Goal: Communication & Community: Answer question/provide support

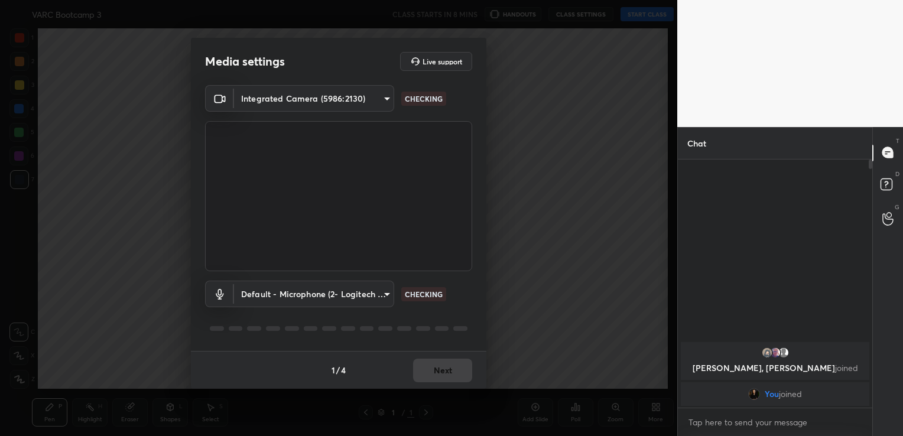
scroll to position [58718, 58449]
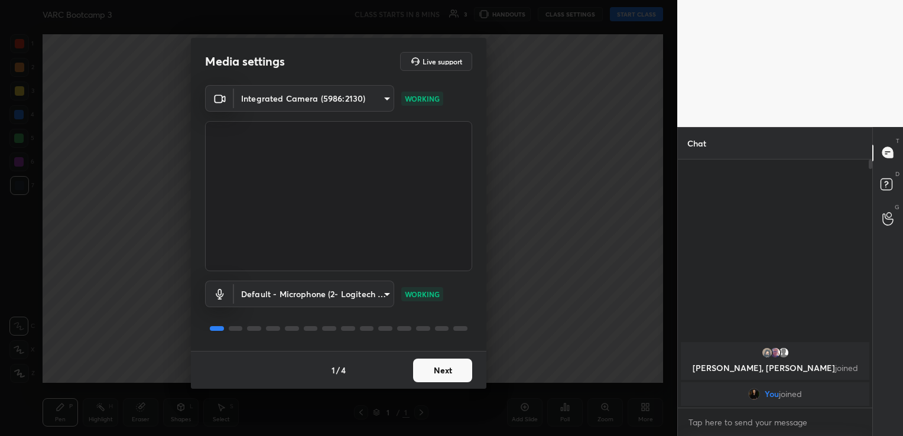
click at [448, 374] on button "Next" at bounding box center [442, 371] width 59 height 24
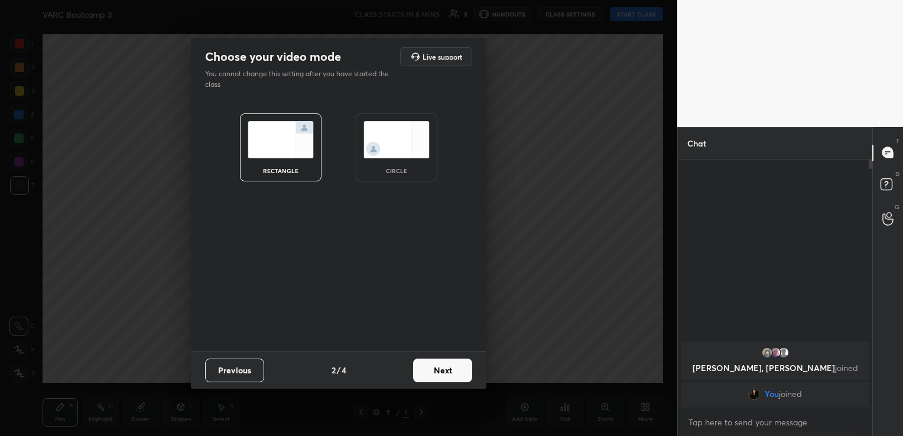
click at [448, 374] on button "Next" at bounding box center [442, 371] width 59 height 24
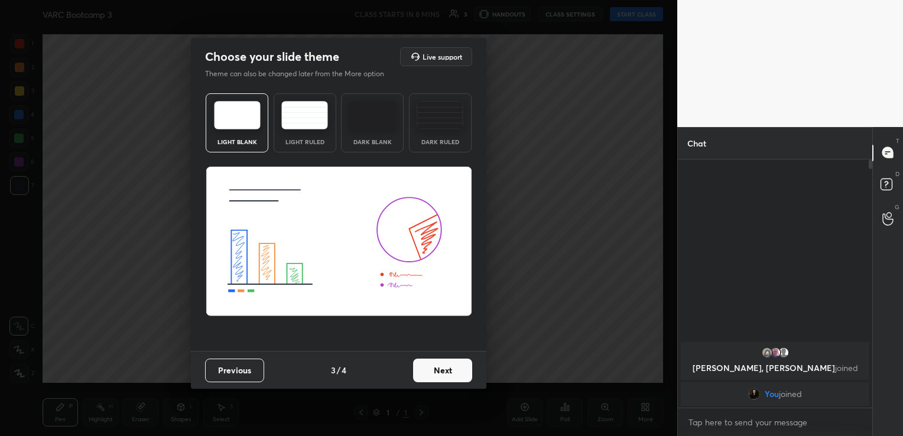
click at [448, 374] on button "Next" at bounding box center [442, 371] width 59 height 24
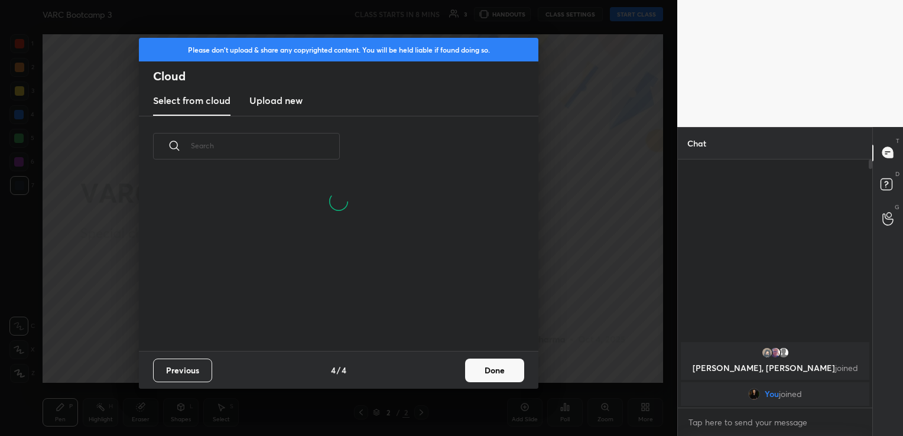
click at [300, 100] on h3 "Upload new" at bounding box center [275, 100] width 53 height 14
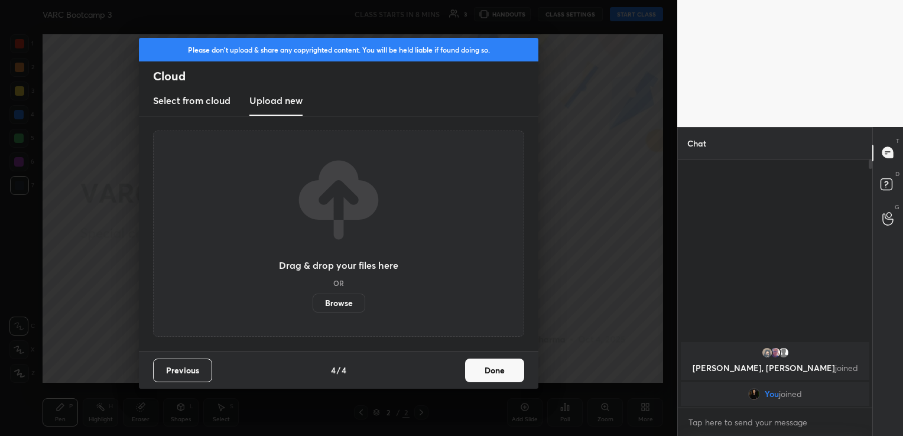
click at [343, 308] on label "Browse" at bounding box center [339, 303] width 53 height 19
click at [313, 308] on input "Browse" at bounding box center [313, 303] width 0 height 19
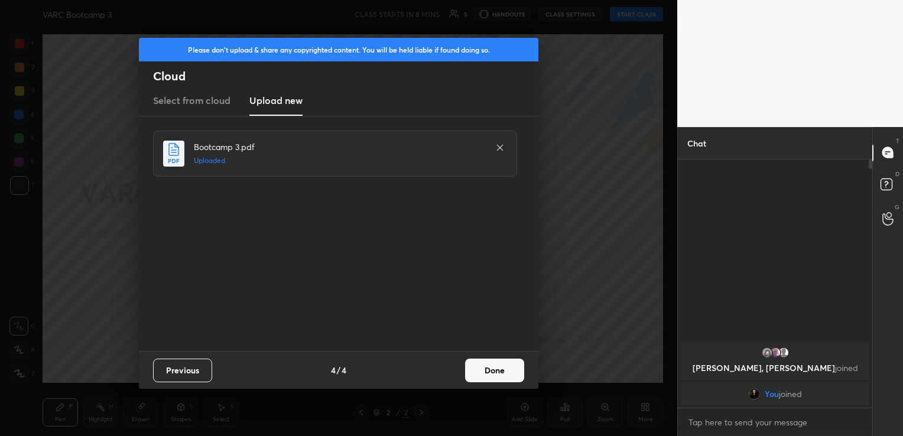
click at [503, 367] on button "Done" at bounding box center [494, 371] width 59 height 24
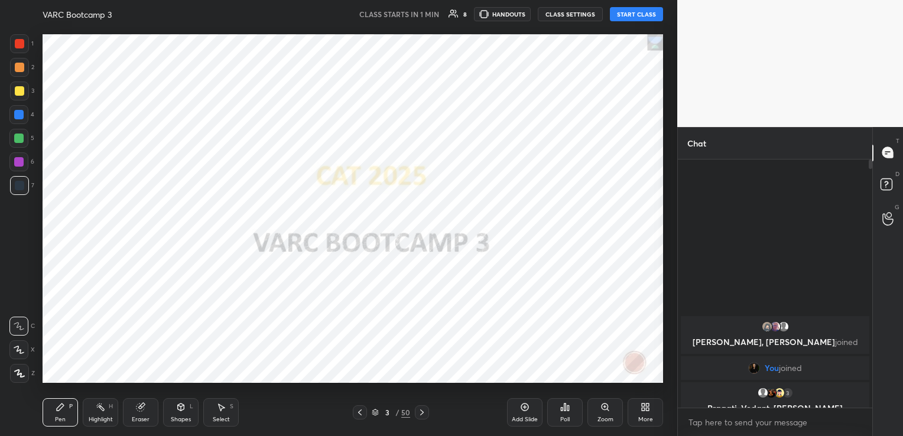
click at [637, 15] on button "START CLASS" at bounding box center [636, 14] width 53 height 14
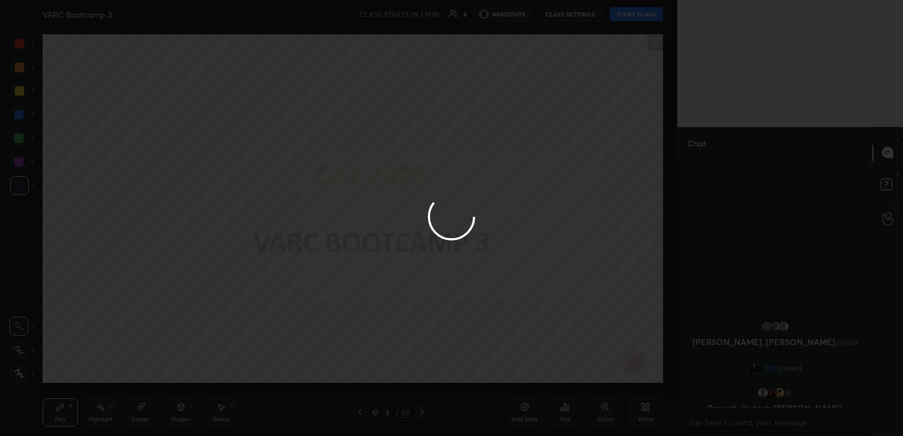
type textarea "x"
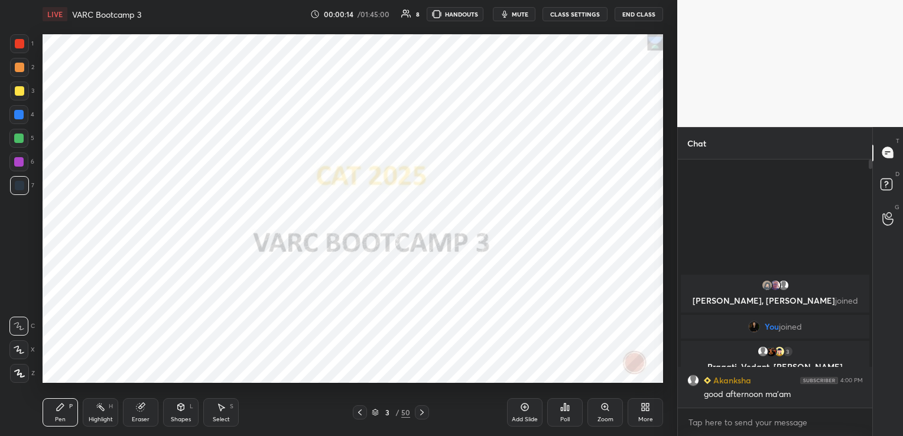
click at [598, 9] on button "CLASS SETTINGS" at bounding box center [574, 14] width 65 height 14
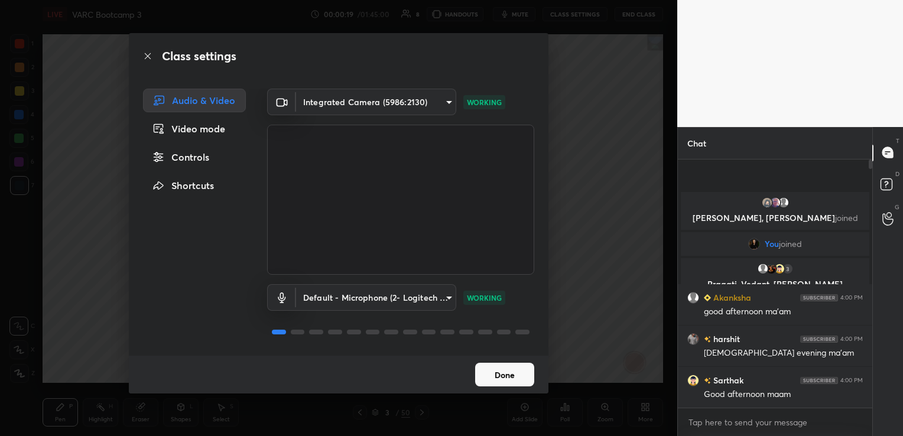
click at [431, 298] on body "1 2 3 4 5 6 7 C X Z C X Z E E Erase all H H LIVE VARC Bootcamp 3 00:00:19 / 01:…" at bounding box center [451, 218] width 903 height 436
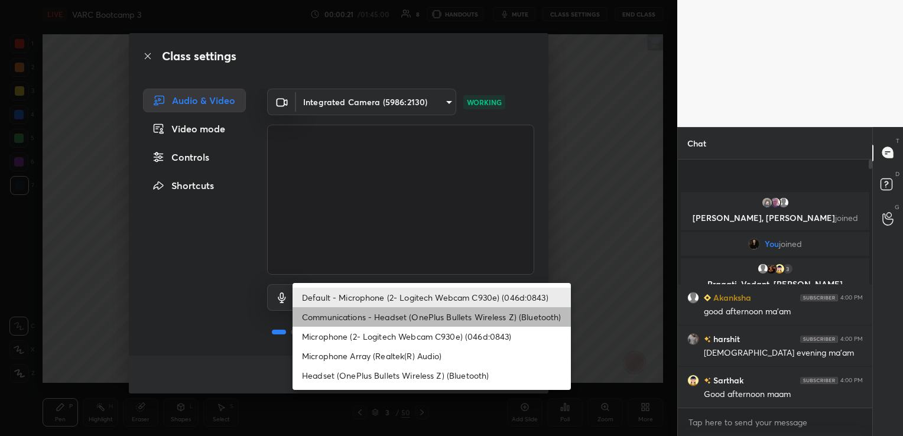
click at [437, 315] on li "Communications - Headset (OnePlus Bullets Wireless Z) (Bluetooth)" at bounding box center [431, 316] width 278 height 19
type input "communications"
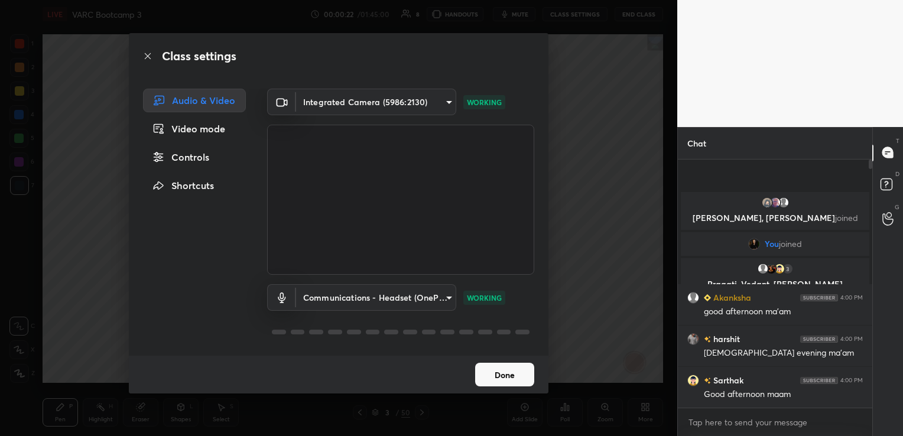
click at [502, 370] on button "Done" at bounding box center [504, 375] width 59 height 24
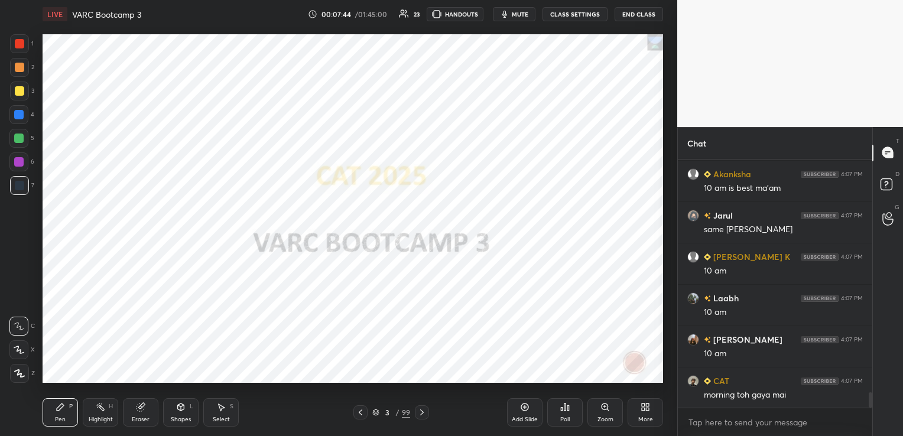
scroll to position [3712, 0]
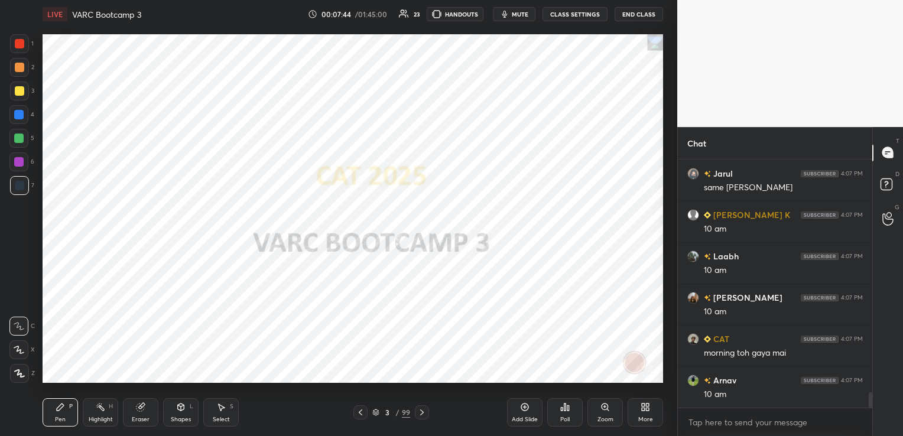
click at [144, 408] on icon at bounding box center [140, 408] width 8 height 8
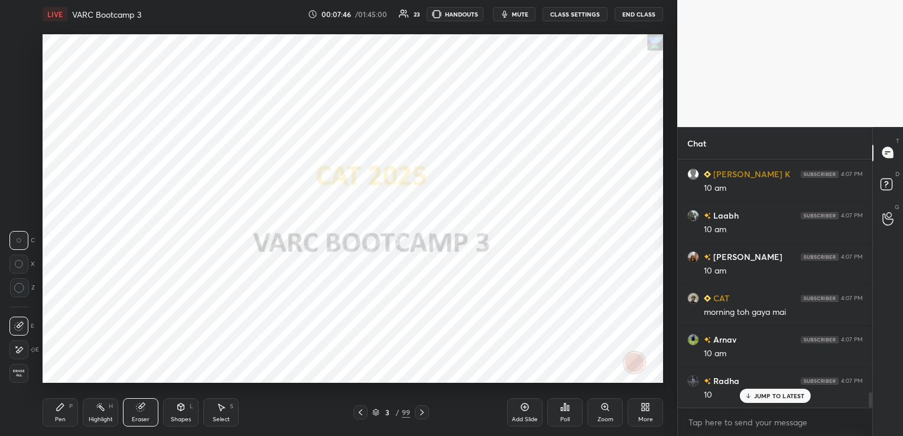
click at [12, 374] on span "Erase all" at bounding box center [19, 373] width 18 height 8
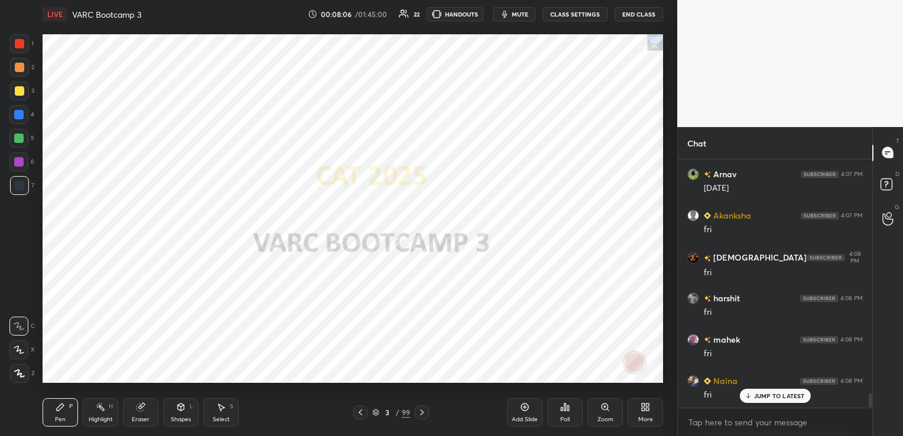
scroll to position [4126, 0]
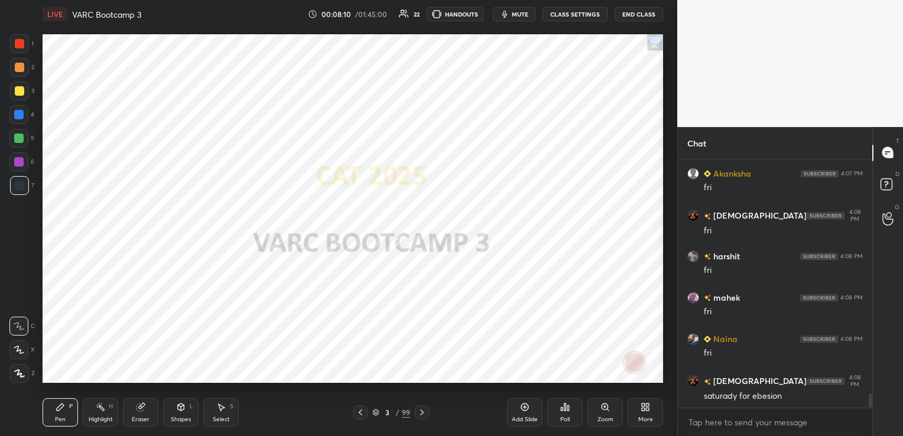
click at [141, 410] on icon at bounding box center [140, 408] width 8 height 8
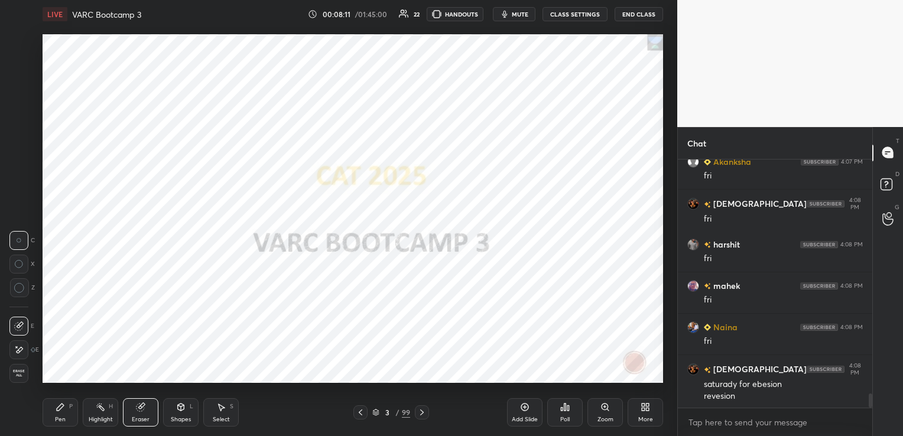
click at [21, 375] on span "Erase all" at bounding box center [19, 373] width 18 height 8
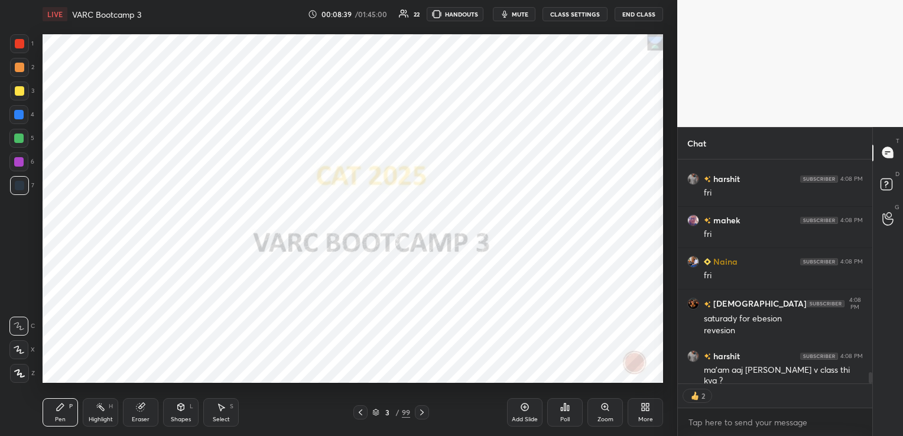
scroll to position [4179, 0]
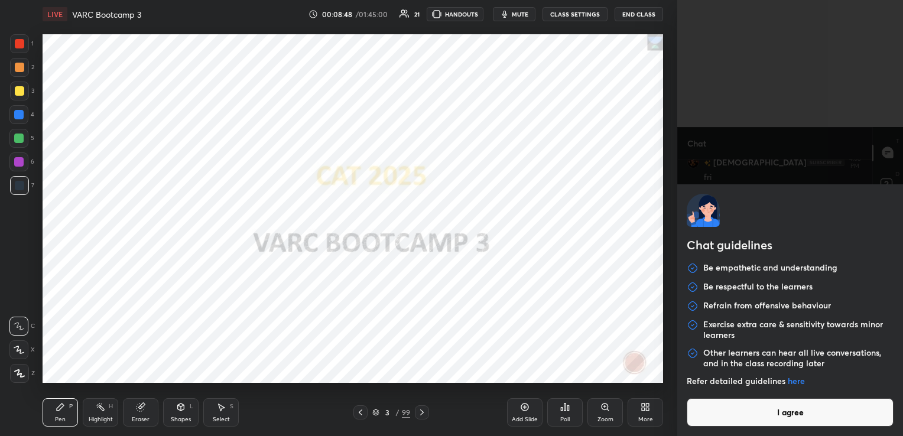
click at [775, 425] on body "1 2 3 4 5 6 7 C X Z C X Z E E Erase all H H LIVE VARC Bootcamp 3 00:08:48 / 01:…" at bounding box center [451, 218] width 903 height 436
click at [775, 418] on button "I agree" at bounding box center [790, 412] width 207 height 28
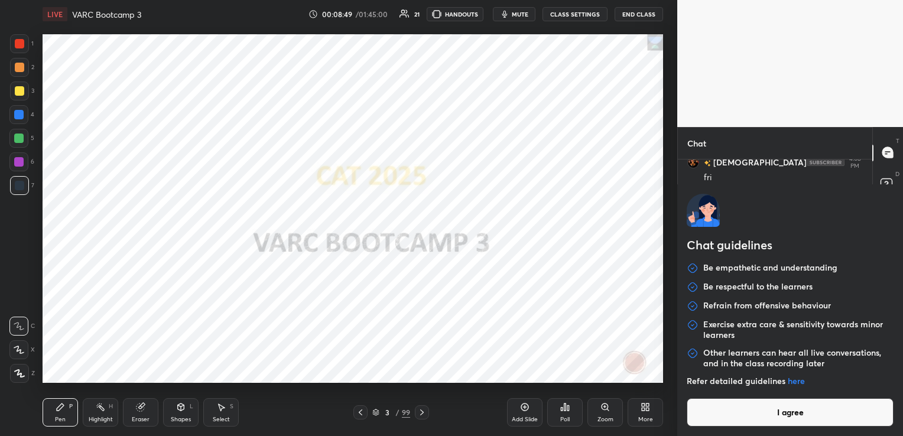
type textarea "x"
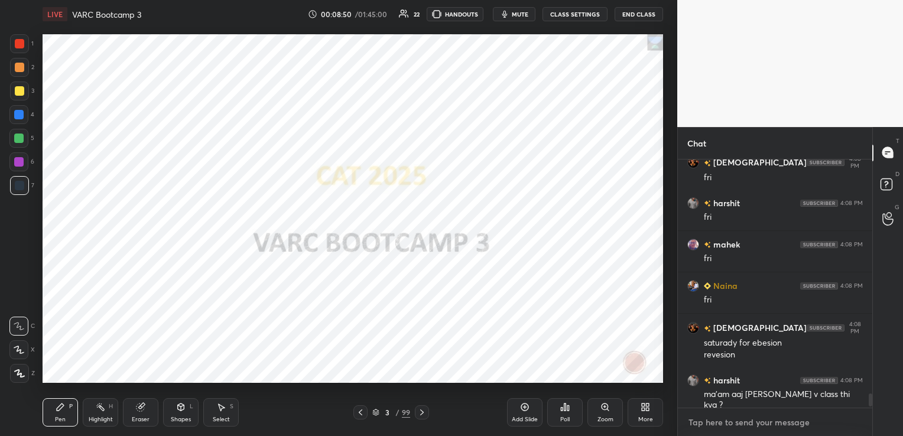
click at [775, 418] on textarea at bounding box center [774, 422] width 175 height 19
paste textarea "[URL][DOMAIN_NAME]"
type textarea "[URL][DOMAIN_NAME]"
type textarea "x"
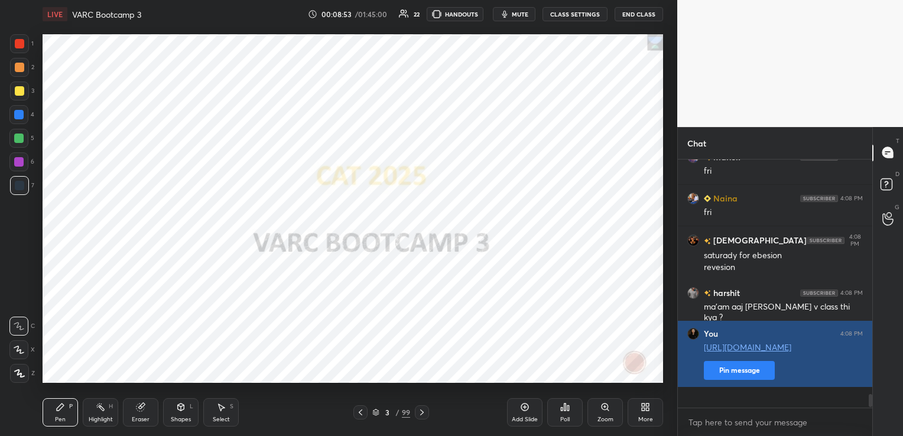
type textarea "x"
click at [745, 380] on button "Pin message" at bounding box center [739, 370] width 71 height 19
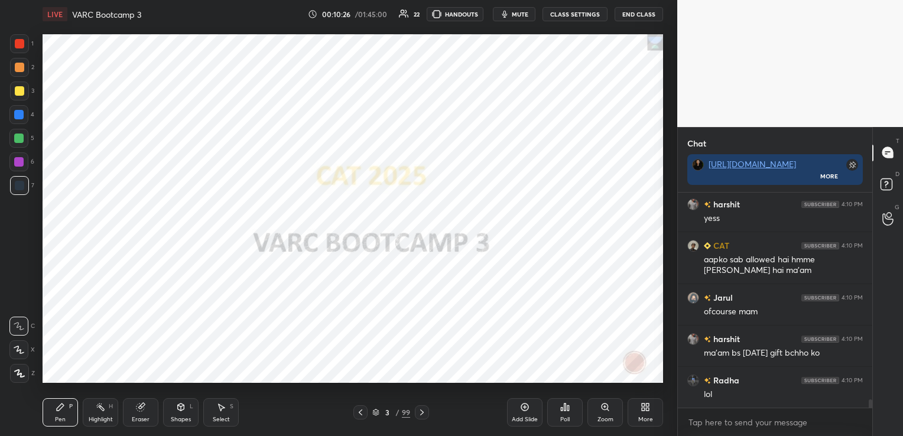
scroll to position [5548, 0]
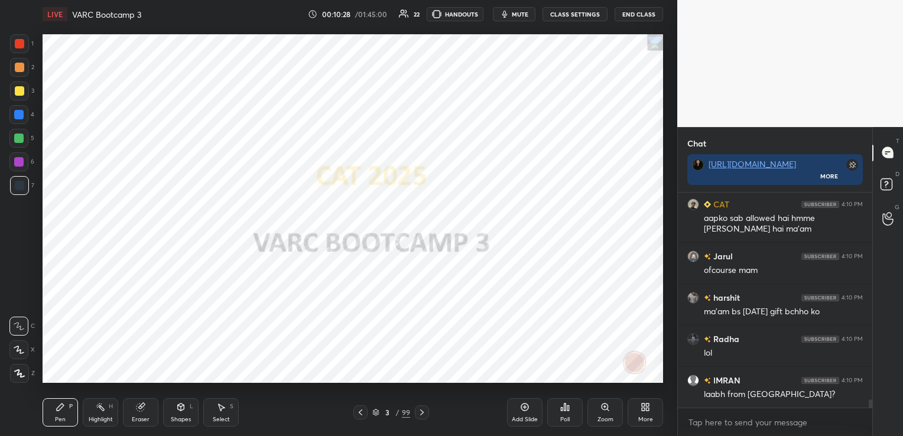
click at [135, 414] on div "Eraser" at bounding box center [140, 412] width 35 height 28
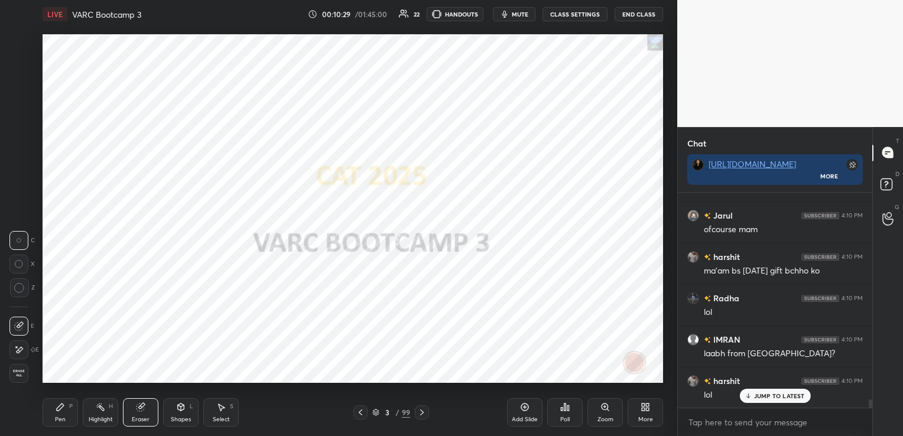
click at [21, 375] on span "Erase all" at bounding box center [19, 373] width 18 height 8
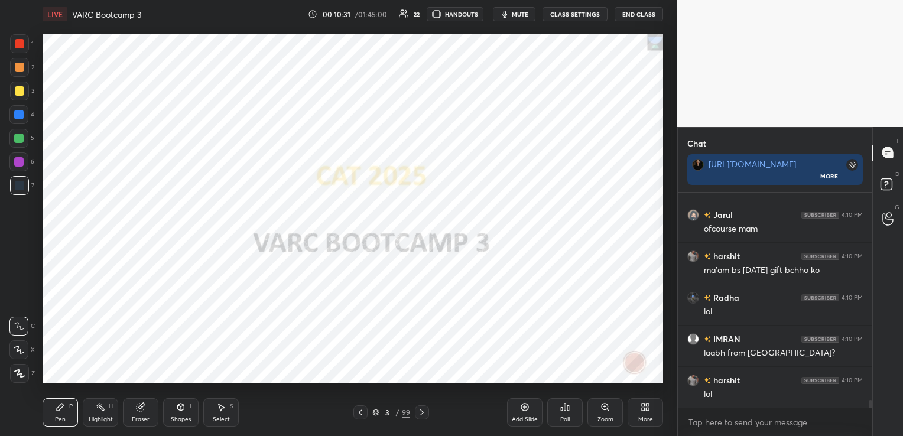
scroll to position [5631, 0]
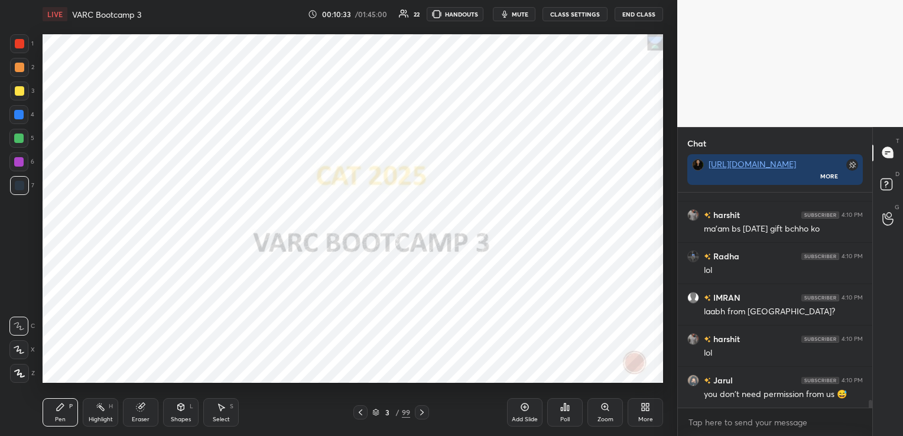
click at [423, 412] on icon at bounding box center [422, 412] width 4 height 6
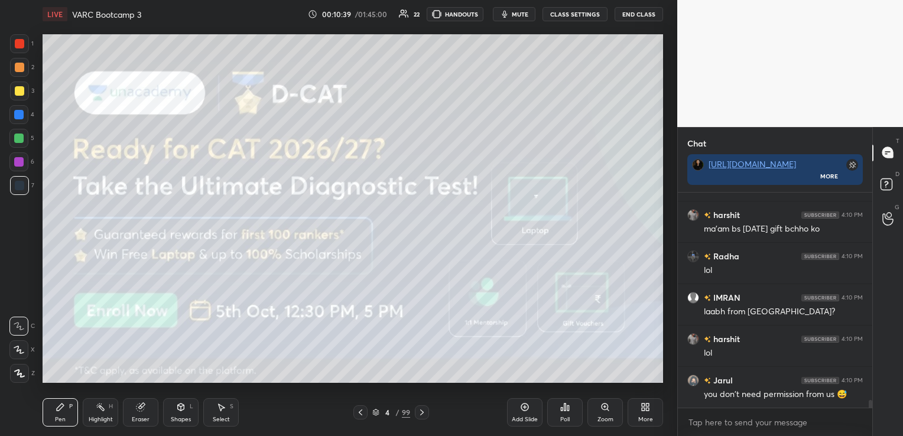
click at [26, 91] on div at bounding box center [19, 91] width 19 height 19
click at [149, 415] on div "Eraser" at bounding box center [140, 412] width 35 height 28
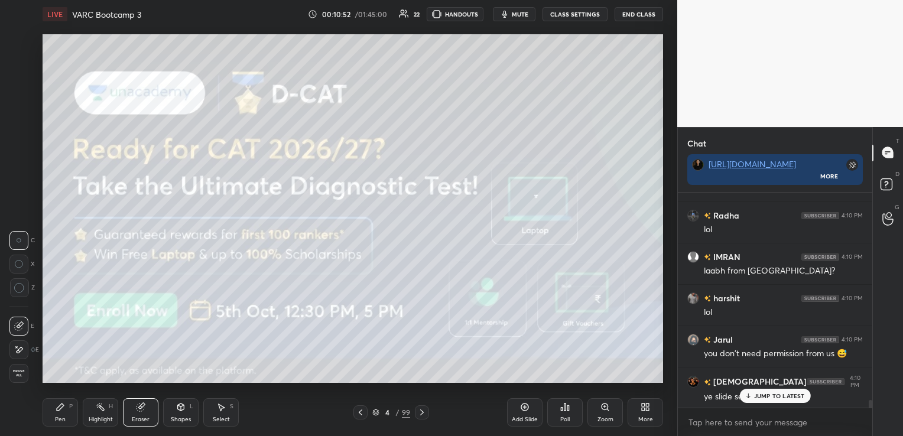
scroll to position [5714, 0]
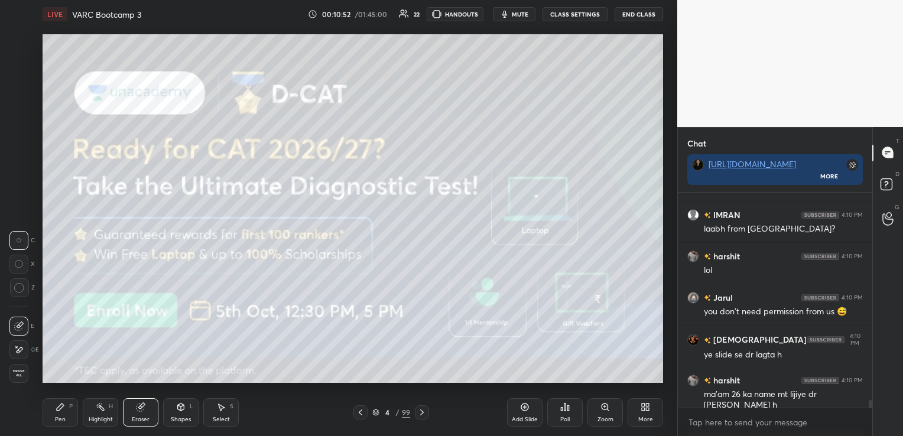
click at [21, 370] on span "Erase all" at bounding box center [19, 373] width 18 height 8
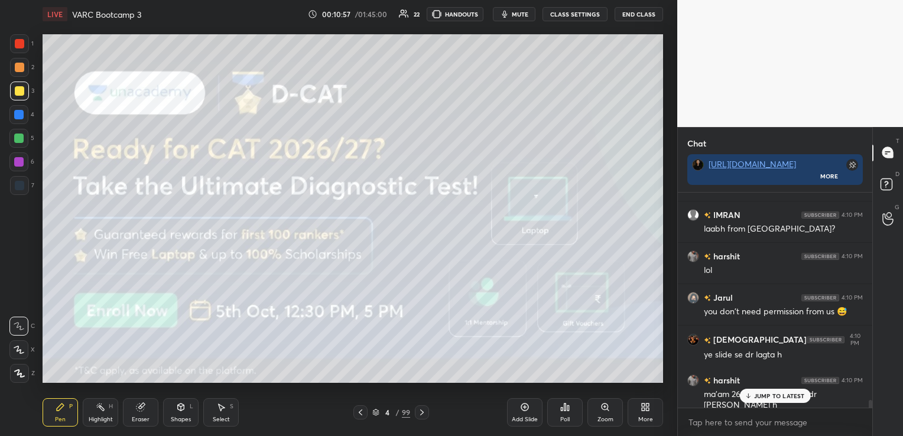
scroll to position [5754, 0]
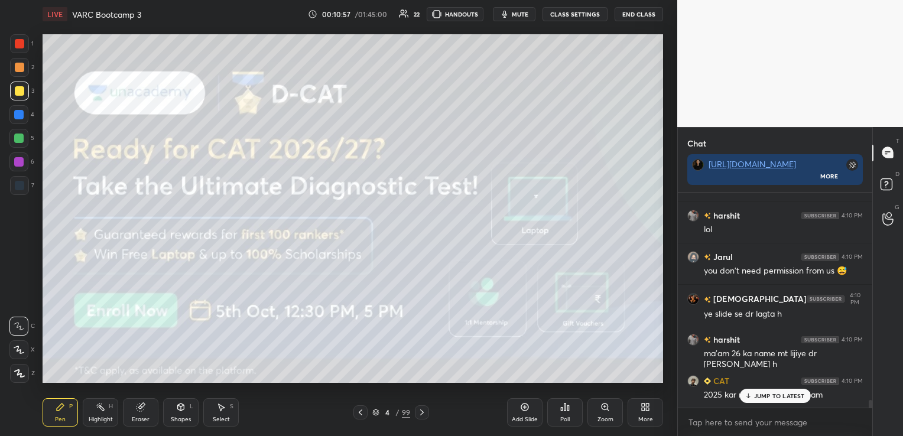
click at [425, 409] on icon at bounding box center [421, 412] width 9 height 9
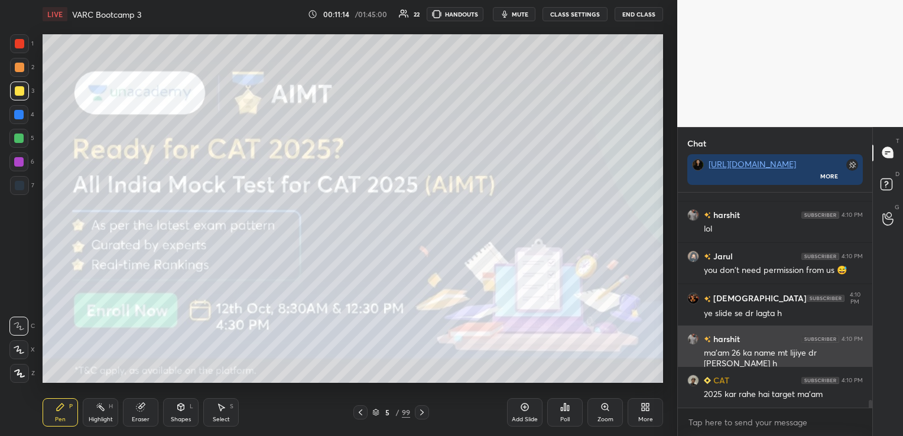
scroll to position [5783, 0]
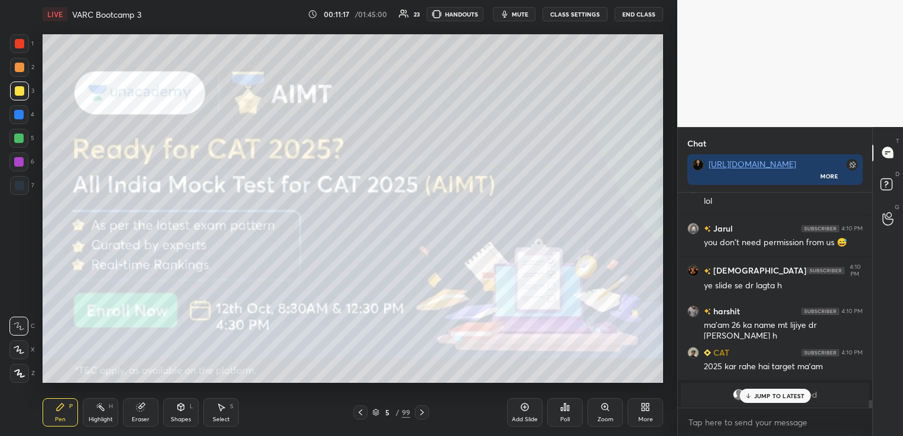
click at [137, 405] on icon at bounding box center [140, 408] width 8 height 8
click at [20, 376] on span "Erase all" at bounding box center [19, 373] width 18 height 8
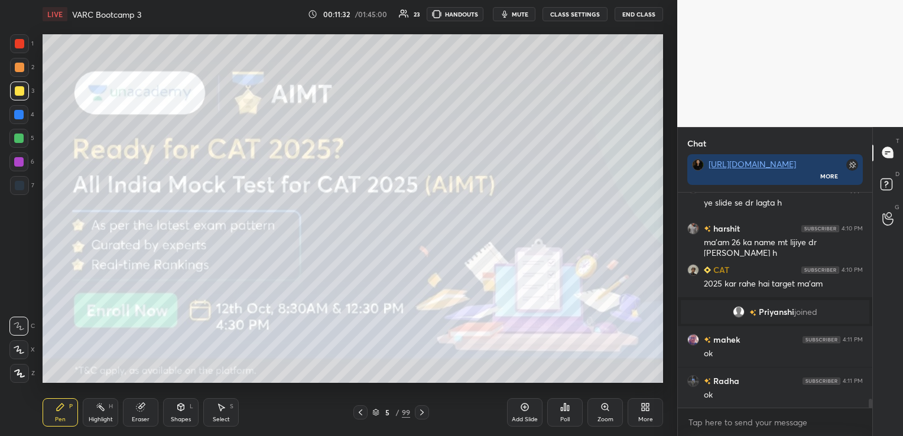
scroll to position [4969, 0]
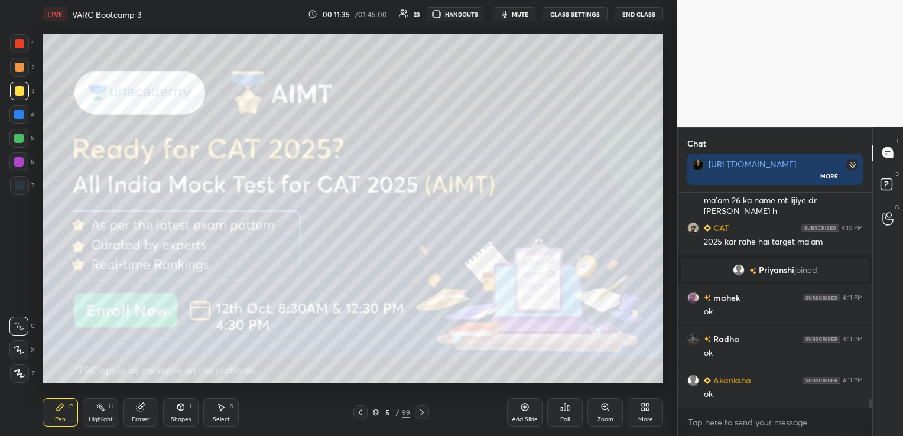
click at [146, 414] on div "Eraser" at bounding box center [140, 412] width 35 height 28
click at [22, 373] on span "Erase all" at bounding box center [19, 373] width 18 height 8
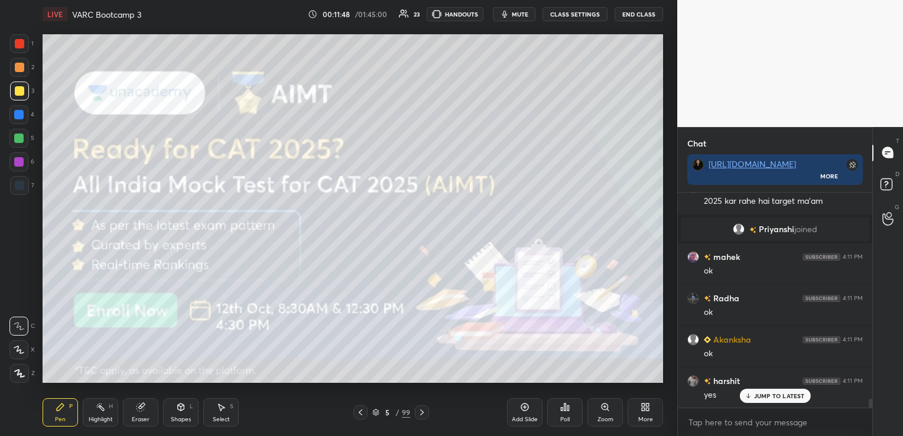
scroll to position [5052, 0]
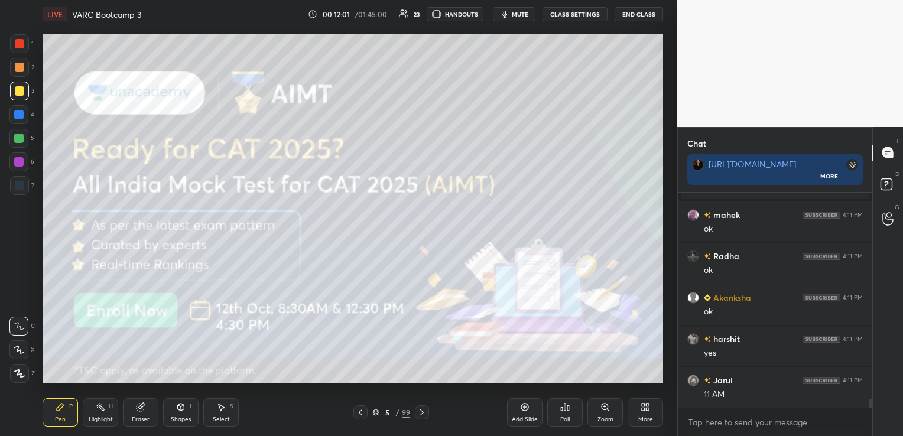
click at [135, 419] on div "Eraser" at bounding box center [141, 420] width 18 height 6
click at [15, 376] on span "Erase all" at bounding box center [19, 373] width 18 height 8
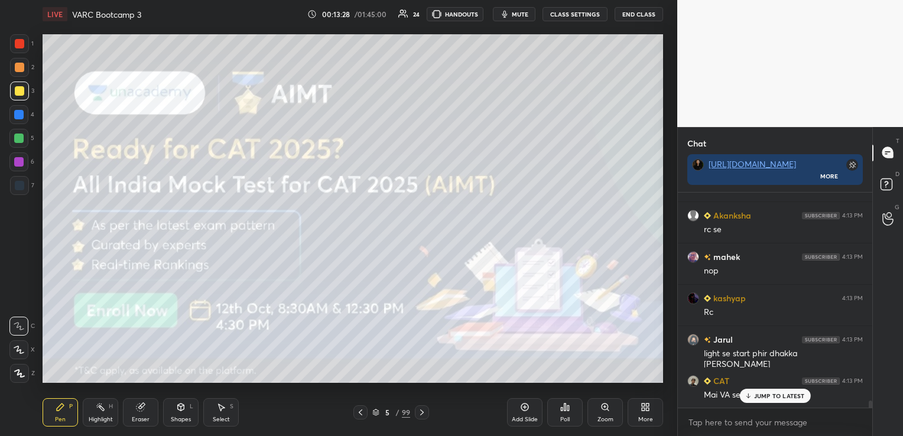
scroll to position [6241, 0]
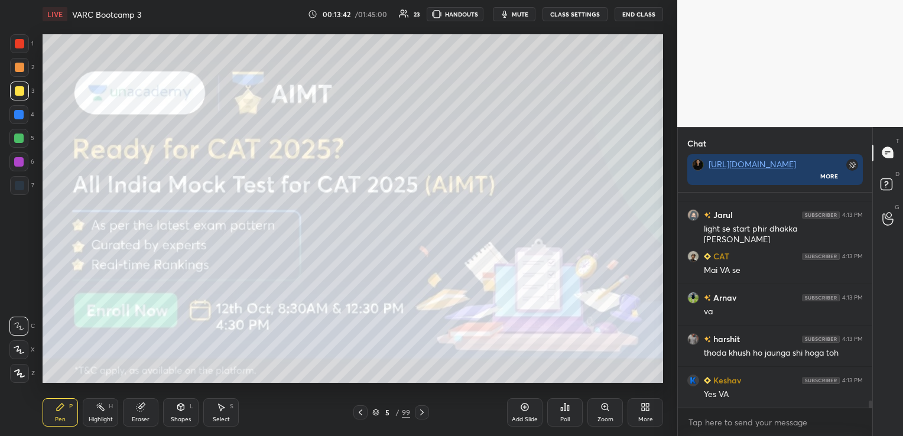
click at [421, 414] on icon at bounding box center [421, 412] width 9 height 9
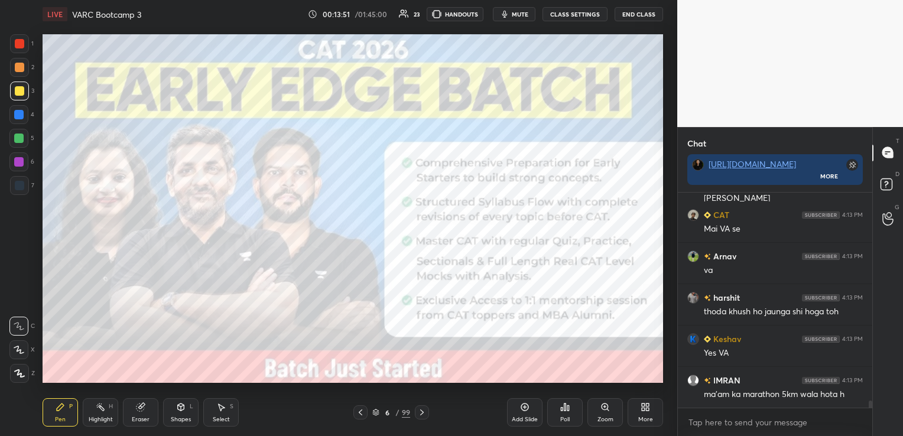
scroll to position [6323, 0]
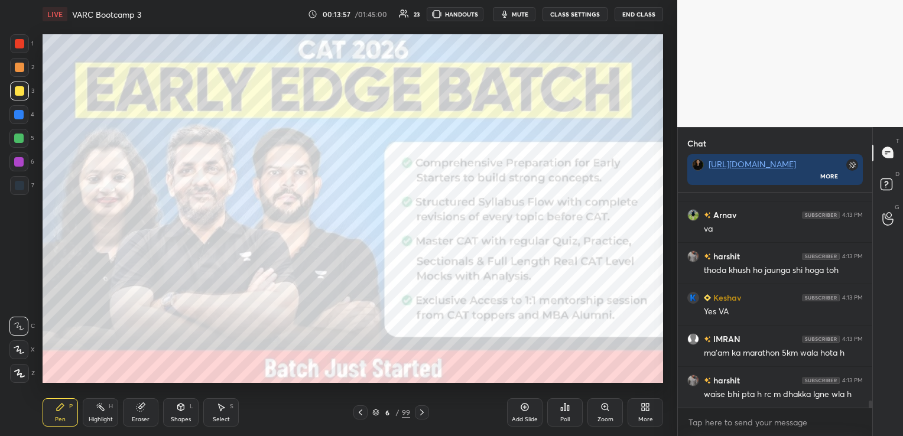
click at [424, 409] on icon at bounding box center [421, 412] width 9 height 9
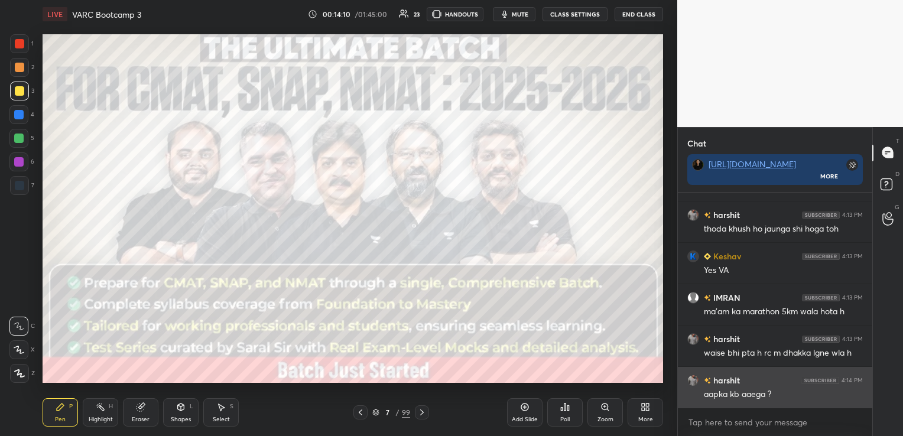
scroll to position [6406, 0]
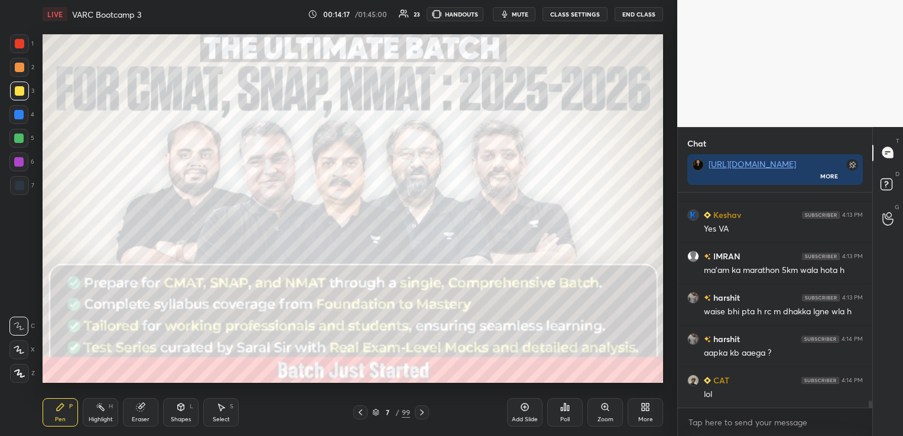
click at [422, 415] on icon at bounding box center [421, 412] width 9 height 9
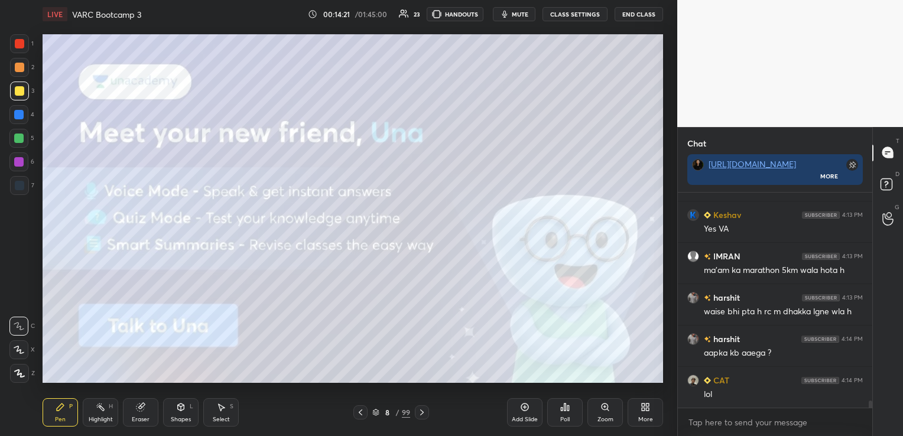
click at [376, 412] on icon at bounding box center [376, 410] width 6 height 3
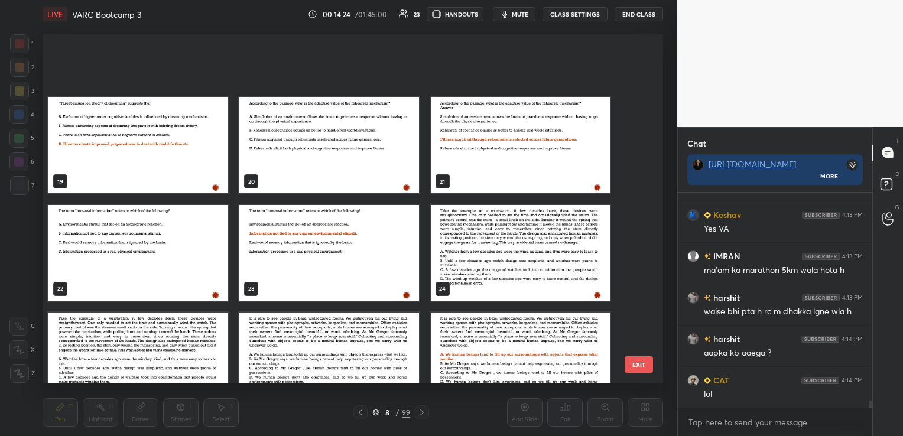
scroll to position [709, 0]
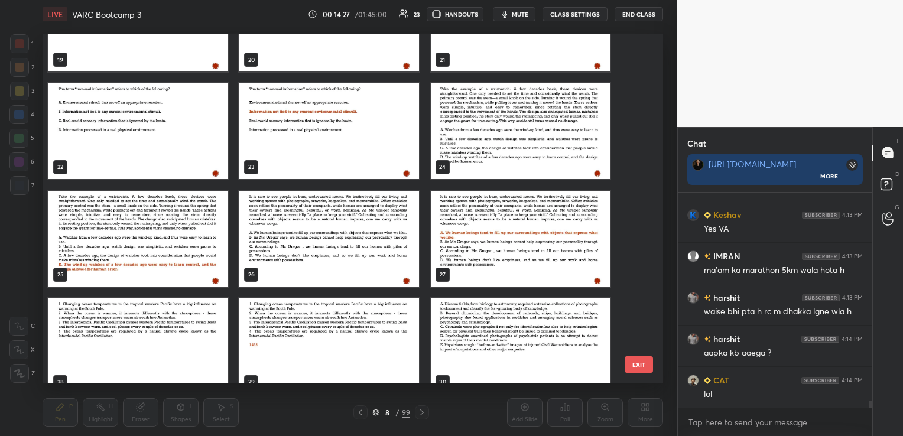
click at [327, 227] on img "grid" at bounding box center [328, 239] width 179 height 96
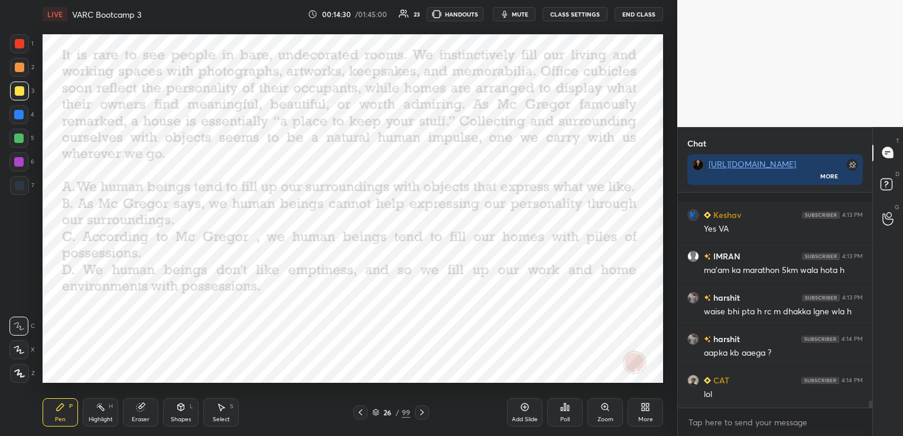
scroll to position [6458, 0]
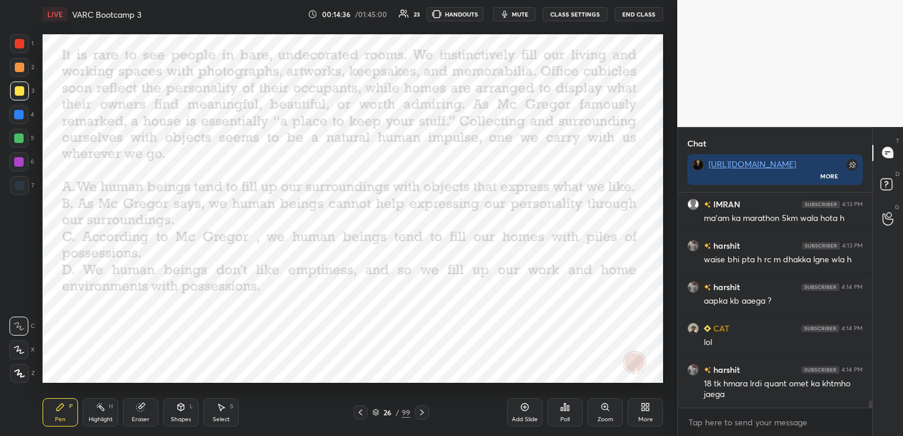
click at [565, 13] on button "CLASS SETTINGS" at bounding box center [574, 14] width 65 height 14
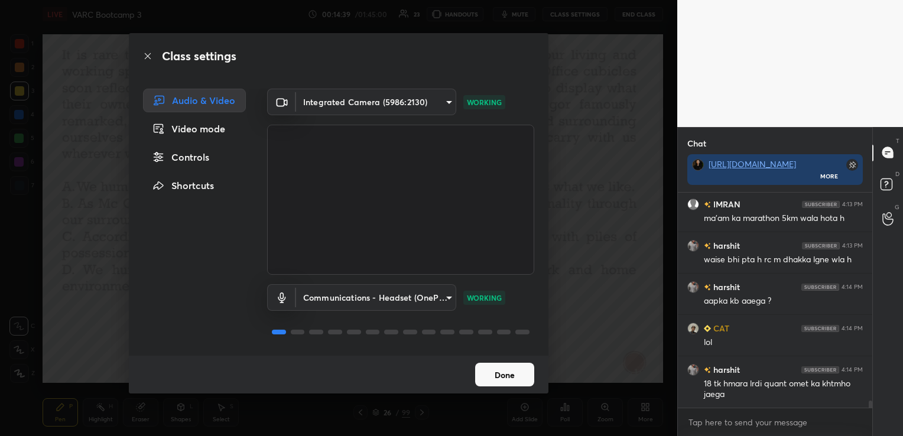
click at [196, 155] on div "Controls" at bounding box center [194, 157] width 103 height 24
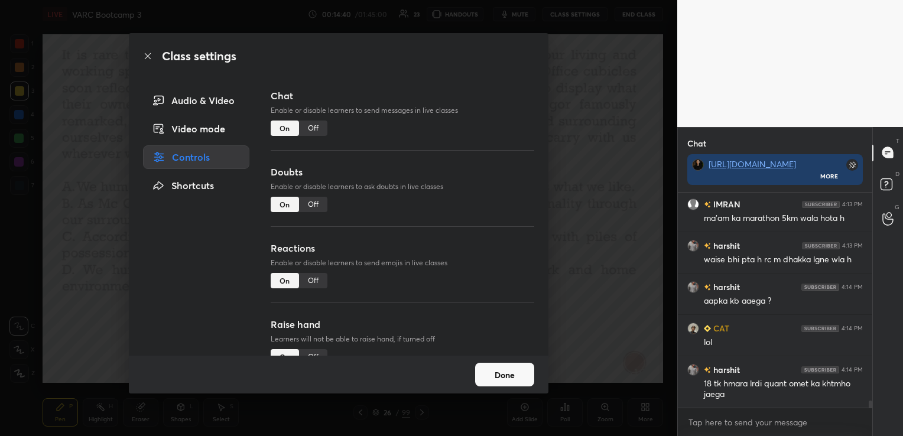
click at [314, 129] on div "Off" at bounding box center [313, 128] width 28 height 15
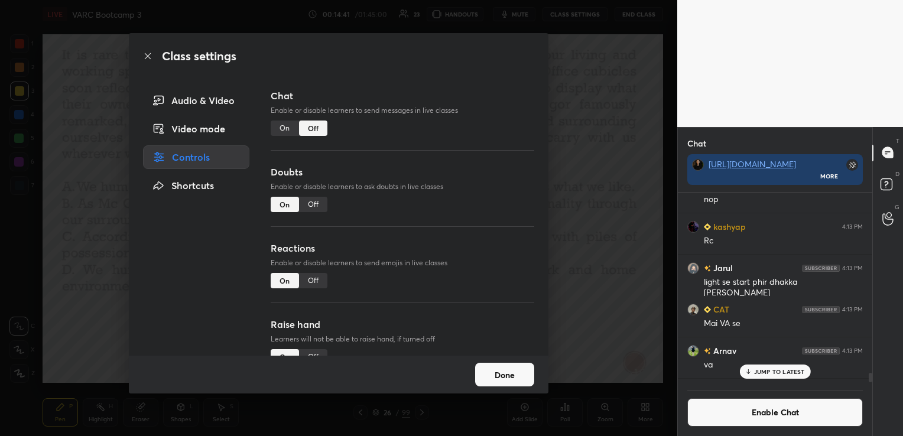
click at [516, 372] on button "Done" at bounding box center [504, 375] width 59 height 24
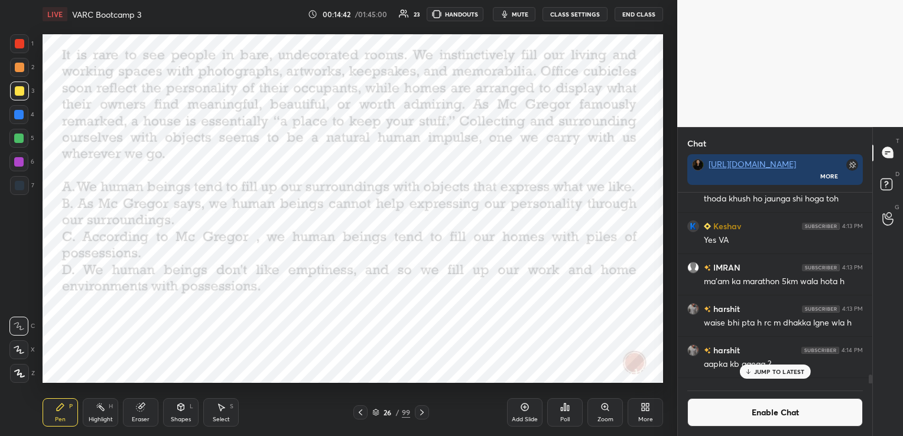
scroll to position [6282, 0]
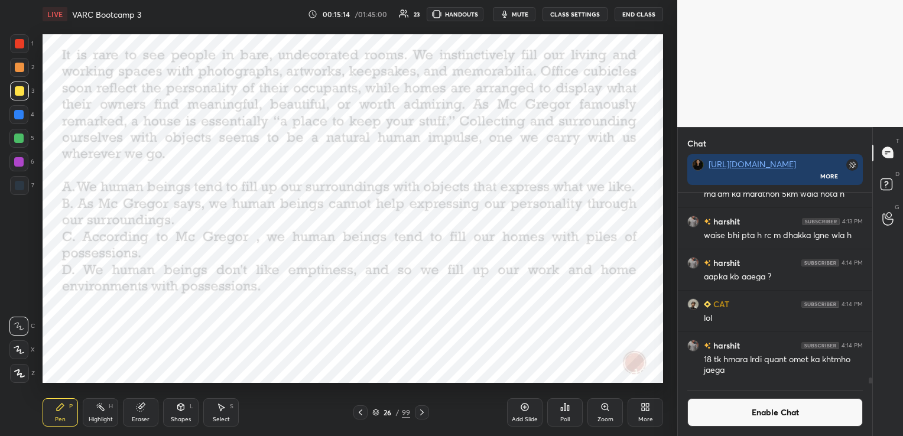
click at [570, 412] on div "Poll" at bounding box center [564, 412] width 35 height 28
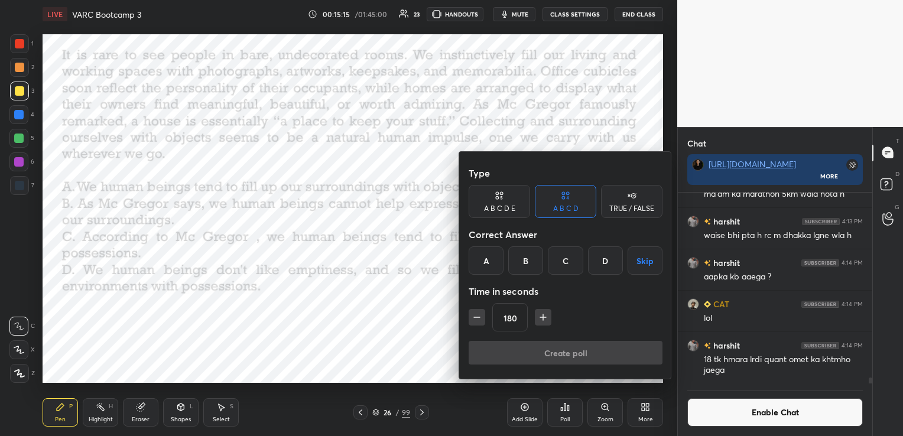
click at [487, 263] on div "A" at bounding box center [485, 260] width 35 height 28
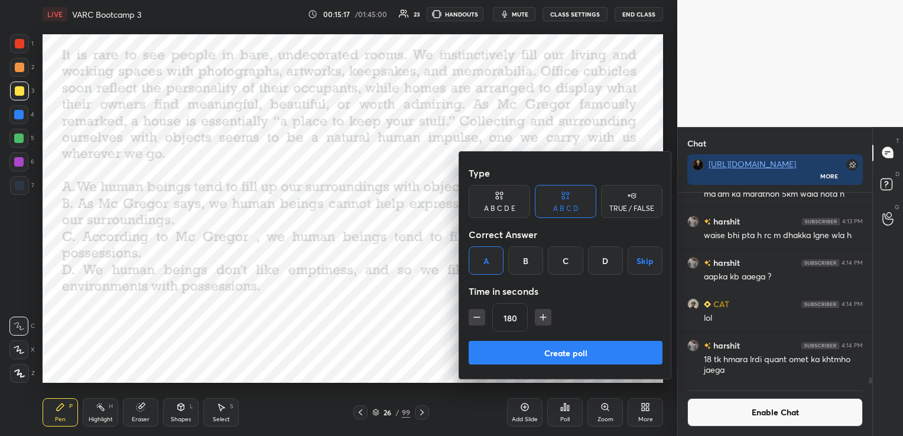
click at [475, 318] on icon "button" at bounding box center [477, 317] width 12 height 12
click at [478, 313] on icon "button" at bounding box center [477, 317] width 12 height 12
type input "120"
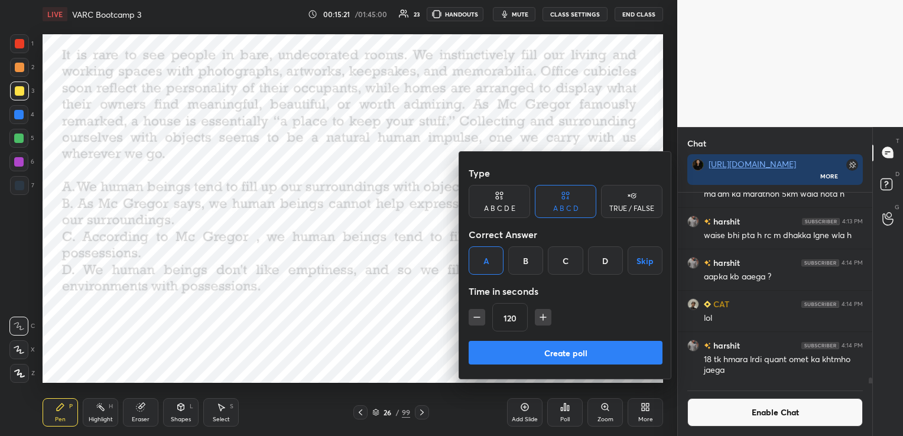
click at [502, 354] on button "Create poll" at bounding box center [565, 353] width 194 height 24
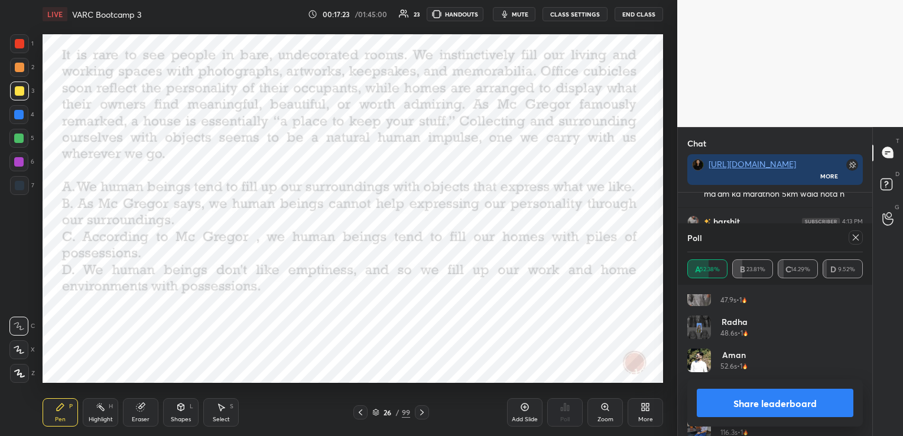
scroll to position [222, 0]
click at [858, 234] on icon at bounding box center [855, 237] width 9 height 9
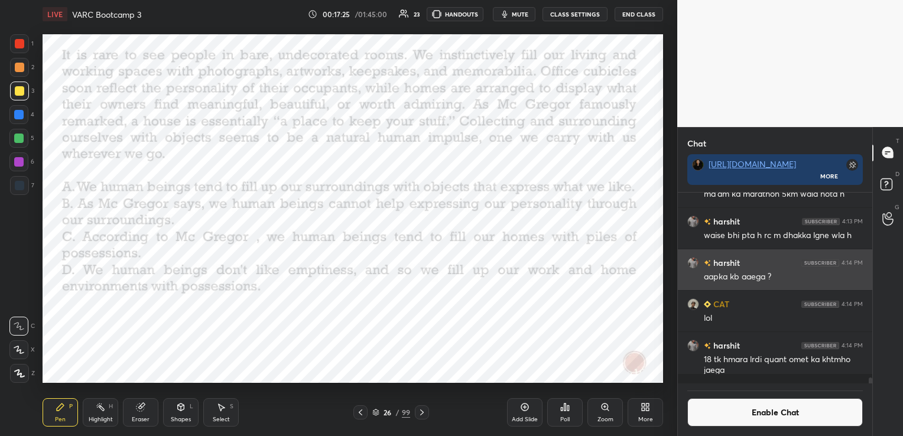
scroll to position [107, 191]
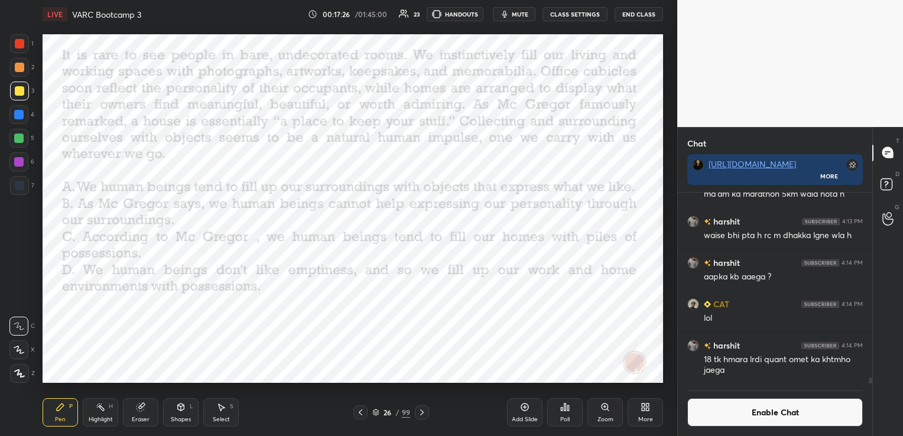
click at [693, 411] on button "Enable Chat" at bounding box center [774, 412] width 175 height 28
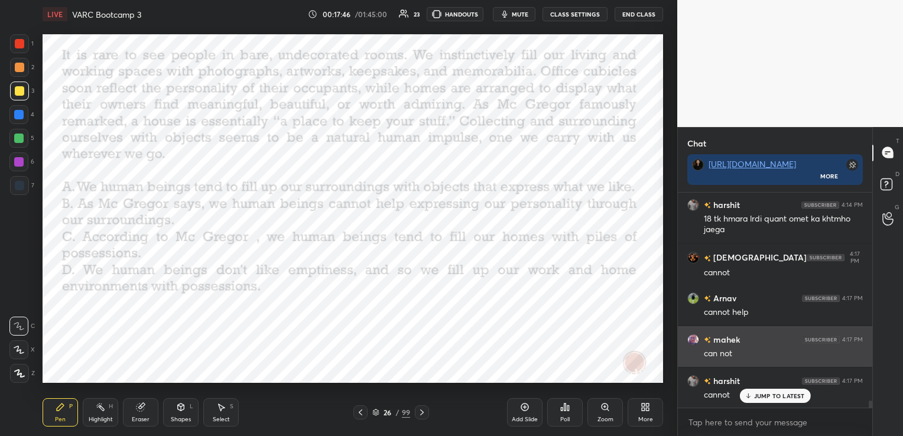
scroll to position [6412, 0]
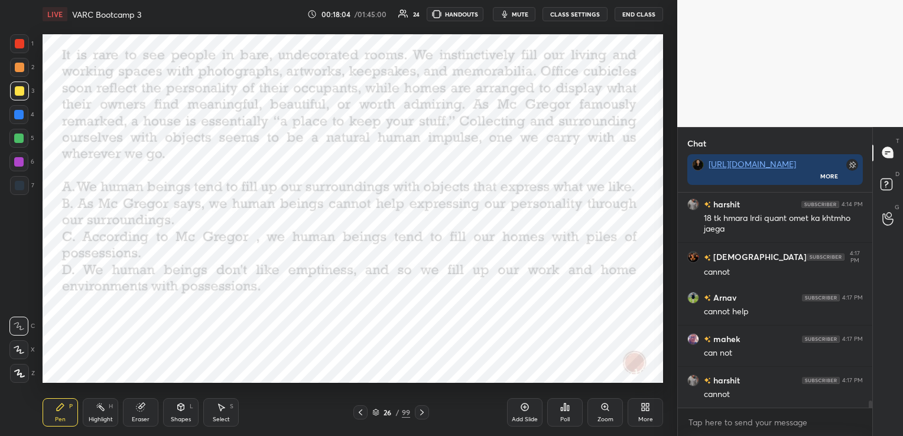
click at [24, 44] on div at bounding box center [19, 43] width 9 height 9
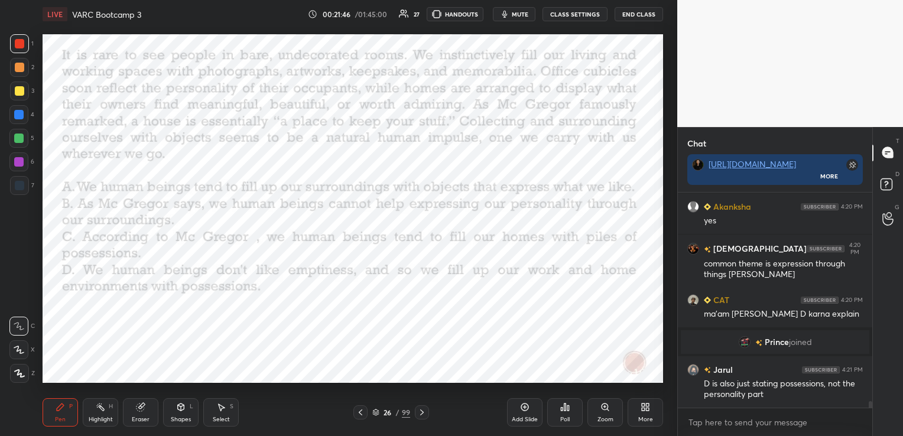
scroll to position [6985, 0]
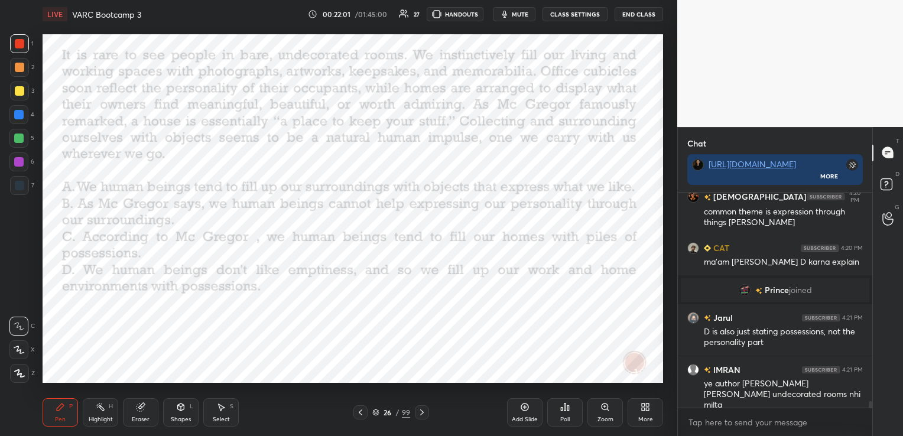
click at [144, 414] on div "Eraser" at bounding box center [140, 412] width 35 height 28
click at [23, 376] on span "Erase all" at bounding box center [19, 373] width 18 height 8
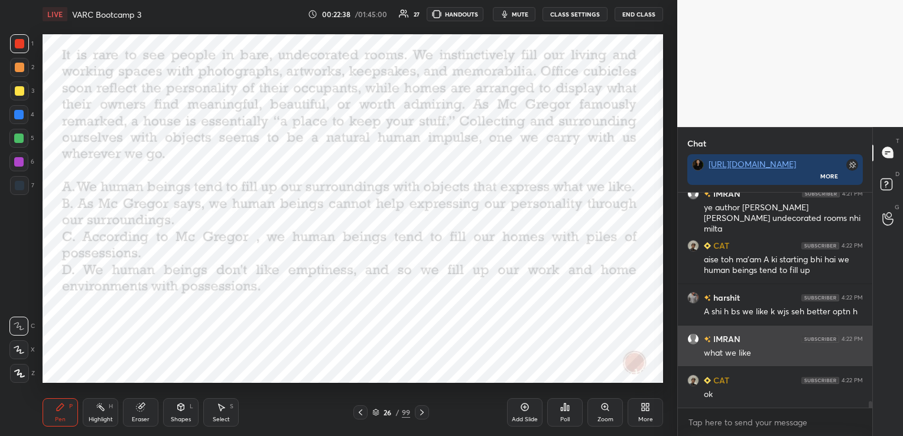
scroll to position [7202, 0]
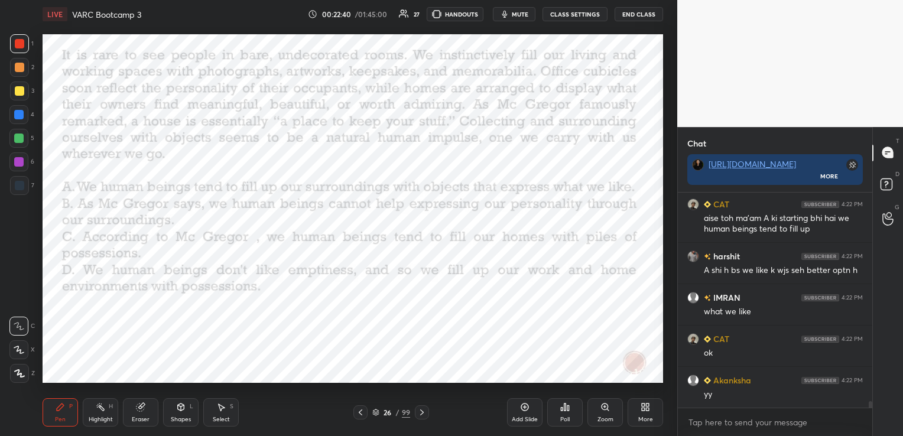
click at [147, 410] on div "Eraser" at bounding box center [140, 412] width 35 height 28
click at [24, 371] on span "Erase all" at bounding box center [19, 373] width 18 height 8
click at [375, 415] on icon at bounding box center [375, 412] width 7 height 7
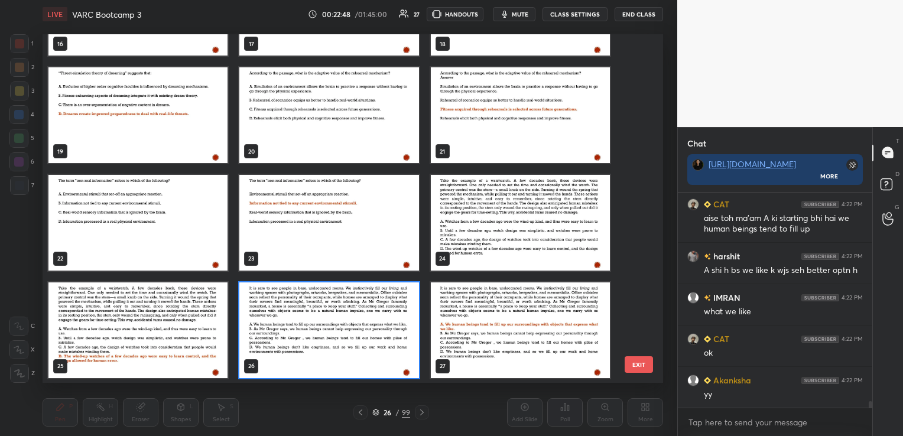
scroll to position [346, 614]
click at [635, 360] on button "EXIT" at bounding box center [638, 364] width 28 height 17
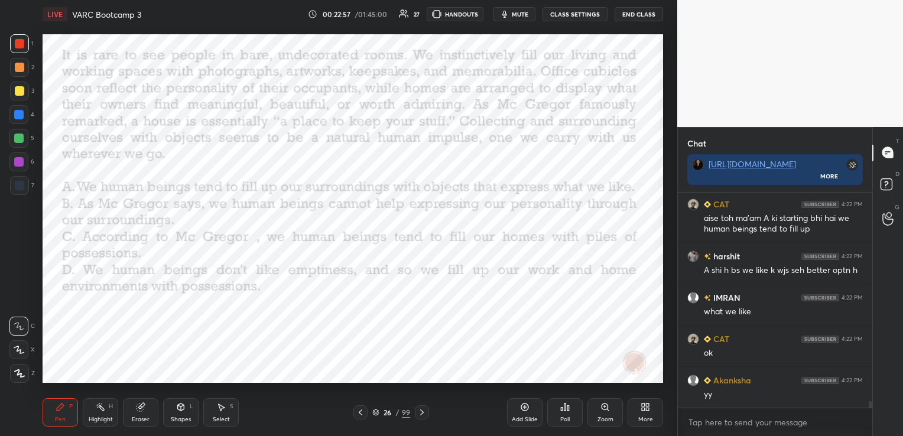
click at [425, 406] on div at bounding box center [422, 412] width 14 height 14
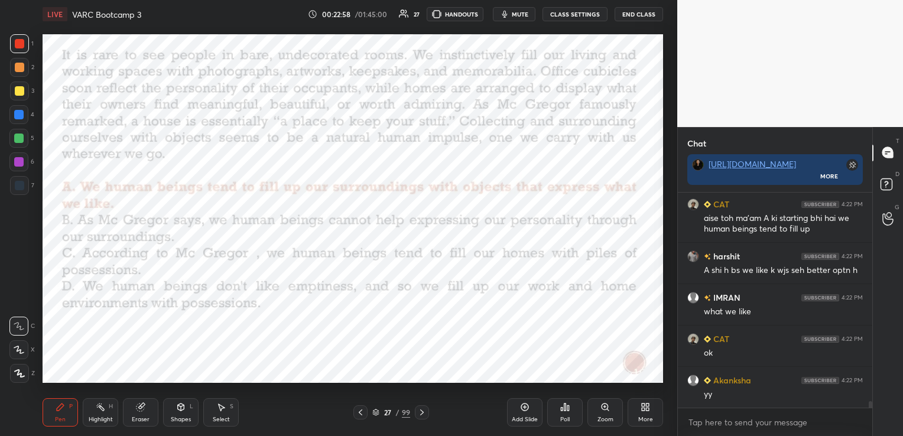
click at [425, 406] on div at bounding box center [422, 412] width 14 height 14
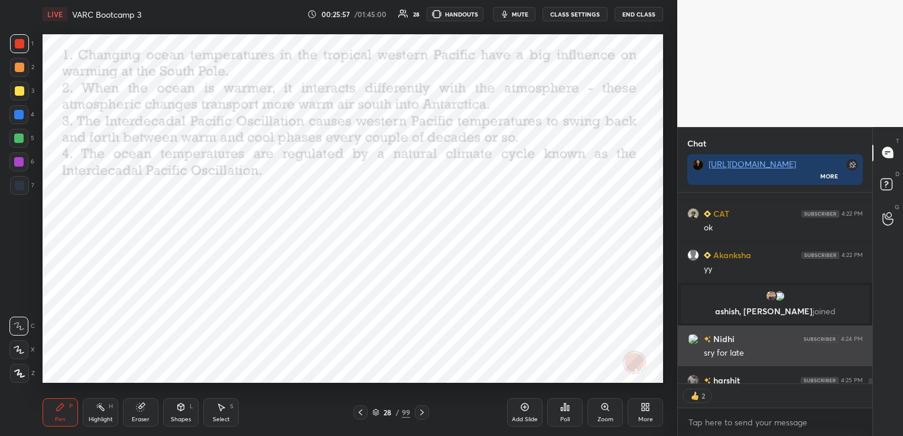
scroll to position [7283, 0]
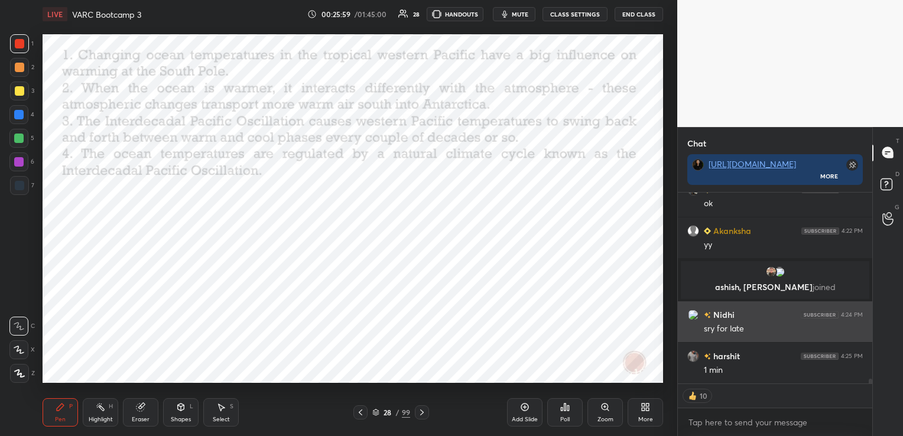
type textarea "x"
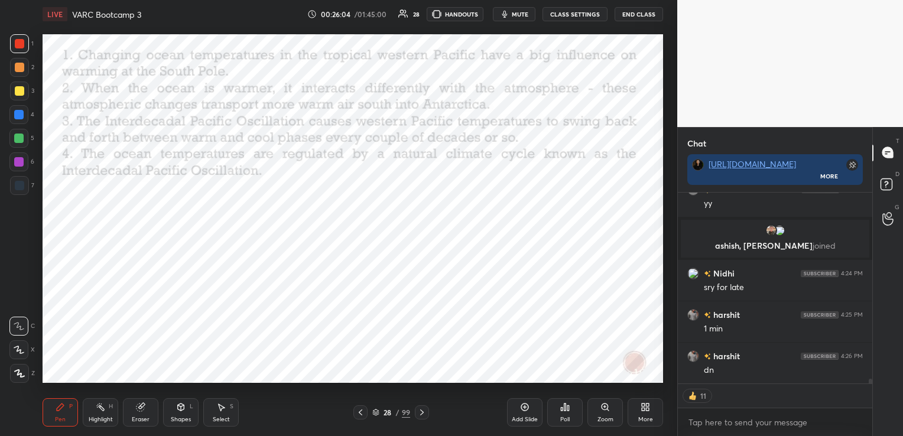
click at [571, 410] on div "Poll" at bounding box center [564, 412] width 35 height 28
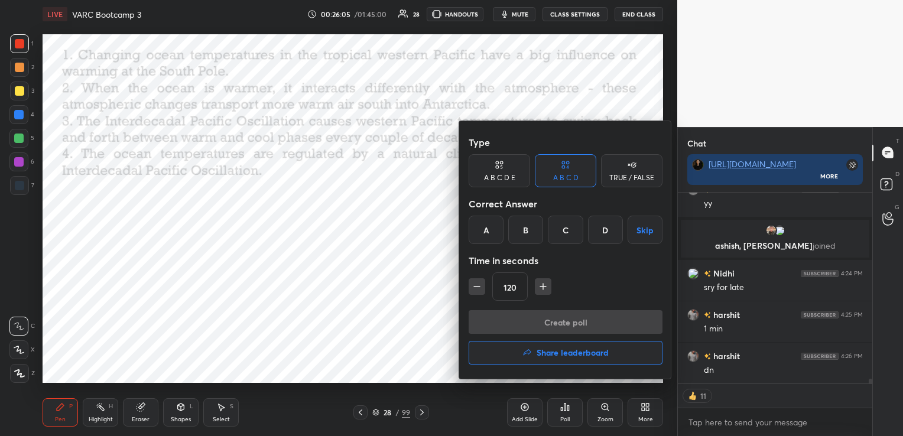
click at [492, 227] on div "A" at bounding box center [485, 230] width 35 height 28
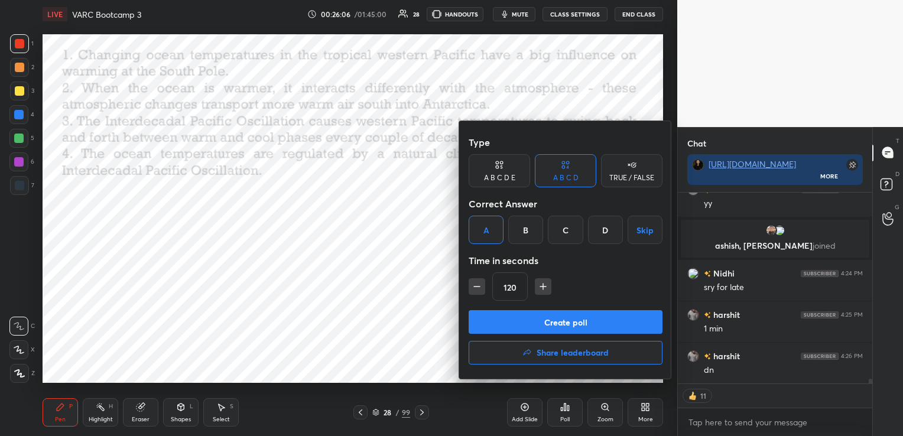
click at [478, 281] on icon "button" at bounding box center [477, 287] width 12 height 12
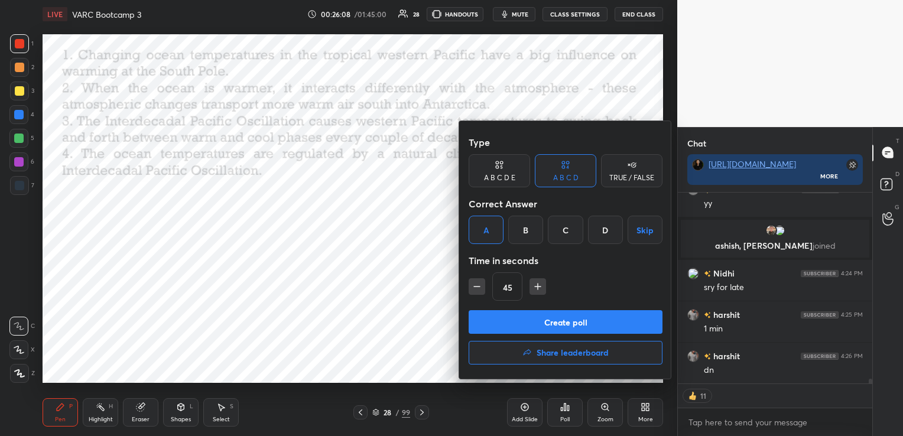
click at [478, 281] on icon "button" at bounding box center [477, 287] width 12 height 12
type input "15"
click at [502, 324] on button "Create poll" at bounding box center [565, 322] width 194 height 24
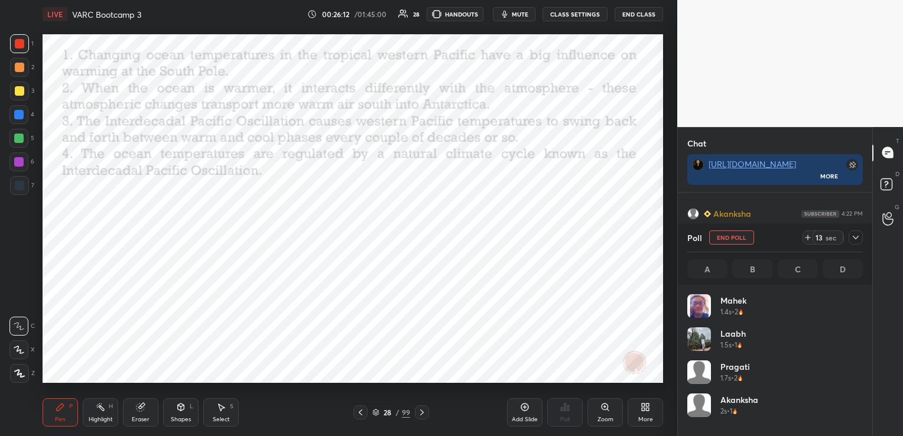
scroll to position [138, 172]
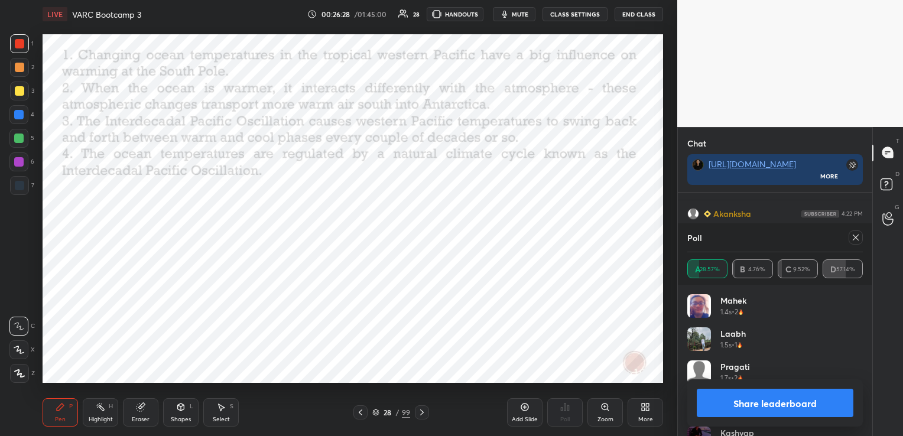
click at [857, 234] on icon at bounding box center [855, 237] width 9 height 9
type textarea "x"
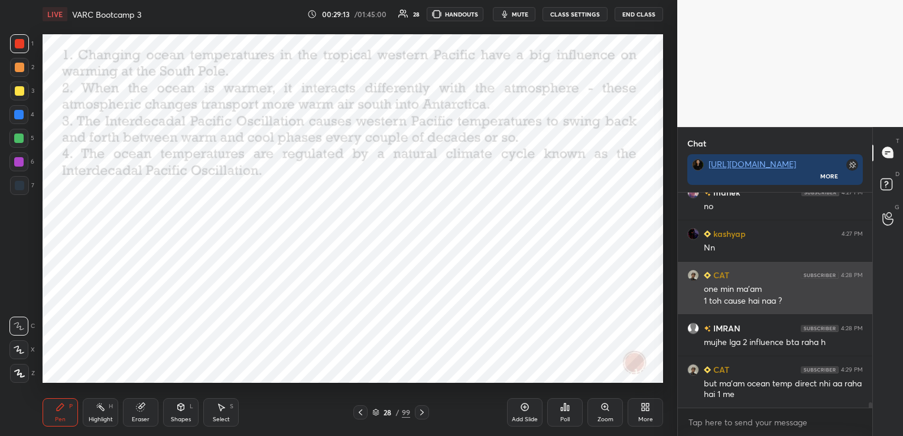
scroll to position [8504, 0]
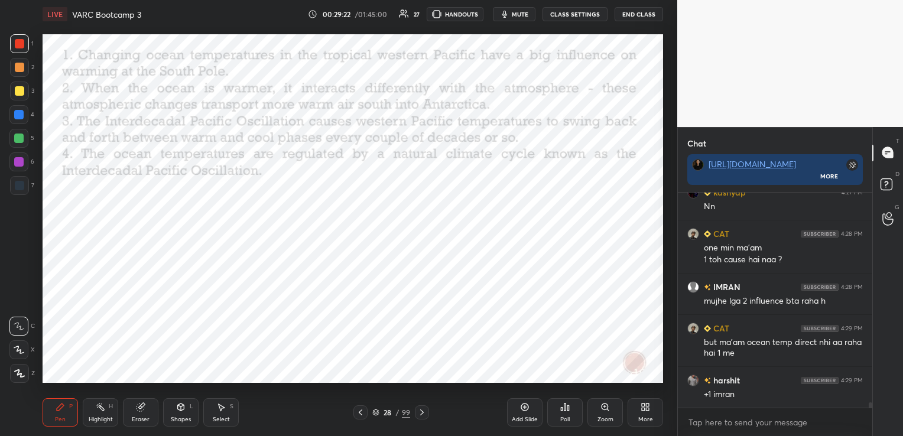
click at [139, 415] on div "Eraser" at bounding box center [140, 412] width 35 height 28
click at [26, 370] on span "Erase all" at bounding box center [19, 373] width 18 height 8
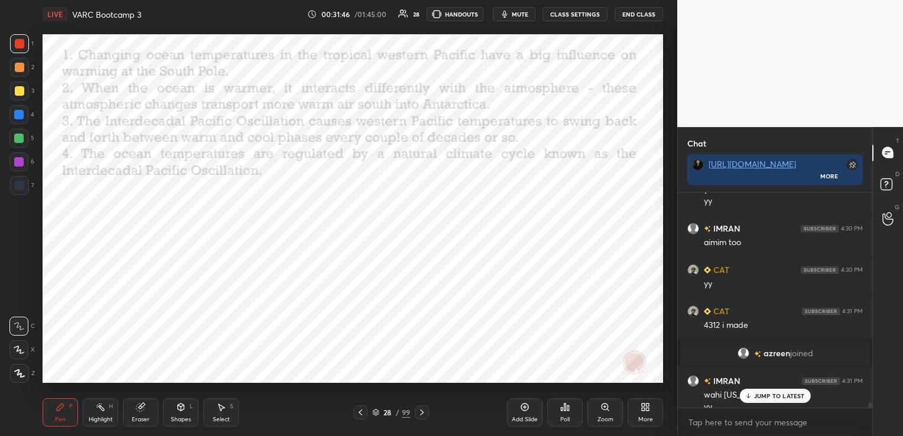
scroll to position [8382, 0]
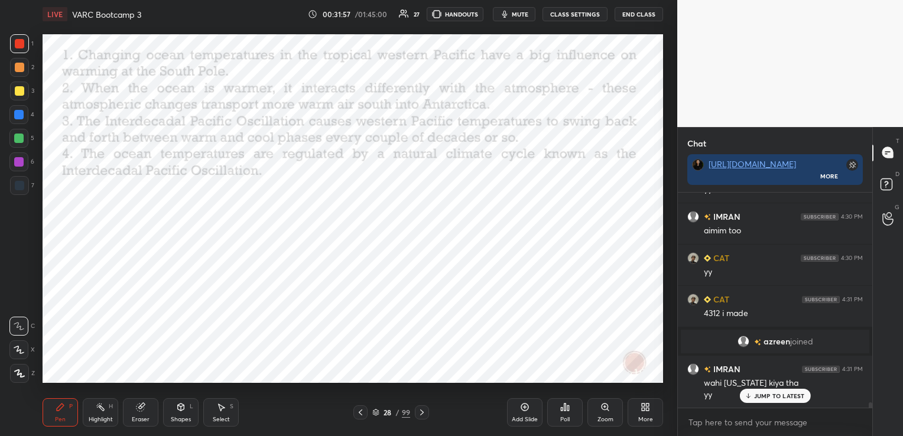
click at [145, 409] on icon at bounding box center [140, 406] width 9 height 9
click at [25, 374] on span "Erase all" at bounding box center [19, 373] width 18 height 8
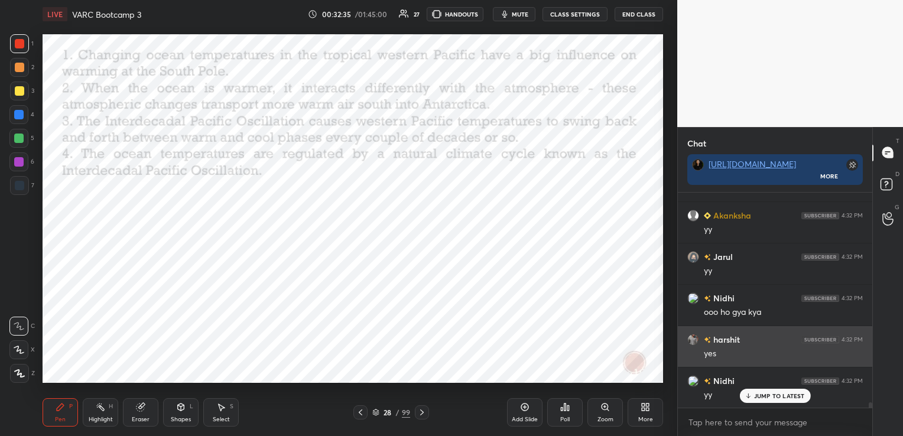
scroll to position [8766, 0]
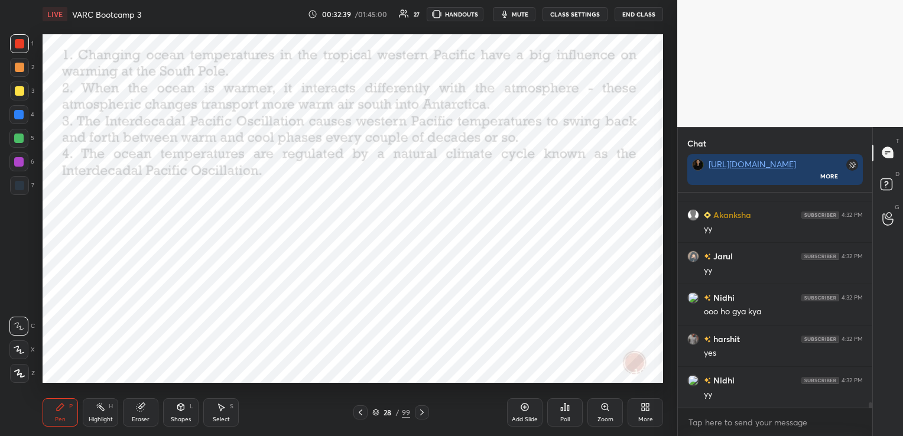
click at [380, 411] on div "28 / 99" at bounding box center [391, 412] width 38 height 11
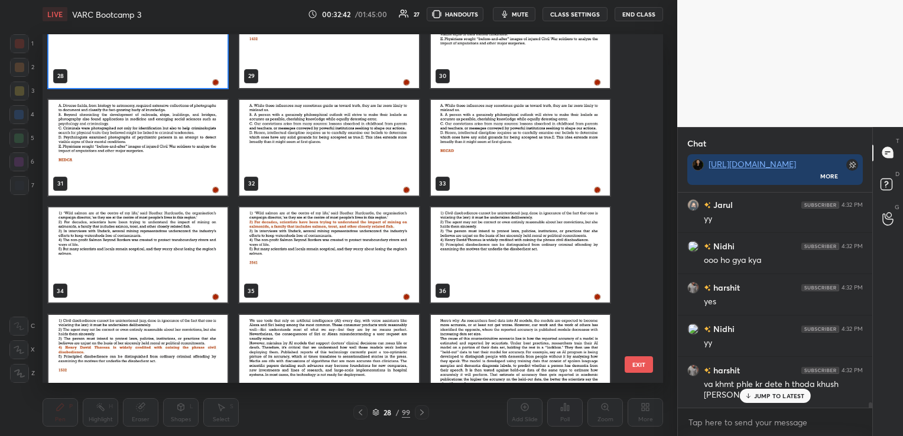
scroll to position [1021, 0]
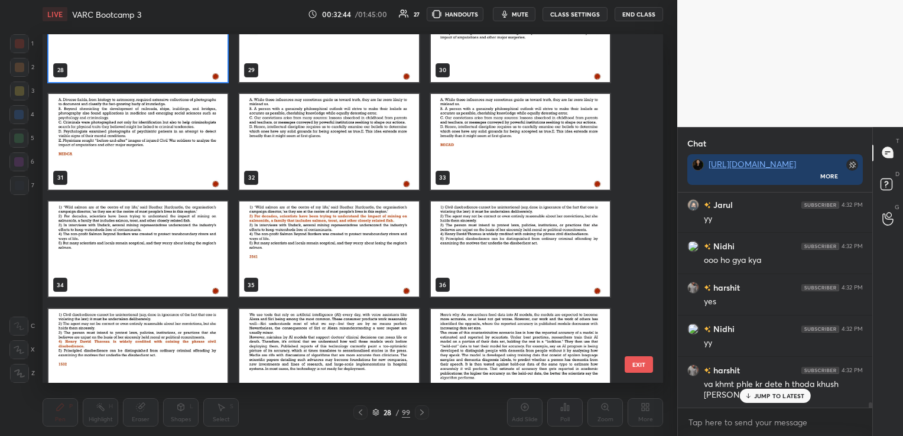
click at [99, 250] on img "grid" at bounding box center [137, 249] width 179 height 96
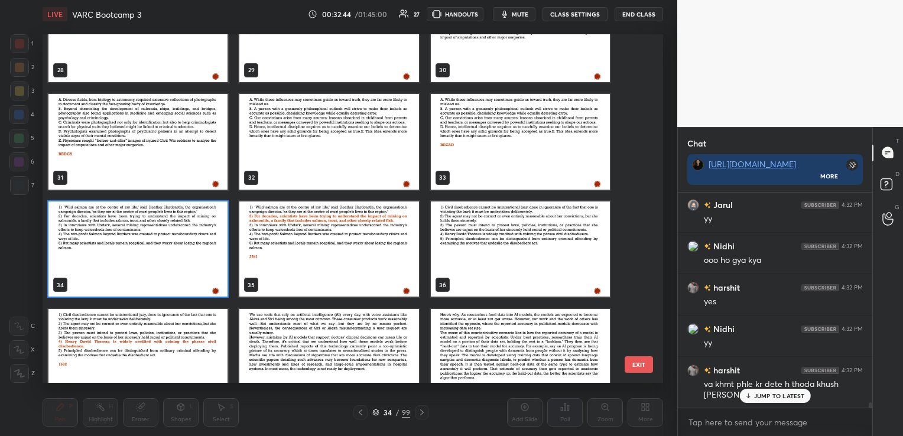
click at [99, 250] on img "grid" at bounding box center [137, 249] width 179 height 96
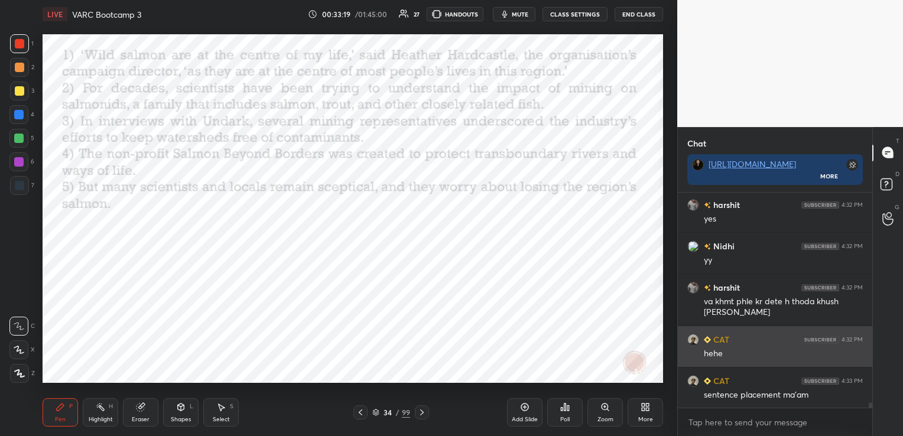
scroll to position [8900, 0]
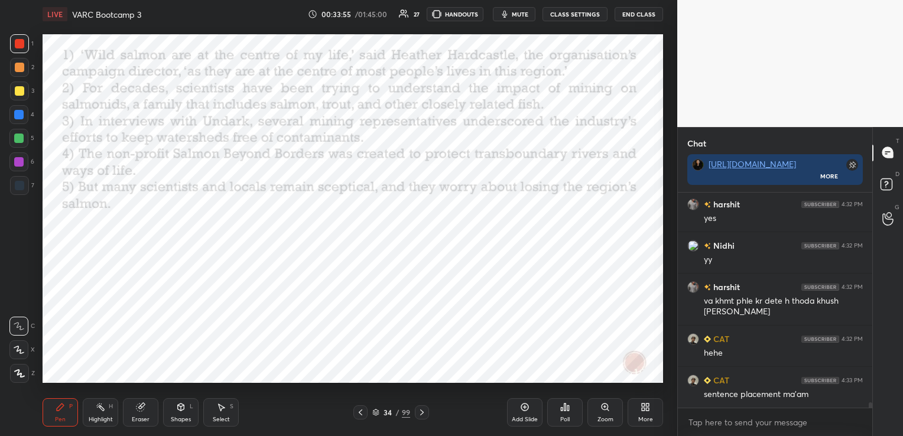
click at [567, 404] on icon at bounding box center [564, 406] width 9 height 9
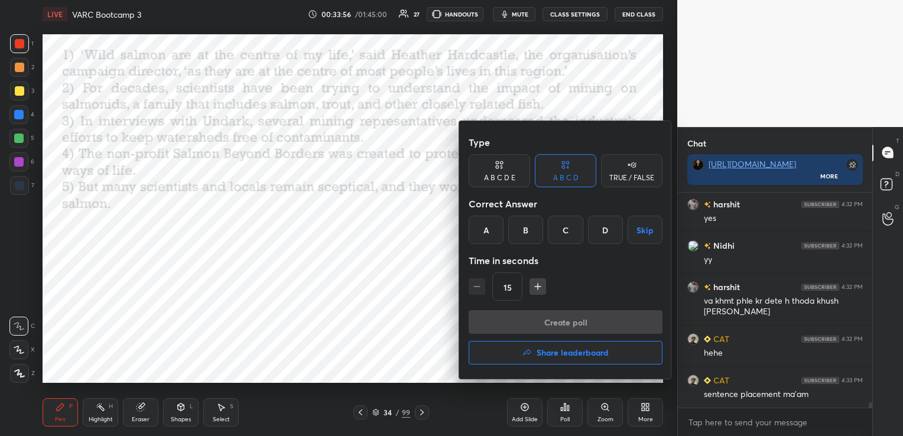
click at [502, 170] on icon at bounding box center [498, 165] width 9 height 12
click at [513, 227] on div "B" at bounding box center [516, 230] width 28 height 28
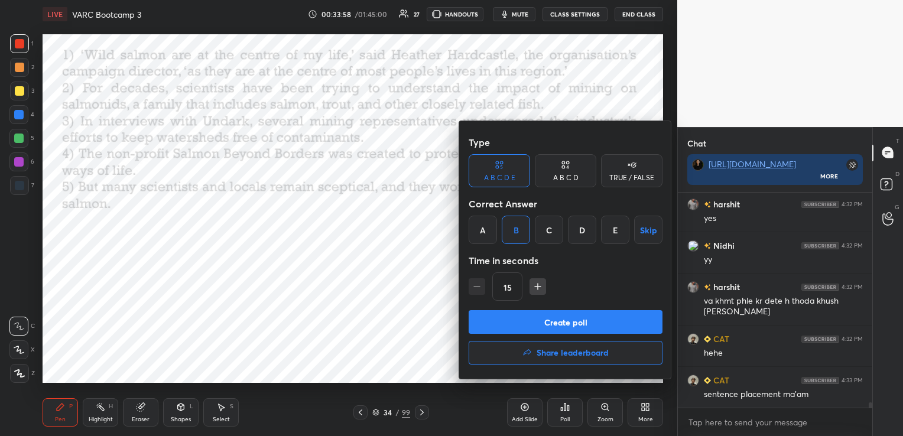
click at [540, 285] on icon "button" at bounding box center [538, 287] width 12 height 12
click at [539, 285] on icon "button" at bounding box center [538, 287] width 12 height 12
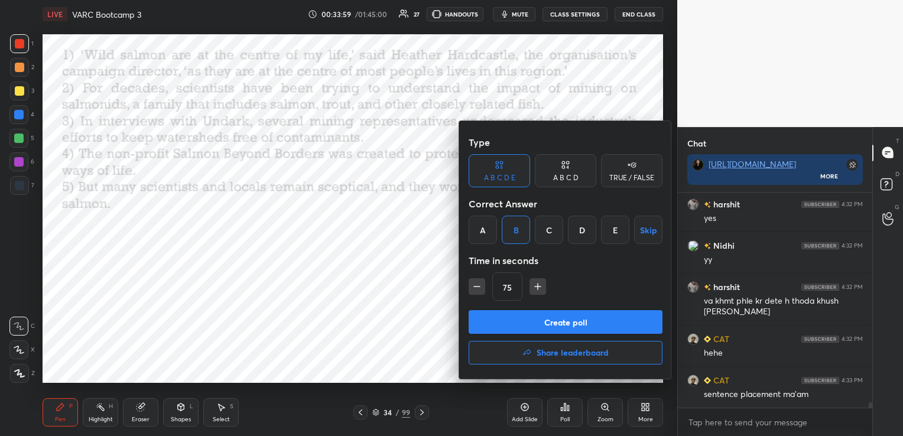
type input "90"
click at [541, 328] on button "Create poll" at bounding box center [565, 322] width 194 height 24
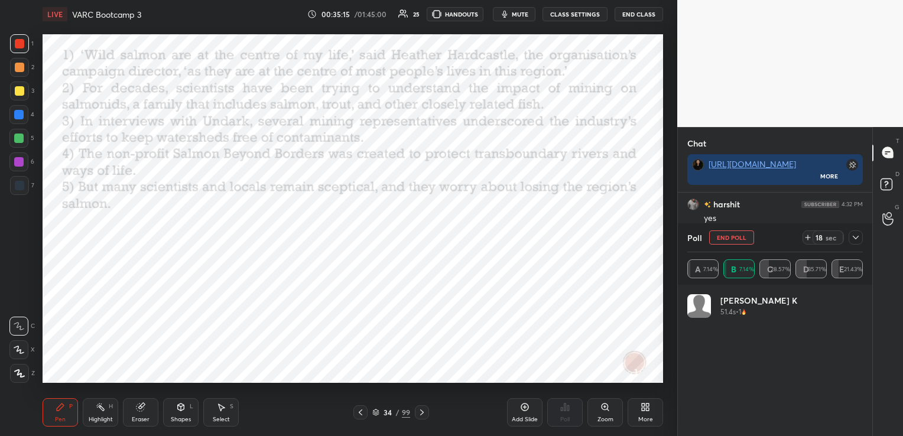
scroll to position [9003, 0]
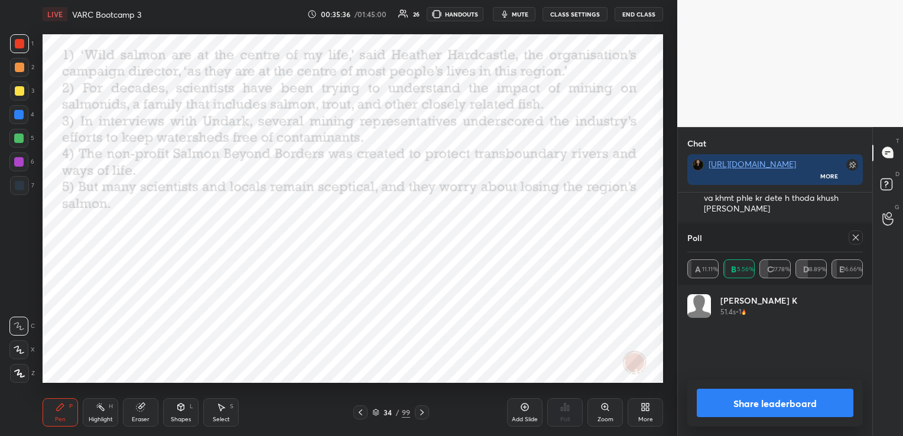
click at [858, 237] on icon at bounding box center [855, 237] width 9 height 9
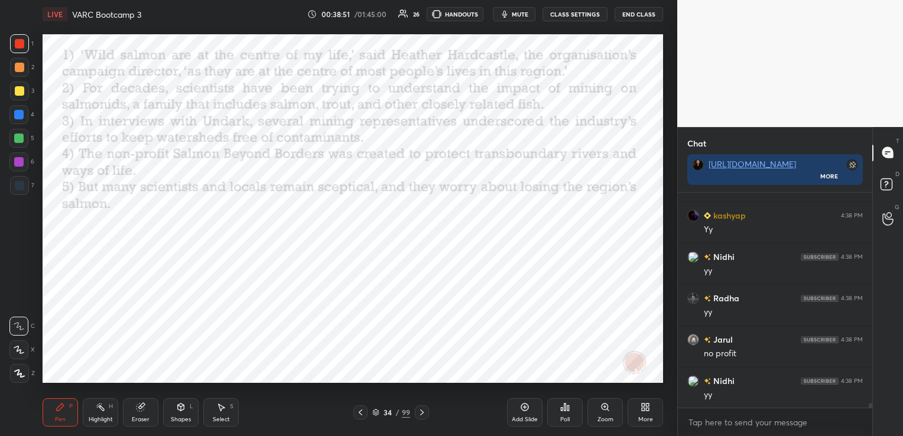
scroll to position [9616, 0]
click at [144, 412] on icon at bounding box center [140, 406] width 9 height 9
click at [16, 372] on span "Erase all" at bounding box center [19, 373] width 18 height 8
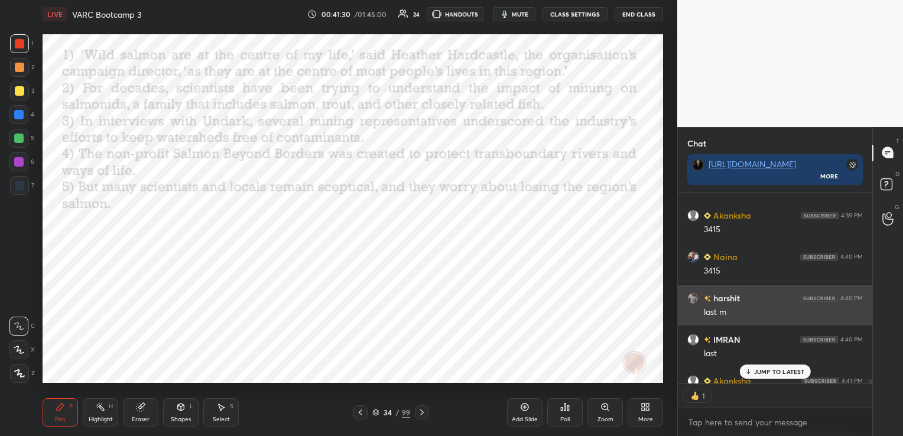
scroll to position [10220, 0]
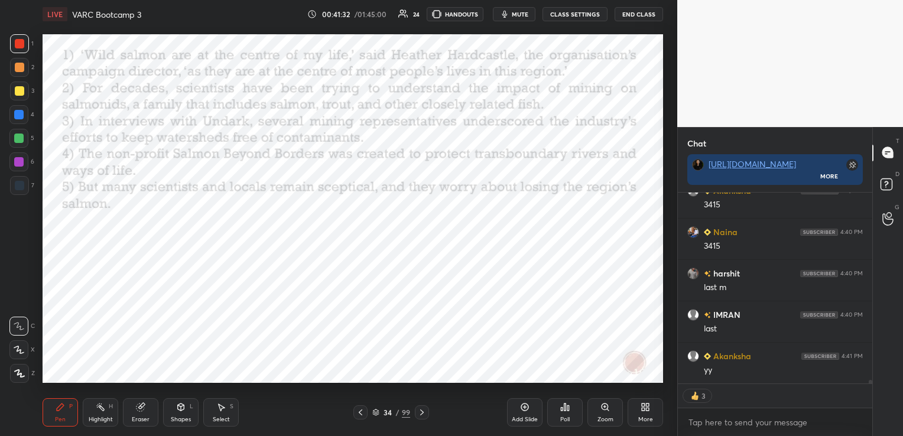
click at [147, 414] on div "Eraser" at bounding box center [140, 412] width 35 height 28
click at [18, 378] on div "Erase all" at bounding box center [18, 373] width 19 height 19
type textarea "x"
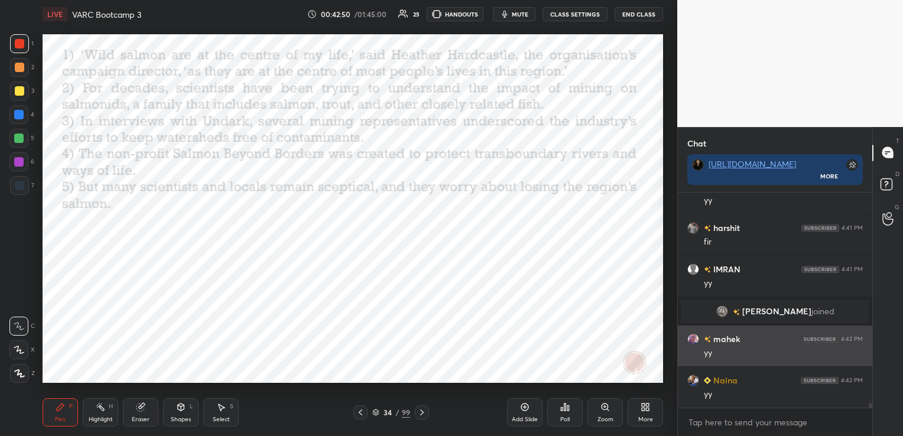
scroll to position [10140, 0]
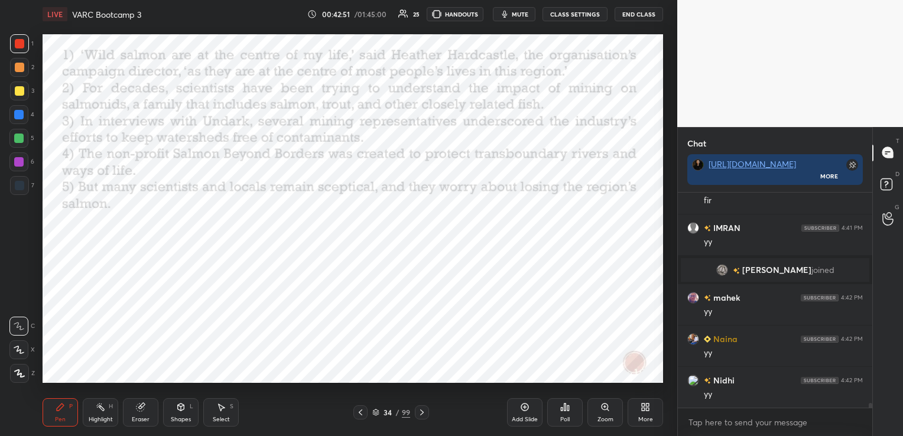
click at [142, 411] on icon at bounding box center [140, 406] width 9 height 9
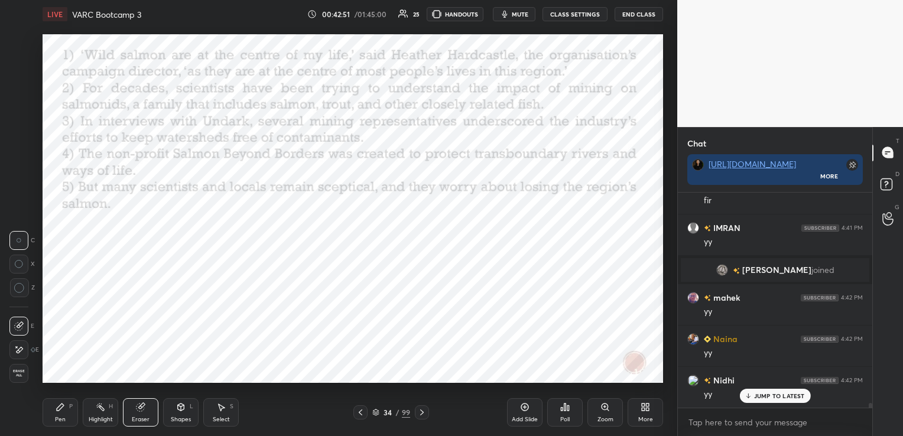
scroll to position [10181, 0]
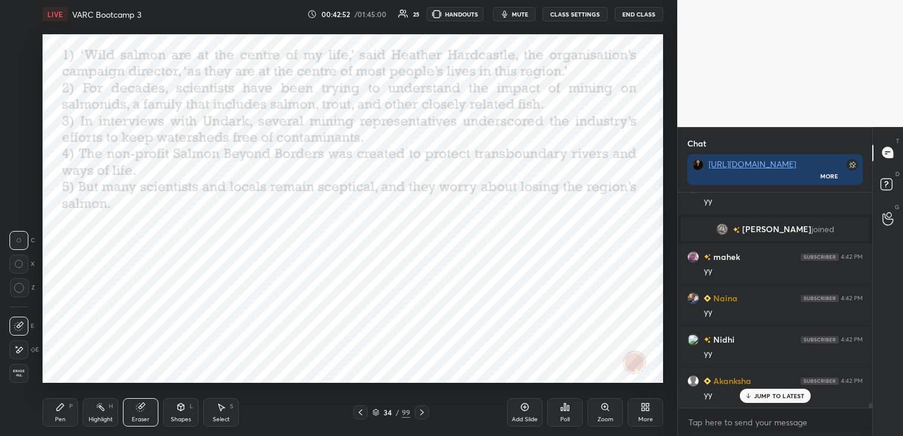
click at [16, 374] on span "Erase all" at bounding box center [19, 373] width 18 height 8
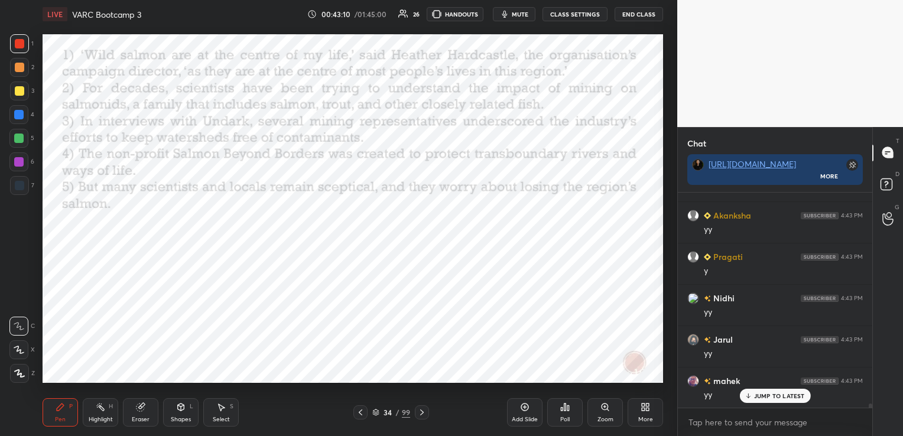
scroll to position [10594, 0]
click at [377, 410] on icon at bounding box center [375, 412] width 7 height 7
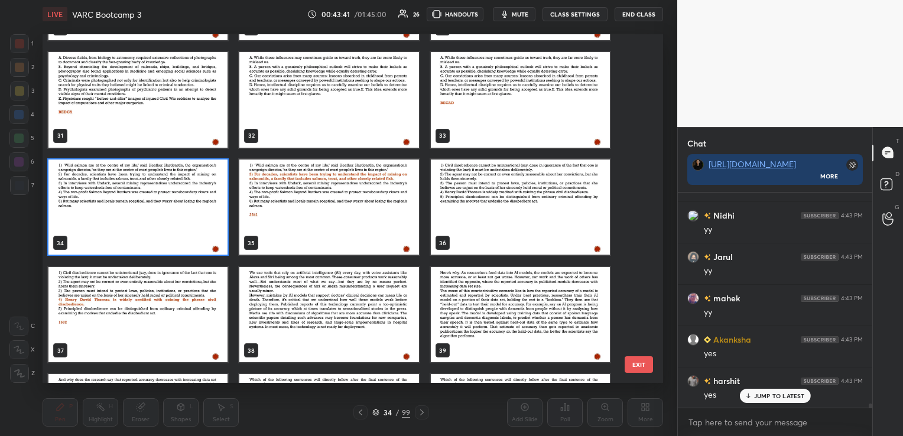
scroll to position [1117, 0]
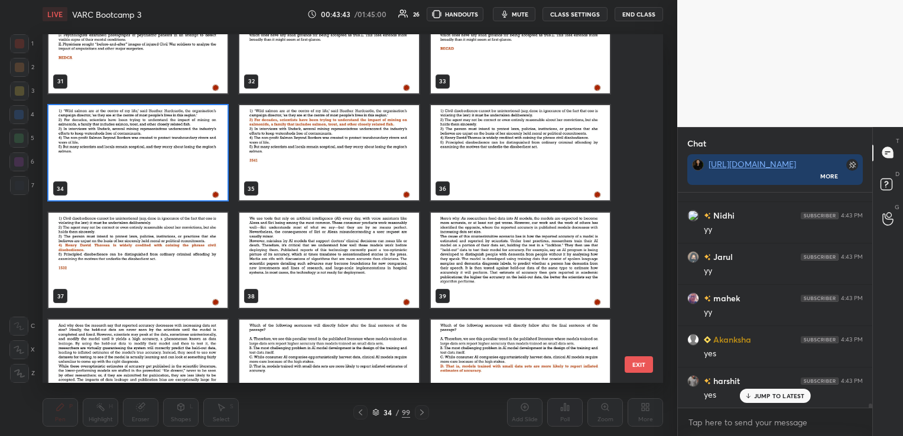
click at [343, 271] on img "grid" at bounding box center [328, 260] width 179 height 96
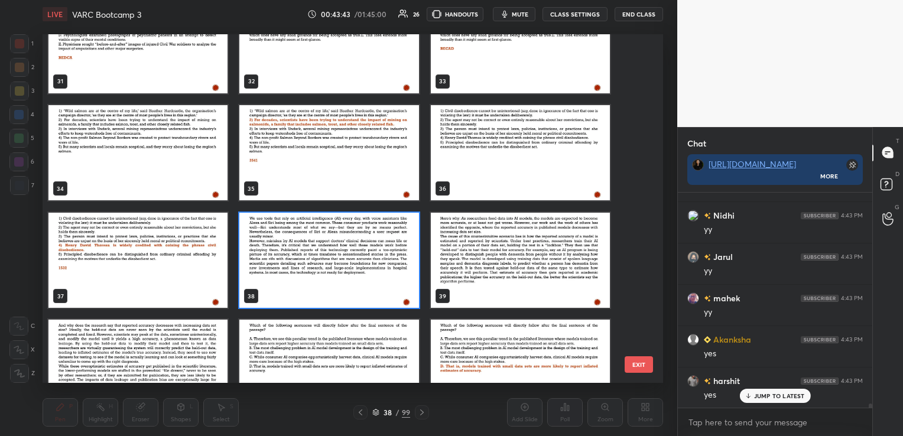
click at [343, 271] on img "grid" at bounding box center [328, 260] width 179 height 96
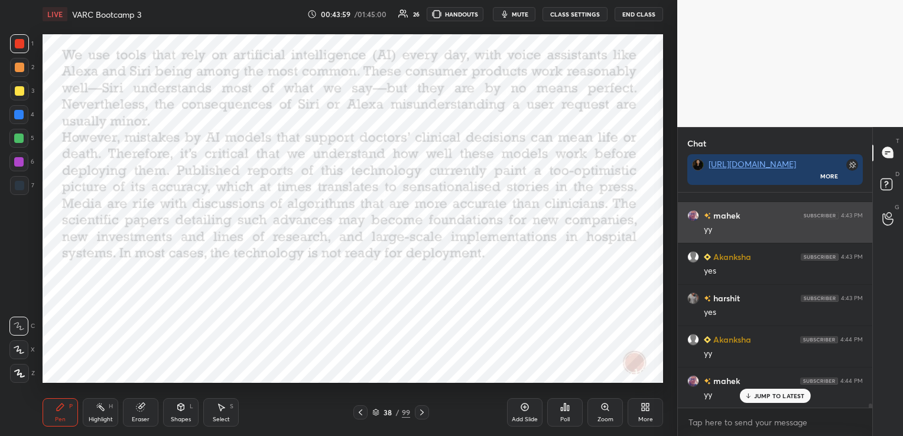
scroll to position [10677, 0]
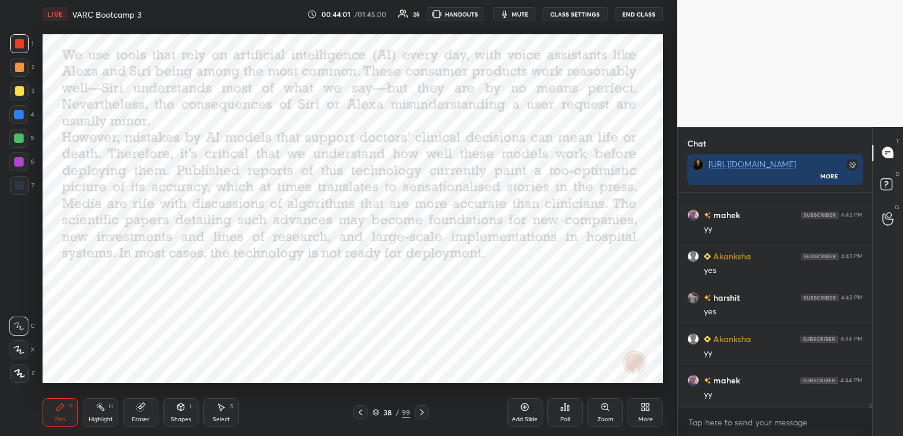
click at [423, 414] on icon at bounding box center [421, 412] width 9 height 9
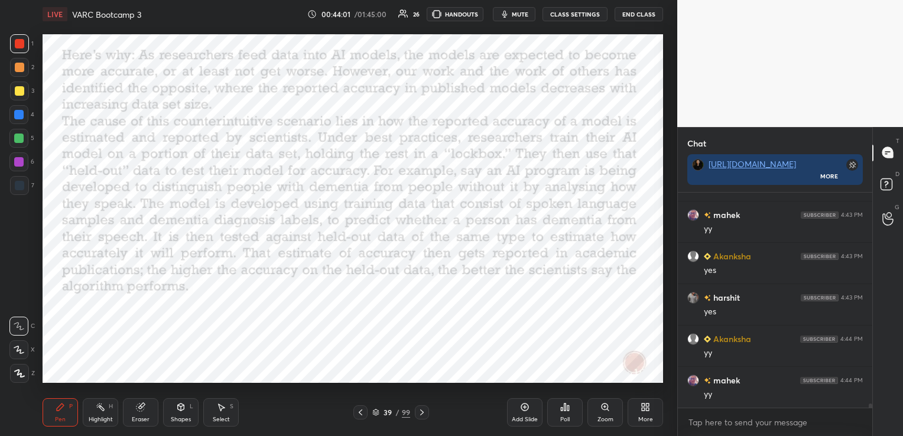
click at [423, 414] on icon at bounding box center [421, 412] width 9 height 9
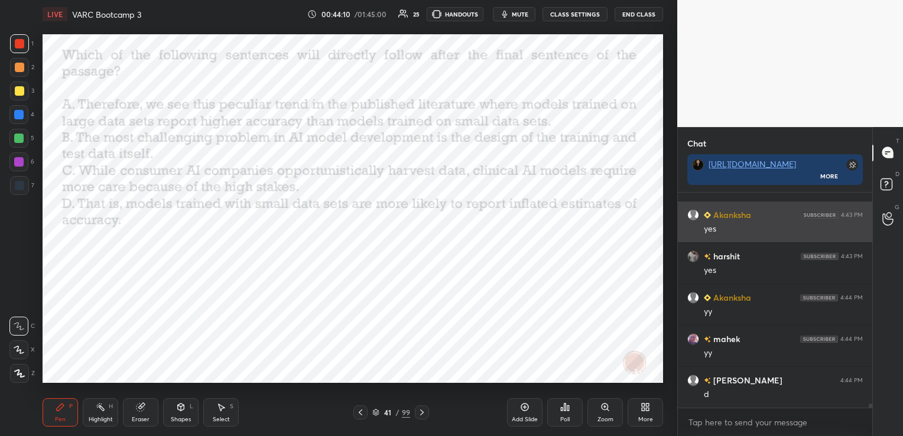
scroll to position [10731, 0]
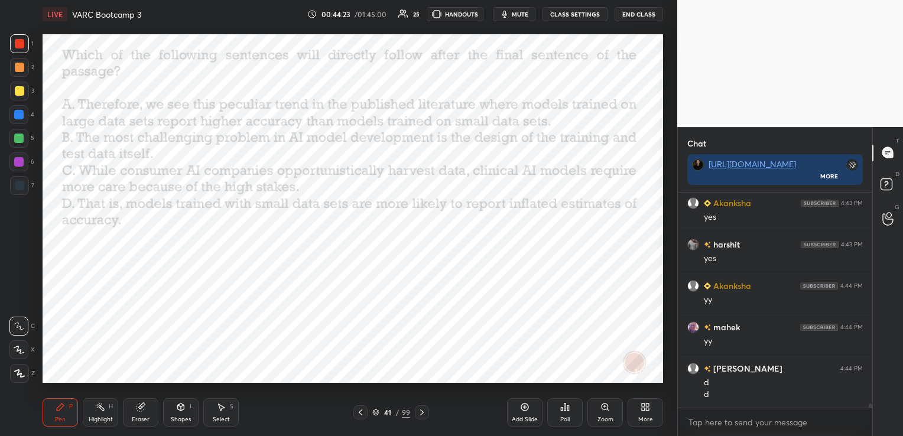
click at [376, 410] on icon at bounding box center [376, 410] width 6 height 3
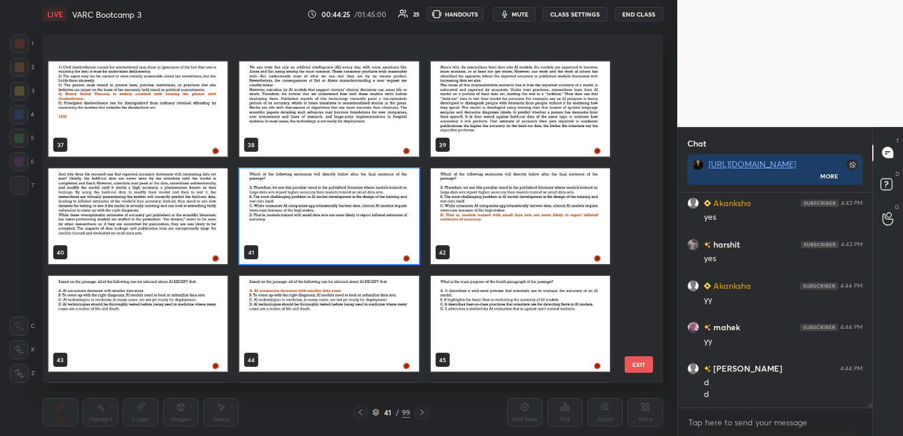
scroll to position [1332, 0]
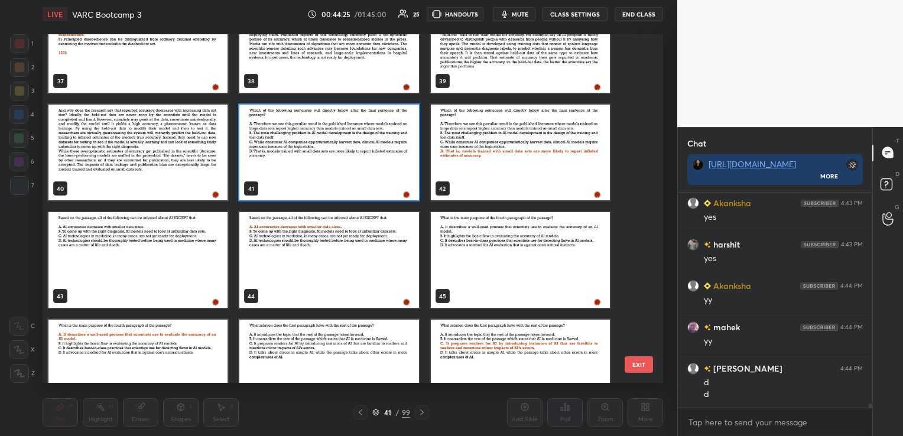
click at [202, 275] on img "grid" at bounding box center [137, 260] width 179 height 96
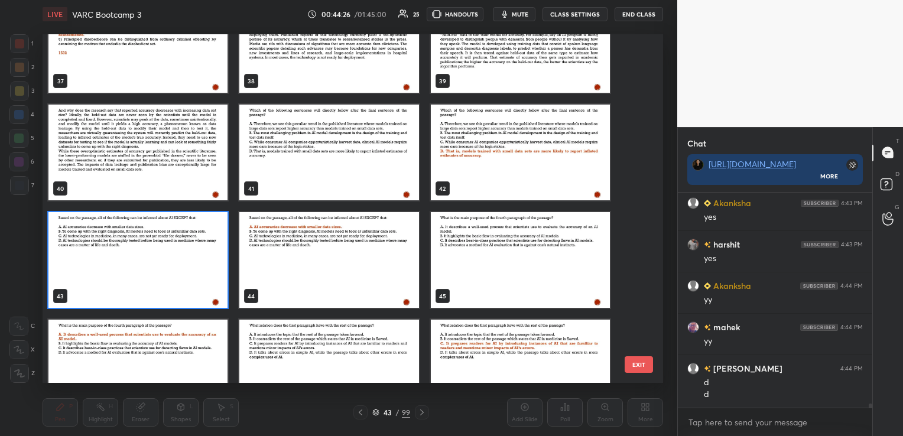
click at [202, 275] on img "grid" at bounding box center [137, 260] width 179 height 96
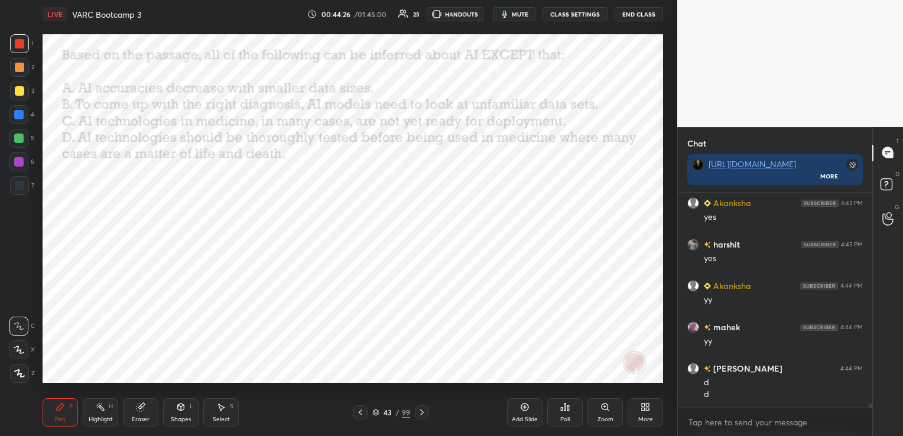
click at [202, 275] on img "grid" at bounding box center [137, 260] width 179 height 96
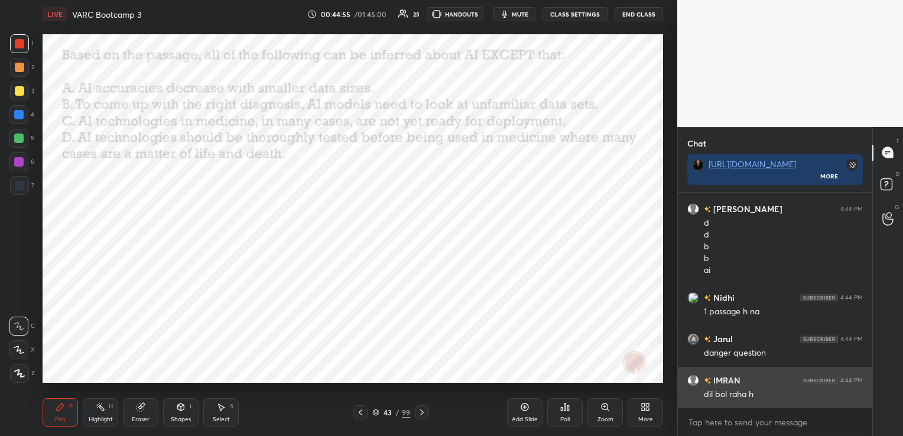
scroll to position [10931, 0]
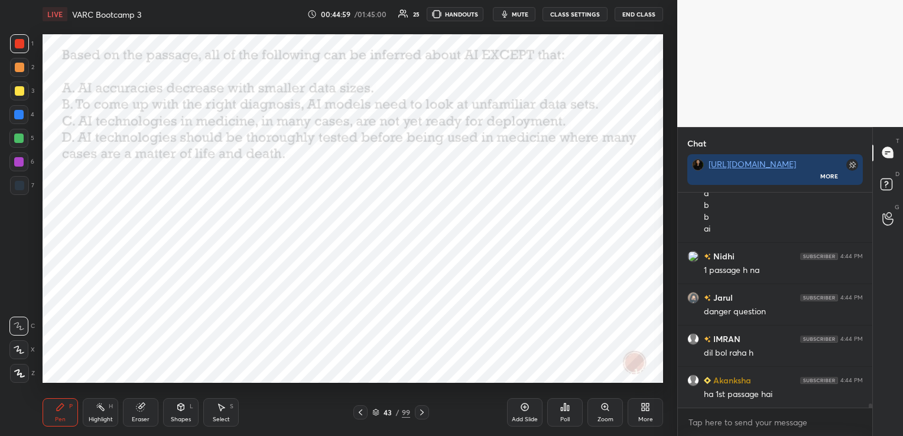
click at [373, 411] on icon at bounding box center [376, 410] width 6 height 3
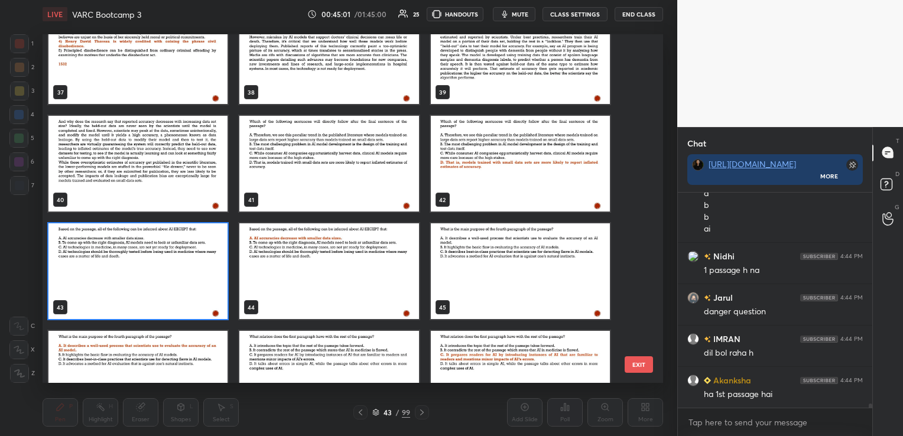
scroll to position [1380, 0]
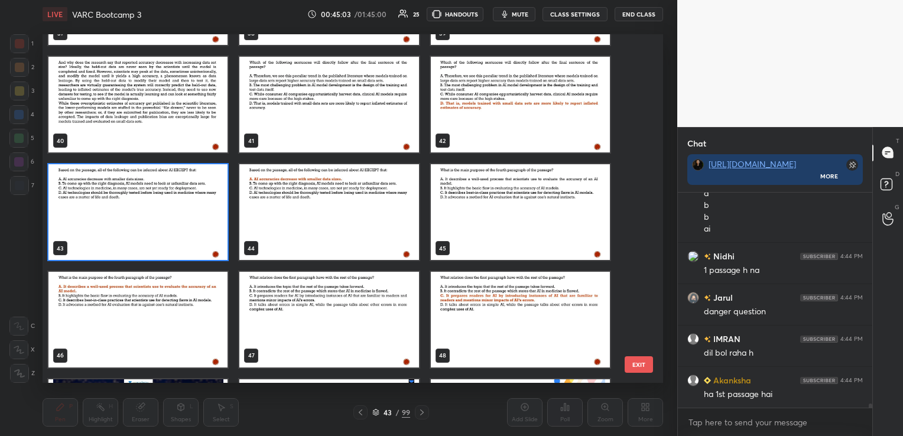
click at [488, 190] on img "grid" at bounding box center [520, 212] width 179 height 96
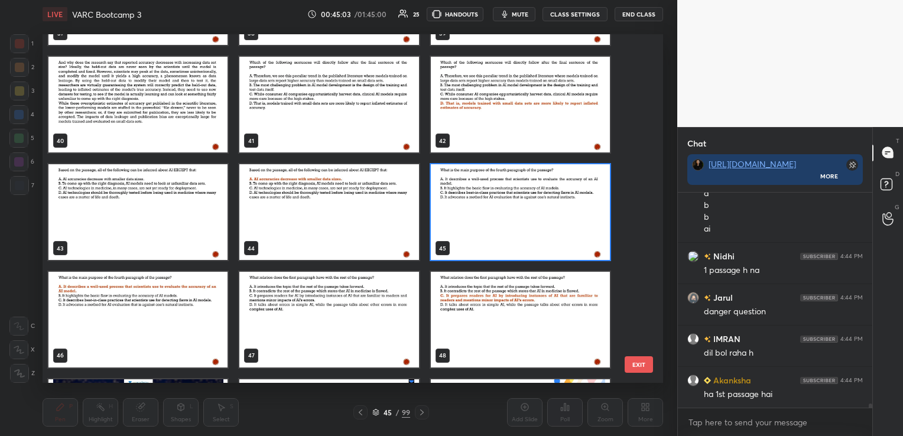
click at [488, 190] on img "grid" at bounding box center [520, 212] width 179 height 96
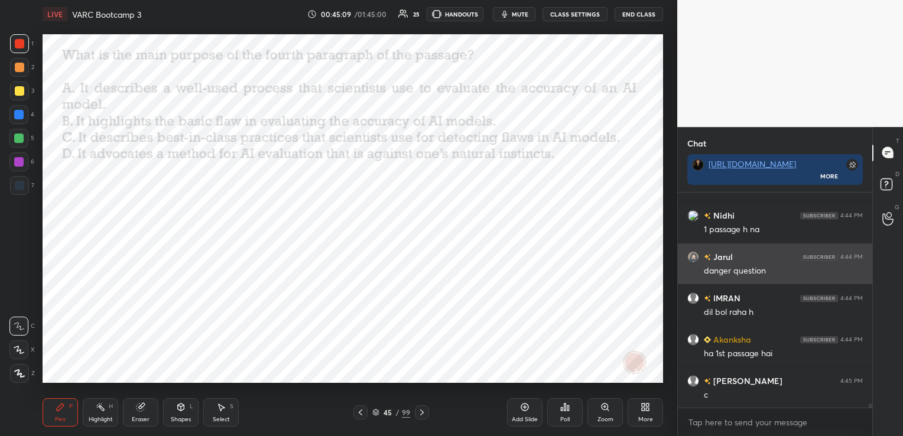
scroll to position [10973, 0]
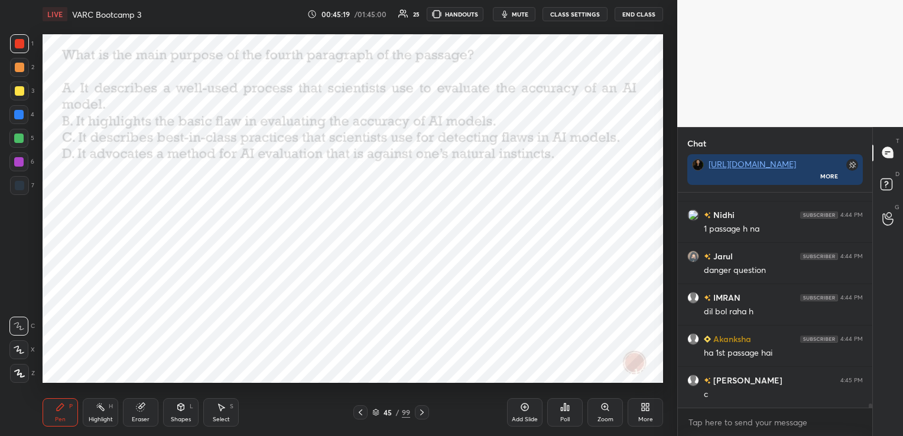
click at [373, 413] on icon at bounding box center [376, 413] width 6 height 2
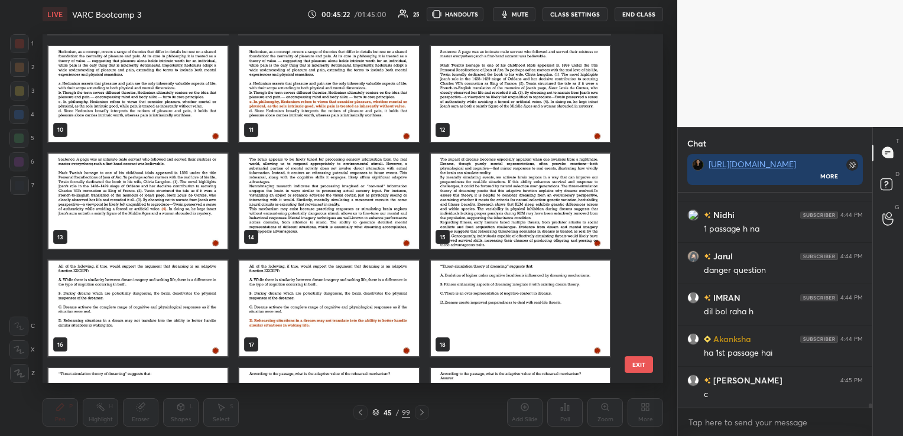
scroll to position [139, 0]
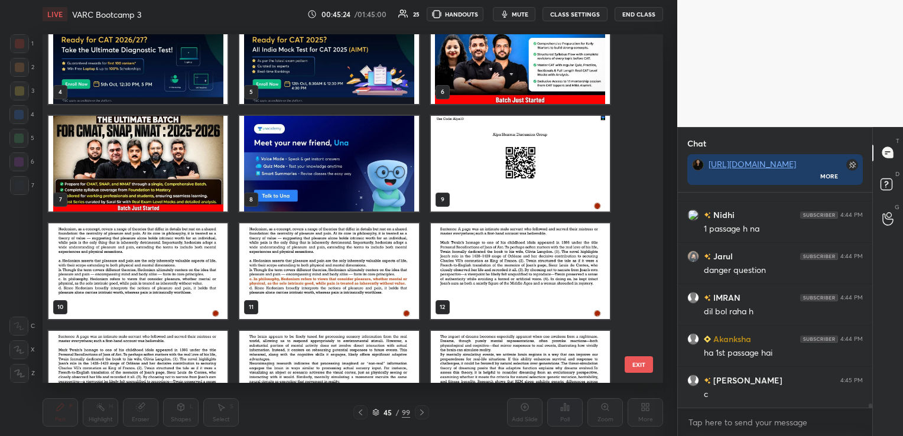
click at [102, 249] on img "grid" at bounding box center [137, 271] width 179 height 96
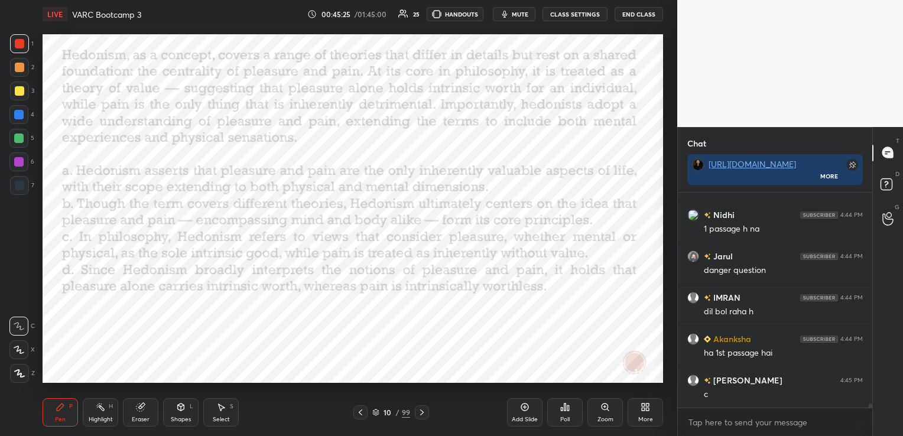
click at [378, 414] on icon at bounding box center [376, 415] width 6 height 2
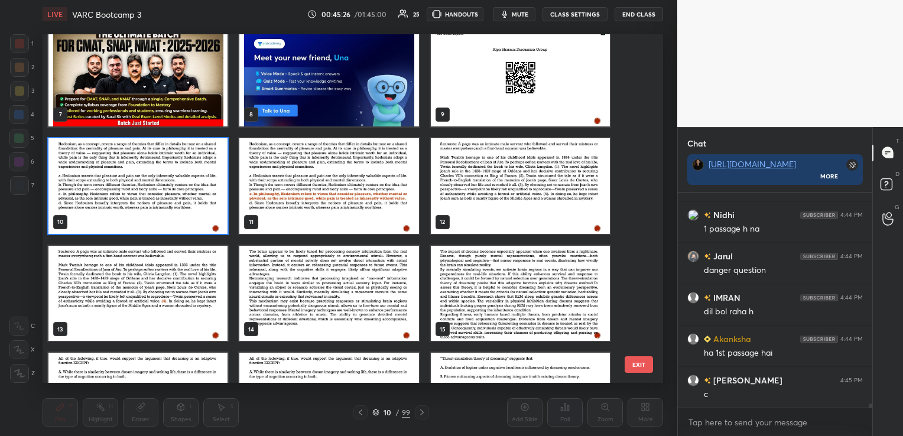
scroll to position [258, 0]
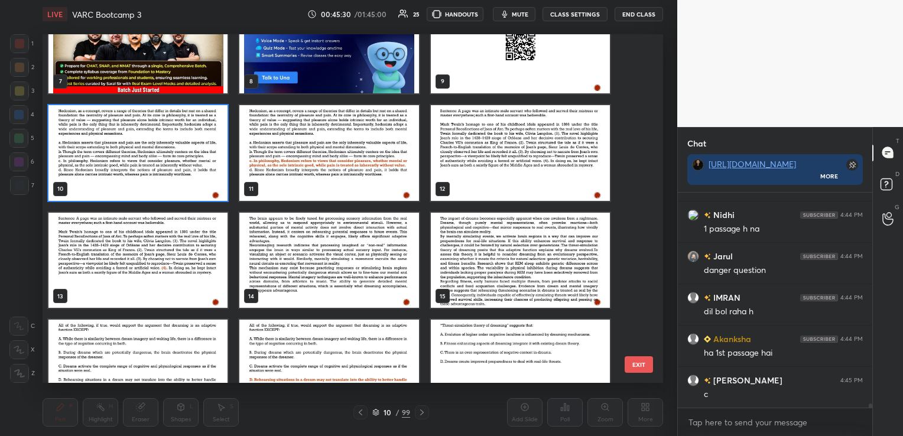
click at [300, 261] on img "grid" at bounding box center [328, 260] width 179 height 96
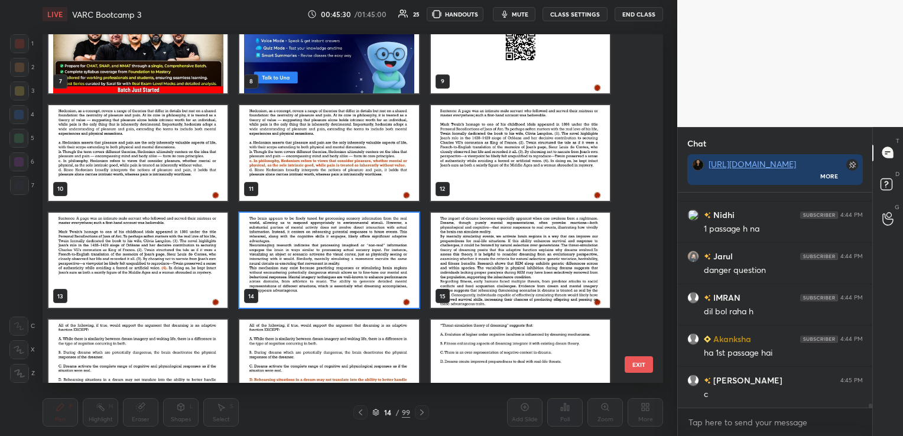
click at [300, 261] on img "grid" at bounding box center [328, 260] width 179 height 96
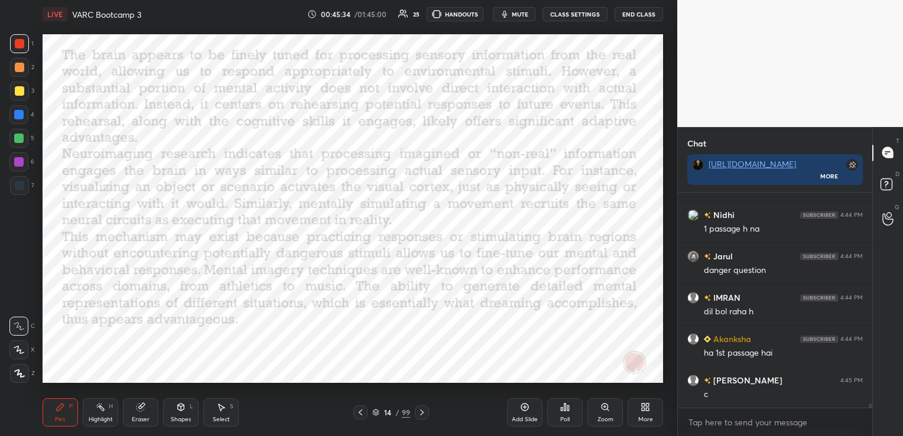
click at [422, 415] on icon at bounding box center [421, 412] width 9 height 9
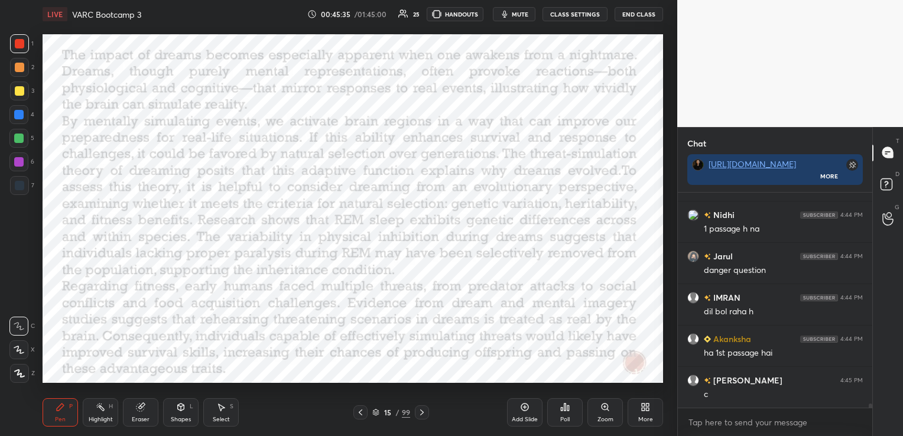
click at [422, 415] on icon at bounding box center [421, 412] width 9 height 9
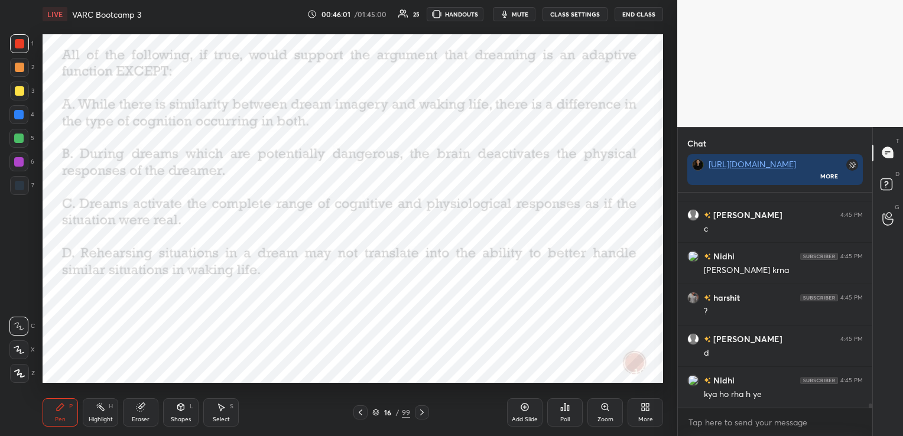
scroll to position [11180, 0]
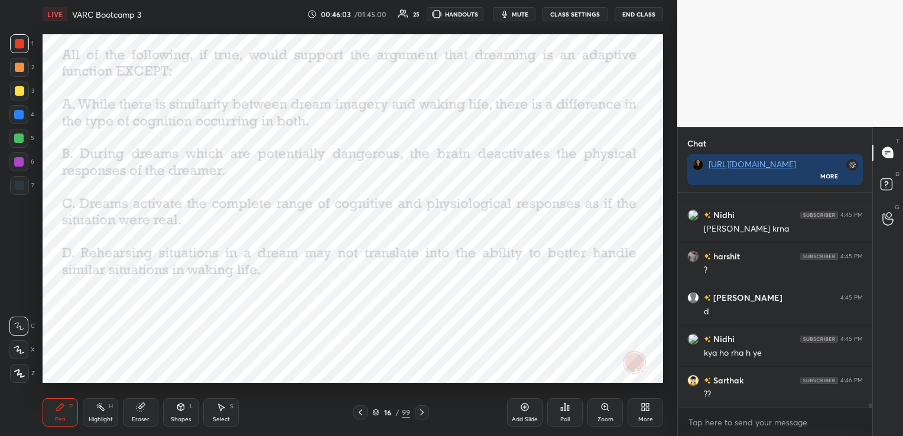
click at [378, 410] on icon at bounding box center [376, 410] width 6 height 3
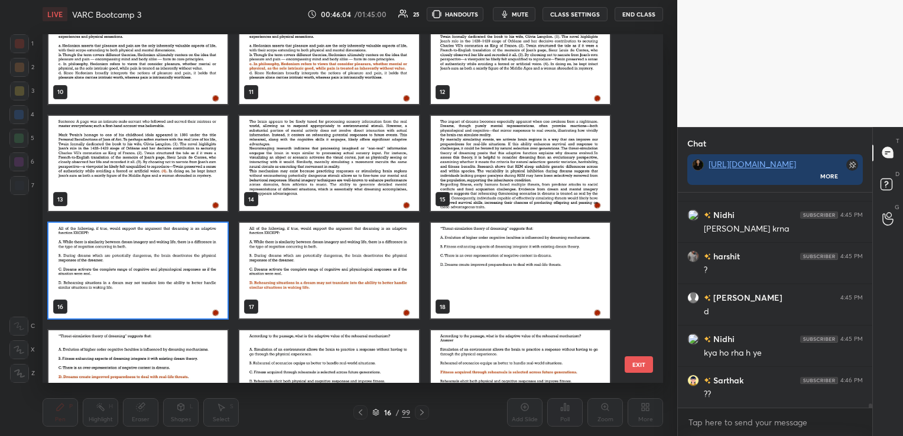
scroll to position [414, 0]
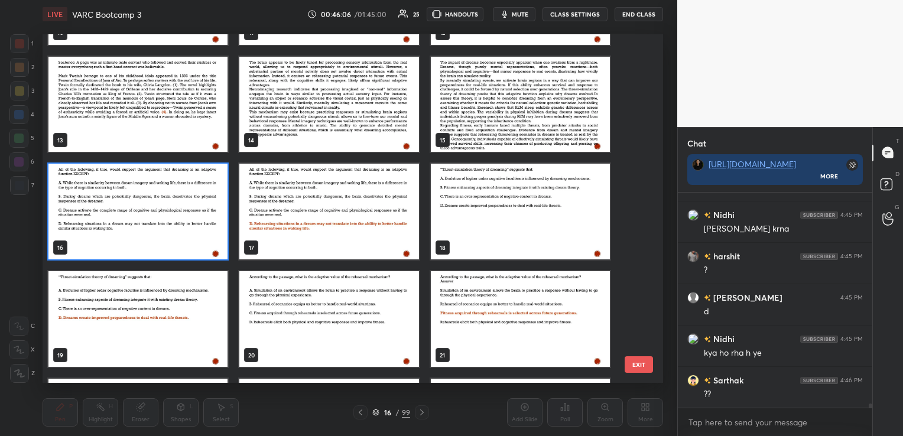
click at [510, 208] on img "grid" at bounding box center [520, 212] width 179 height 96
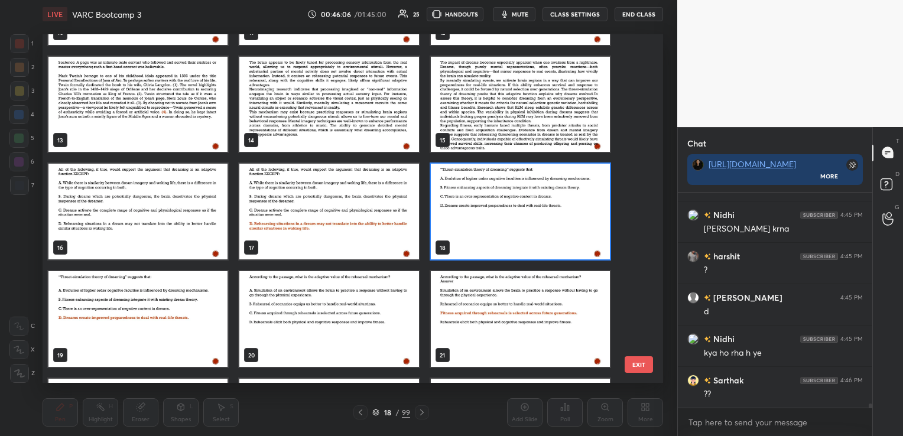
click at [510, 208] on img "grid" at bounding box center [520, 212] width 179 height 96
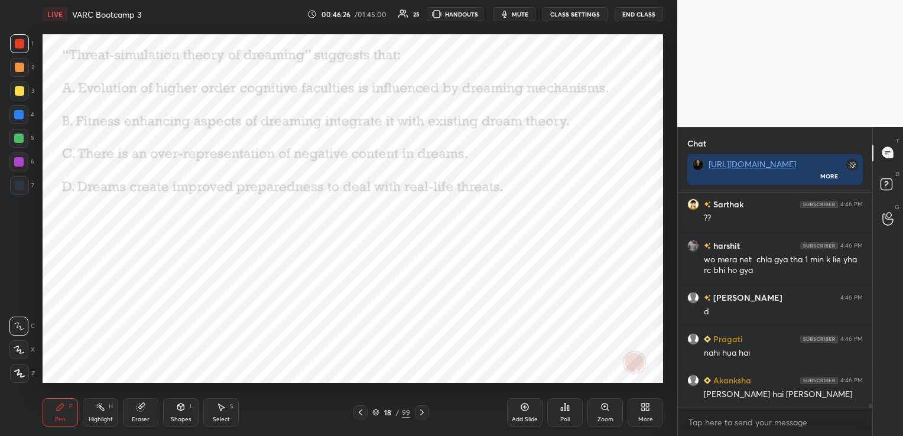
scroll to position [11397, 0]
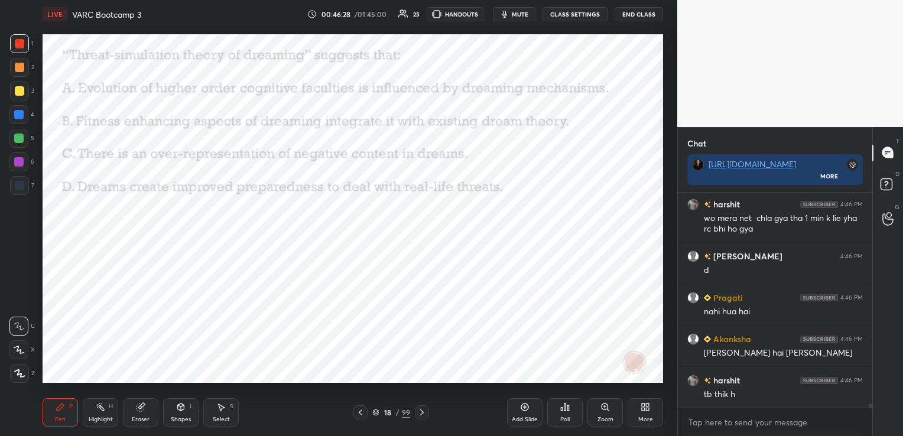
click at [377, 414] on icon at bounding box center [375, 412] width 7 height 7
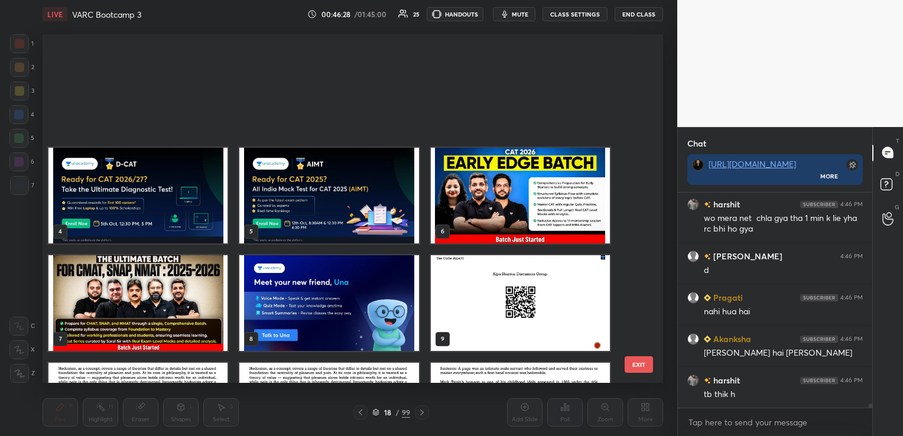
scroll to position [346, 614]
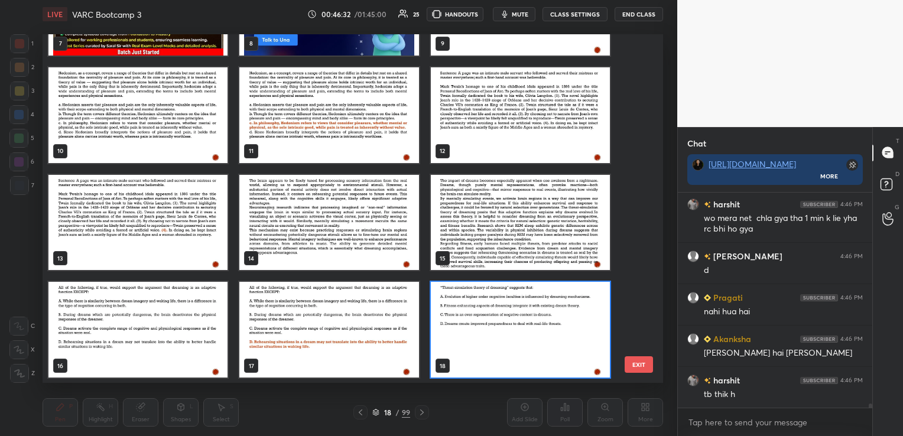
click at [308, 223] on img "grid" at bounding box center [328, 222] width 179 height 96
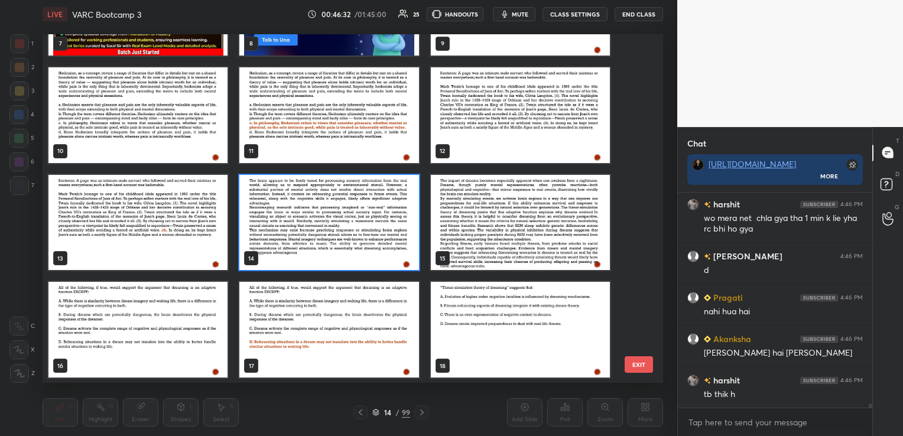
click at [308, 223] on img "grid" at bounding box center [328, 222] width 179 height 96
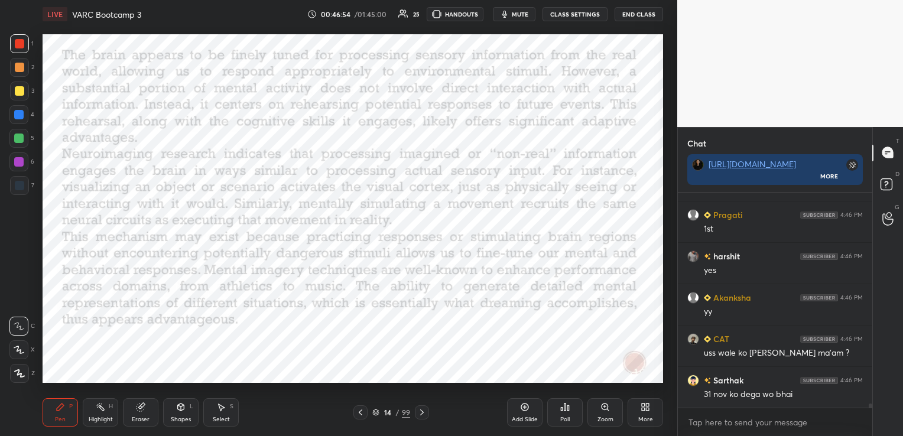
scroll to position [11728, 0]
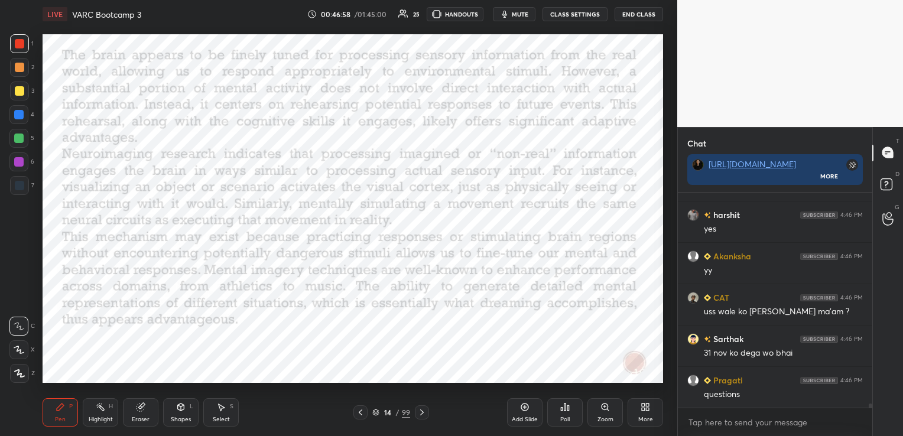
click at [422, 408] on icon at bounding box center [421, 412] width 9 height 9
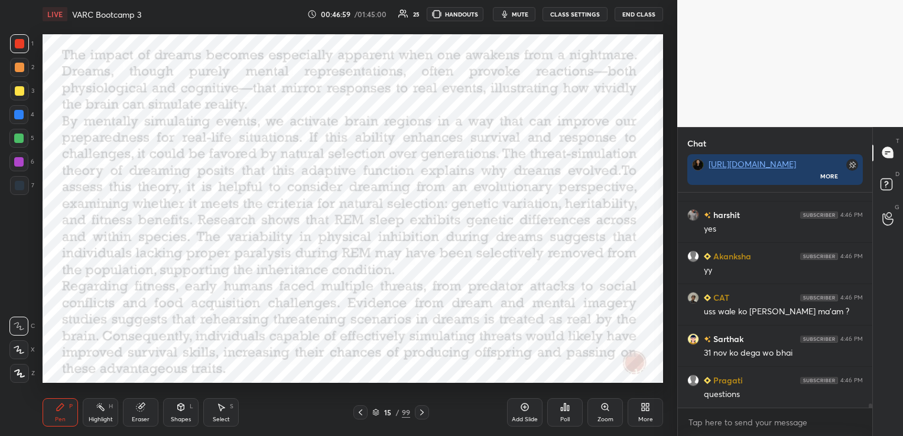
click at [422, 408] on icon at bounding box center [421, 412] width 9 height 9
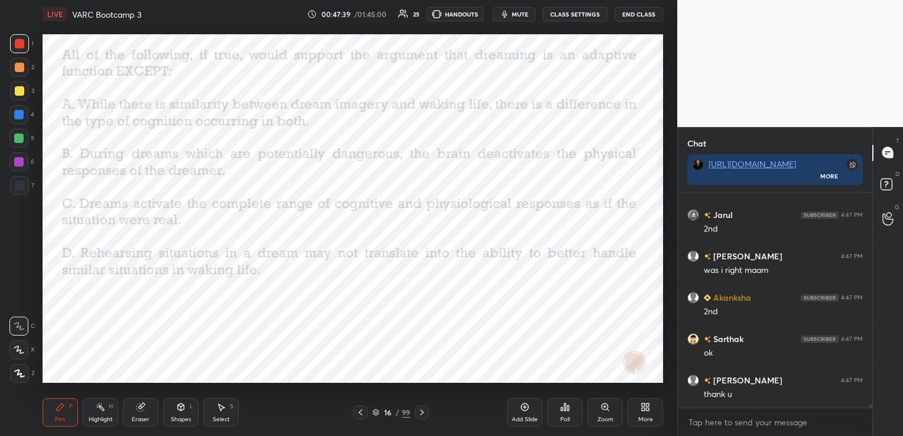
scroll to position [12141, 0]
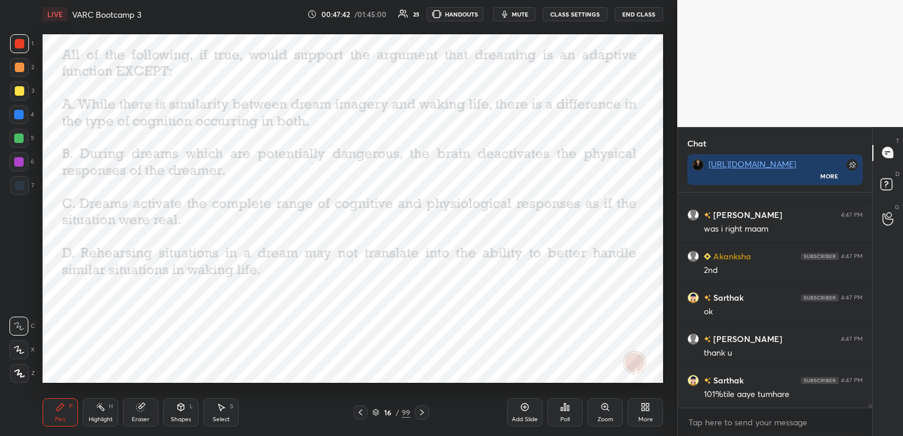
click at [375, 411] on icon at bounding box center [375, 412] width 7 height 7
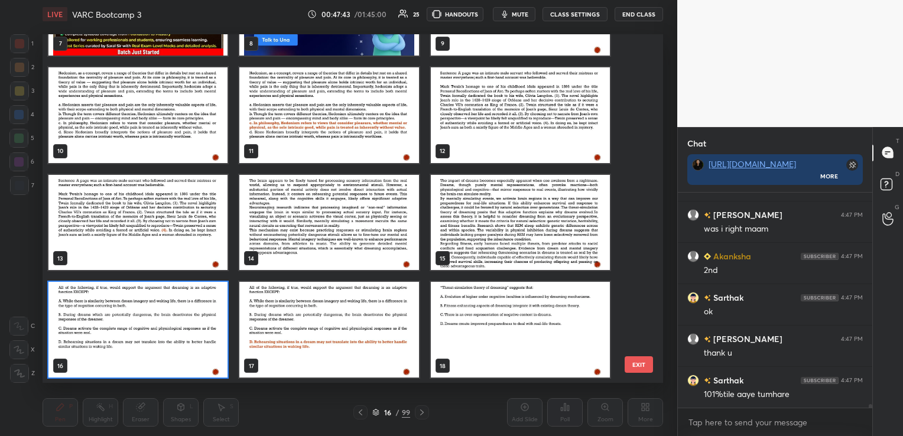
scroll to position [12182, 0]
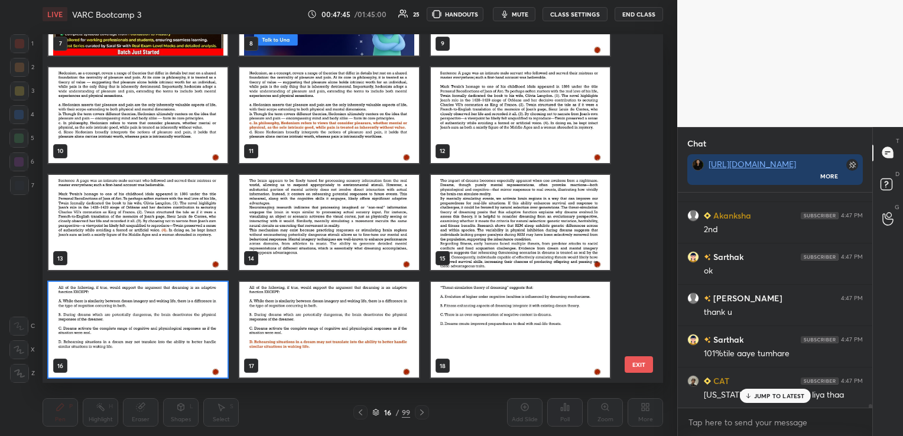
click at [548, 329] on img "grid" at bounding box center [520, 330] width 179 height 96
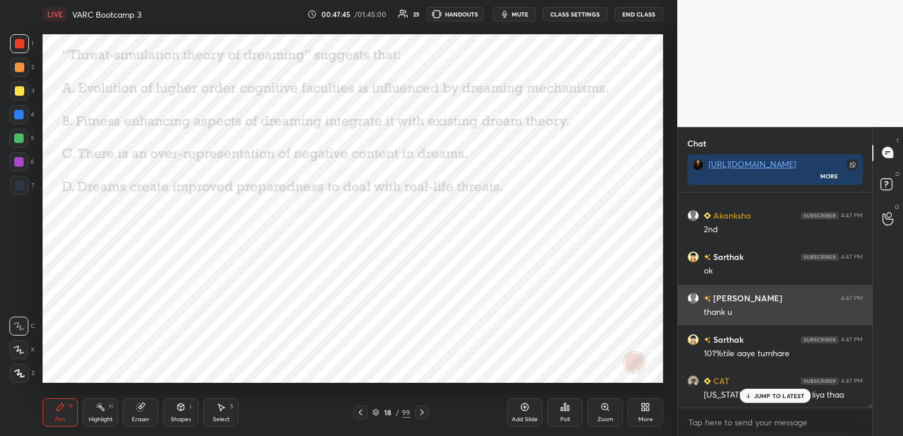
scroll to position [12183, 0]
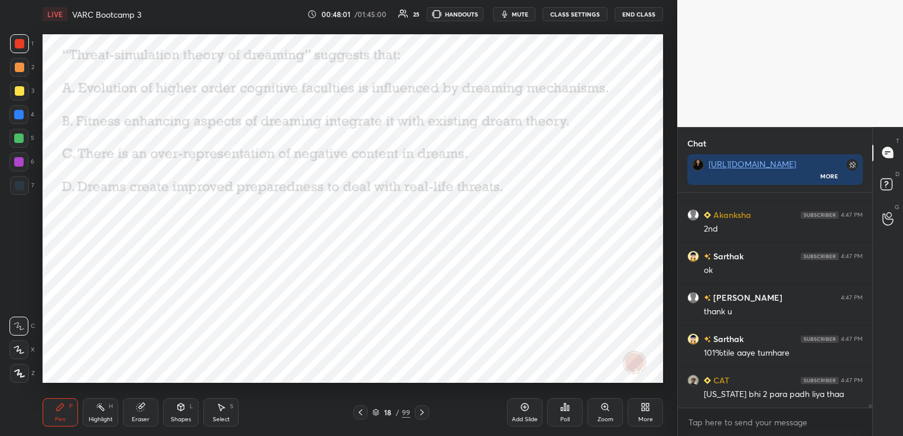
click at [376, 411] on icon at bounding box center [375, 412] width 7 height 7
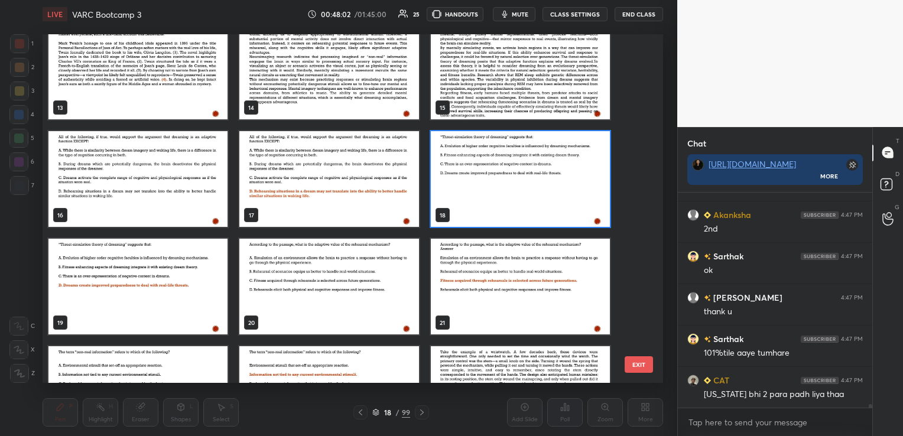
scroll to position [473, 0]
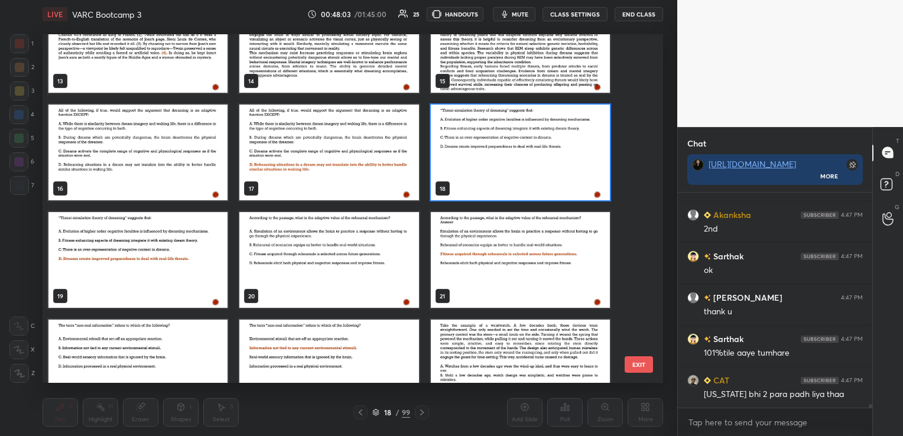
click at [341, 256] on img "grid" at bounding box center [328, 260] width 179 height 96
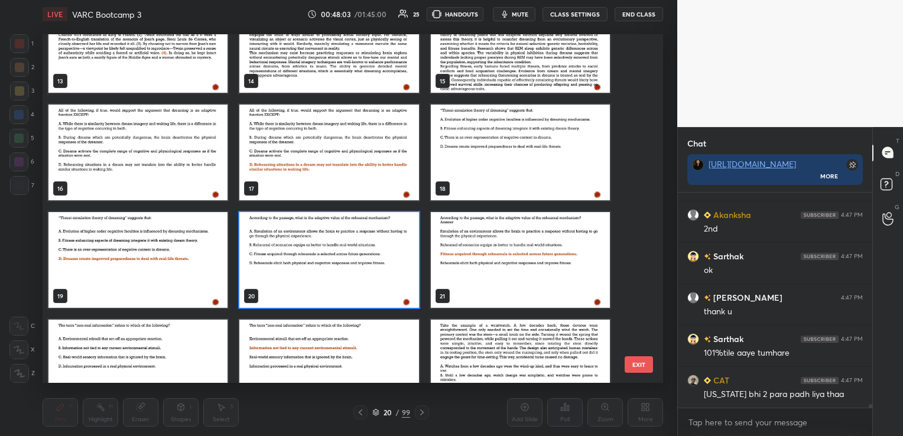
click at [341, 256] on img "grid" at bounding box center [328, 260] width 179 height 96
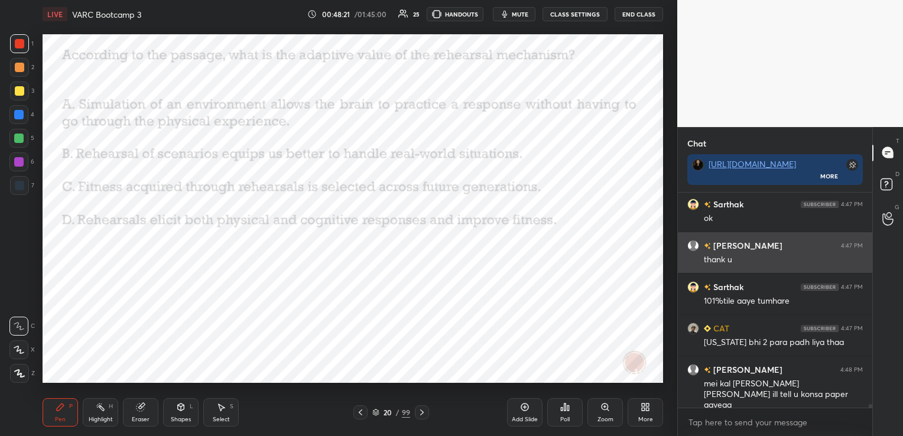
scroll to position [12276, 0]
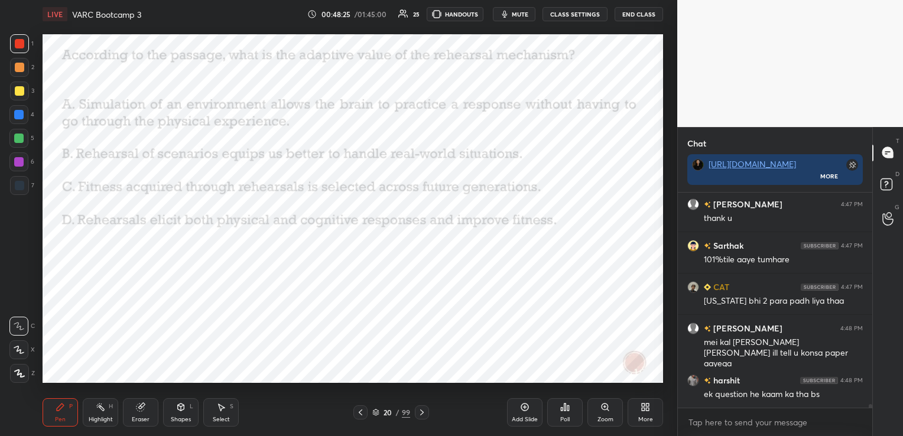
click at [376, 413] on icon at bounding box center [375, 412] width 7 height 7
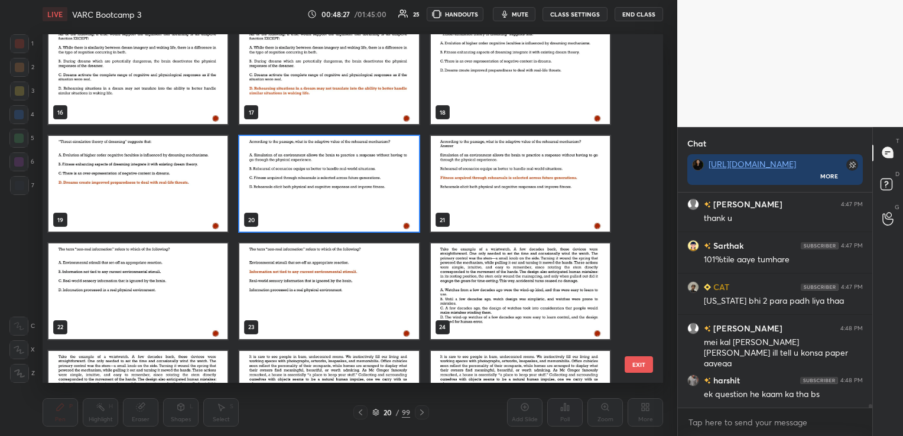
scroll to position [580, 0]
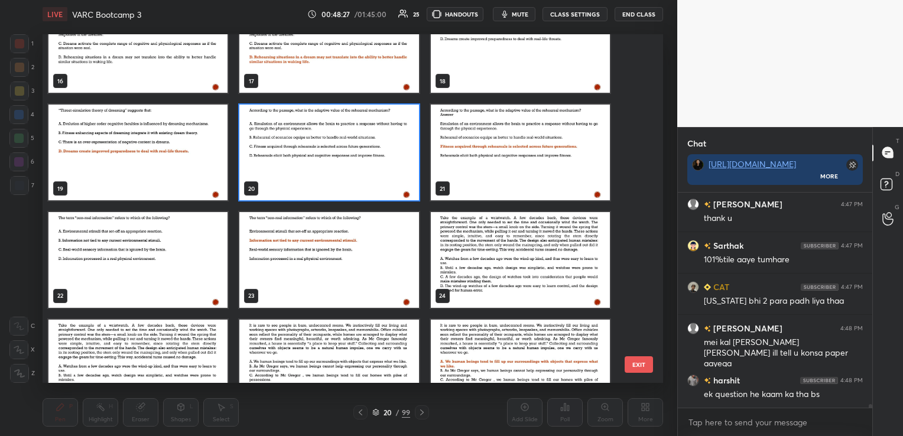
click at [171, 259] on img "grid" at bounding box center [137, 260] width 179 height 96
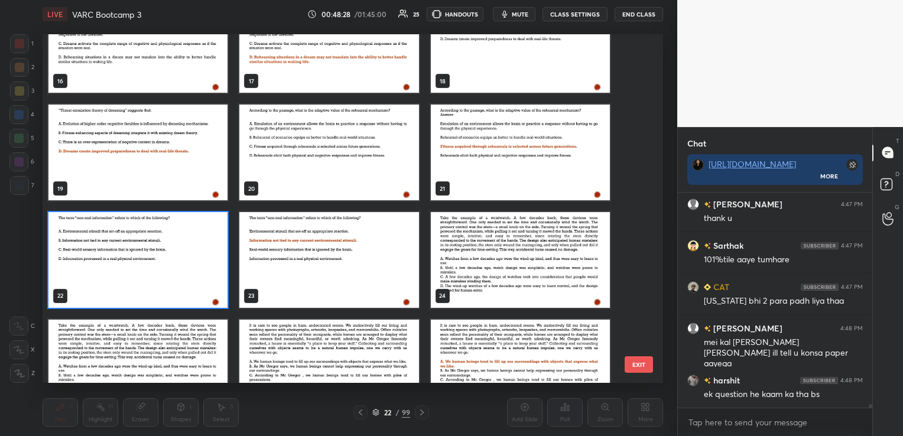
click at [171, 259] on img "grid" at bounding box center [137, 260] width 179 height 96
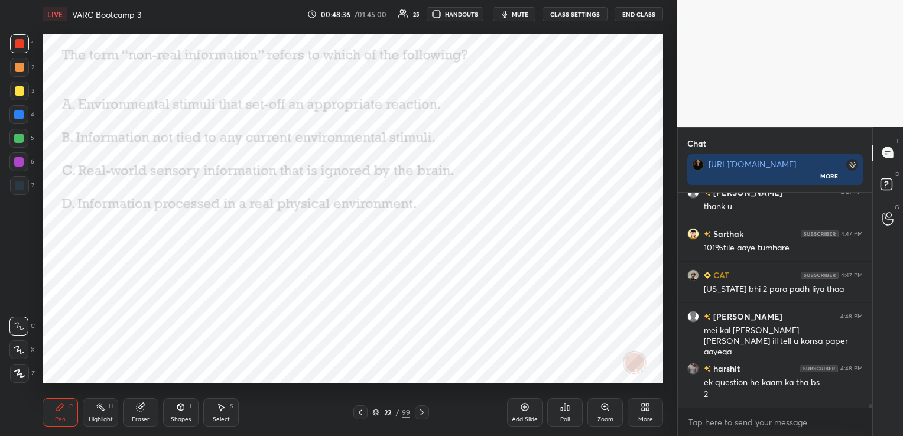
scroll to position [4, 4]
click at [559, 12] on button "CLASS SETTINGS" at bounding box center [574, 14] width 65 height 14
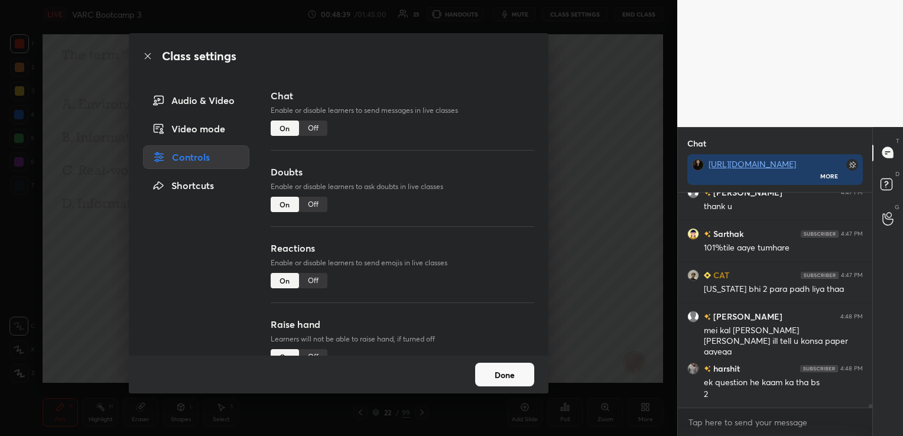
click at [308, 126] on div "Off" at bounding box center [313, 128] width 28 height 15
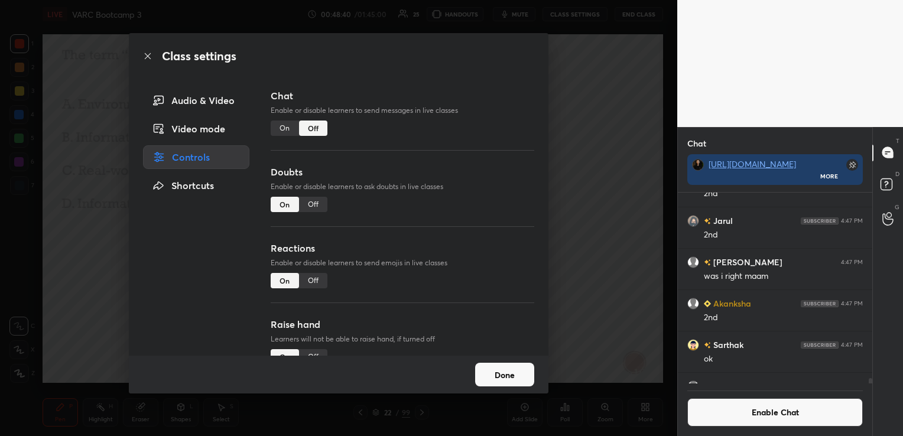
click at [496, 374] on button "Done" at bounding box center [504, 375] width 59 height 24
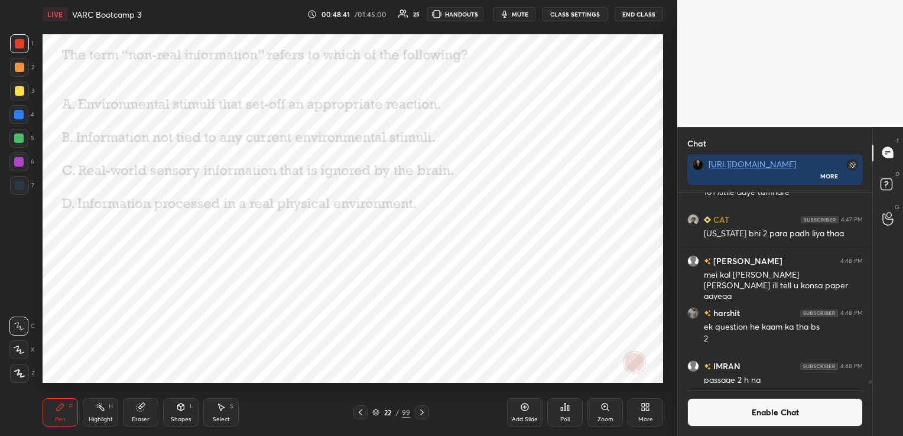
scroll to position [11718, 0]
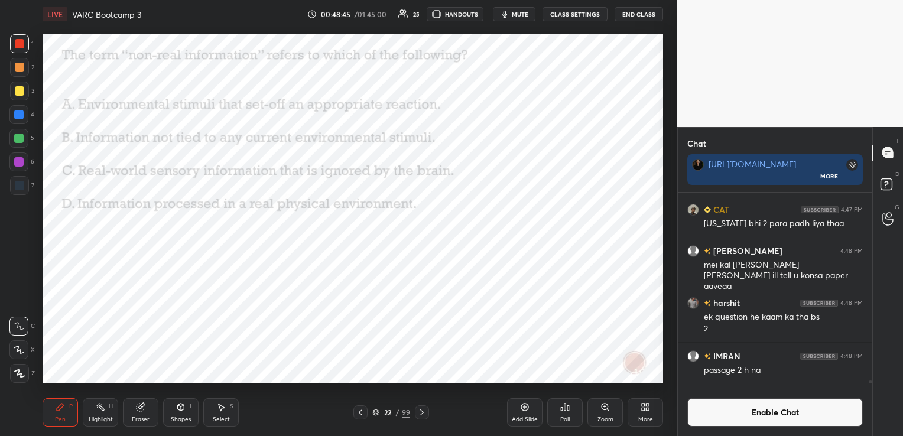
click at [378, 411] on icon at bounding box center [376, 410] width 6 height 3
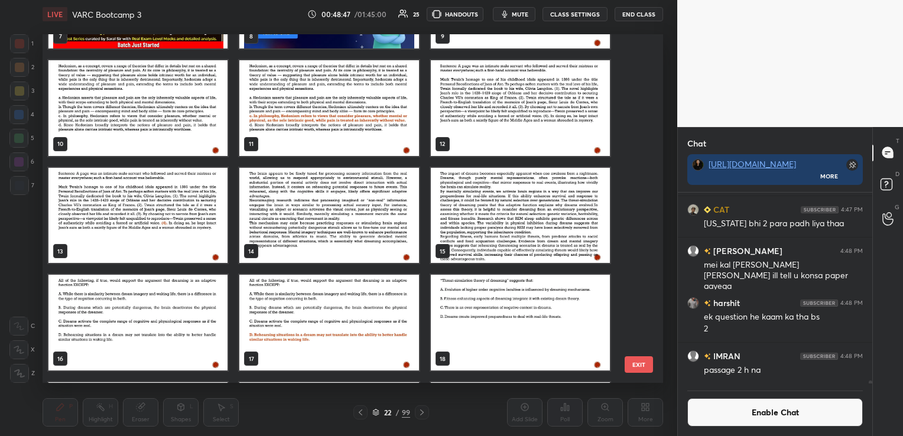
scroll to position [274, 0]
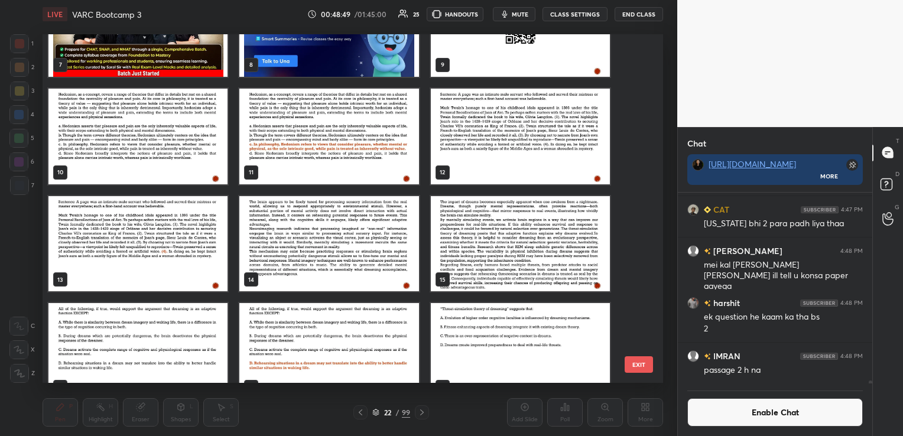
click at [334, 237] on img "grid" at bounding box center [328, 244] width 179 height 96
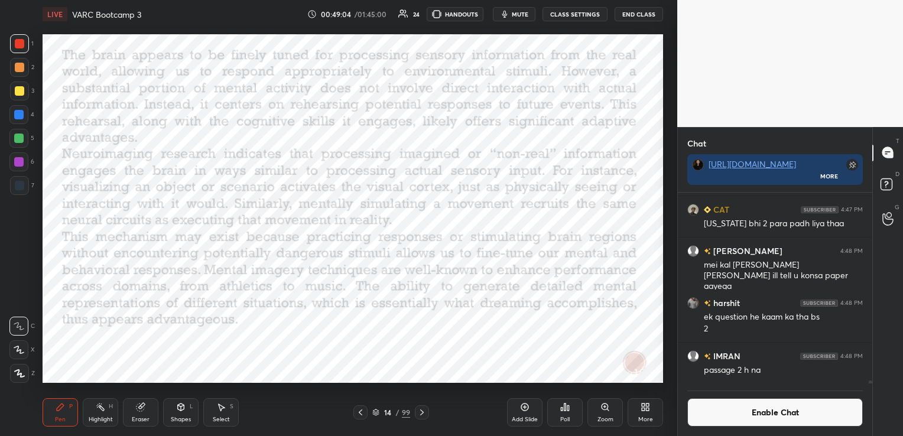
click at [519, 13] on span "mute" at bounding box center [520, 14] width 17 height 8
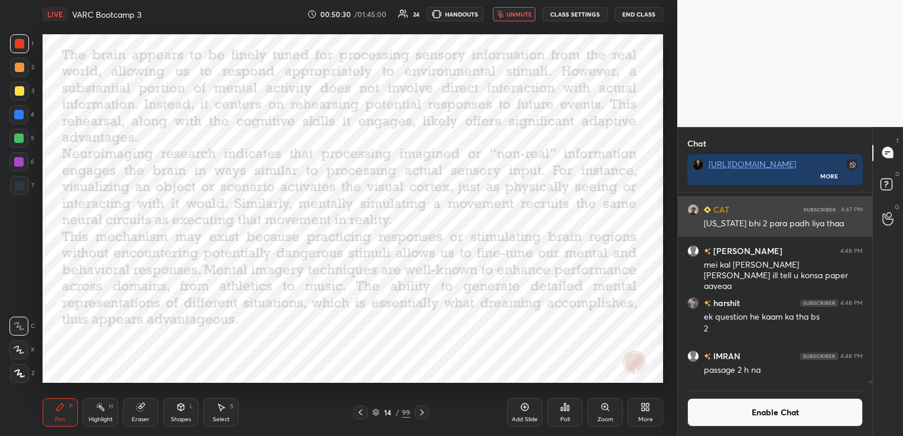
scroll to position [113, 191]
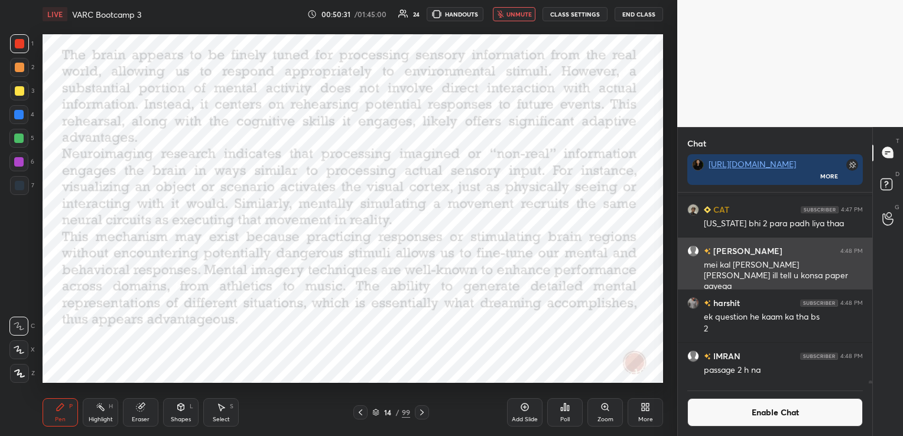
click at [696, 249] on img "grid" at bounding box center [693, 251] width 12 height 12
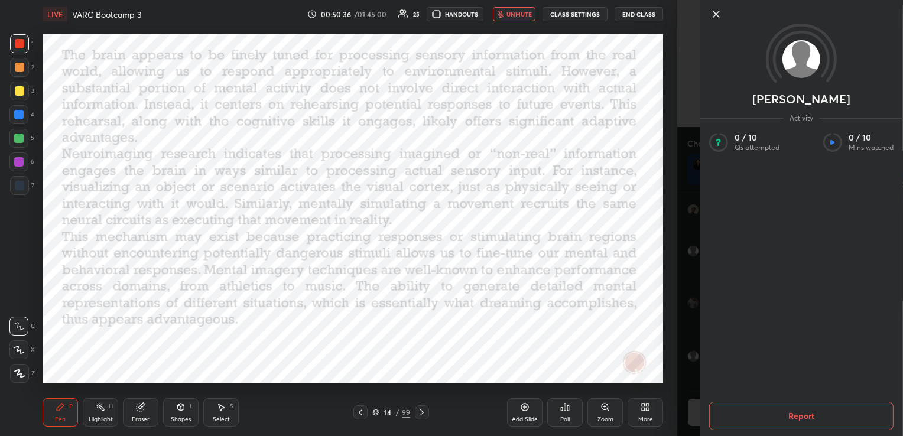
click at [714, 14] on icon at bounding box center [716, 14] width 14 height 14
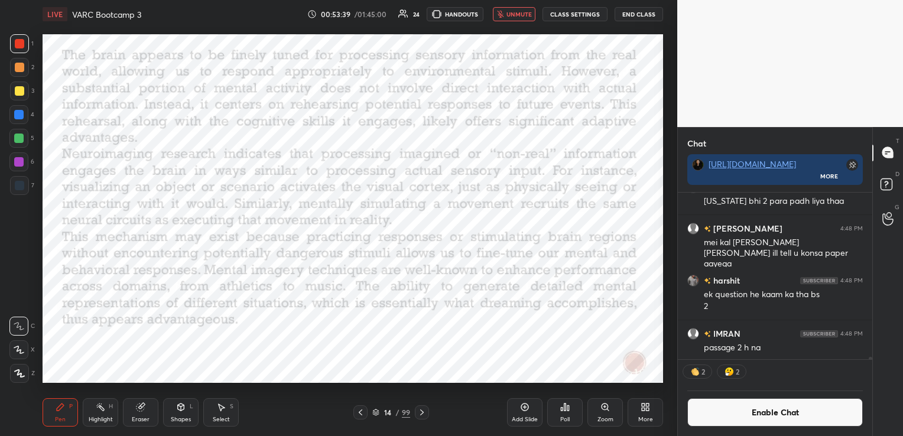
scroll to position [11742, 0]
click at [736, 412] on button "Enable Chat" at bounding box center [774, 412] width 175 height 28
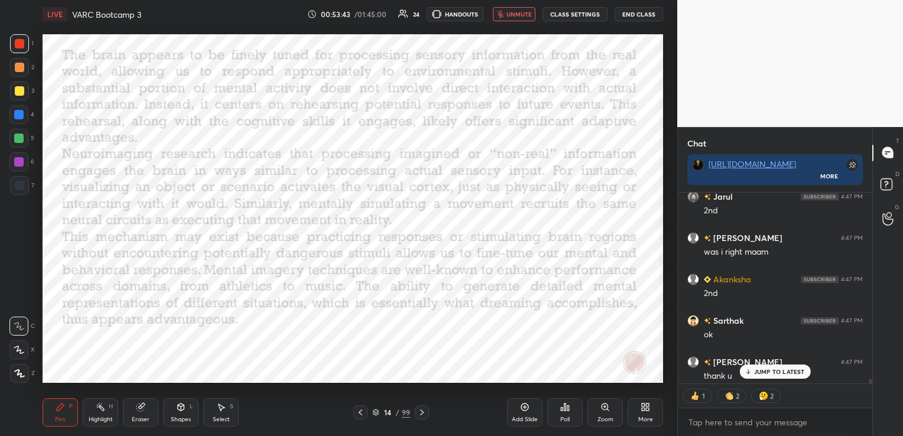
click at [529, 18] on span "unmute" at bounding box center [518, 14] width 25 height 8
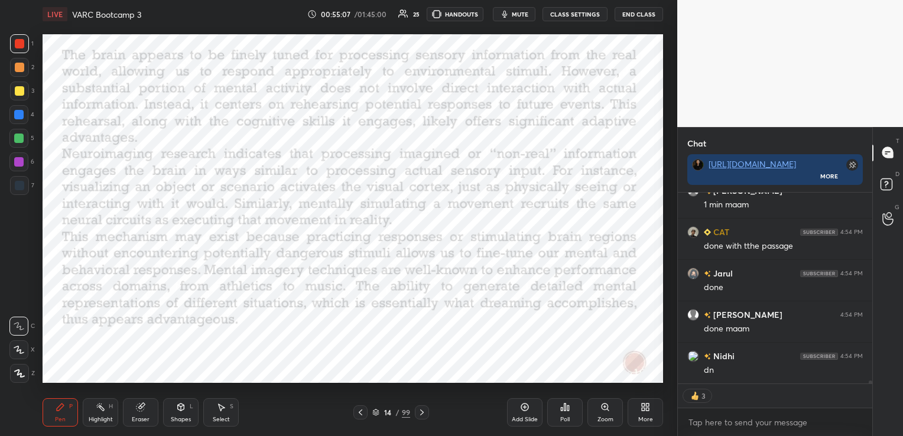
scroll to position [12037, 0]
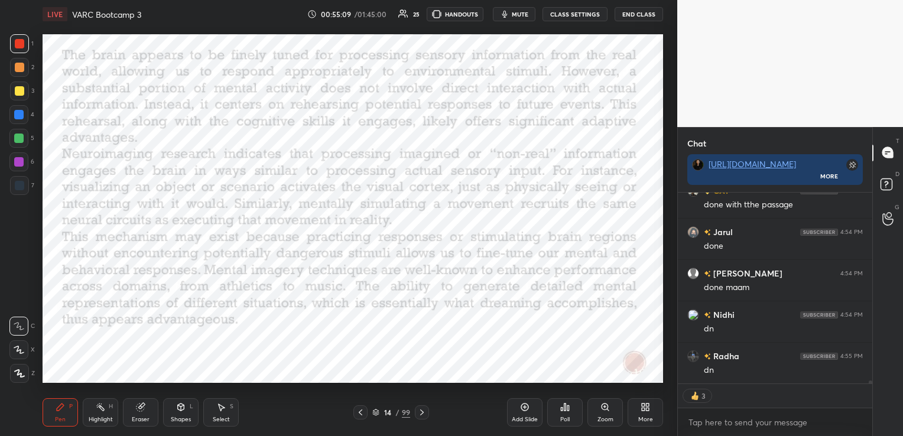
type textarea "x"
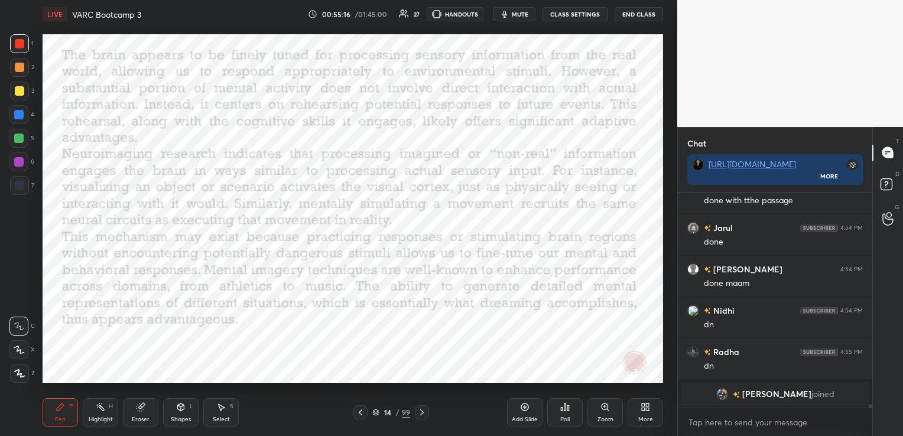
scroll to position [11941, 0]
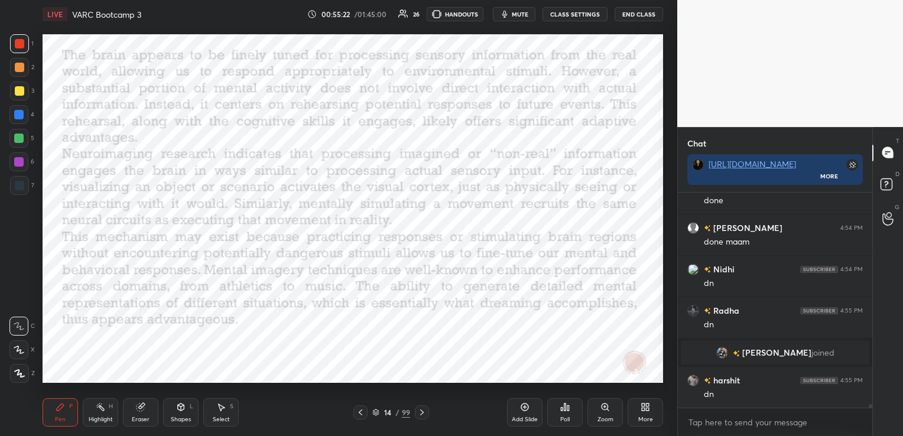
click at [424, 414] on icon at bounding box center [421, 412] width 9 height 9
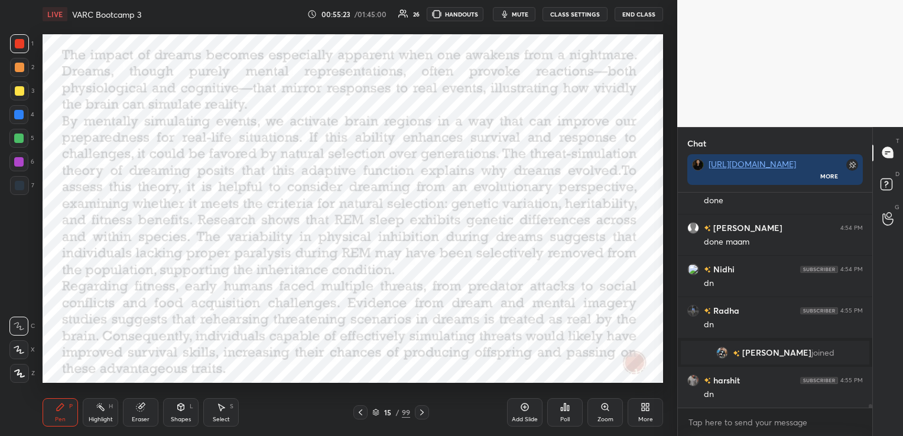
click at [424, 414] on icon at bounding box center [421, 412] width 9 height 9
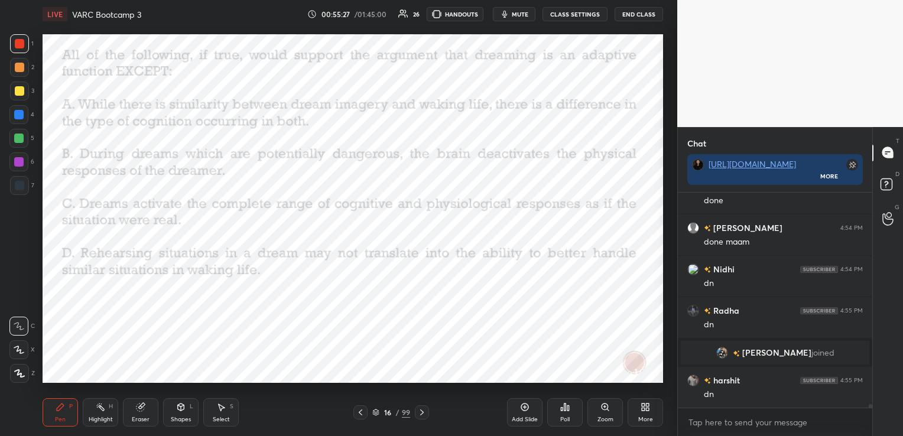
click at [558, 416] on div "Poll" at bounding box center [564, 412] width 35 height 28
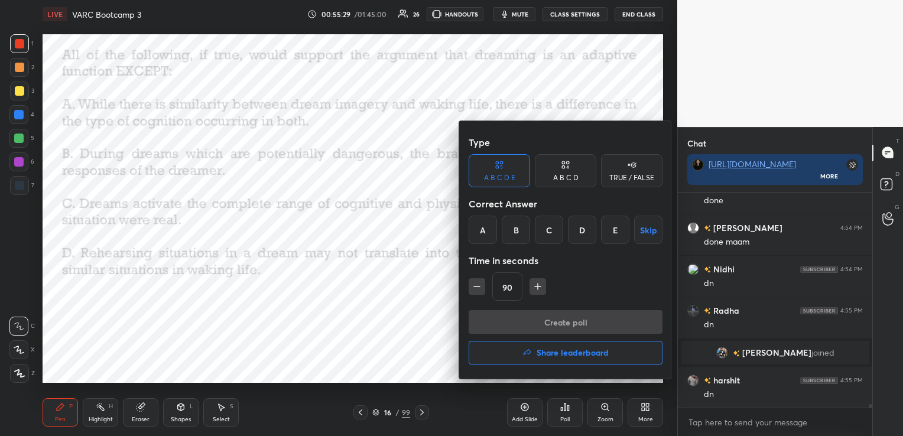
click at [555, 170] on div "A B C D" at bounding box center [565, 170] width 61 height 33
click at [610, 233] on div "D" at bounding box center [605, 230] width 35 height 28
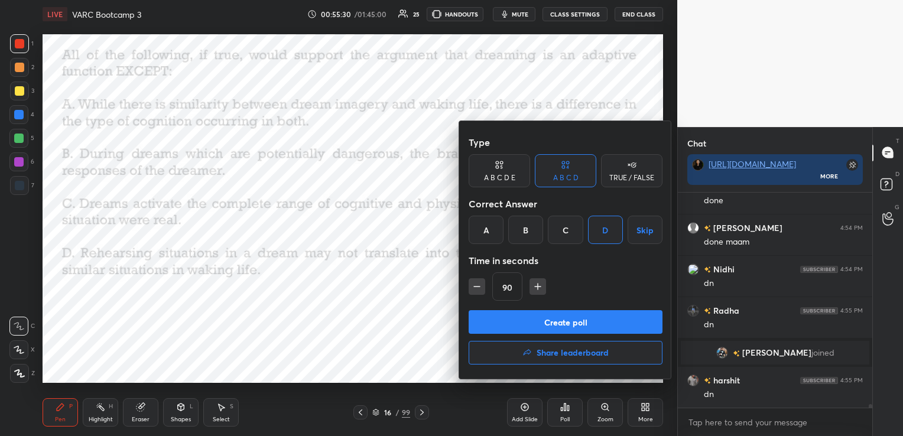
click at [473, 284] on icon "button" at bounding box center [477, 287] width 12 height 12
click at [536, 287] on icon "button" at bounding box center [538, 287] width 6 height 0
click at [477, 290] on icon "button" at bounding box center [477, 287] width 12 height 12
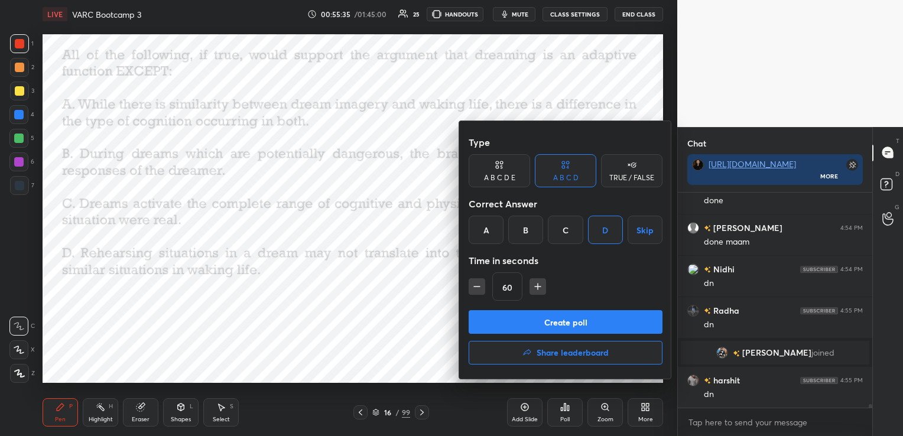
type input "45"
click at [502, 323] on button "Create poll" at bounding box center [565, 322] width 194 height 24
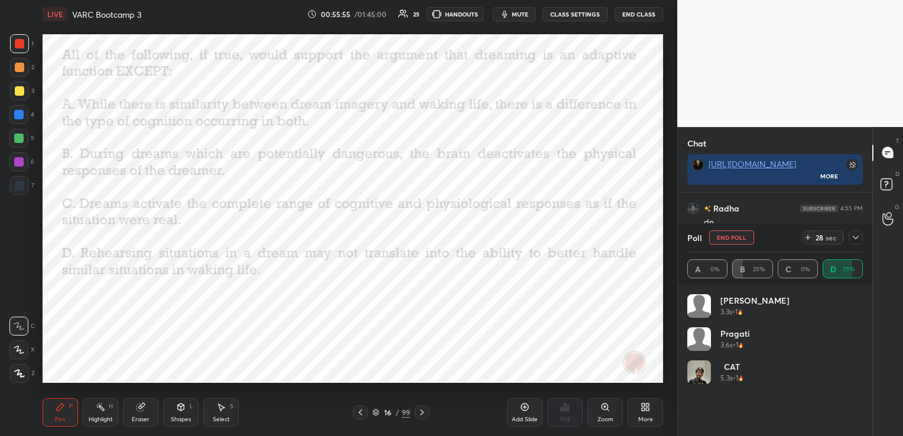
scroll to position [12085, 0]
click at [509, 18] on icon "button" at bounding box center [504, 13] width 9 height 9
click at [509, 18] on button "unmute" at bounding box center [514, 14] width 43 height 14
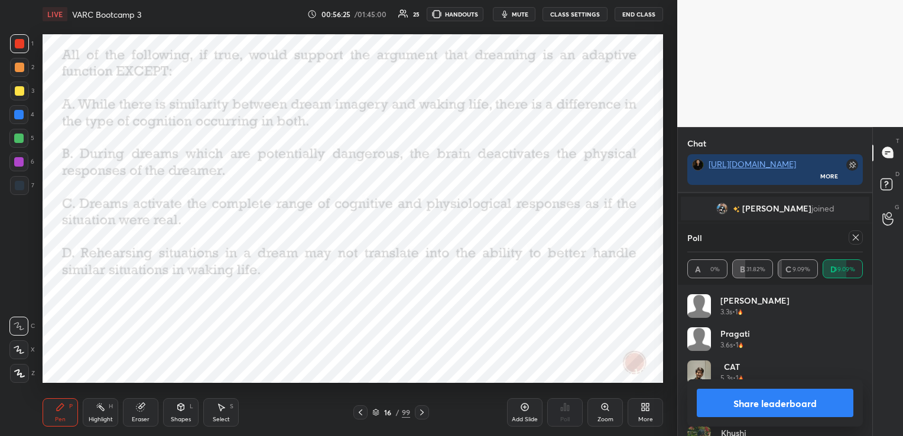
click at [854, 237] on icon at bounding box center [855, 237] width 9 height 9
type textarea "x"
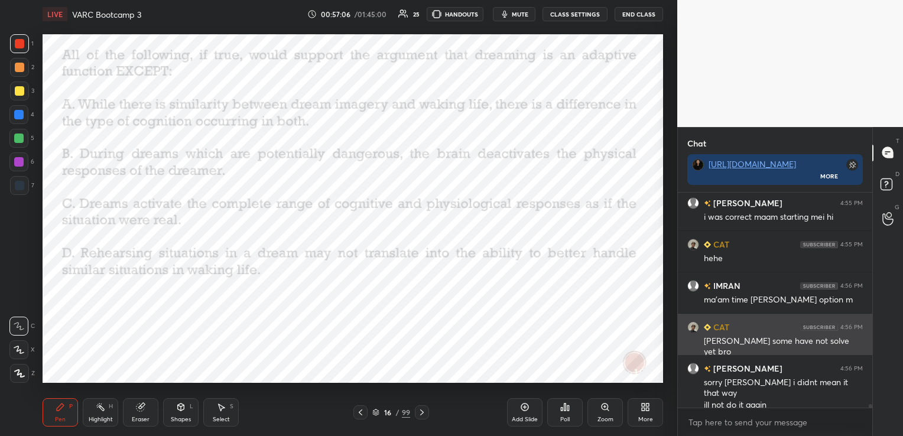
scroll to position [12200, 0]
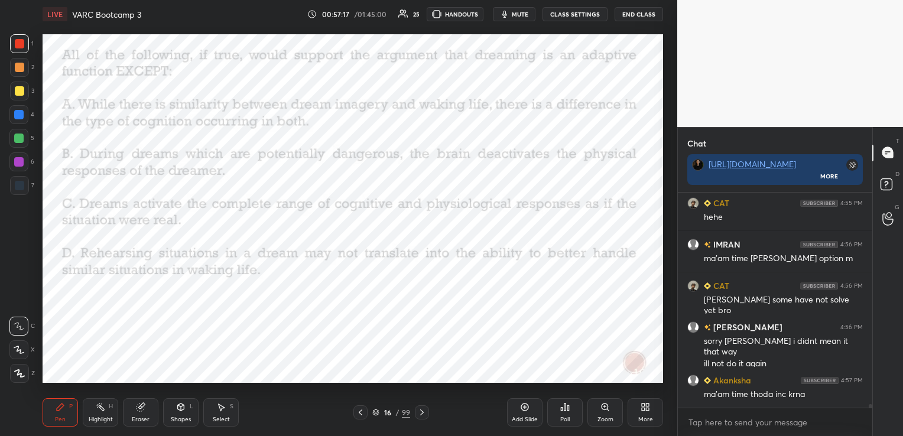
click at [425, 410] on icon at bounding box center [421, 412] width 9 height 9
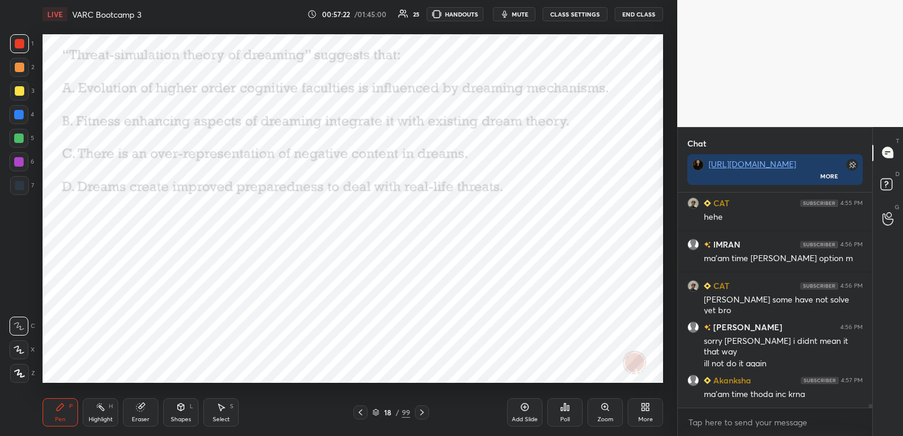
click at [565, 417] on div "Poll" at bounding box center [564, 420] width 9 height 6
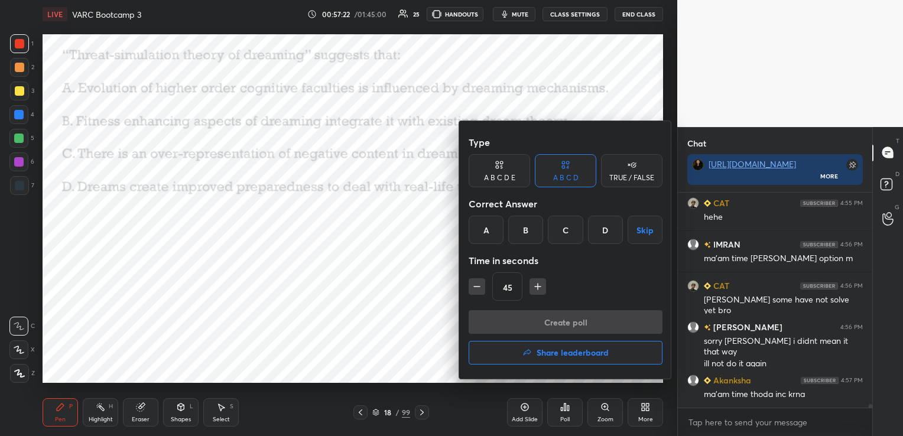
scroll to position [12241, 0]
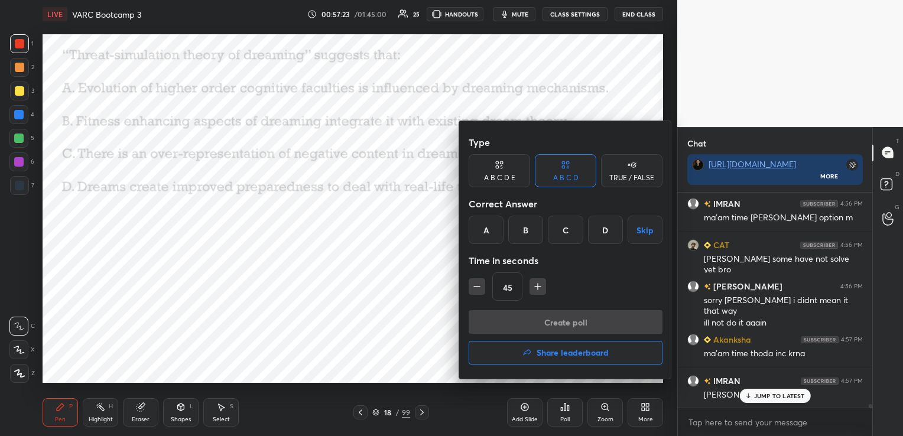
click at [600, 228] on div "D" at bounding box center [605, 230] width 35 height 28
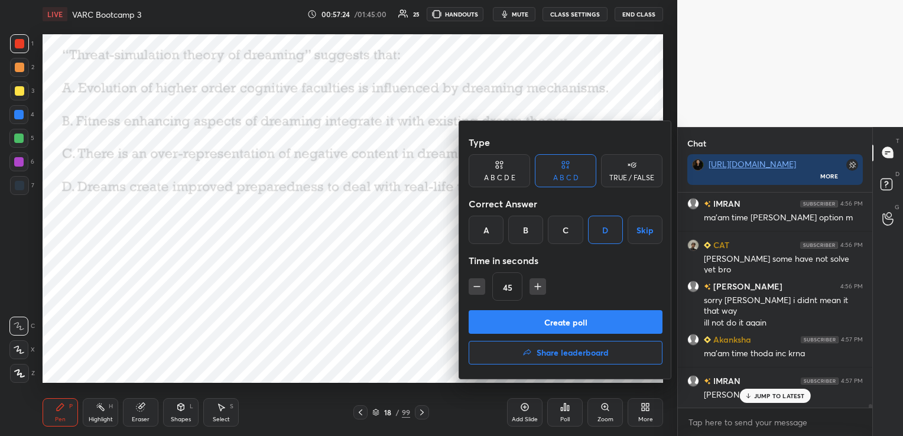
click at [542, 281] on icon "button" at bounding box center [538, 287] width 12 height 12
type input "60"
click at [553, 317] on button "Create poll" at bounding box center [565, 322] width 194 height 24
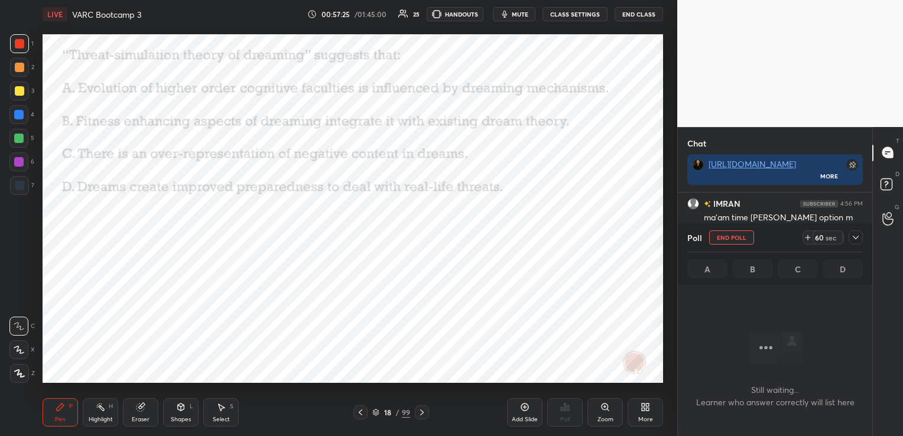
scroll to position [4, 4]
click at [853, 239] on icon at bounding box center [855, 237] width 9 height 9
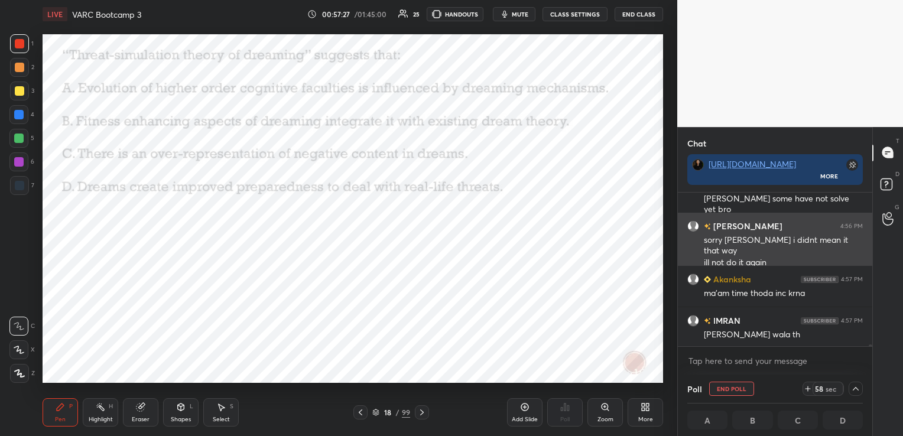
scroll to position [12303, 0]
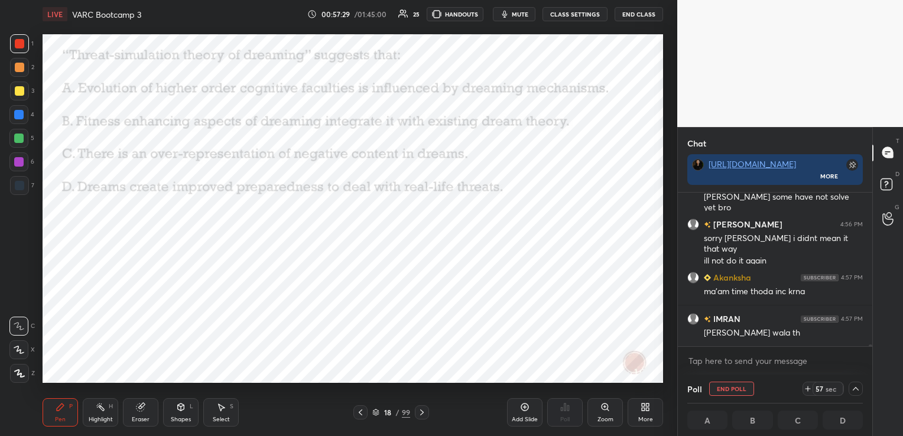
click at [854, 389] on icon at bounding box center [855, 388] width 9 height 9
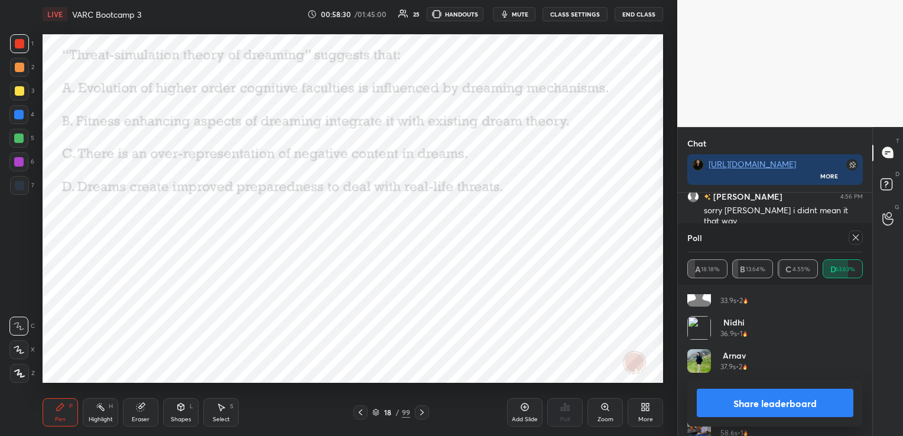
scroll to position [321, 0]
click at [854, 240] on icon at bounding box center [855, 237] width 9 height 9
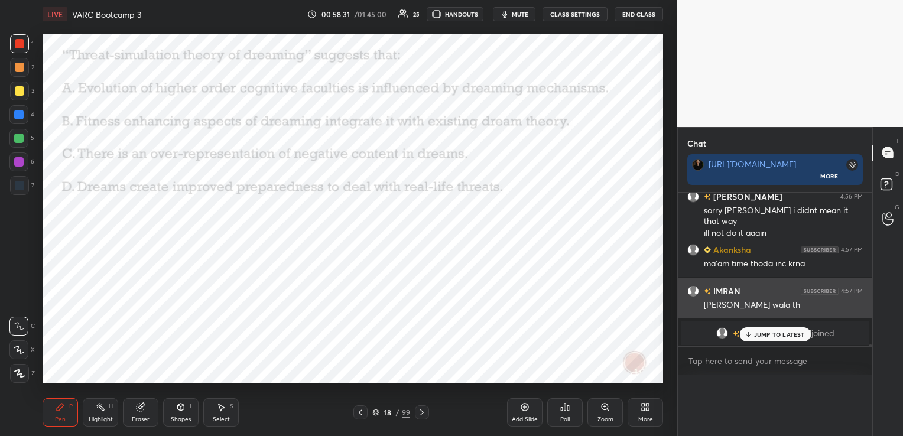
scroll to position [12313, 0]
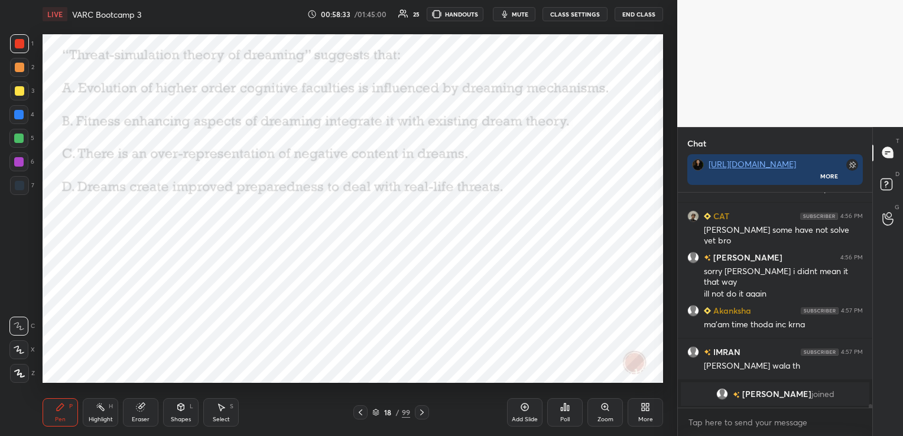
click at [419, 411] on icon at bounding box center [421, 412] width 9 height 9
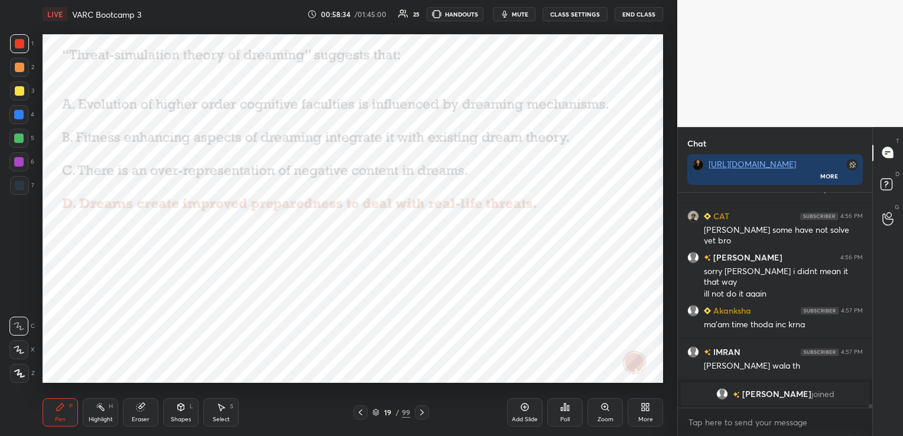
click at [419, 411] on icon at bounding box center [421, 412] width 9 height 9
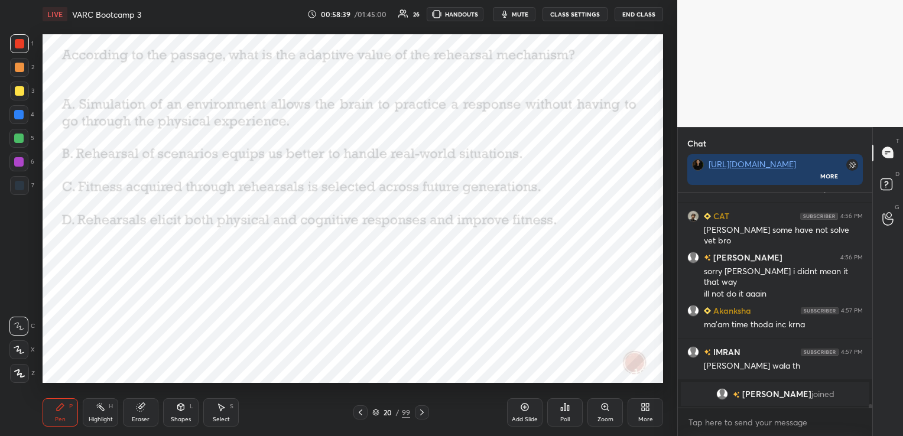
click at [565, 417] on div "Poll" at bounding box center [564, 420] width 9 height 6
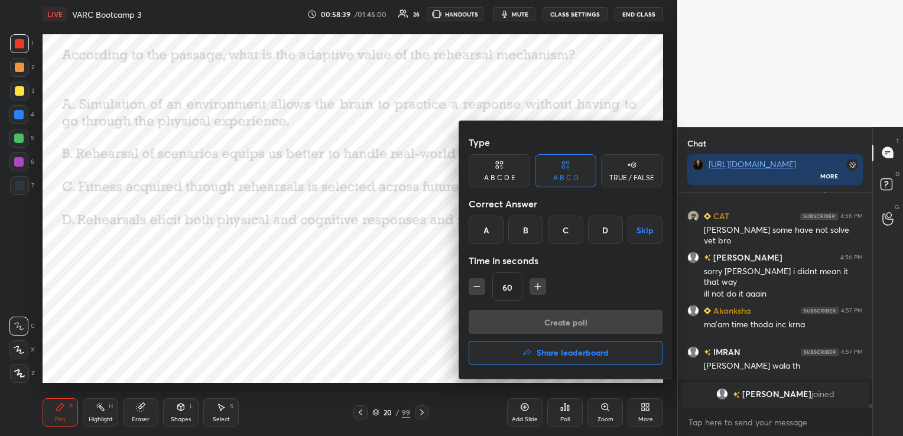
click at [577, 226] on div "C" at bounding box center [565, 230] width 35 height 28
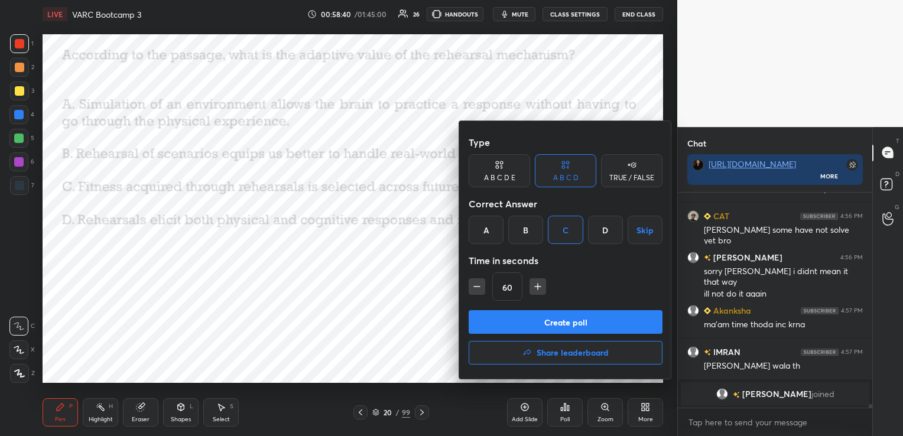
click at [538, 319] on button "Create poll" at bounding box center [565, 322] width 194 height 24
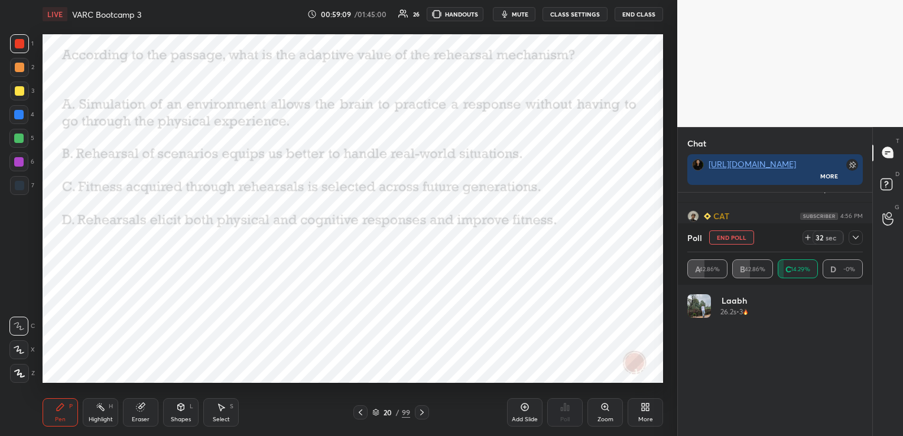
scroll to position [4, 4]
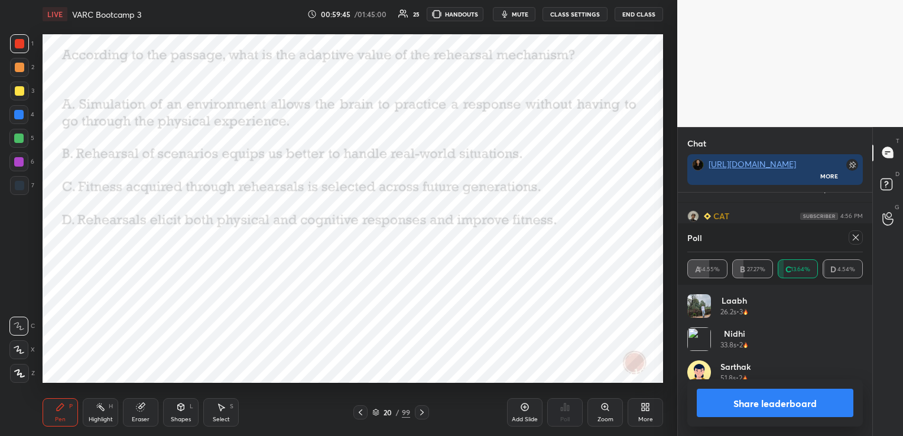
click at [854, 237] on icon at bounding box center [855, 237] width 9 height 9
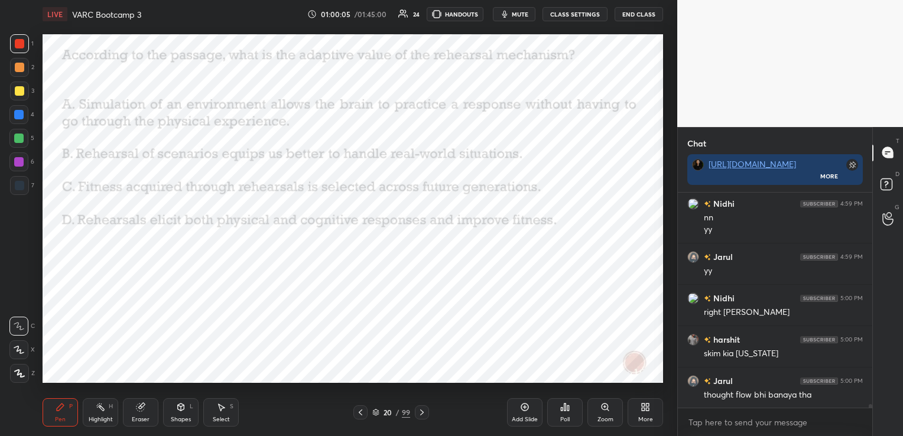
scroll to position [12348, 0]
click at [423, 409] on icon at bounding box center [421, 412] width 9 height 9
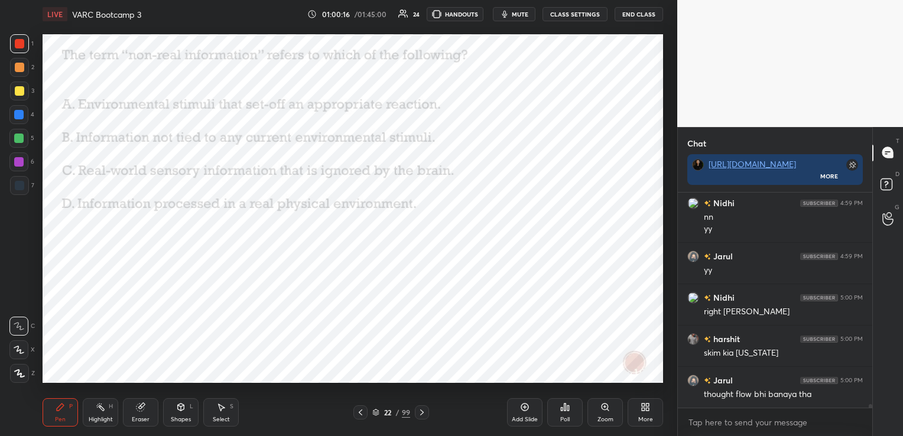
click at [567, 414] on div "Poll" at bounding box center [564, 412] width 35 height 28
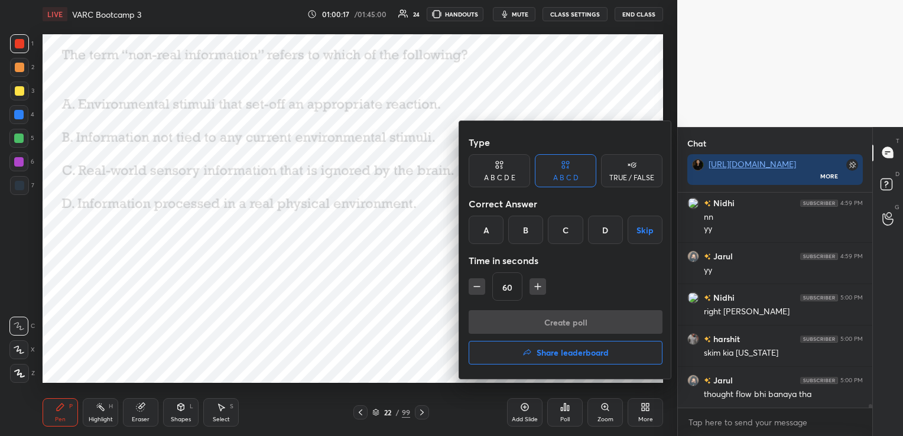
click at [539, 230] on div "B" at bounding box center [525, 230] width 35 height 28
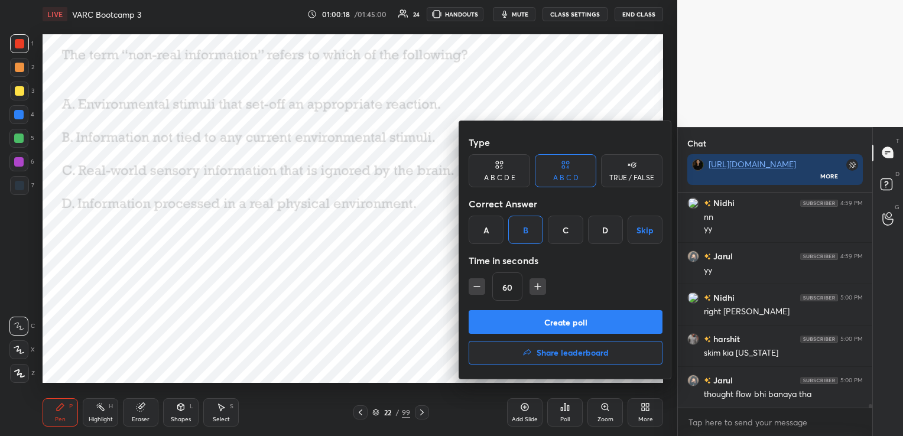
click at [532, 314] on button "Create poll" at bounding box center [565, 322] width 194 height 24
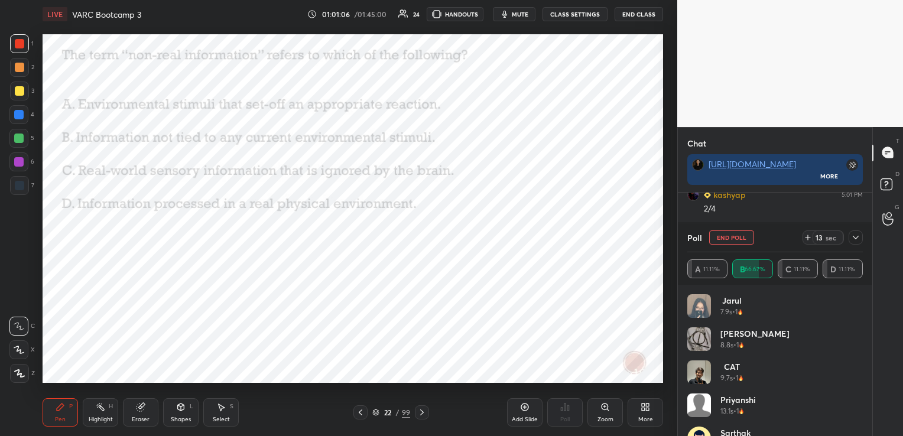
scroll to position [12834, 0]
click at [857, 237] on icon at bounding box center [856, 238] width 6 height 4
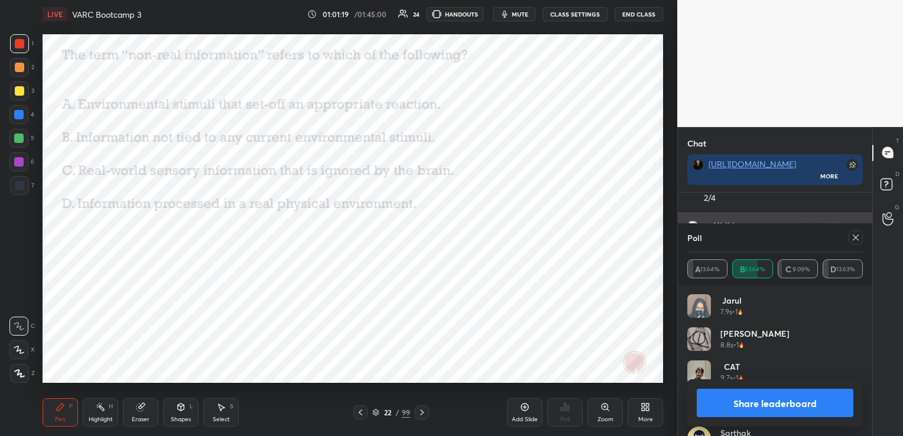
scroll to position [138, 172]
click at [854, 240] on icon at bounding box center [855, 237] width 9 height 9
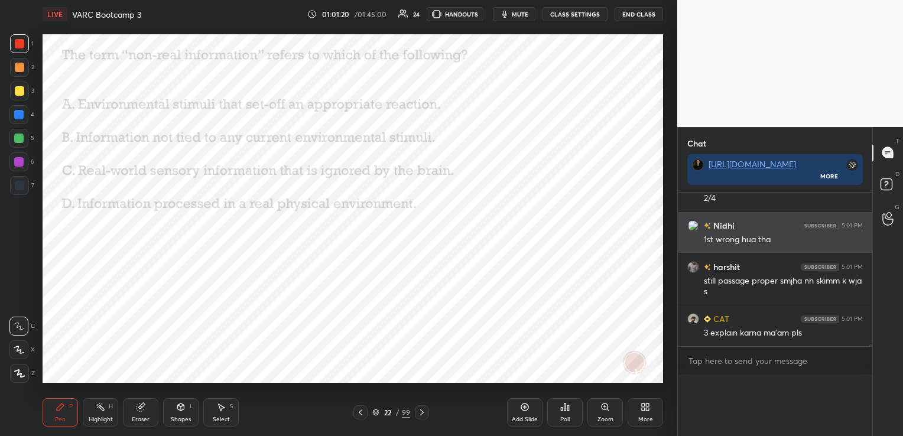
scroll to position [170, 191]
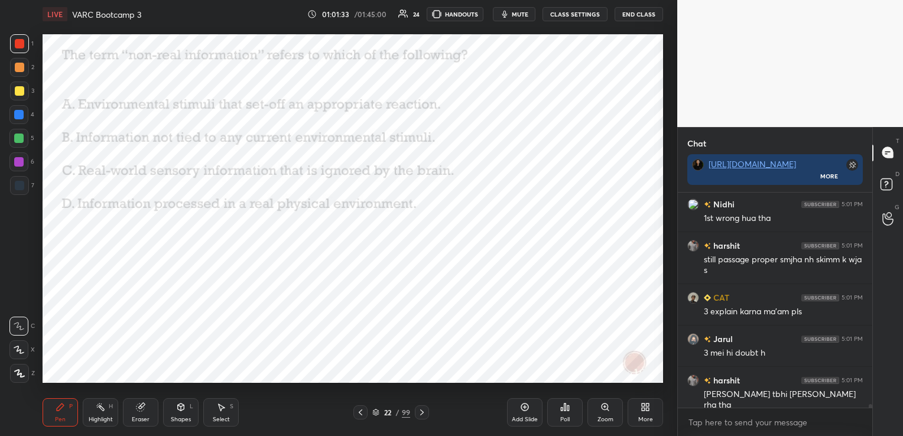
click at [373, 414] on icon at bounding box center [375, 412] width 7 height 7
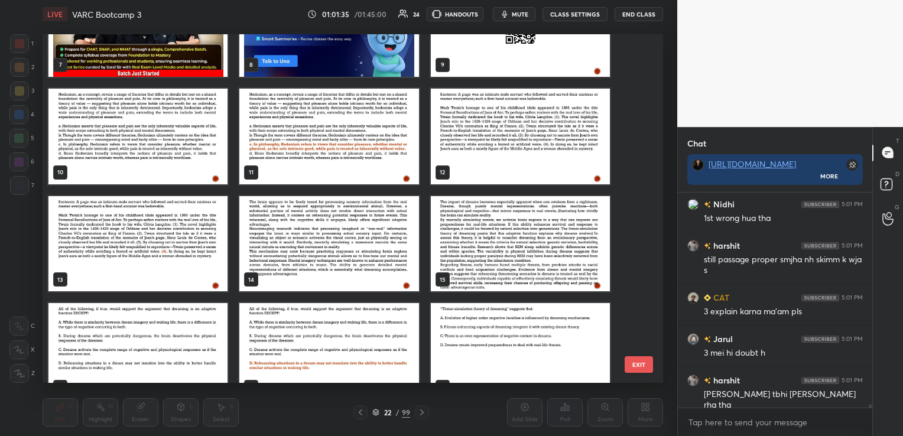
click at [308, 236] on img "grid" at bounding box center [328, 244] width 179 height 96
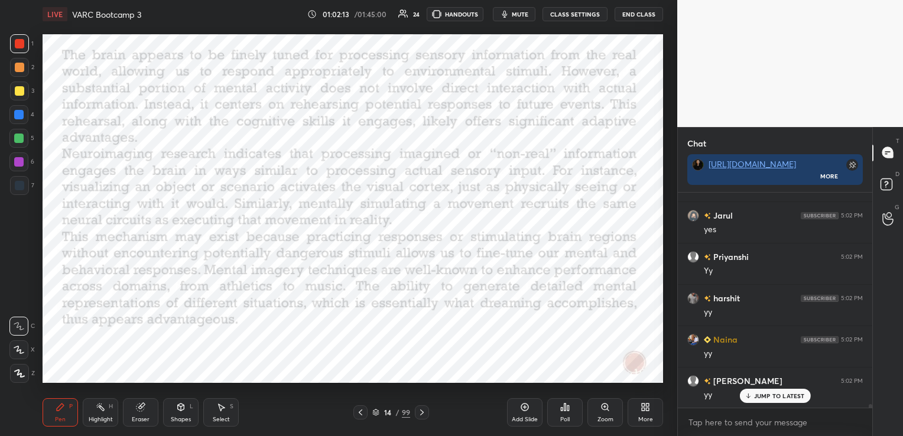
click at [421, 413] on icon at bounding box center [421, 412] width 9 height 9
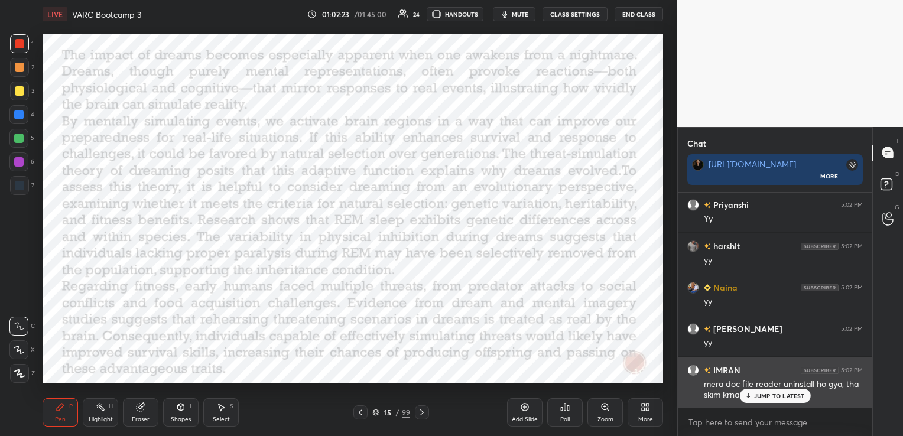
scroll to position [13693, 0]
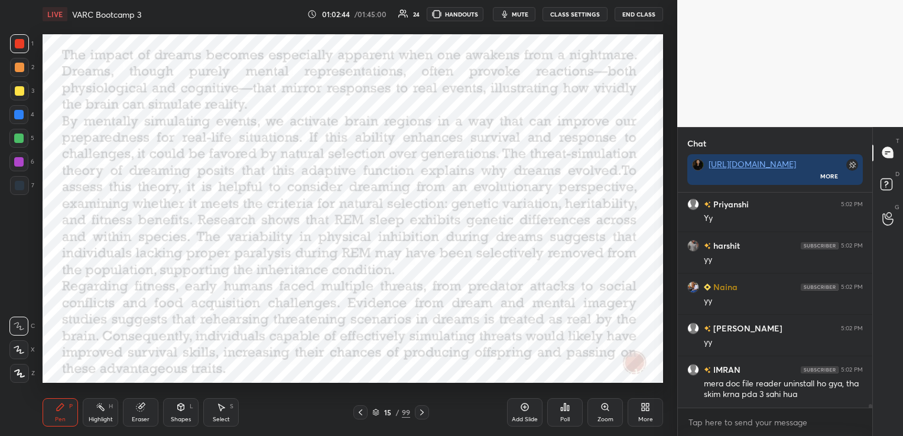
click at [421, 413] on icon at bounding box center [421, 412] width 9 height 9
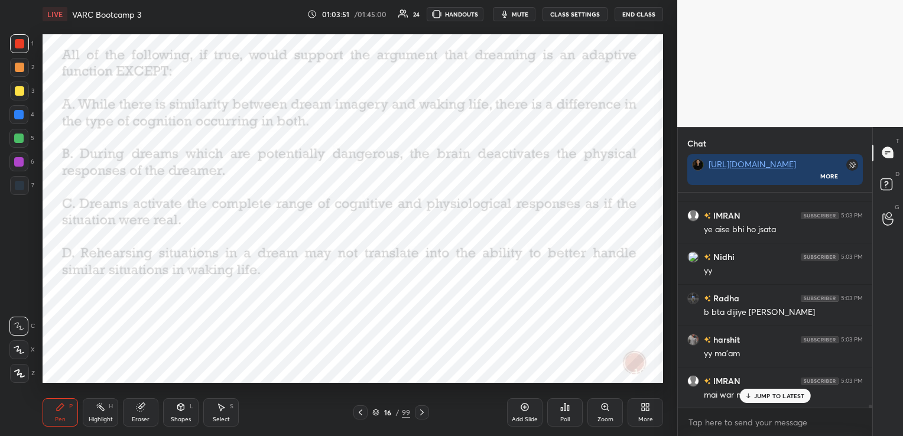
scroll to position [14272, 0]
click at [357, 409] on icon at bounding box center [360, 412] width 9 height 9
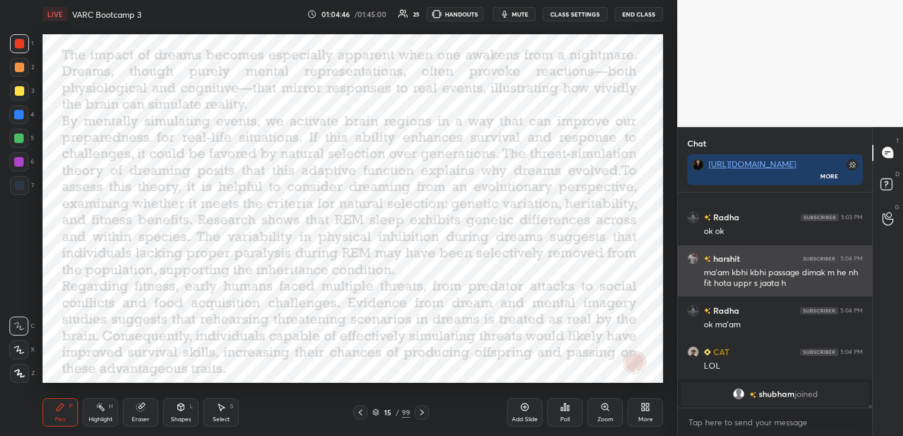
scroll to position [13860, 0]
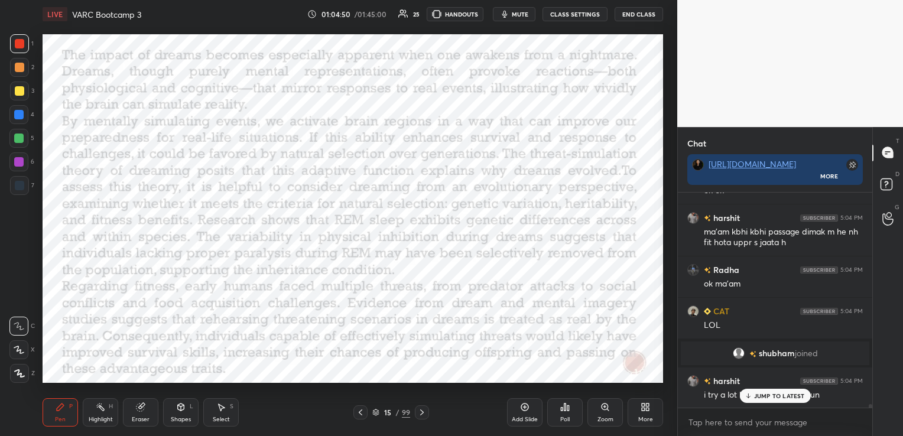
click at [513, 17] on button "mute" at bounding box center [514, 14] width 43 height 14
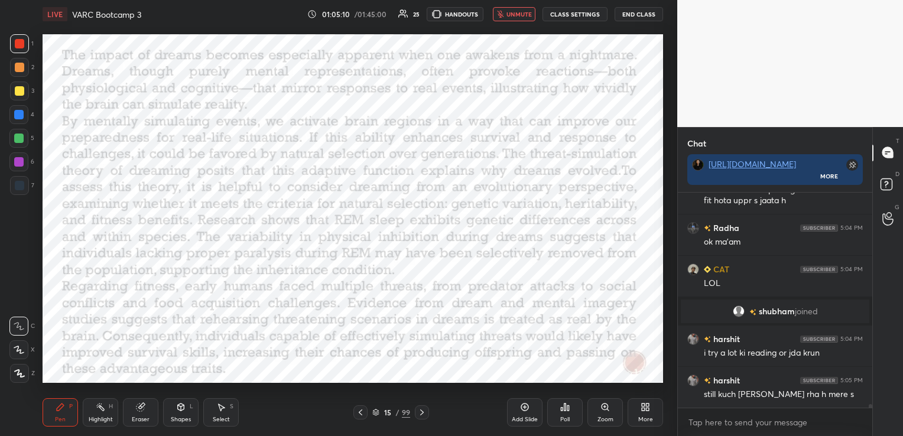
scroll to position [13954, 0]
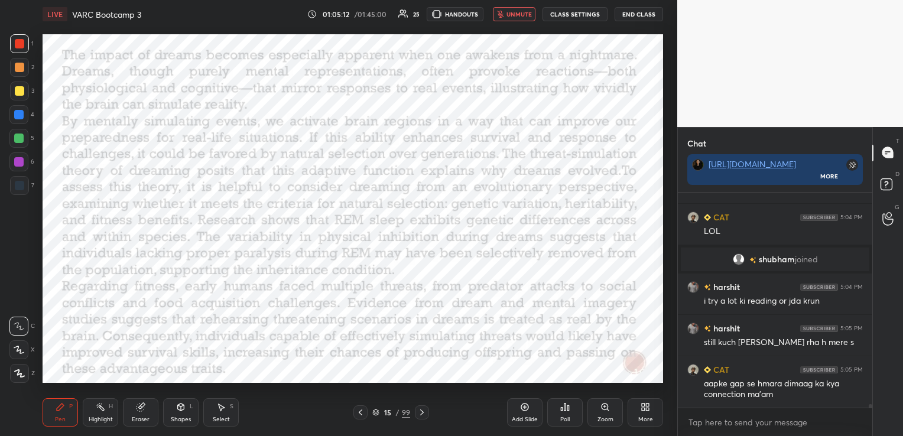
click at [524, 15] on span "unmute" at bounding box center [518, 14] width 25 height 8
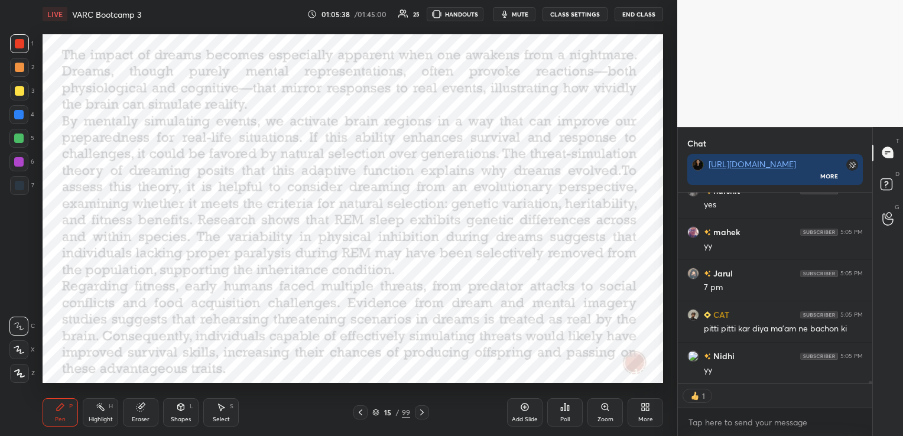
scroll to position [14361, 0]
type textarea "x"
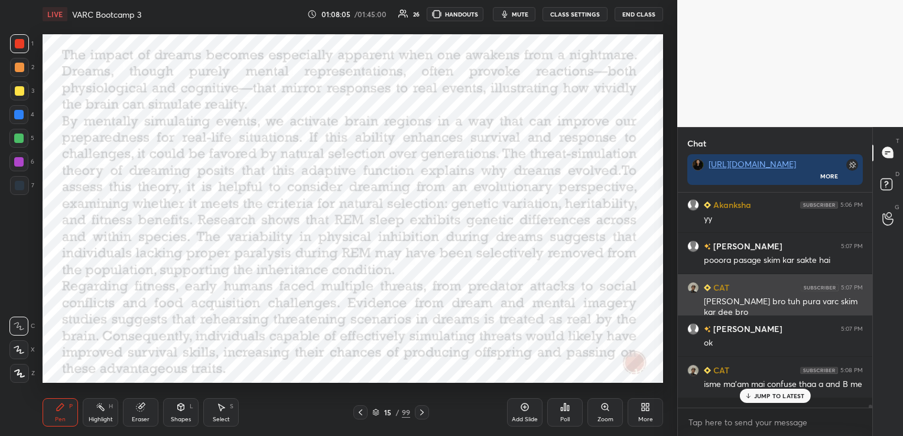
scroll to position [14811, 0]
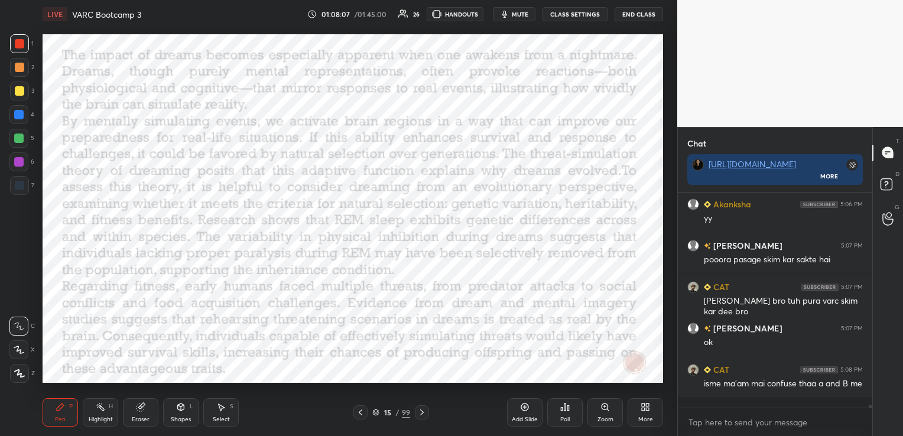
click at [145, 413] on div "Eraser" at bounding box center [140, 412] width 35 height 28
click at [24, 378] on div "Erase all" at bounding box center [18, 373] width 19 height 19
click at [423, 413] on icon at bounding box center [421, 412] width 9 height 9
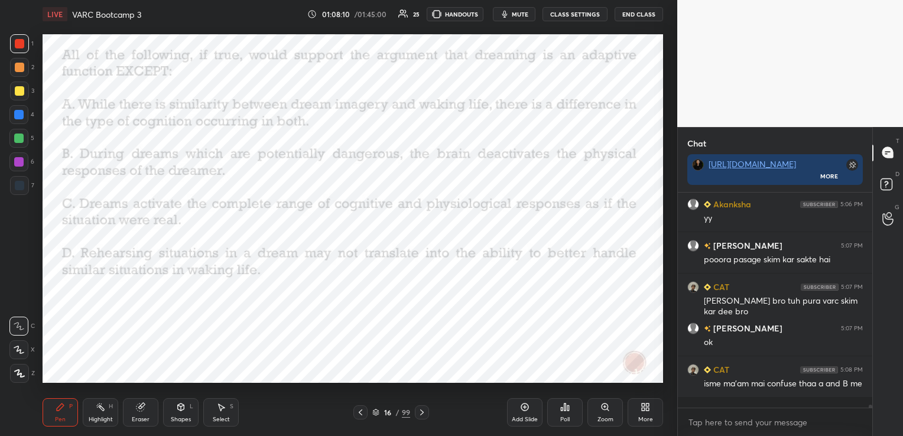
click at [142, 412] on div "Eraser" at bounding box center [140, 412] width 35 height 28
click at [24, 372] on span "Erase all" at bounding box center [19, 373] width 18 height 8
click at [419, 413] on icon at bounding box center [421, 412] width 9 height 9
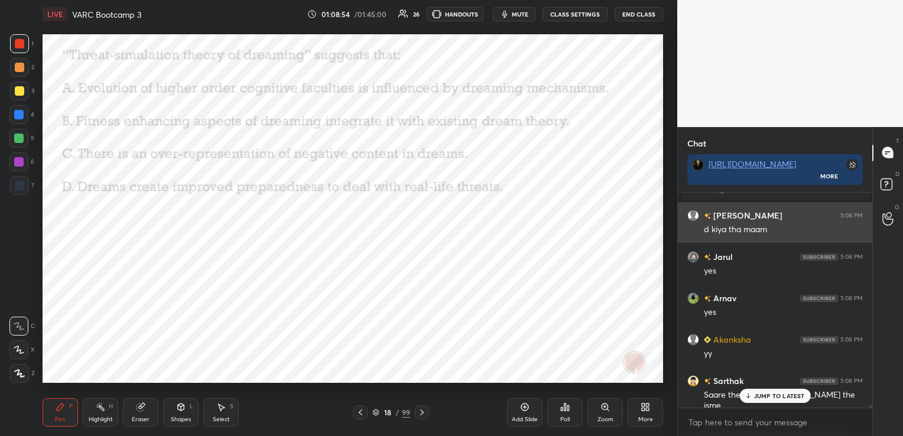
scroll to position [14962, 0]
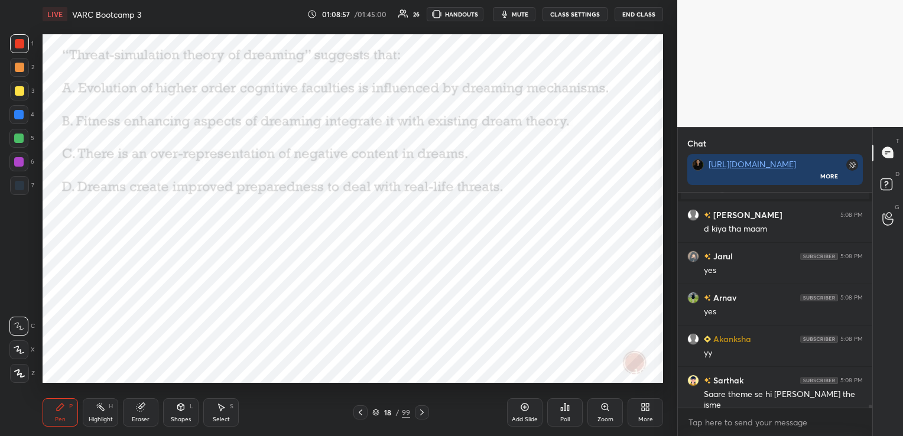
click at [147, 414] on div "Eraser" at bounding box center [140, 412] width 35 height 28
click at [15, 372] on span "Erase all" at bounding box center [19, 373] width 18 height 8
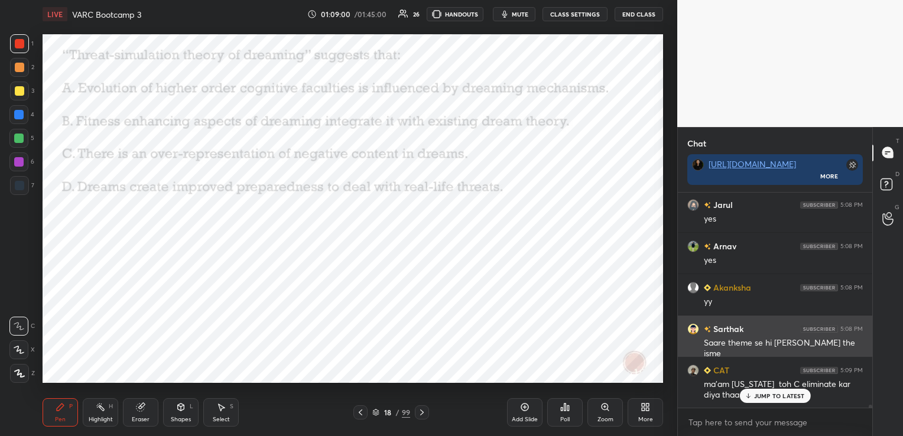
scroll to position [15014, 0]
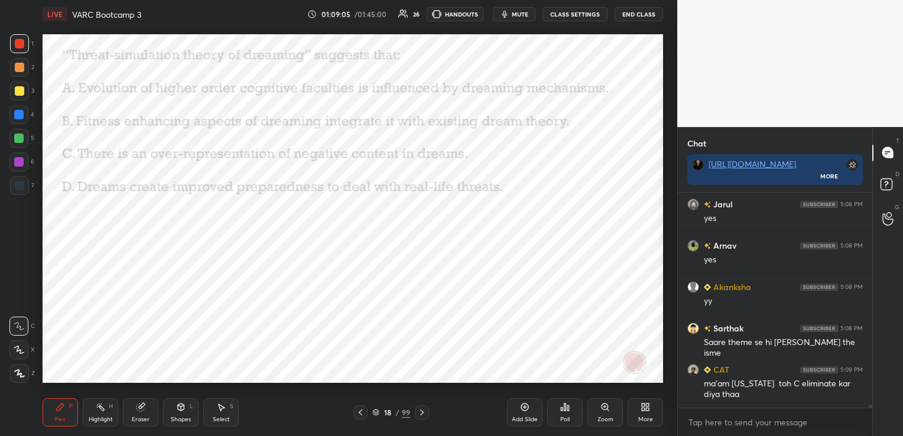
click at [363, 412] on icon at bounding box center [360, 412] width 9 height 9
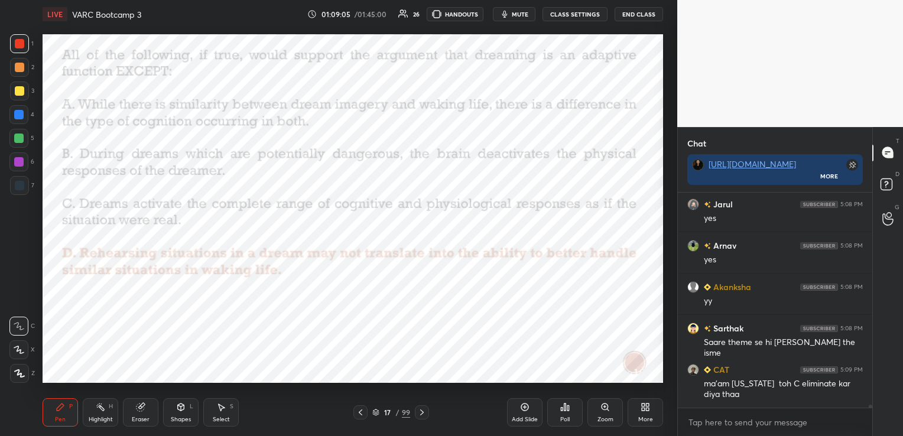
click at [363, 412] on icon at bounding box center [360, 412] width 9 height 9
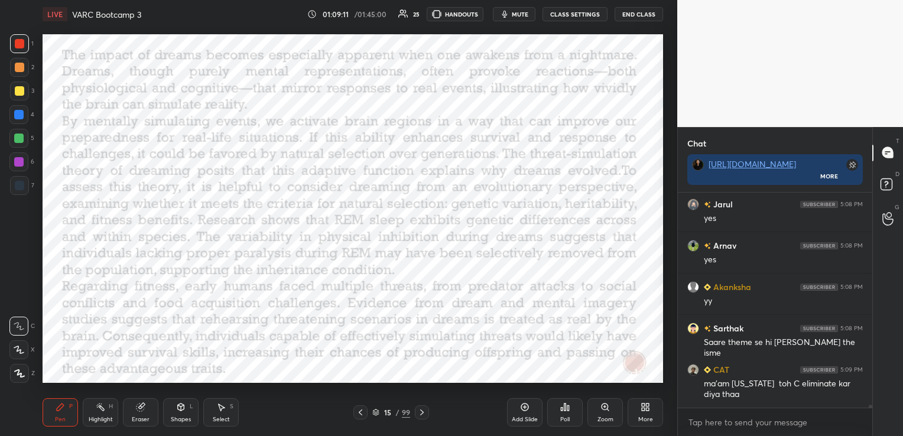
click at [424, 414] on icon at bounding box center [421, 412] width 9 height 9
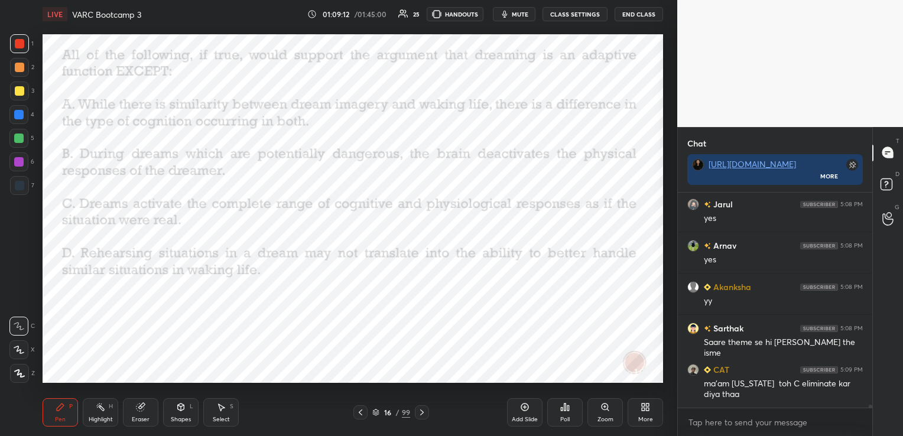
click at [424, 414] on icon at bounding box center [421, 412] width 9 height 9
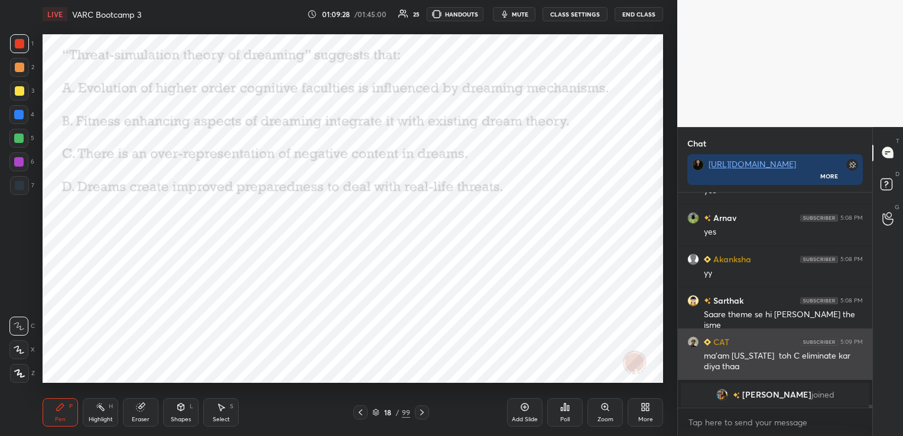
scroll to position [15042, 0]
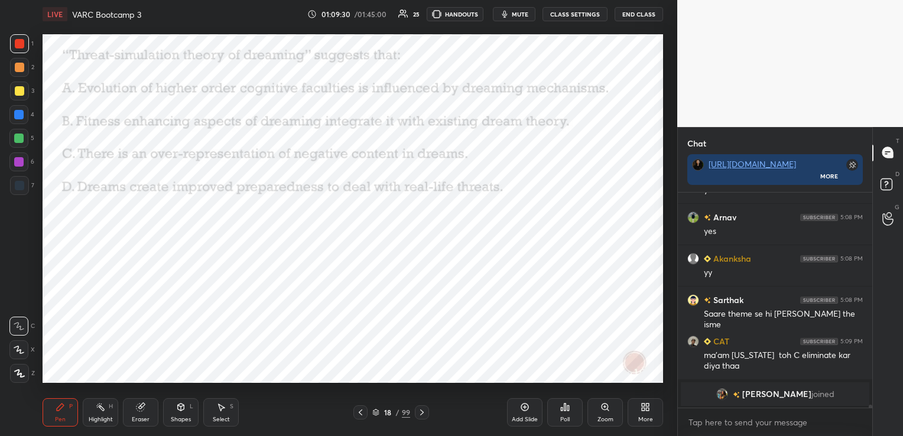
click at [420, 408] on icon at bounding box center [421, 412] width 9 height 9
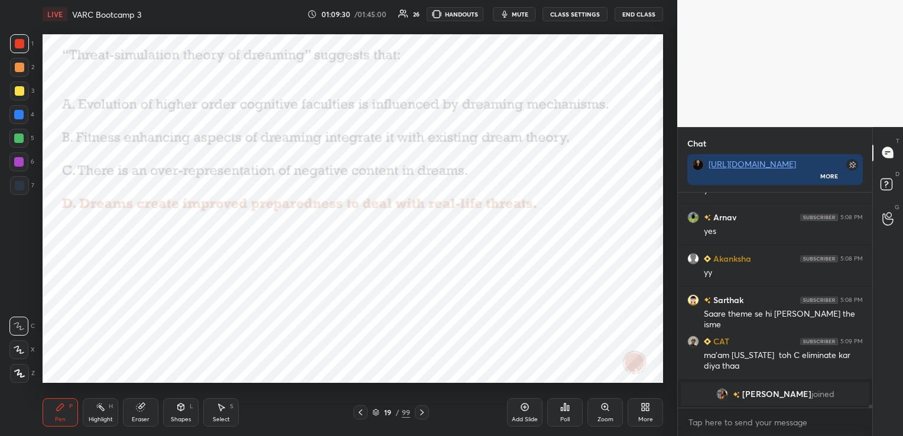
click at [420, 408] on icon at bounding box center [421, 412] width 9 height 9
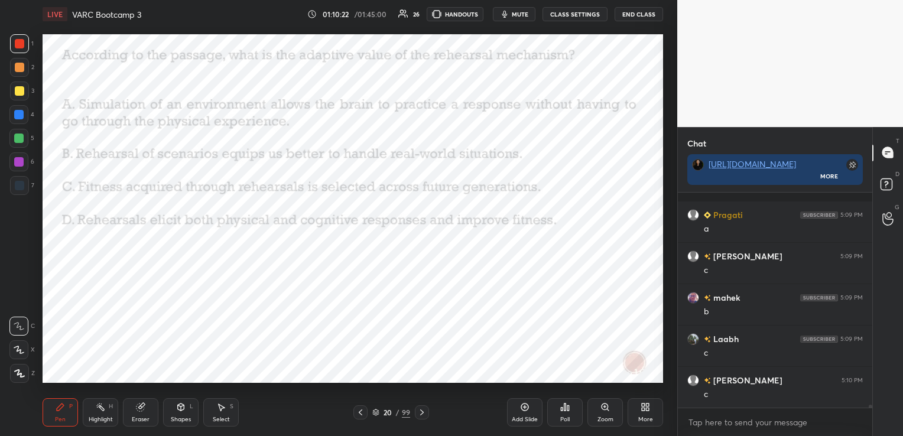
scroll to position [15299, 0]
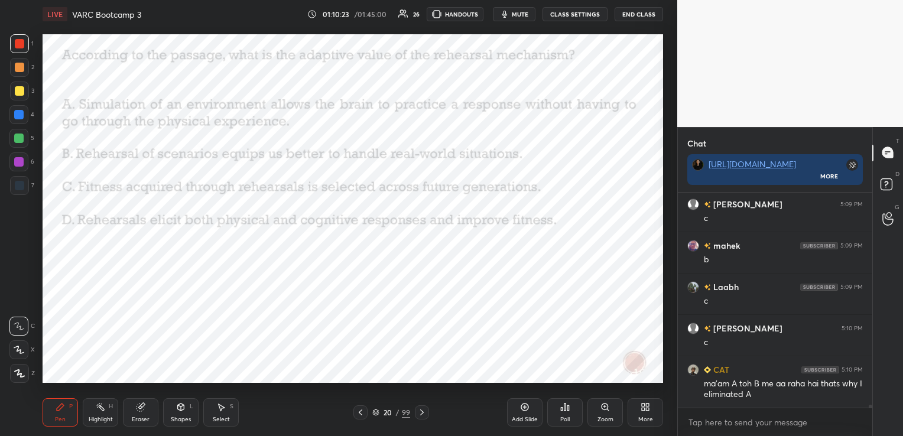
click at [137, 415] on div "Eraser" at bounding box center [140, 412] width 35 height 28
click at [19, 376] on span "Erase all" at bounding box center [19, 373] width 18 height 8
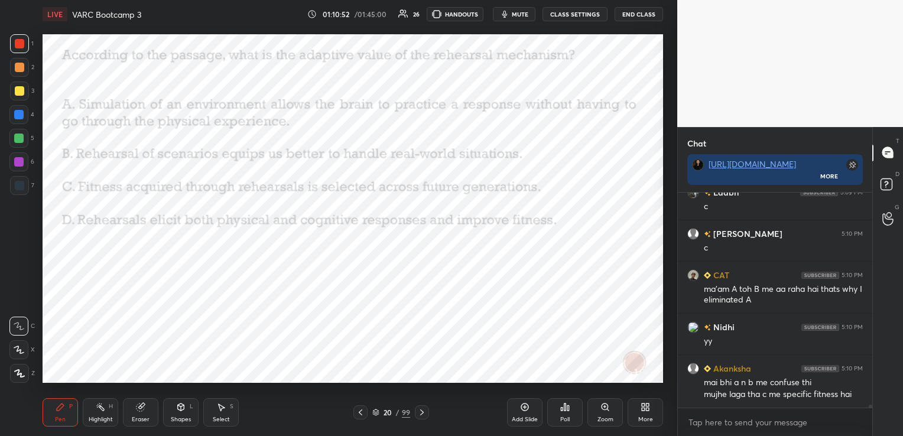
scroll to position [4, 4]
click at [523, 18] on span "mute" at bounding box center [520, 14] width 17 height 8
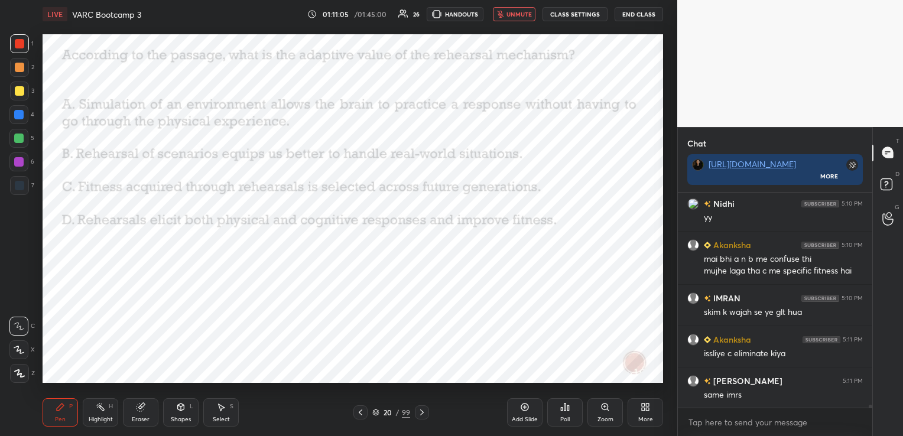
scroll to position [15559, 0]
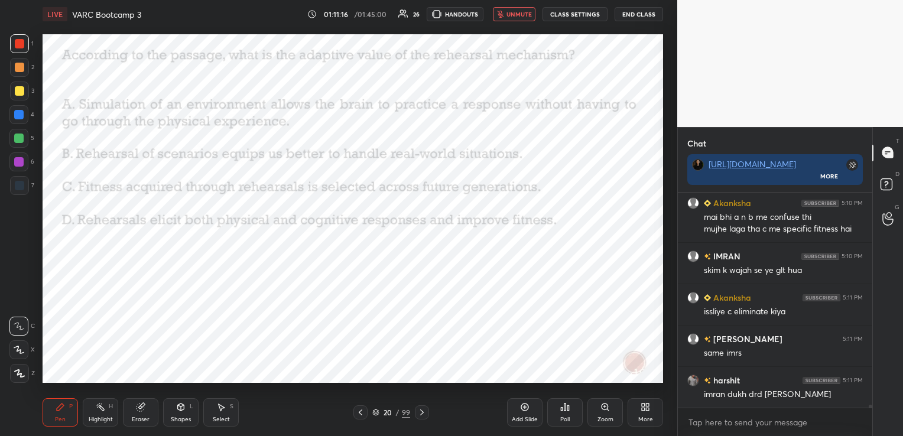
click at [514, 17] on span "unmute" at bounding box center [518, 14] width 25 height 8
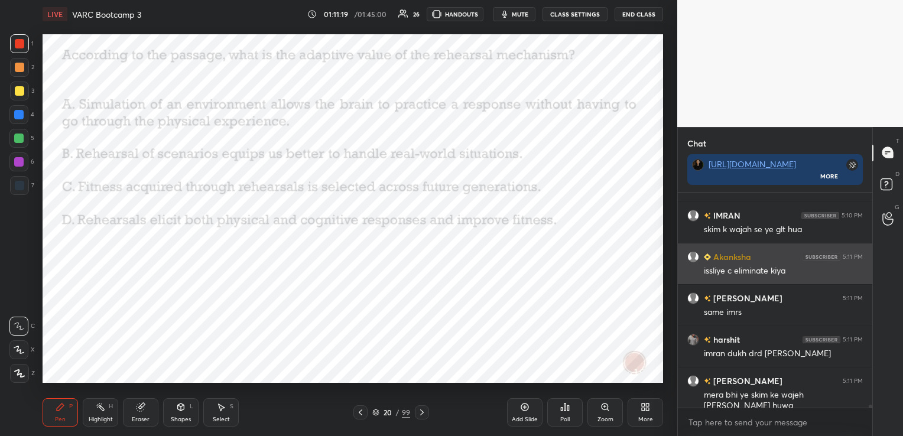
scroll to position [15600, 0]
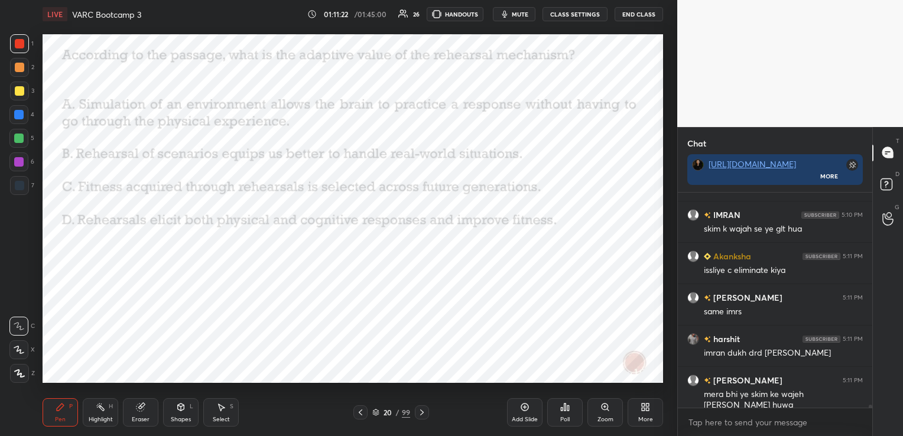
click at [142, 412] on div "Eraser" at bounding box center [140, 412] width 35 height 28
click at [17, 367] on div "Erase all" at bounding box center [18, 373] width 19 height 19
click at [422, 416] on icon at bounding box center [421, 412] width 9 height 9
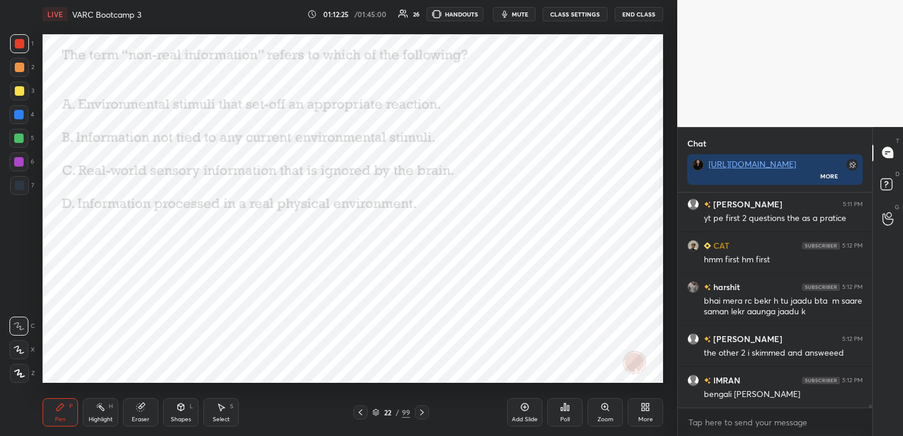
scroll to position [15953, 0]
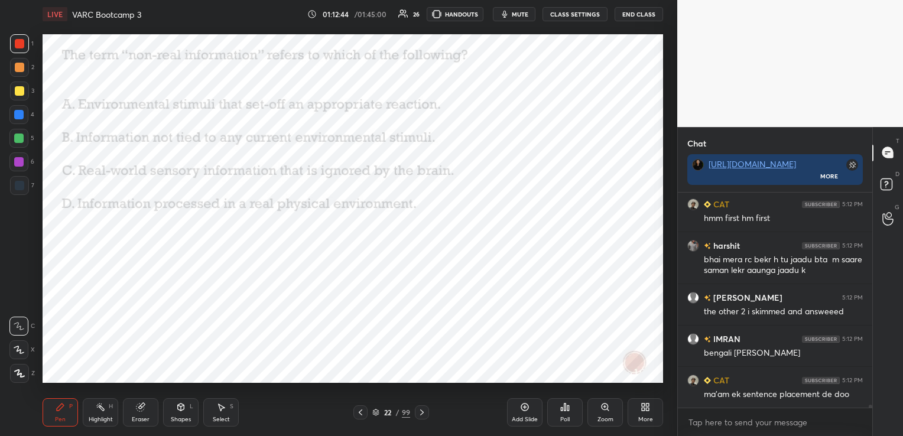
click at [375, 412] on icon at bounding box center [375, 412] width 7 height 7
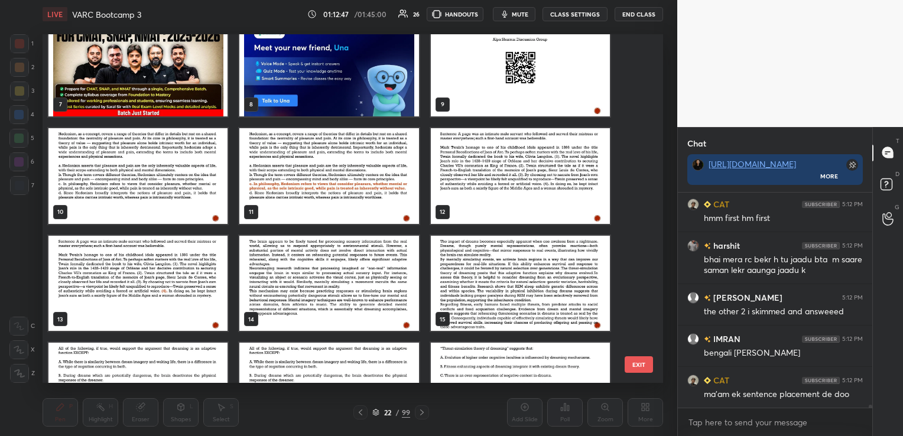
scroll to position [215, 0]
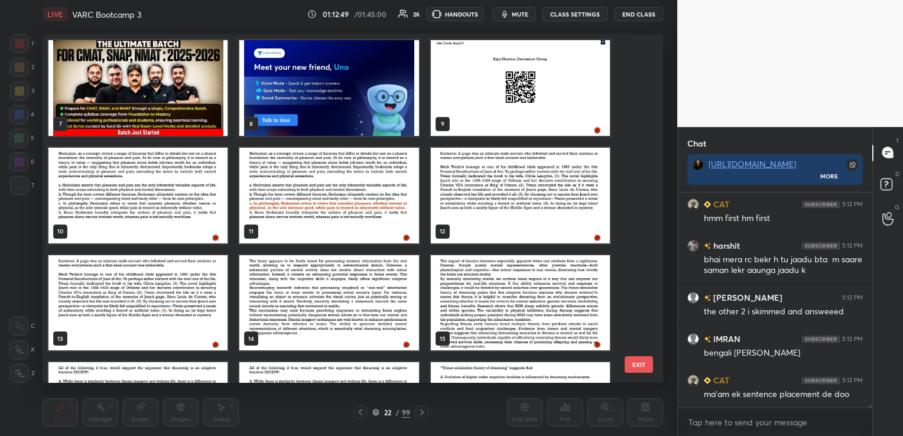
click at [543, 201] on img "grid" at bounding box center [520, 195] width 179 height 96
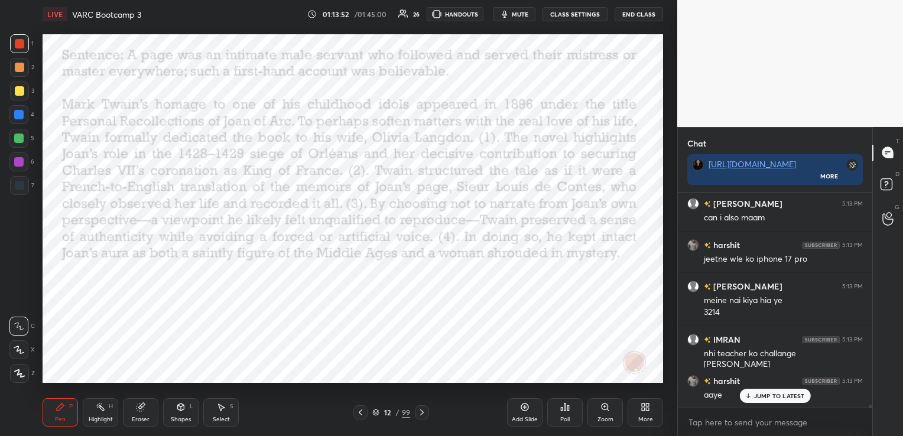
scroll to position [16514, 0]
click at [571, 11] on button "CLASS SETTINGS" at bounding box center [574, 14] width 65 height 14
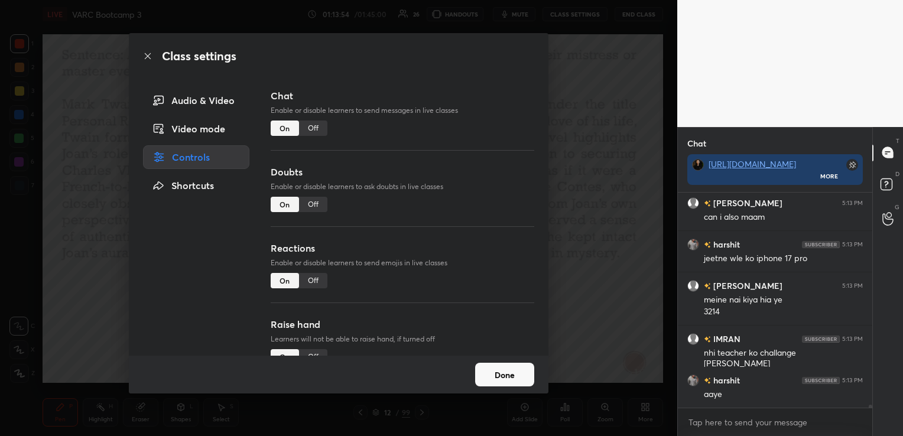
click at [318, 126] on div "Off" at bounding box center [313, 128] width 28 height 15
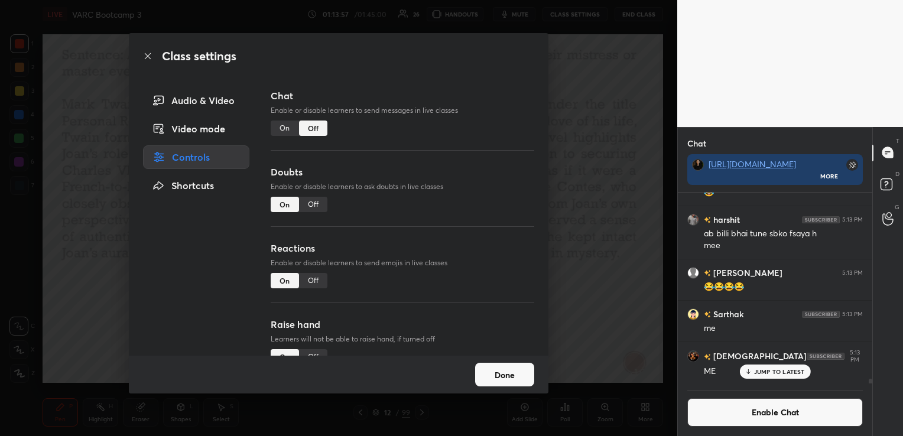
click at [512, 378] on button "Done" at bounding box center [504, 375] width 59 height 24
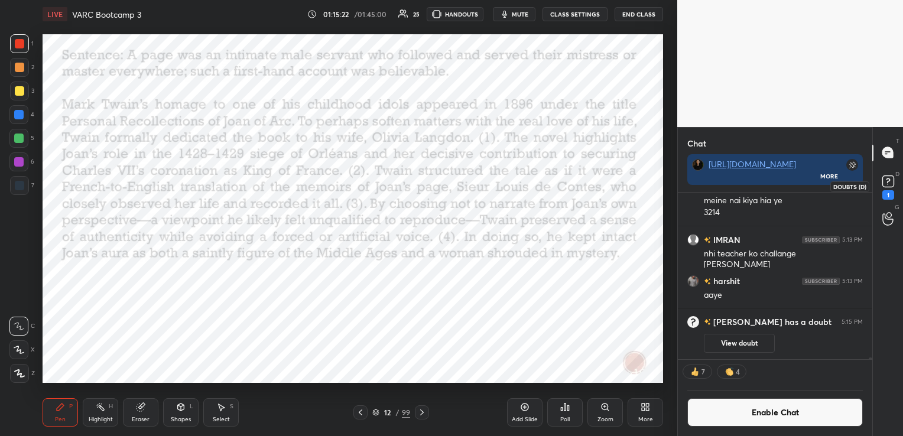
click at [893, 189] on icon at bounding box center [888, 182] width 18 height 18
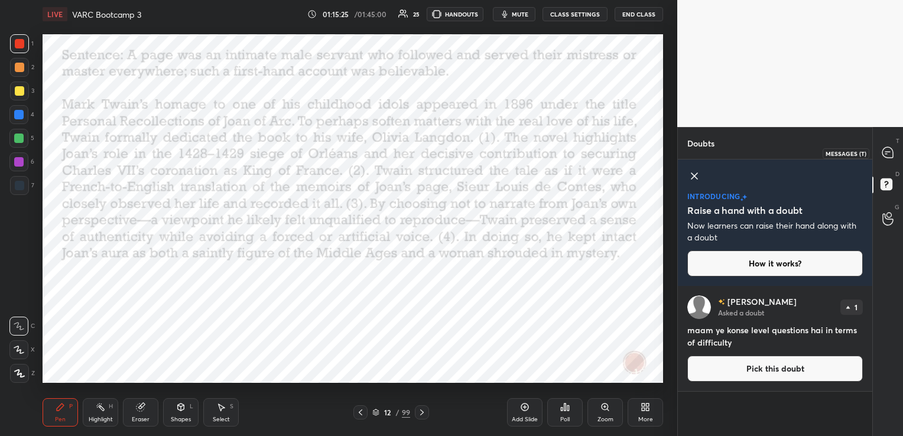
click at [889, 154] on icon at bounding box center [887, 152] width 11 height 11
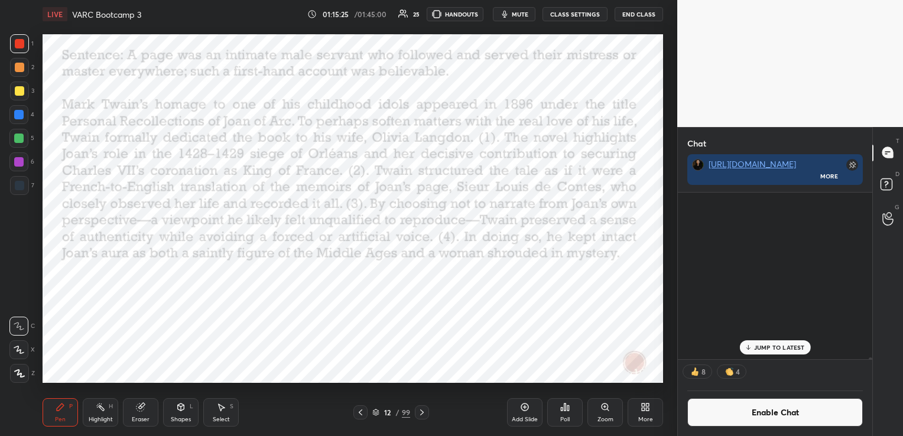
scroll to position [164, 191]
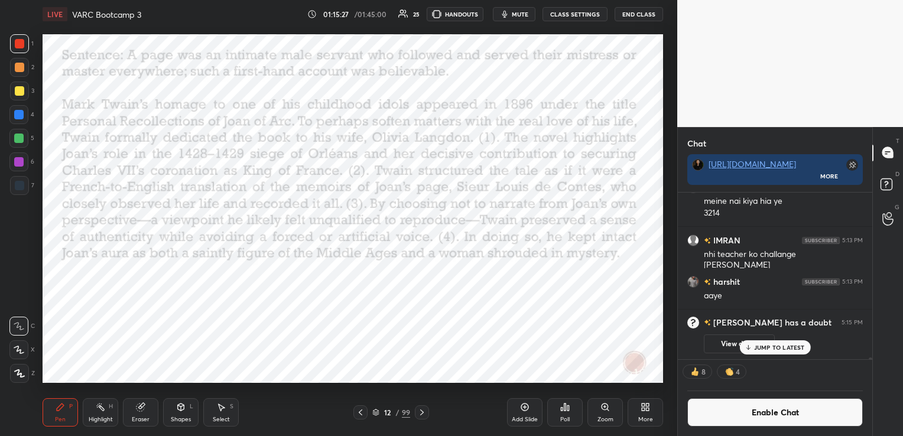
click at [795, 346] on p "JUMP TO LATEST" at bounding box center [779, 347] width 51 height 7
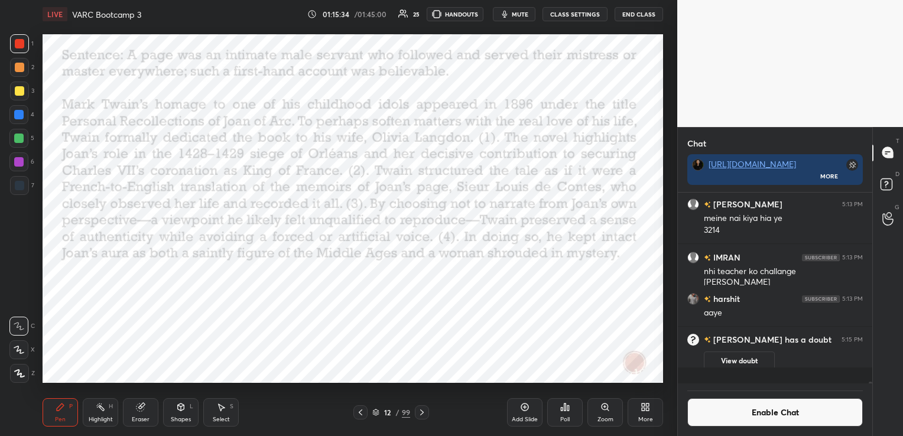
scroll to position [187, 191]
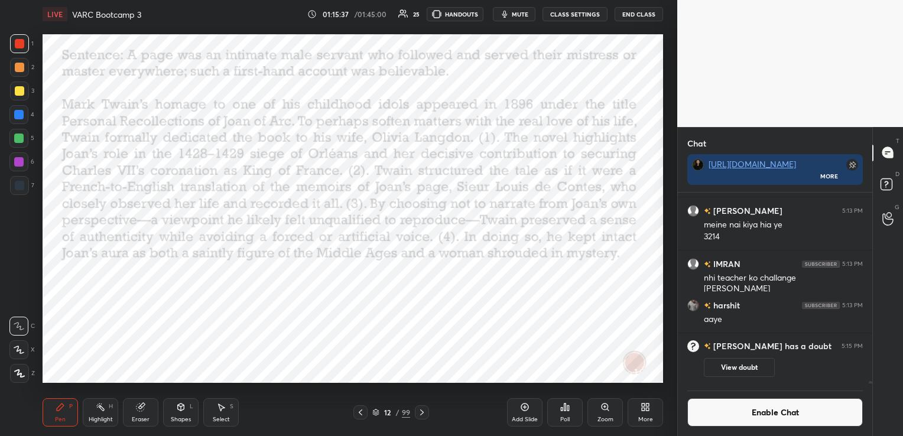
click at [567, 420] on div "Poll" at bounding box center [564, 420] width 9 height 6
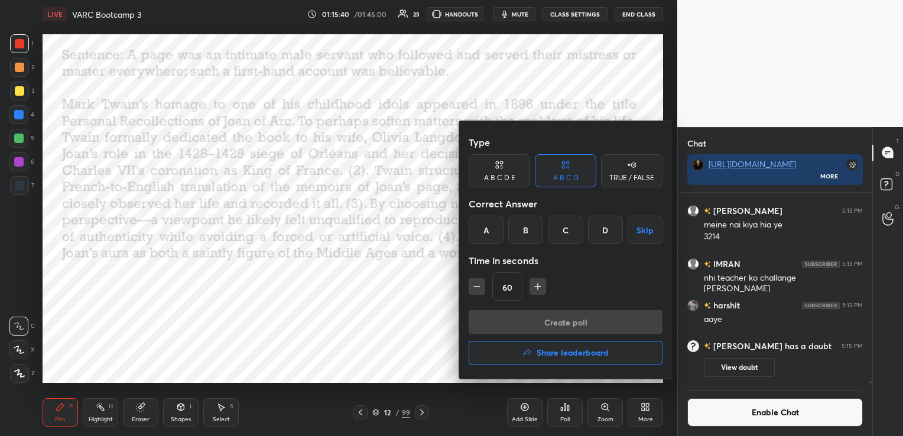
click at [600, 232] on div "D" at bounding box center [605, 230] width 35 height 28
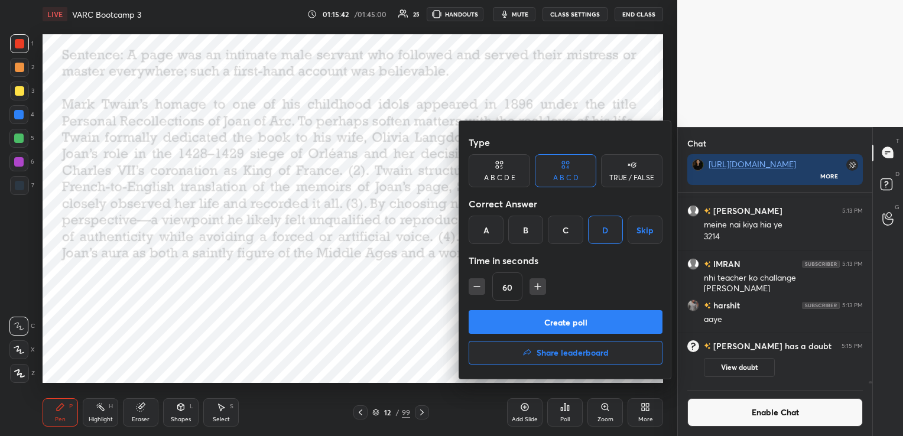
click at [538, 284] on icon "button" at bounding box center [538, 287] width 0 height 6
click at [537, 284] on icon "button" at bounding box center [543, 287] width 12 height 12
type input "120"
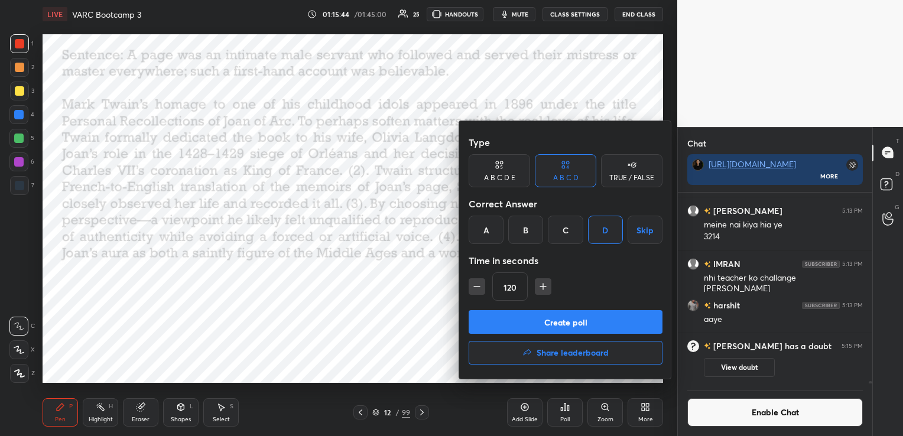
click at [552, 322] on button "Create poll" at bounding box center [565, 322] width 194 height 24
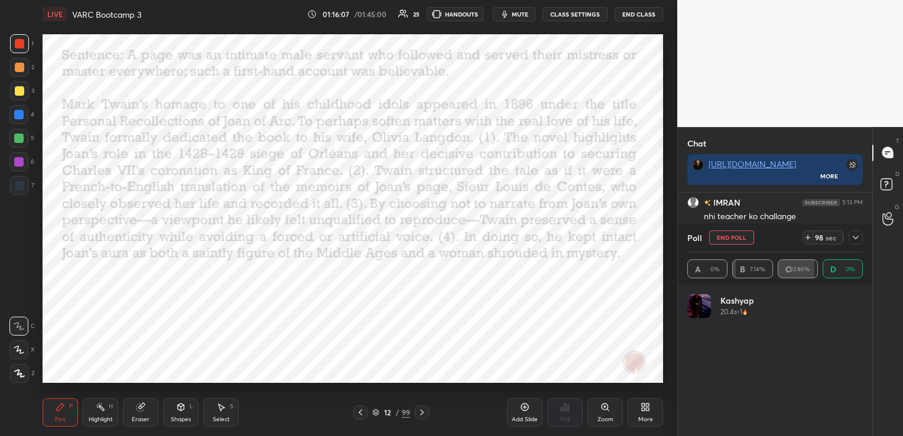
scroll to position [4, 4]
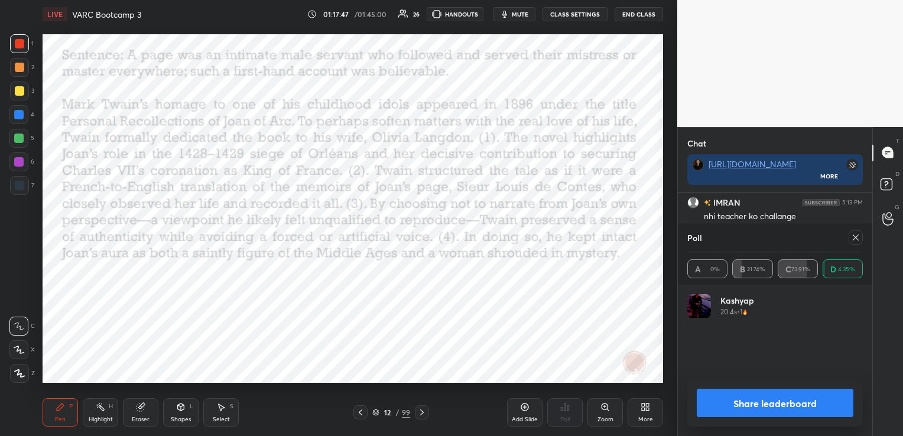
click at [858, 235] on icon at bounding box center [856, 238] width 6 height 6
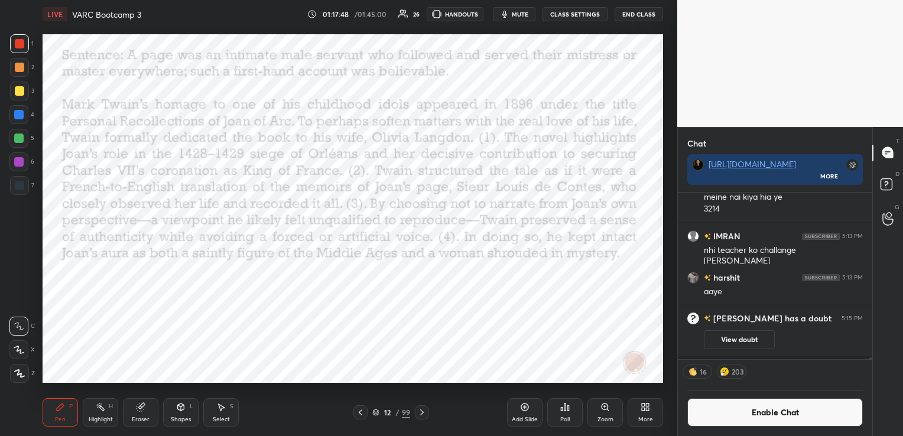
scroll to position [16268, 0]
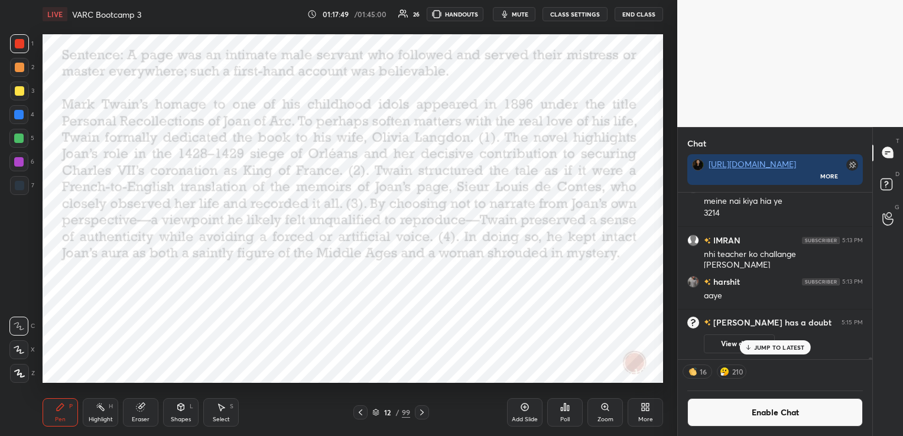
click at [754, 410] on button "Enable Chat" at bounding box center [774, 412] width 175 height 28
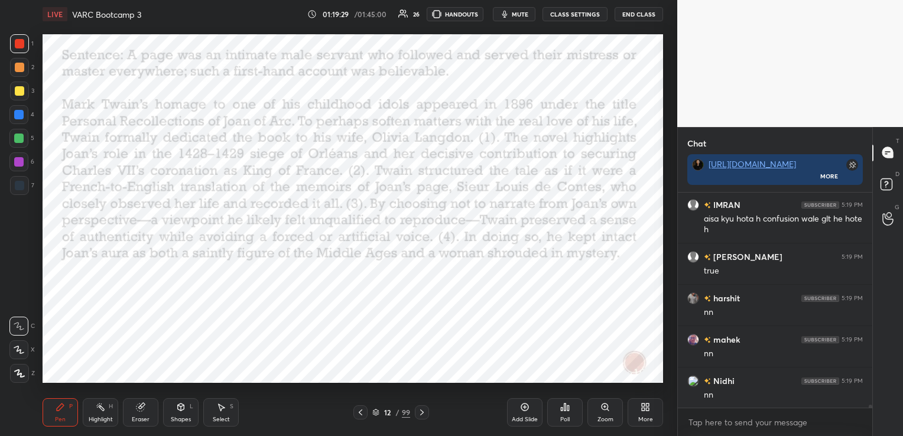
scroll to position [16804, 0]
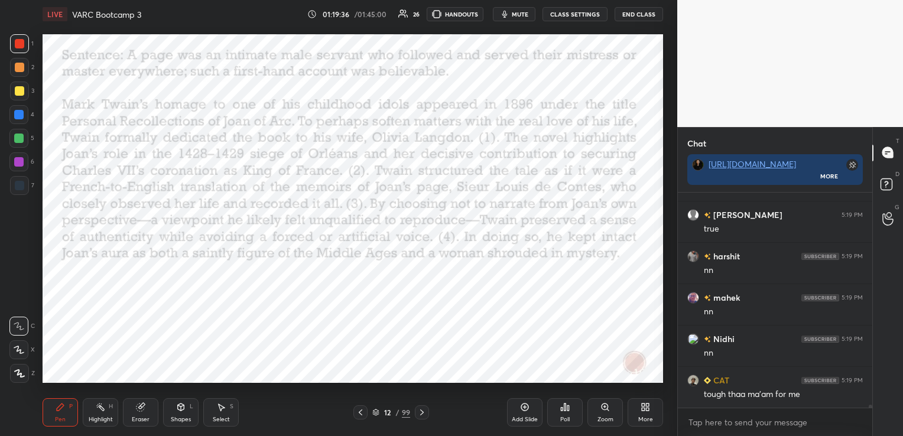
click at [144, 411] on icon at bounding box center [140, 406] width 9 height 9
click at [22, 370] on span "Erase all" at bounding box center [19, 373] width 18 height 8
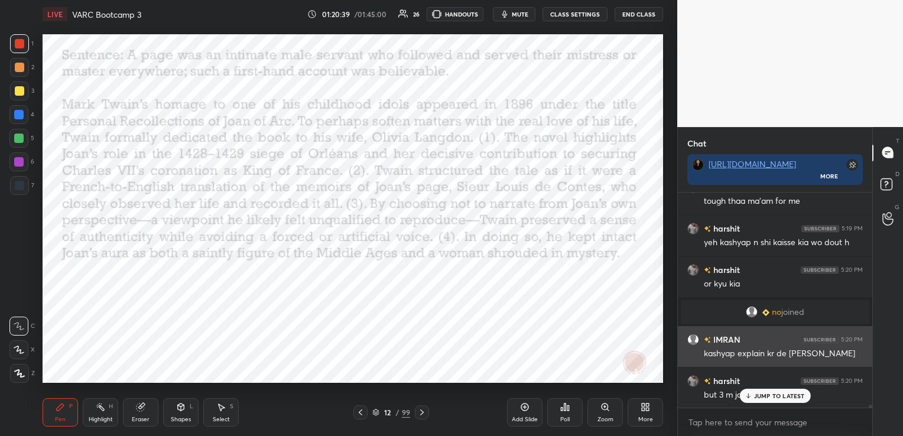
scroll to position [16859, 0]
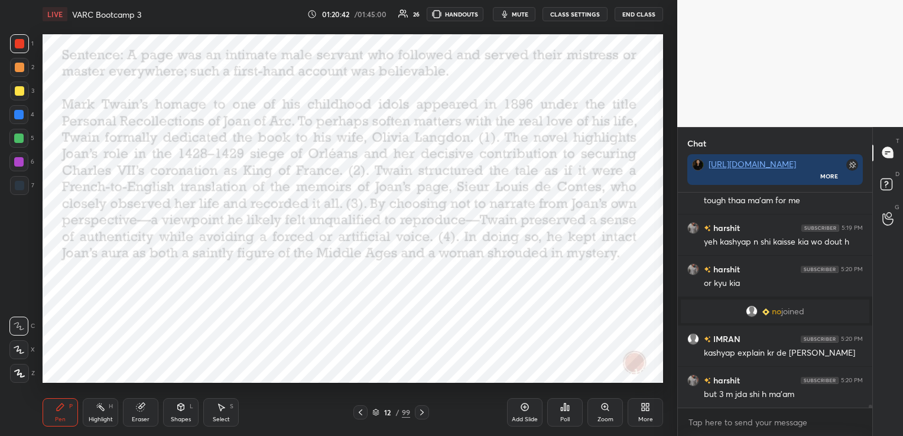
click at [139, 417] on div "Eraser" at bounding box center [141, 420] width 18 height 6
click at [24, 375] on span "Erase all" at bounding box center [19, 373] width 18 height 8
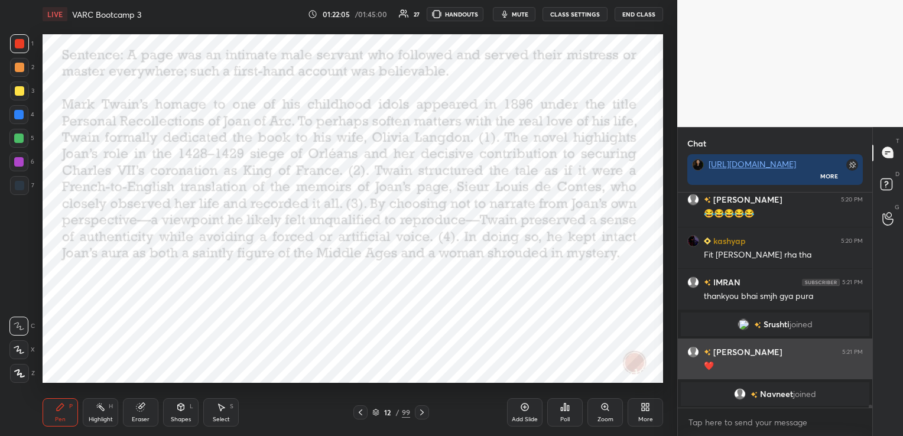
scroll to position [17020, 0]
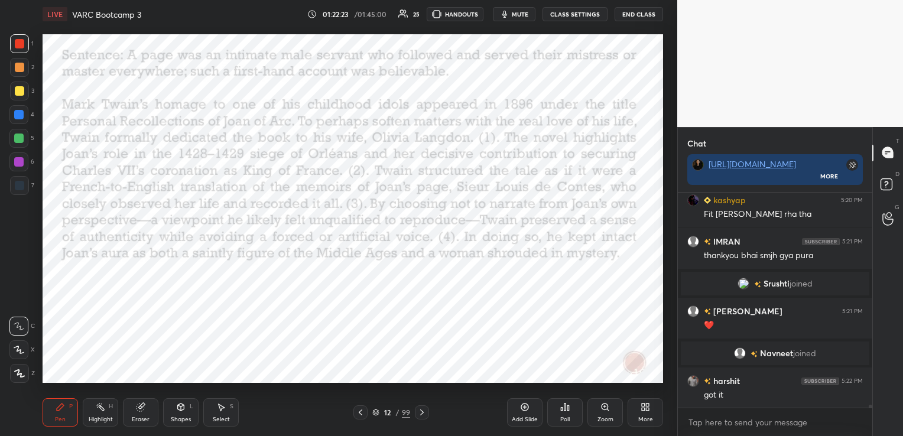
click at [144, 412] on icon at bounding box center [140, 406] width 9 height 9
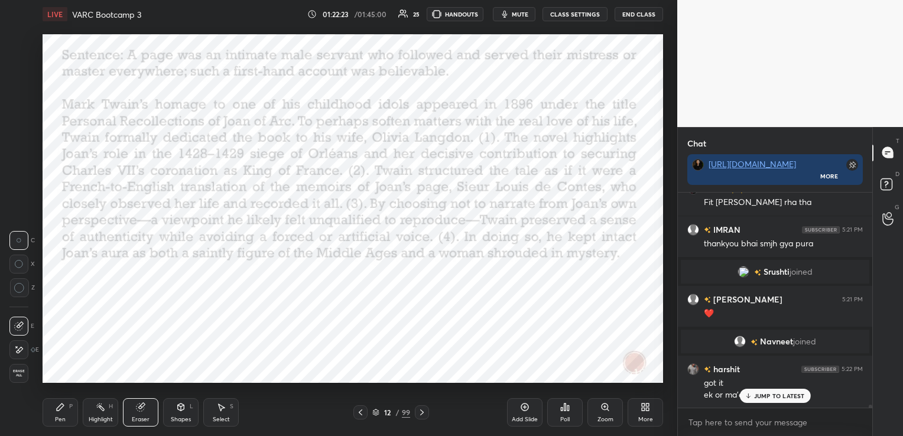
click at [21, 372] on span "Erase all" at bounding box center [19, 373] width 18 height 8
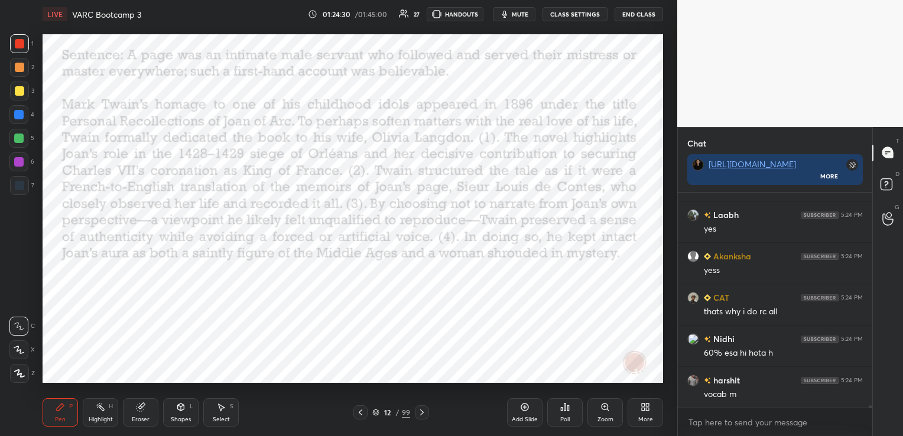
scroll to position [18354, 0]
click at [373, 414] on icon at bounding box center [376, 415] width 6 height 2
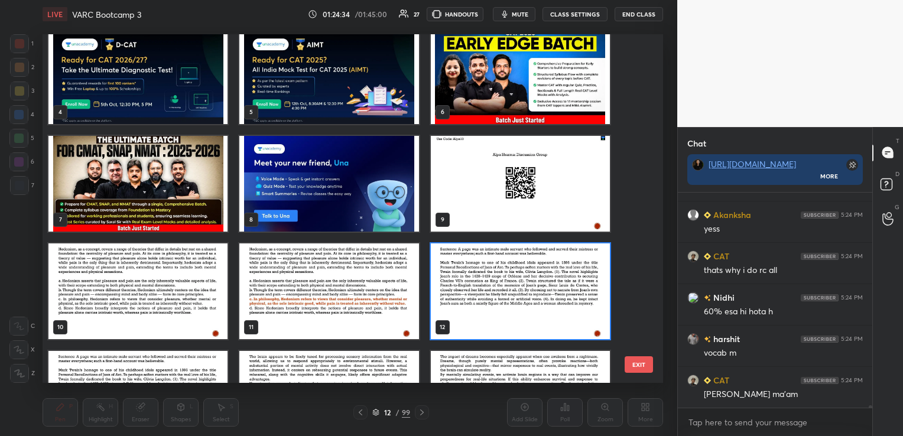
scroll to position [139, 0]
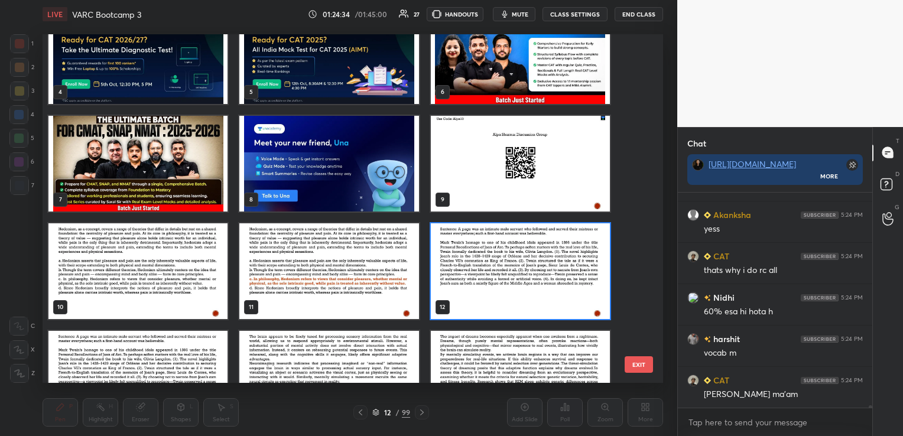
click at [145, 269] on img "grid" at bounding box center [137, 271] width 179 height 96
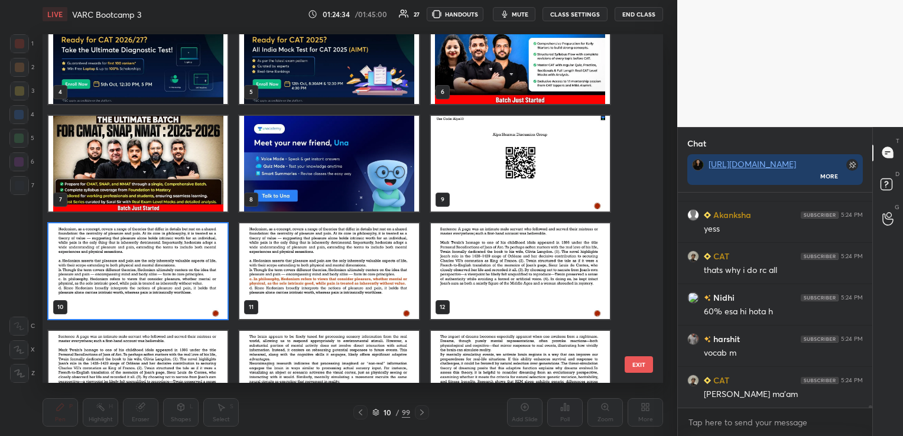
click at [145, 269] on img "grid" at bounding box center [137, 271] width 179 height 96
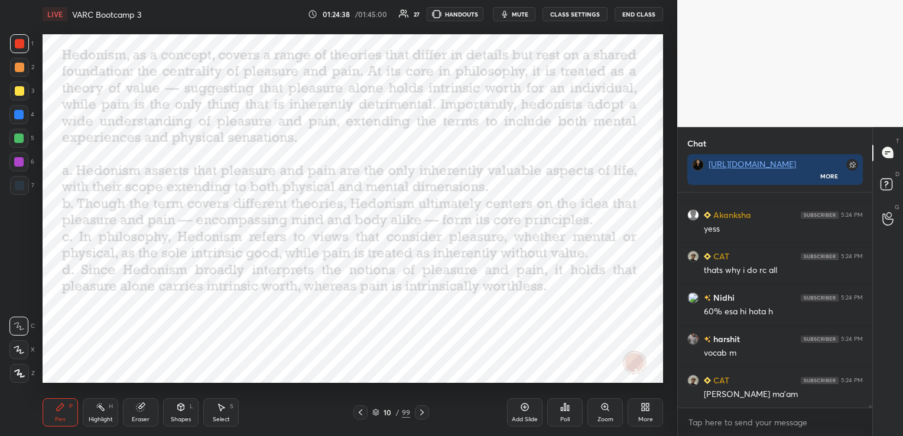
click at [361, 410] on icon at bounding box center [361, 412] width 4 height 6
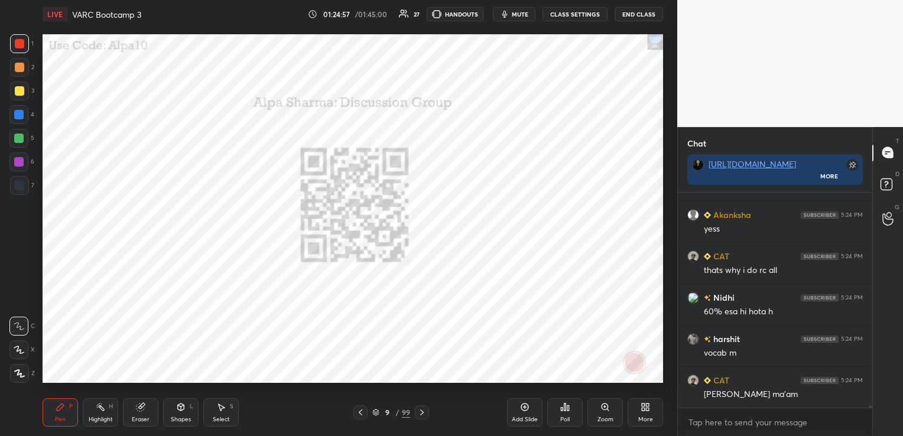
click at [375, 411] on icon at bounding box center [375, 412] width 7 height 7
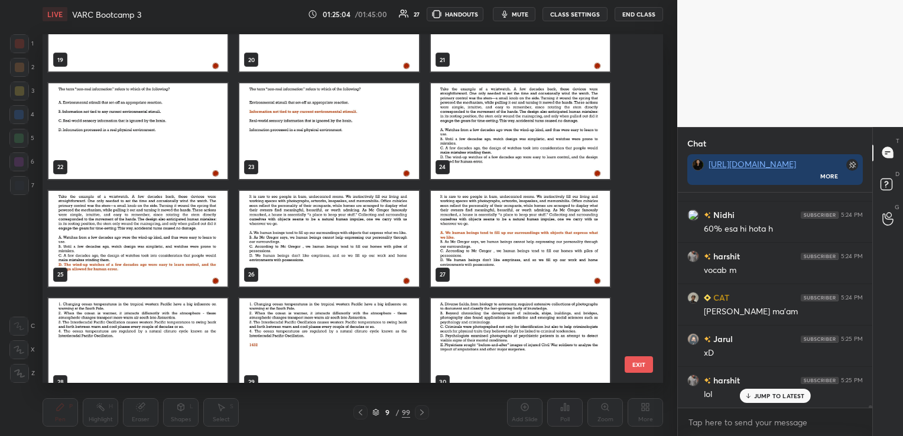
scroll to position [18478, 0]
click at [536, 128] on img "grid" at bounding box center [520, 131] width 179 height 96
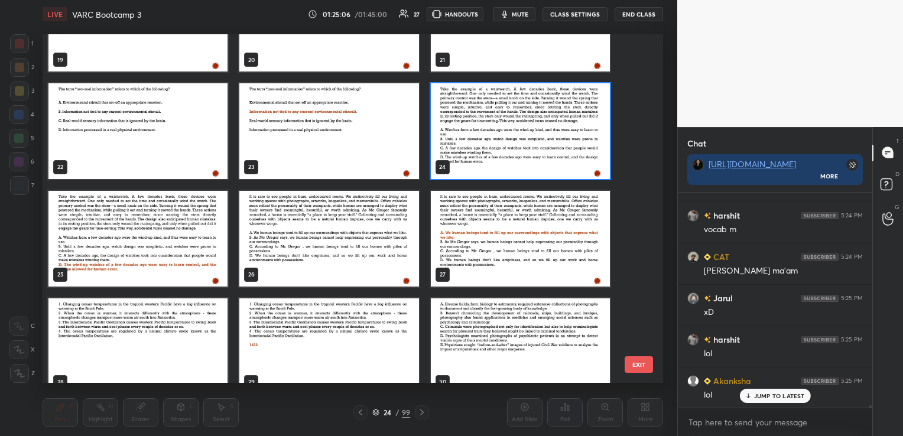
click at [536, 128] on img "grid" at bounding box center [520, 131] width 179 height 96
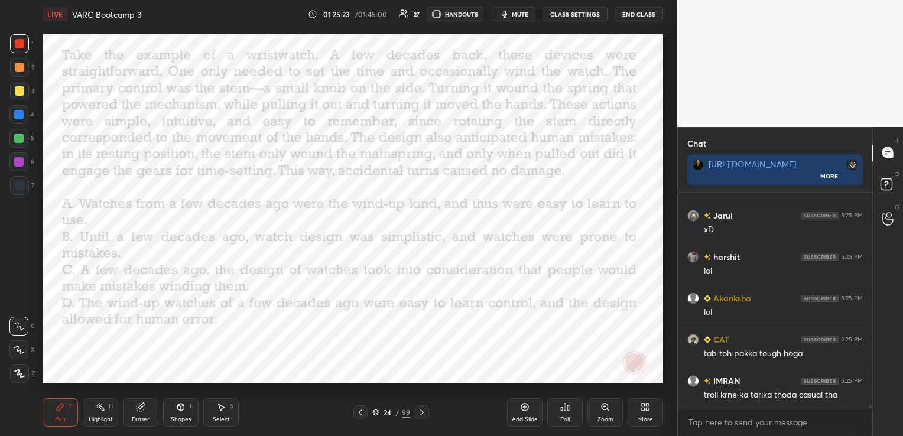
scroll to position [18602, 0]
click at [518, 12] on span "mute" at bounding box center [520, 14] width 17 height 8
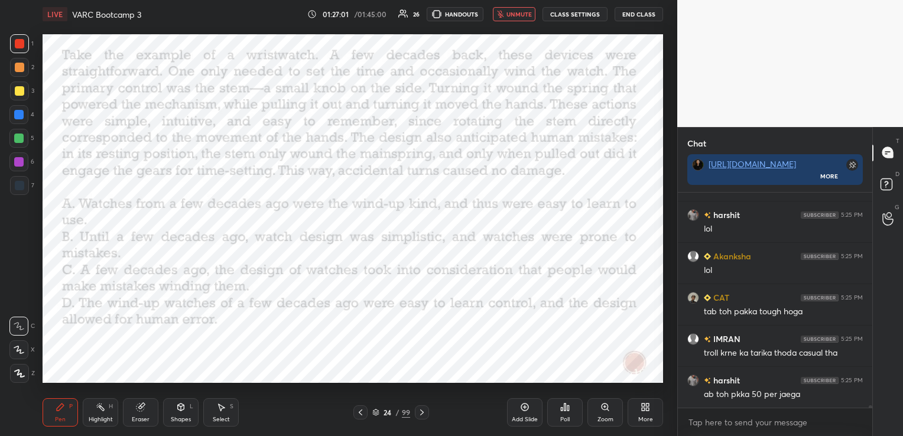
type textarea "x"
click at [571, 406] on div "Poll" at bounding box center [564, 412] width 35 height 28
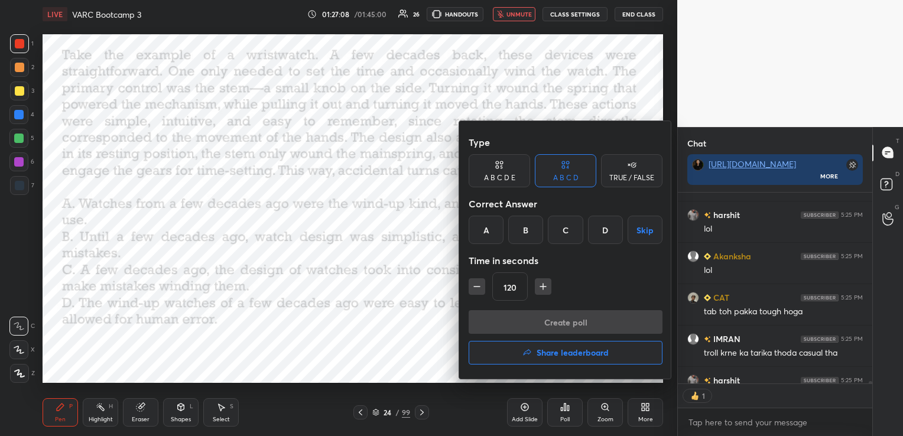
click at [604, 226] on div "D" at bounding box center [605, 230] width 35 height 28
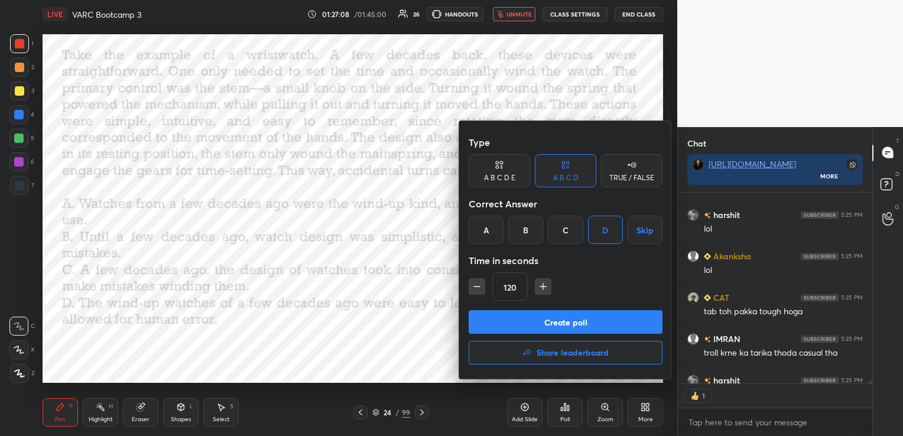
click at [476, 289] on icon "button" at bounding box center [477, 287] width 12 height 12
click at [538, 286] on icon "button" at bounding box center [543, 287] width 12 height 12
type input "120"
click at [527, 323] on button "Create poll" at bounding box center [565, 322] width 194 height 24
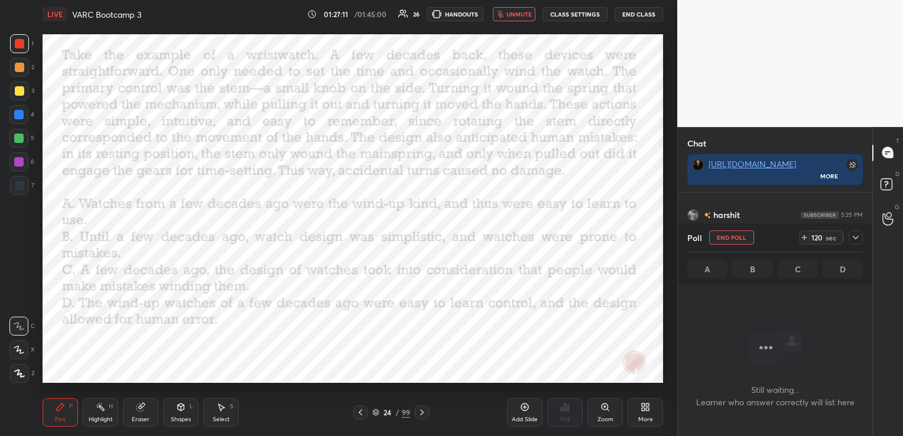
scroll to position [52, 191]
click at [510, 11] on span "unmute" at bounding box center [518, 14] width 25 height 8
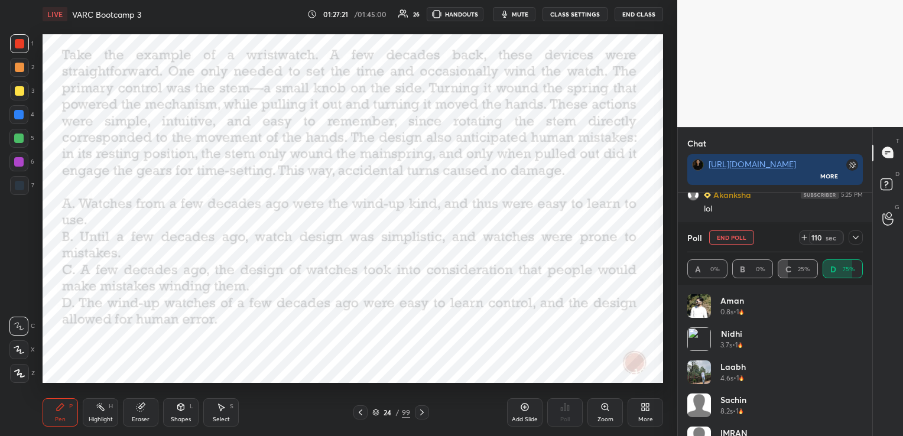
scroll to position [18716, 0]
click at [509, 11] on icon "button" at bounding box center [504, 13] width 9 height 9
click at [510, 11] on span "unmute" at bounding box center [518, 14] width 25 height 8
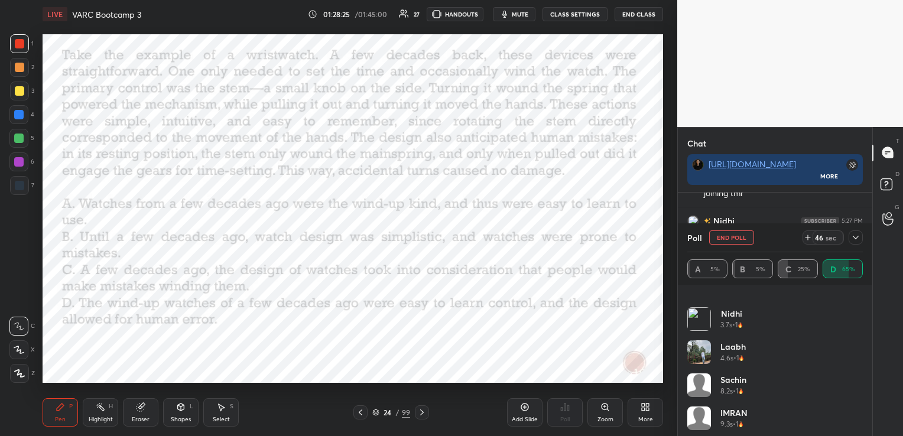
scroll to position [0, 0]
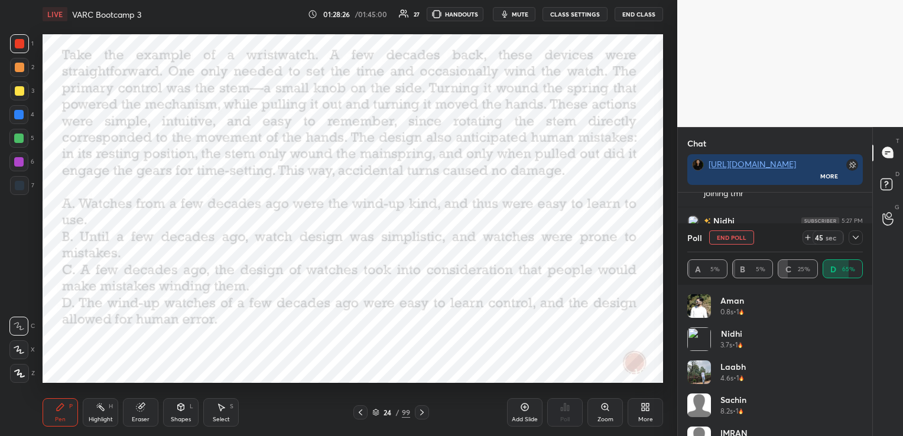
click at [855, 237] on icon at bounding box center [855, 237] width 9 height 9
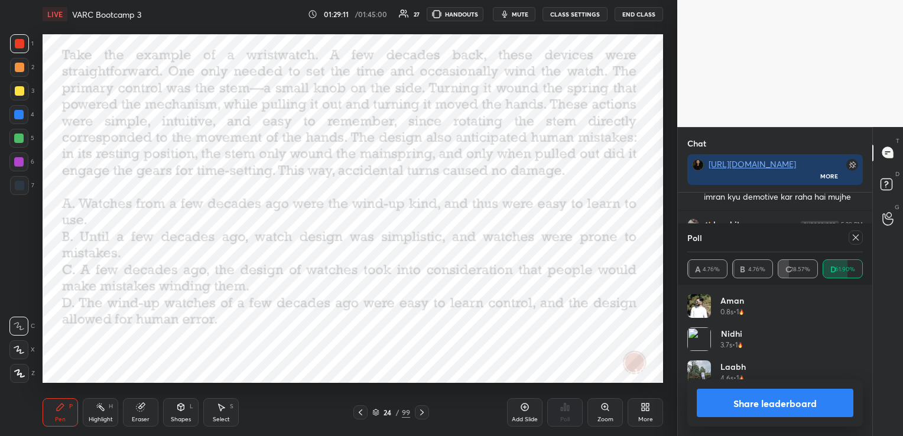
scroll to position [138, 172]
click at [853, 236] on icon at bounding box center [856, 238] width 6 height 6
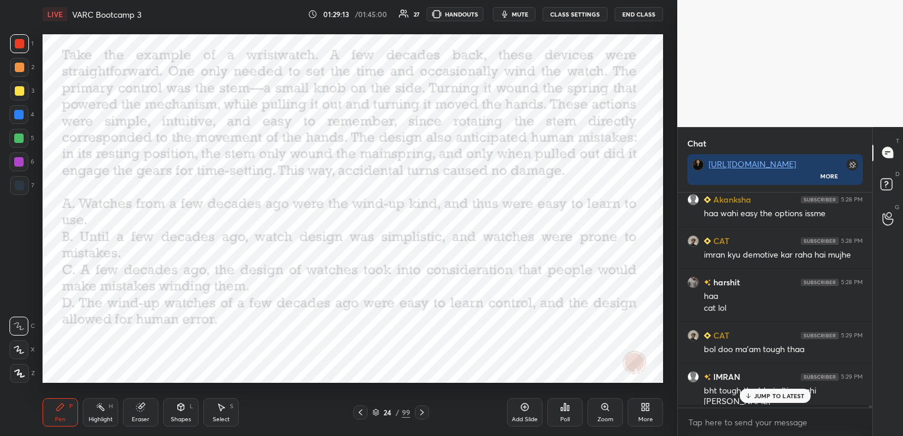
scroll to position [113, 191]
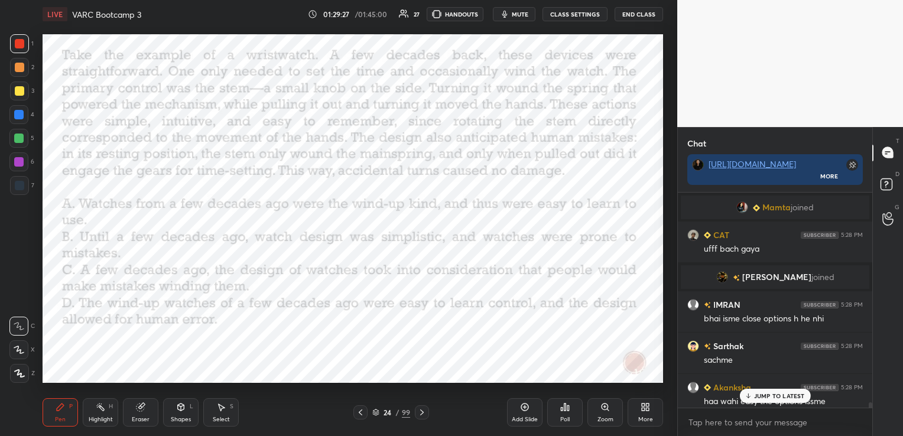
click at [766, 205] on span "Mamta" at bounding box center [776, 207] width 28 height 9
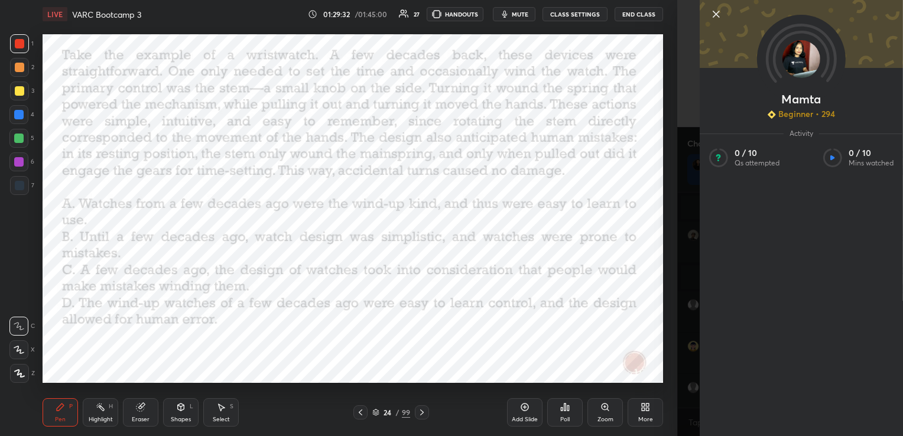
click at [714, 11] on icon at bounding box center [716, 14] width 14 height 14
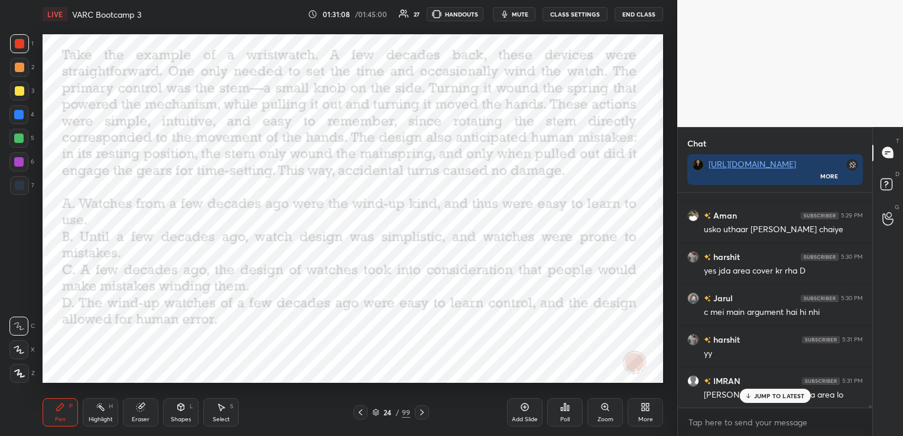
scroll to position [19010, 0]
click at [133, 414] on div "Eraser" at bounding box center [140, 412] width 35 height 28
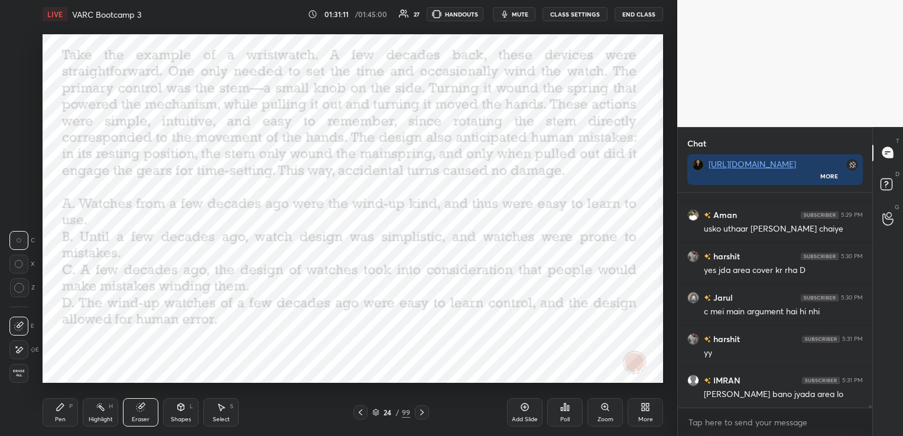
click at [24, 371] on span "Erase all" at bounding box center [19, 373] width 18 height 8
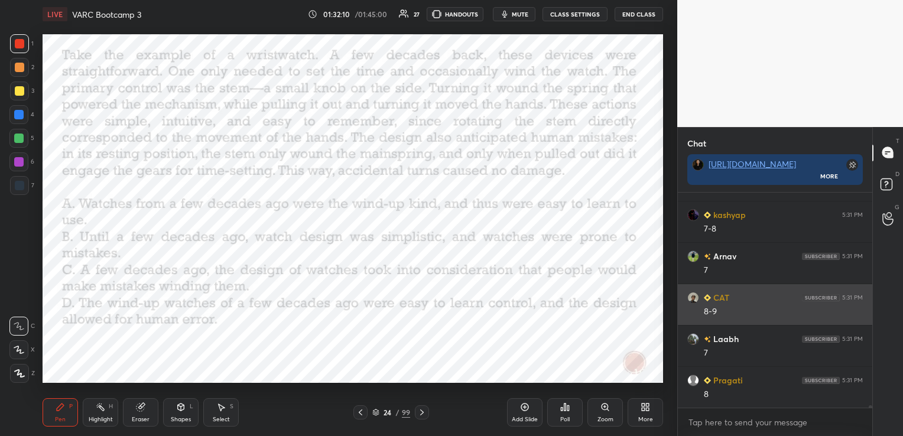
scroll to position [19465, 0]
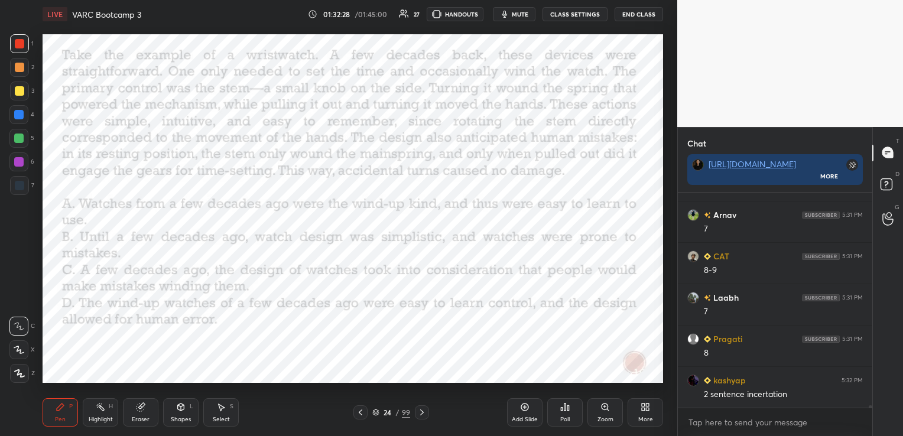
click at [138, 418] on div "Eraser" at bounding box center [141, 420] width 18 height 6
click at [22, 373] on span "Erase all" at bounding box center [19, 373] width 18 height 8
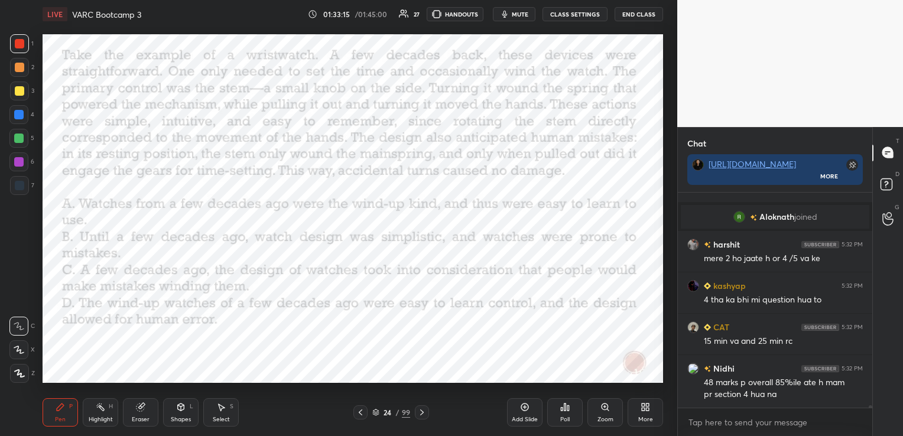
scroll to position [19425, 0]
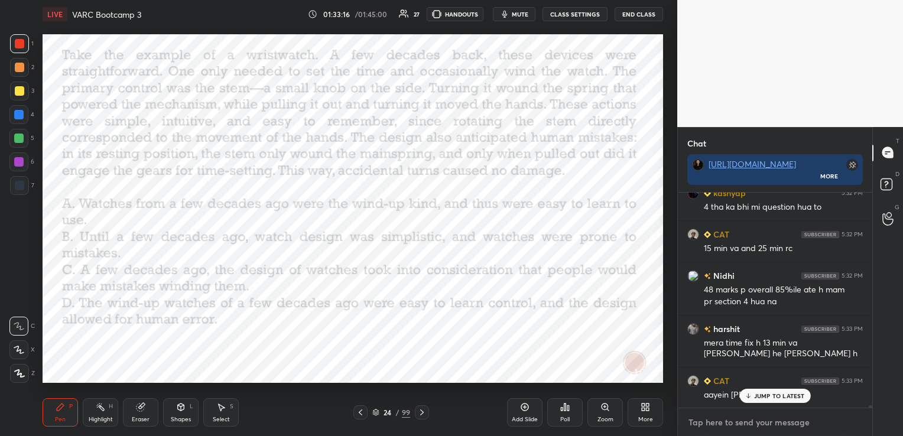
type textarea "x"
click at [747, 421] on textarea at bounding box center [774, 422] width 175 height 19
paste textarea "80%ile 24–26 9–10 70%"
type textarea "80%ile 24–26 9–10 70%"
type textarea "x"
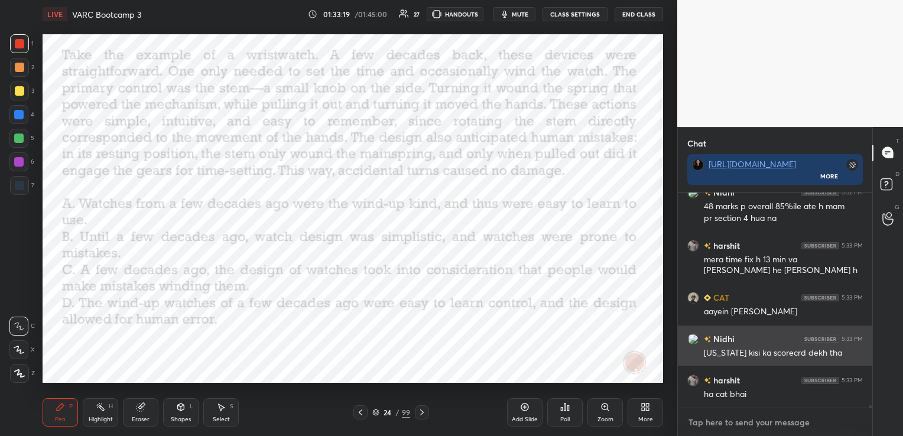
scroll to position [19607, 0]
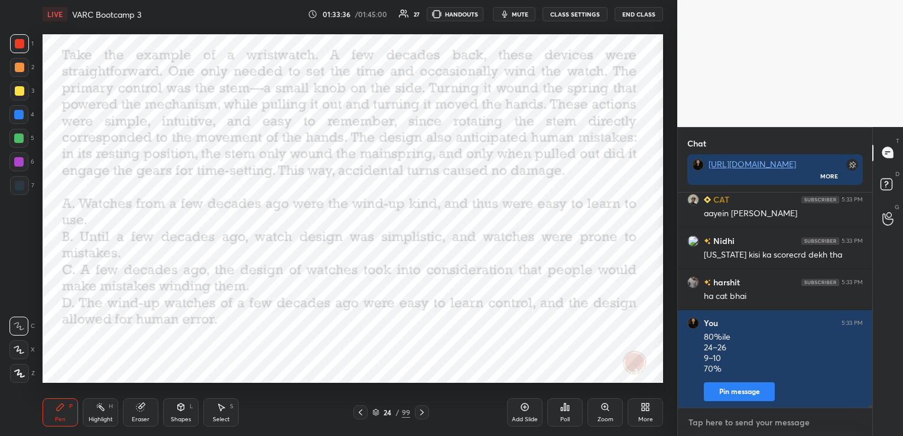
type textarea "x"
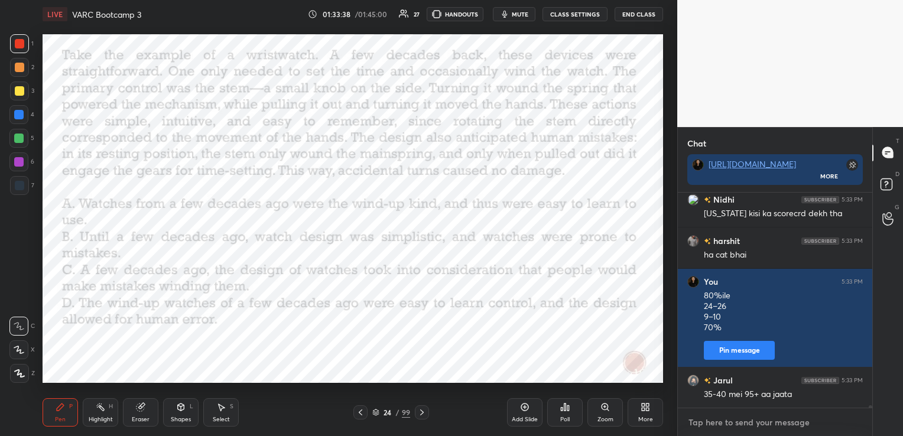
scroll to position [19689, 0]
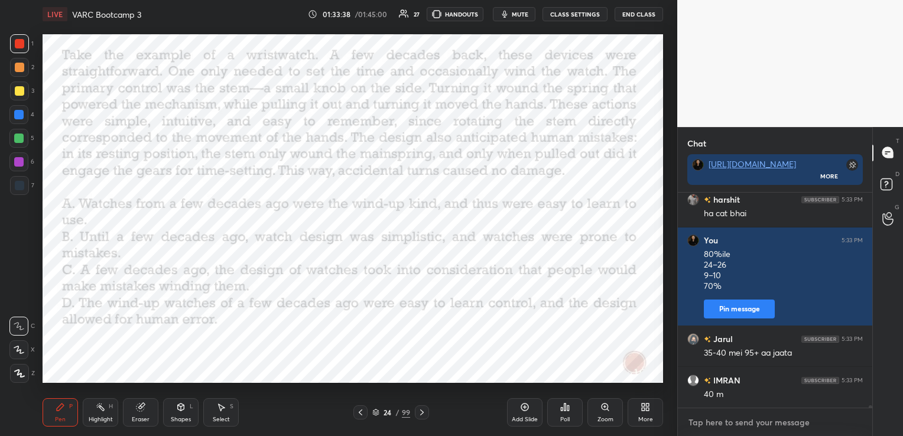
click at [726, 421] on textarea at bounding box center [774, 422] width 175 height 19
paste textarea "95%ile 36–39 13–14 80%"
type textarea "95%ile 36–39 13–14 80%"
type textarea "x"
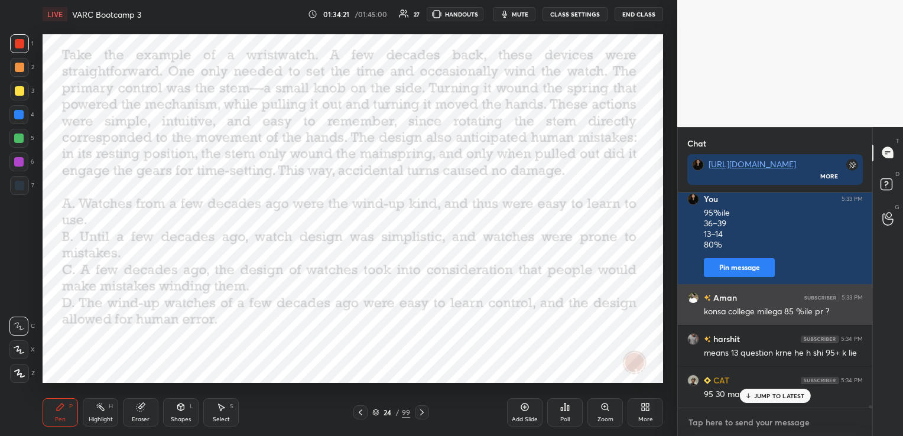
scroll to position [19953, 0]
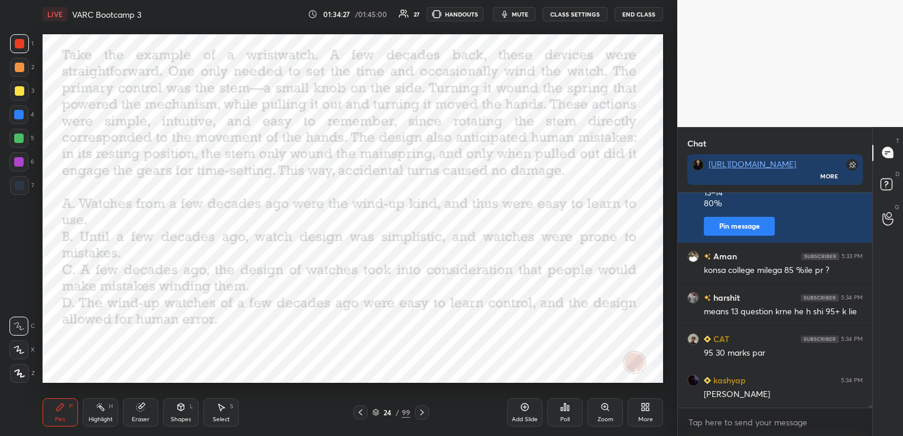
type textarea "x"
click at [137, 406] on icon at bounding box center [140, 408] width 8 height 8
click at [23, 373] on span "Erase all" at bounding box center [19, 373] width 18 height 8
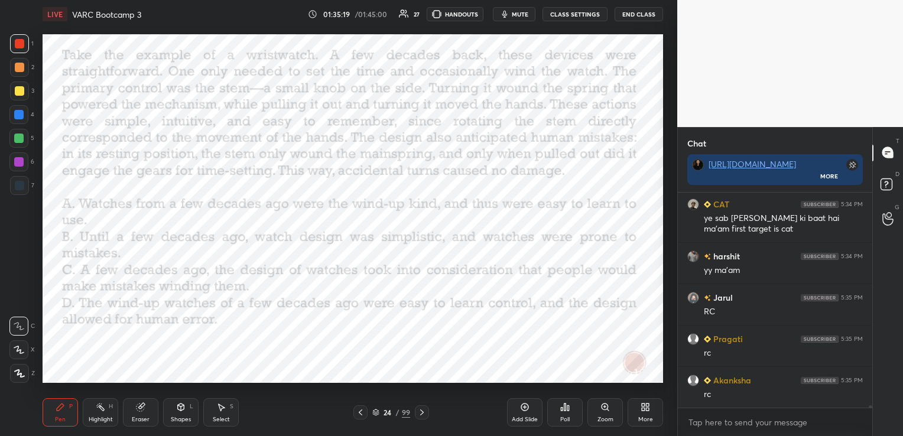
scroll to position [20212, 0]
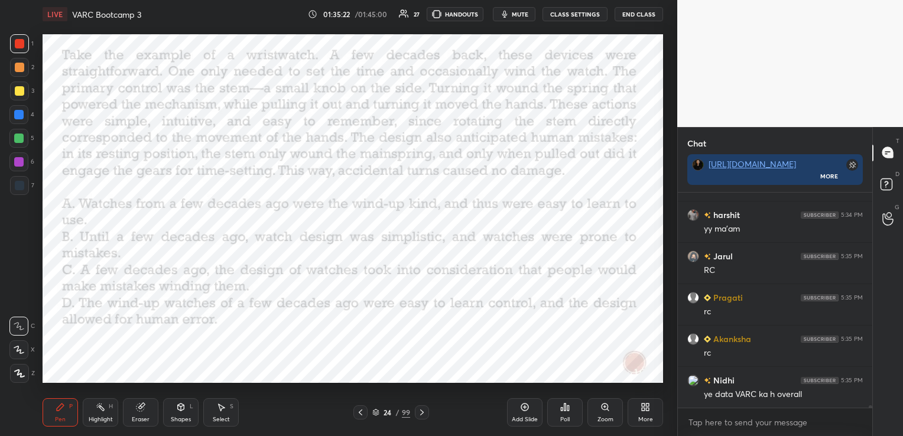
click at [376, 412] on icon at bounding box center [376, 410] width 6 height 3
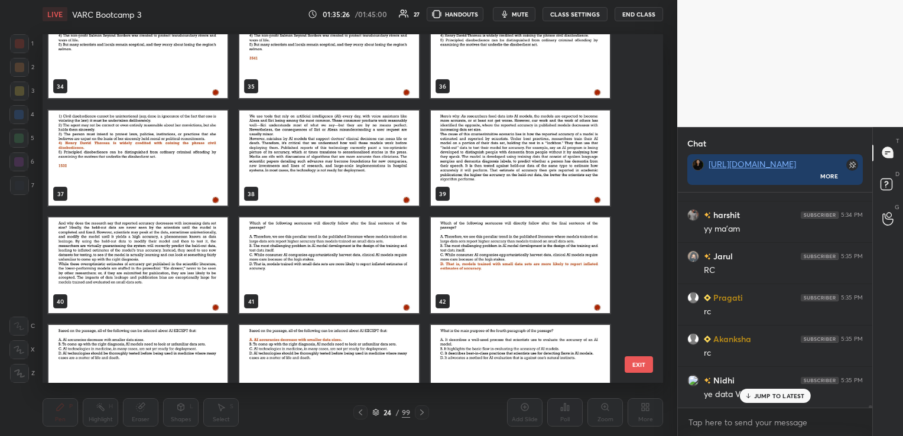
scroll to position [20252, 0]
click at [336, 130] on img "grid" at bounding box center [328, 158] width 179 height 96
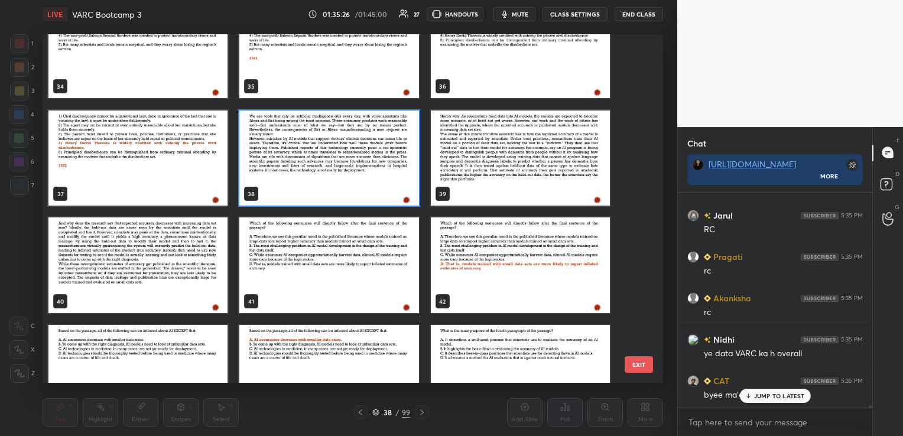
click at [336, 130] on img "grid" at bounding box center [328, 158] width 179 height 96
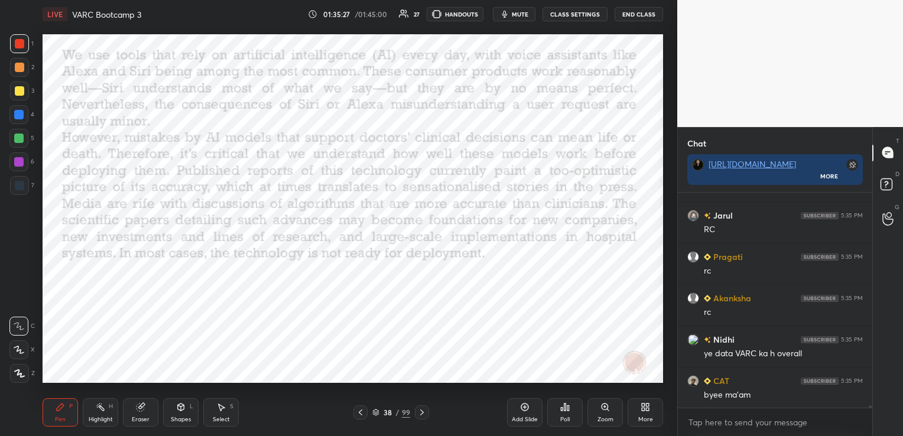
scroll to position [20253, 0]
click at [417, 410] on icon at bounding box center [421, 412] width 9 height 9
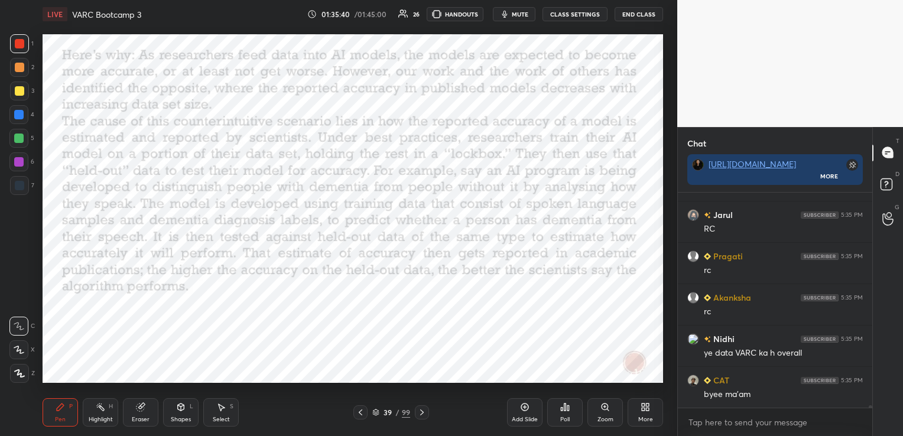
click at [417, 410] on icon at bounding box center [421, 412] width 9 height 9
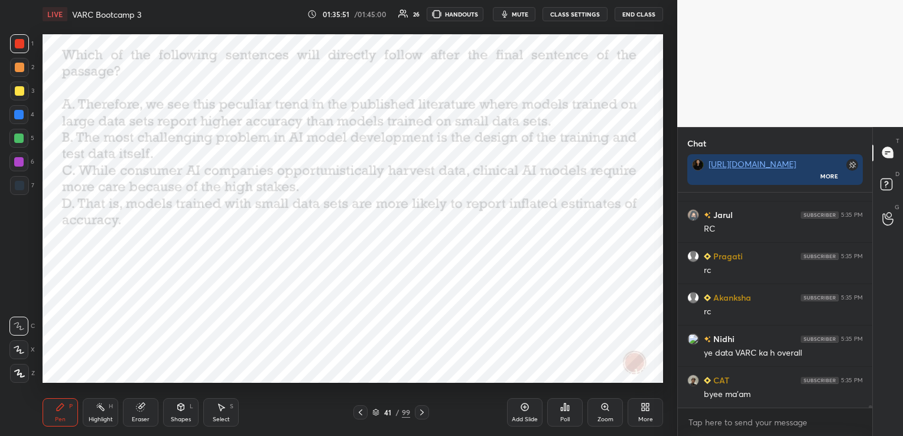
click at [375, 415] on icon at bounding box center [375, 412] width 7 height 7
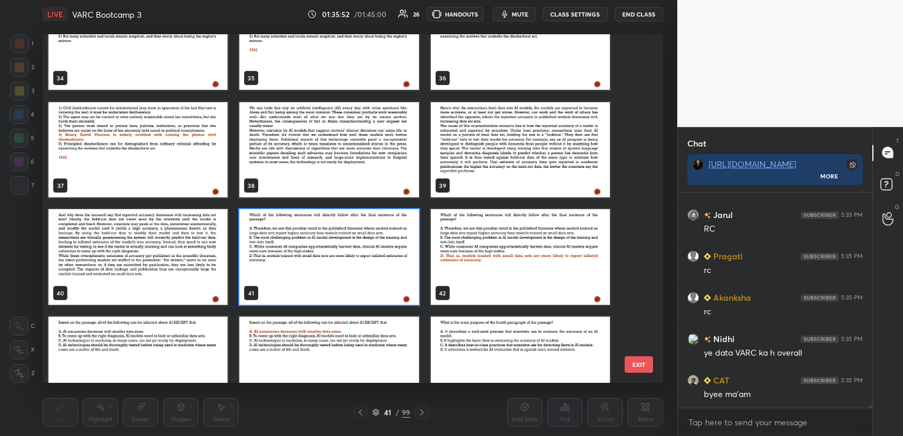
scroll to position [1273, 0]
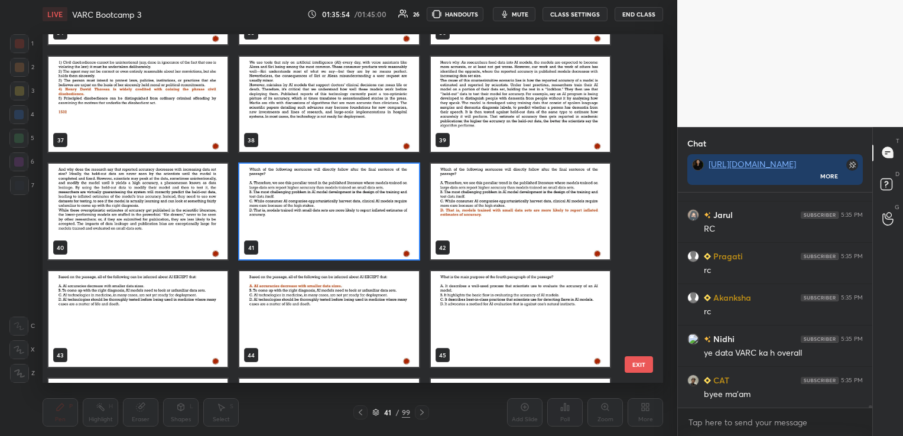
click at [184, 320] on img "grid" at bounding box center [137, 319] width 179 height 96
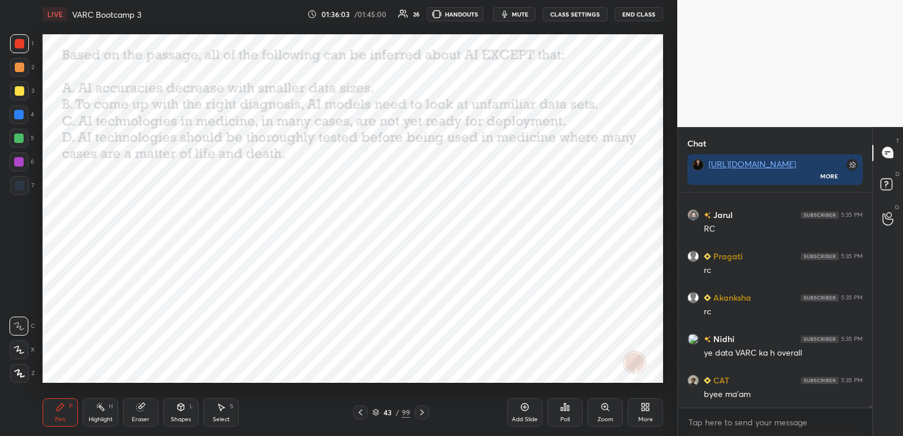
click at [372, 412] on icon at bounding box center [375, 412] width 7 height 7
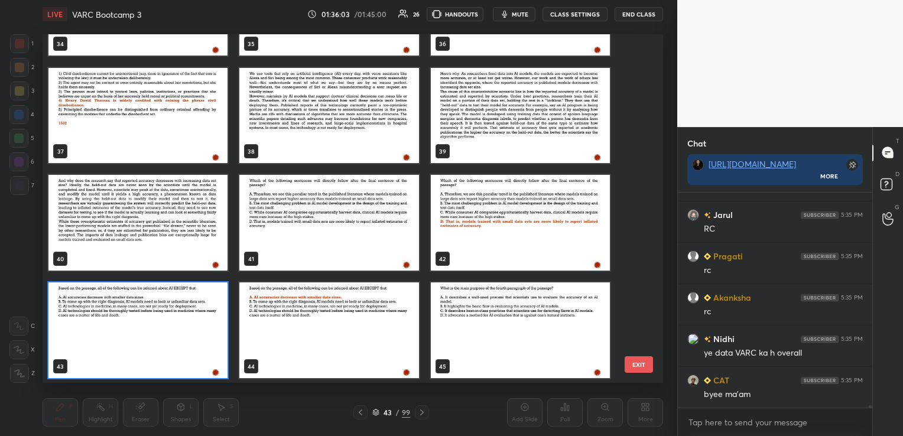
scroll to position [346, 614]
click at [513, 313] on img "grid" at bounding box center [520, 330] width 179 height 96
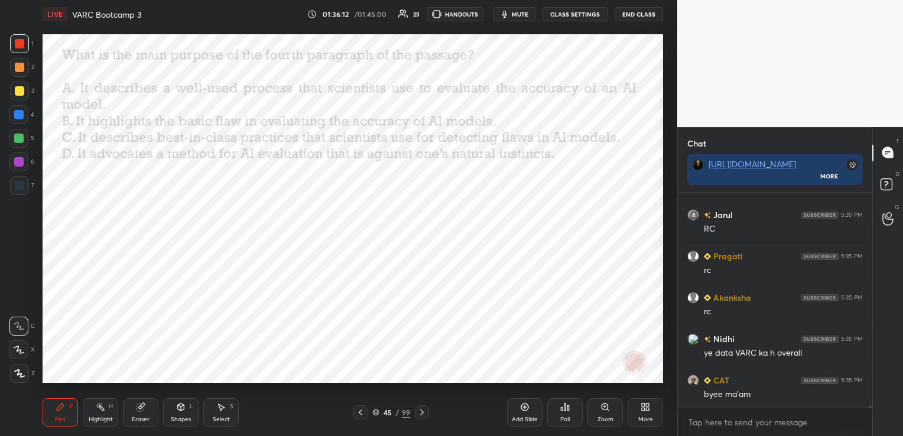
click at [376, 415] on icon at bounding box center [376, 415] width 6 height 2
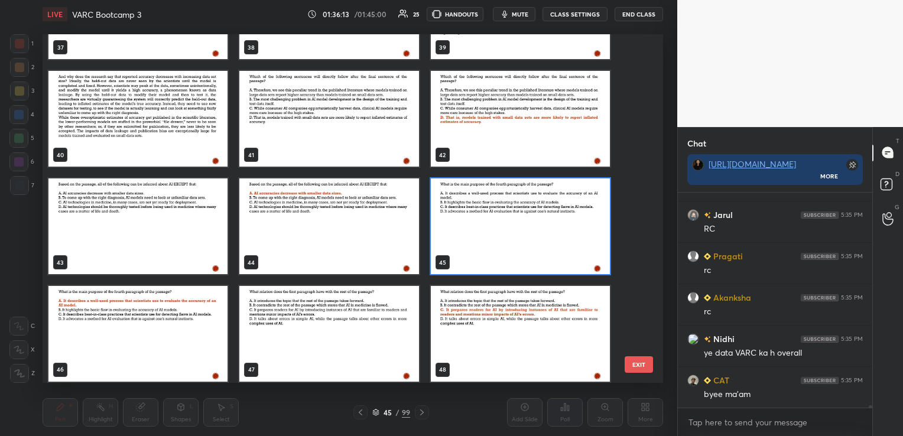
scroll to position [1439, 0]
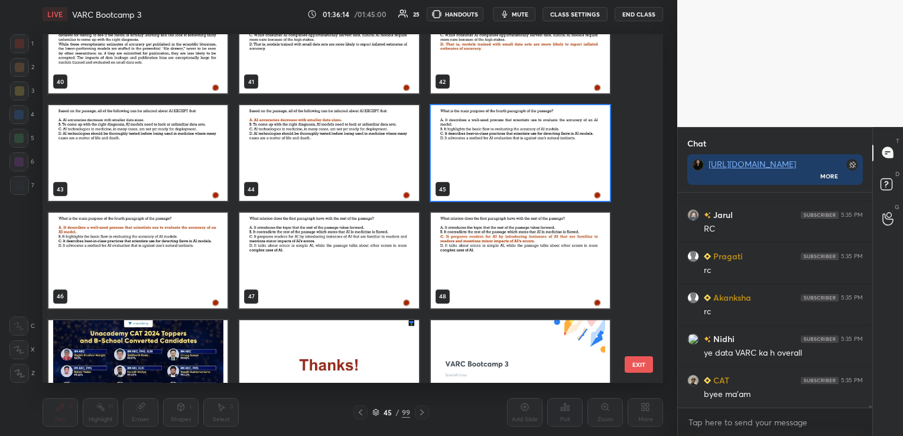
click at [347, 269] on img "grid" at bounding box center [328, 261] width 179 height 96
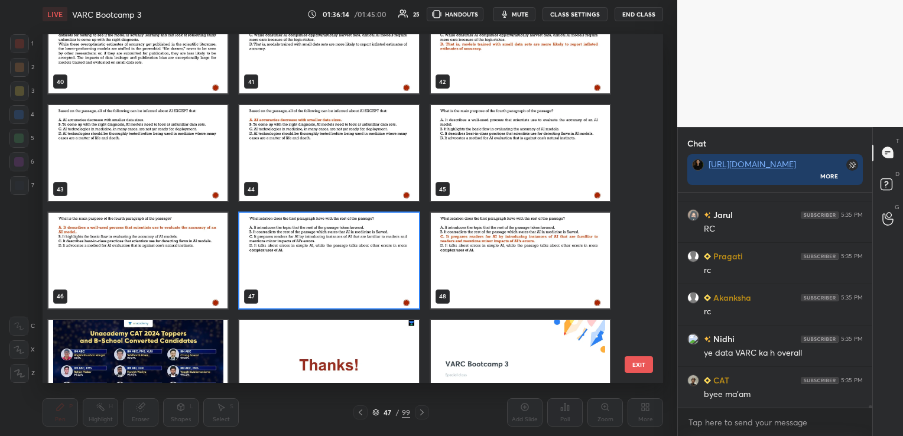
click at [347, 269] on img "grid" at bounding box center [328, 261] width 179 height 96
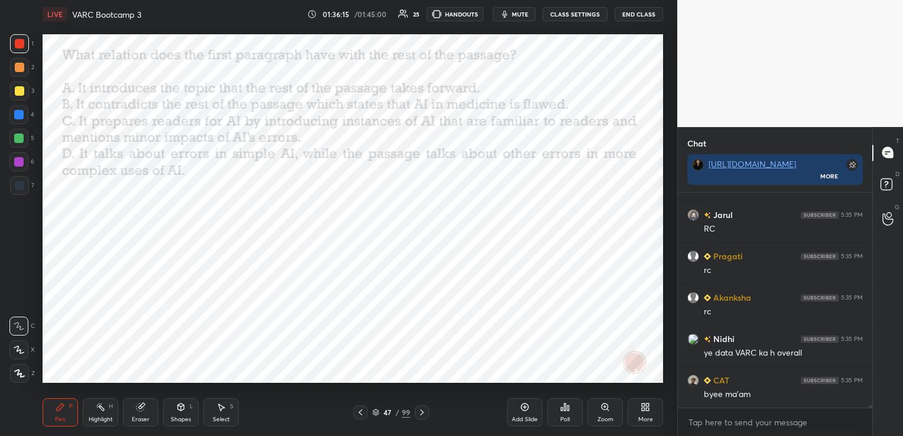
scroll to position [0, 0]
click at [379, 412] on div "47 / 99" at bounding box center [391, 412] width 38 height 11
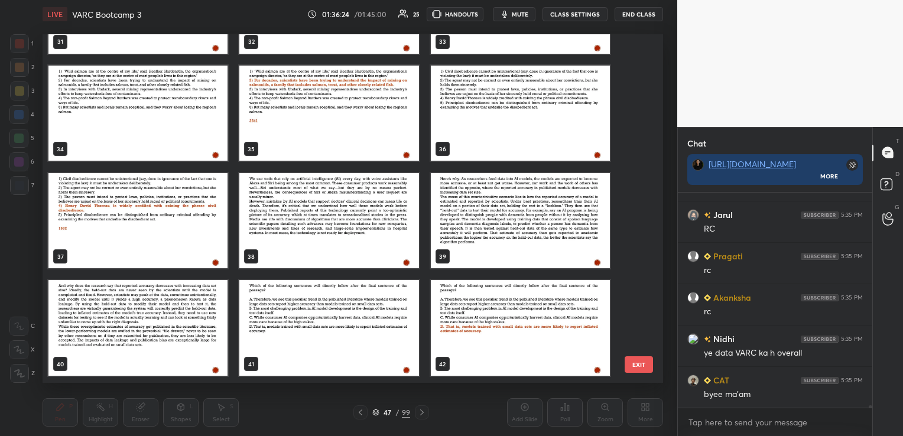
scroll to position [1134, 0]
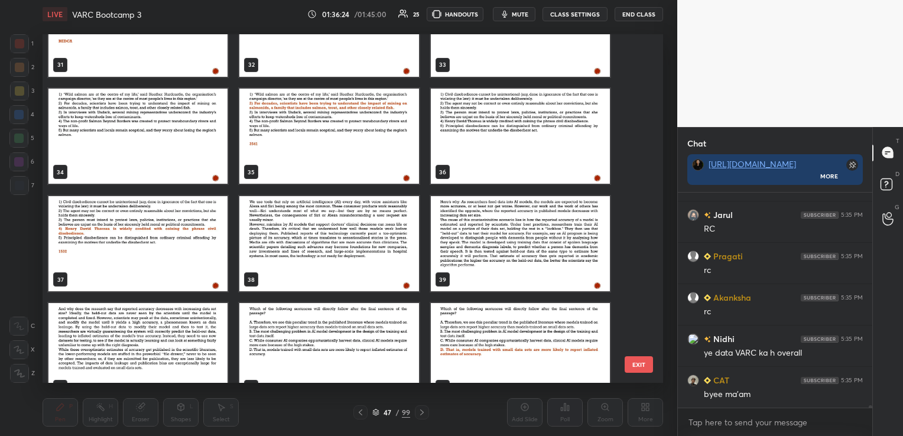
click at [304, 256] on img "grid" at bounding box center [328, 244] width 179 height 96
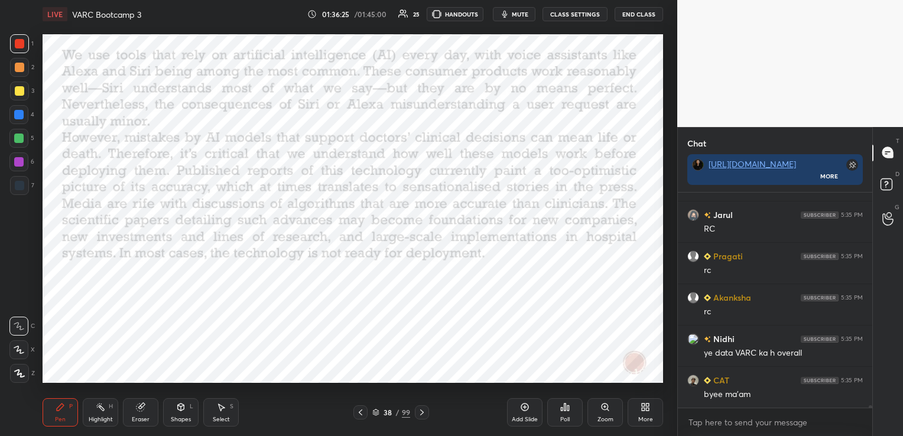
scroll to position [0, 0]
click at [563, 11] on button "CLASS SETTINGS" at bounding box center [574, 14] width 65 height 14
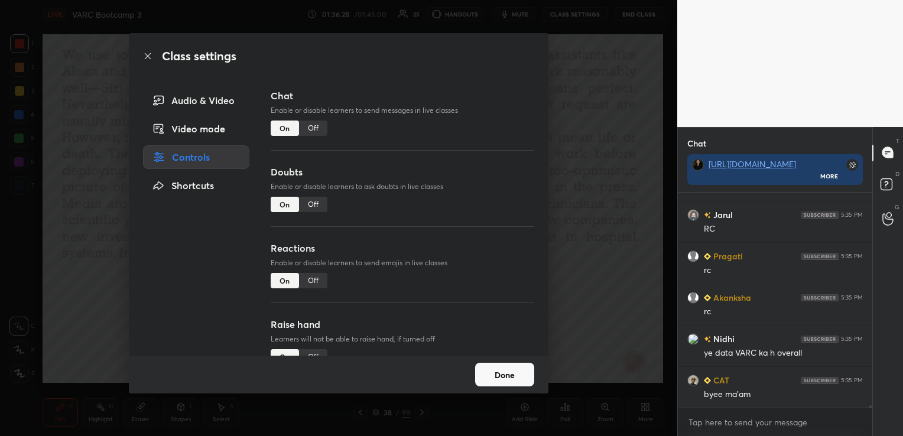
click at [316, 131] on div "Off" at bounding box center [313, 128] width 28 height 15
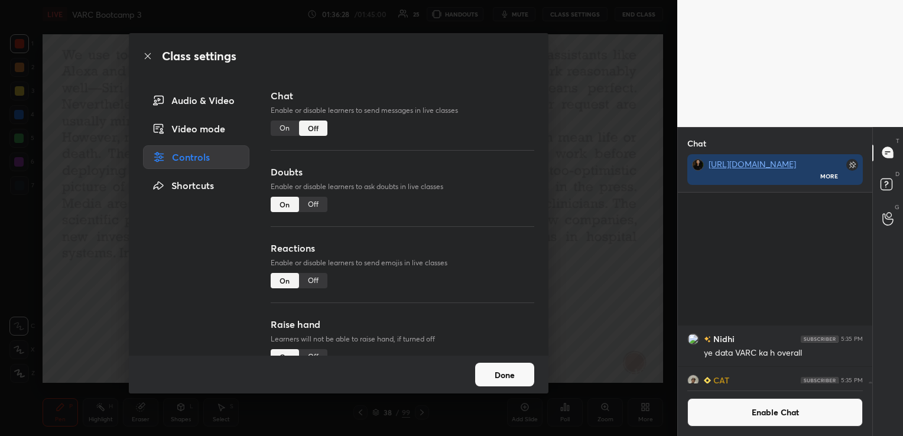
scroll to position [4, 4]
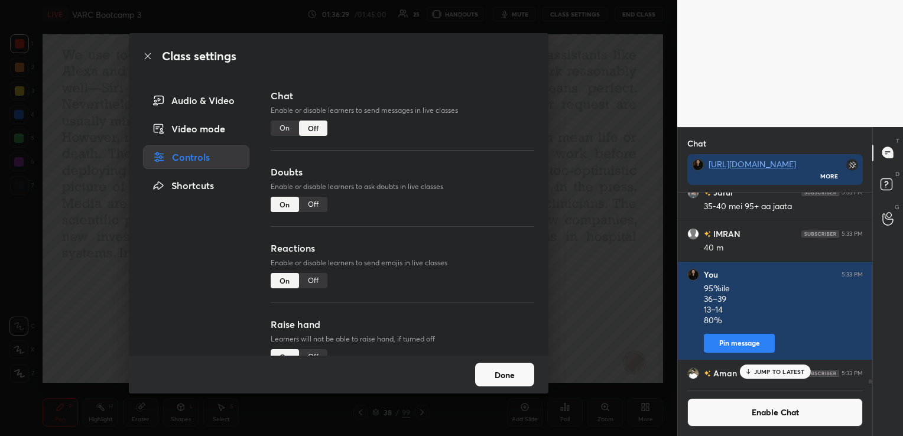
click at [493, 372] on button "Done" at bounding box center [504, 375] width 59 height 24
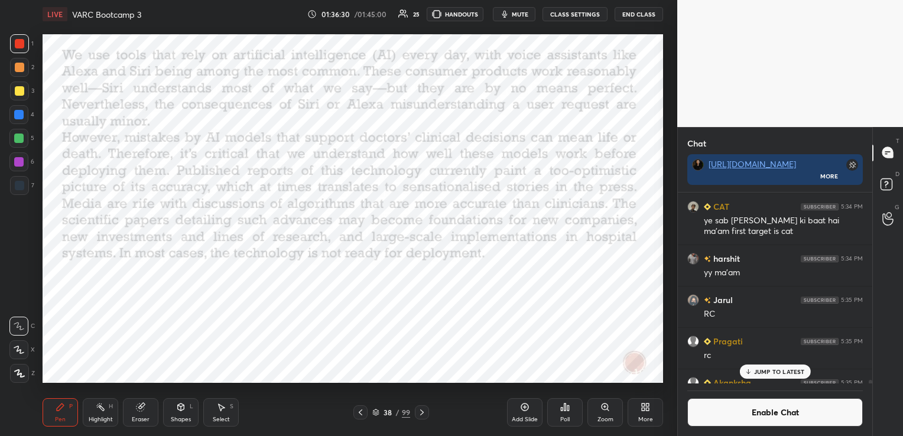
scroll to position [20076, 0]
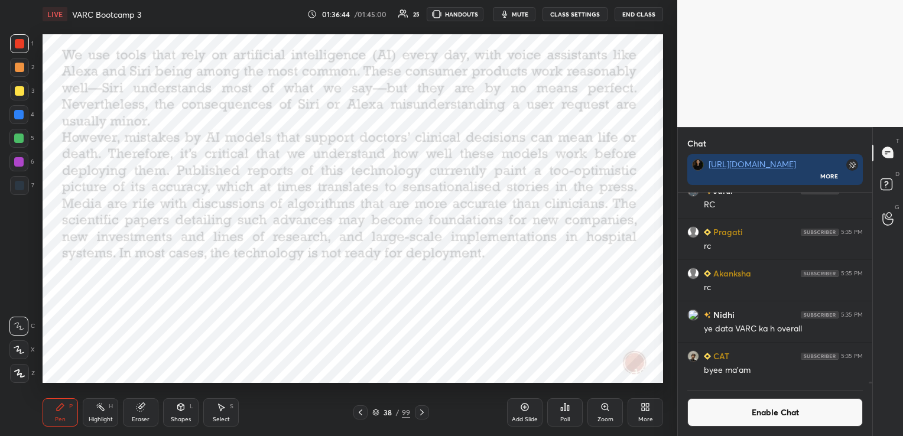
click at [519, 17] on span "mute" at bounding box center [520, 14] width 17 height 8
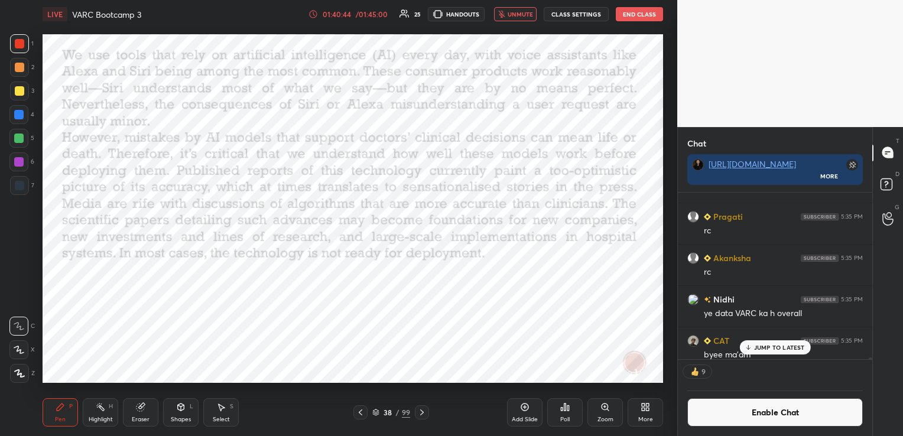
scroll to position [20101, 0]
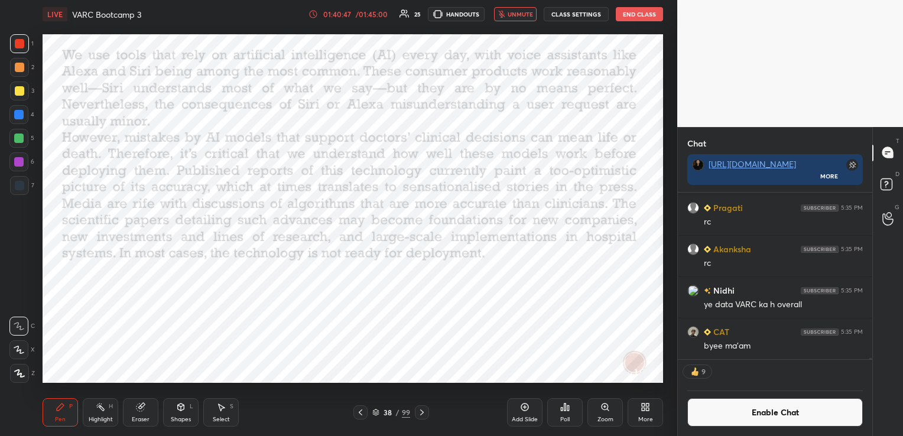
click at [345, 17] on div "01:40:47" at bounding box center [336, 14] width 33 height 7
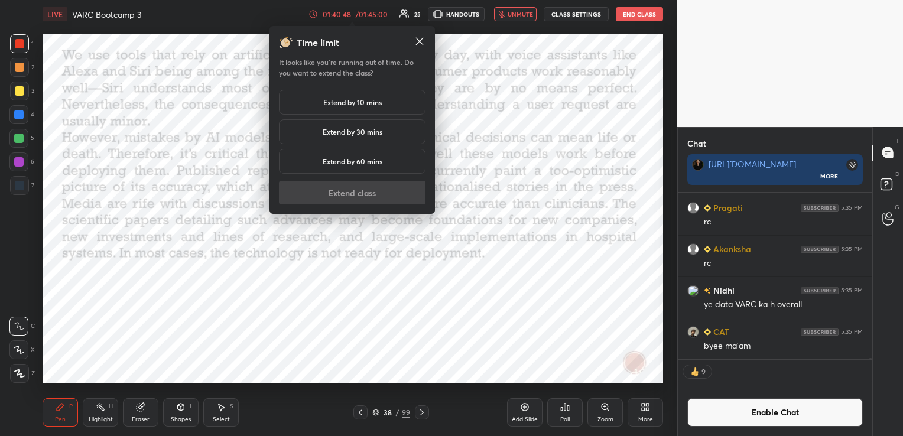
click at [380, 95] on div "Extend by 10 mins" at bounding box center [352, 102] width 147 height 25
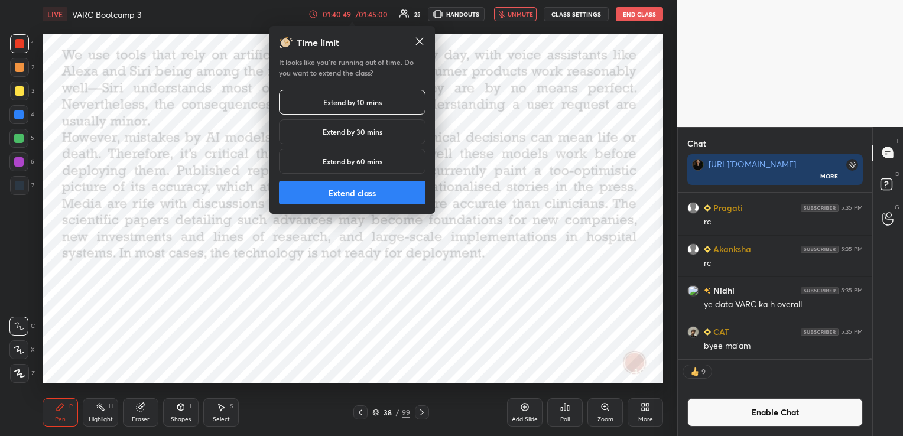
click at [379, 197] on button "Extend class" at bounding box center [352, 193] width 147 height 24
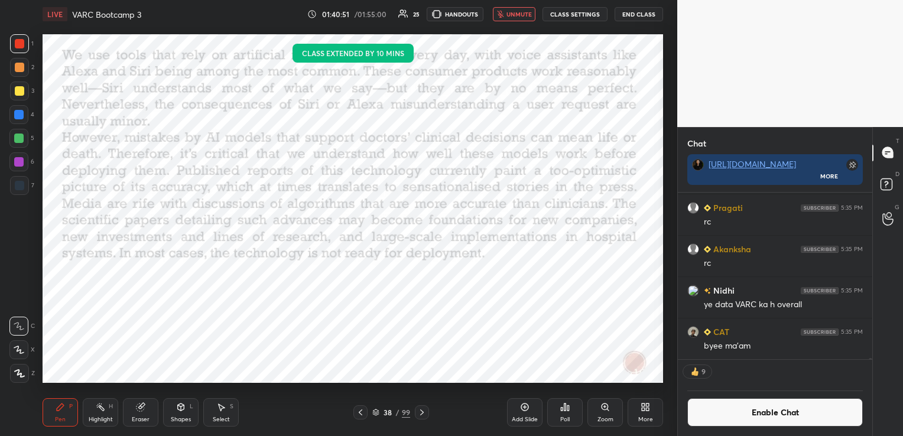
click at [518, 12] on span "unmute" at bounding box center [518, 14] width 25 height 8
click at [784, 415] on button "Enable Chat" at bounding box center [774, 412] width 175 height 28
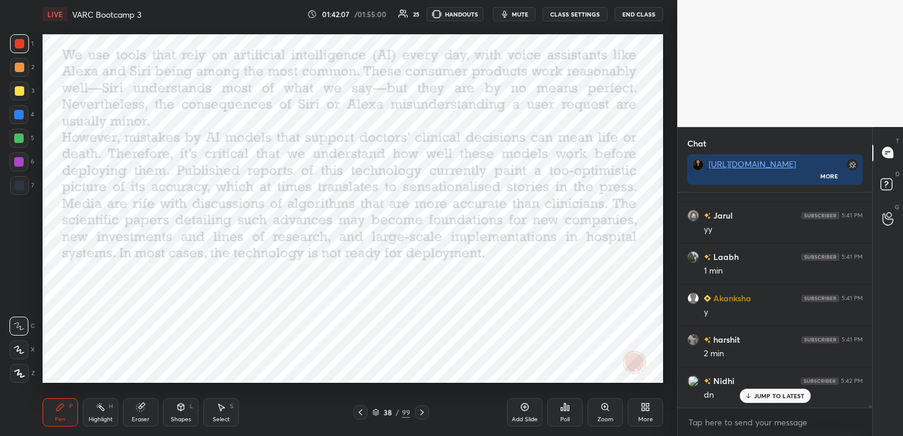
scroll to position [20301, 0]
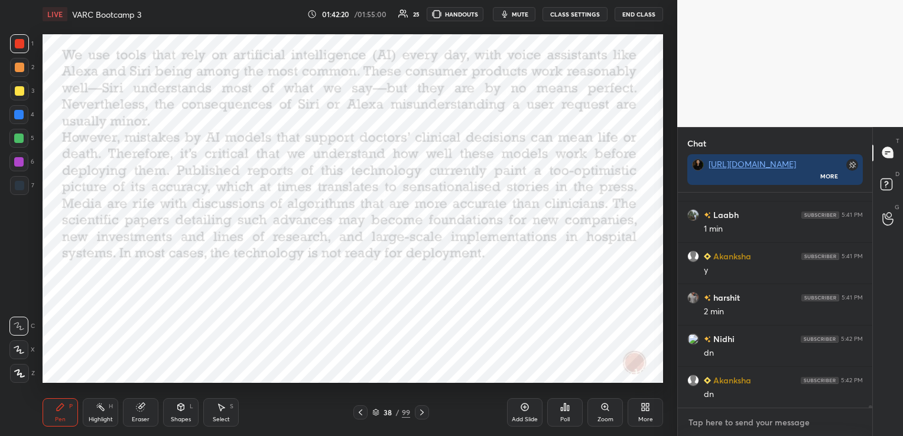
type textarea "x"
click at [754, 425] on textarea at bounding box center [774, 422] width 175 height 19
paste textarea "[URL][DOMAIN_NAME]"
type textarea "[URL][DOMAIN_NAME]"
type textarea "x"
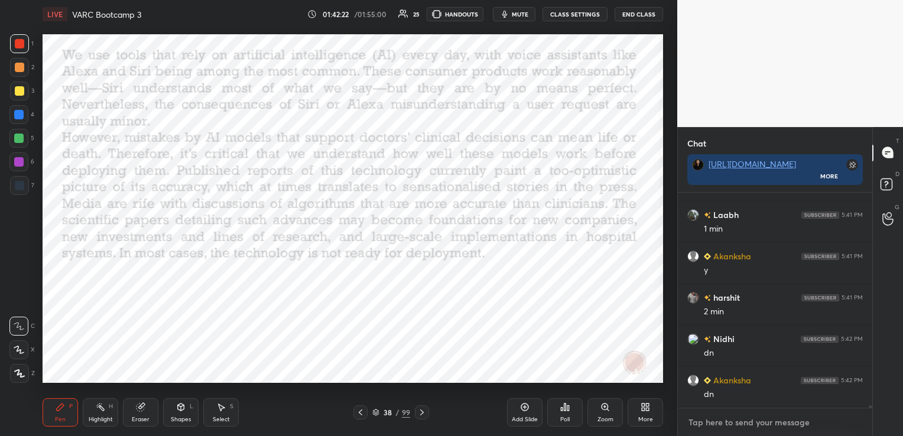
scroll to position [4, 4]
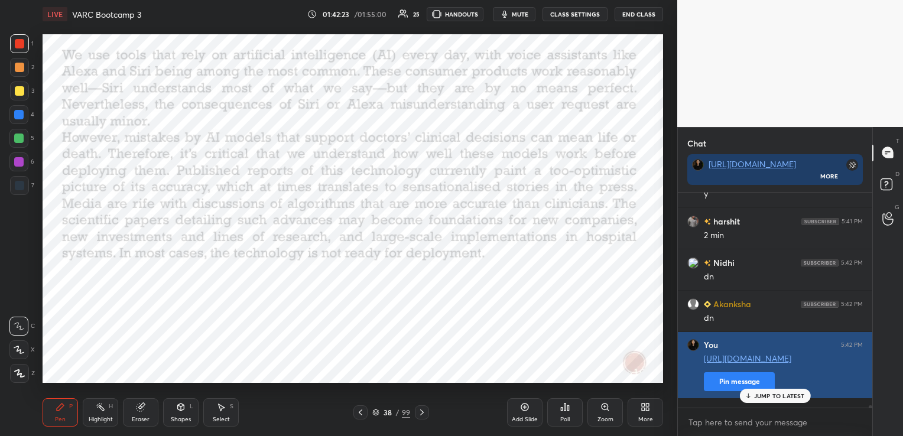
type textarea "x"
click at [733, 391] on button "Pin message" at bounding box center [739, 381] width 71 height 19
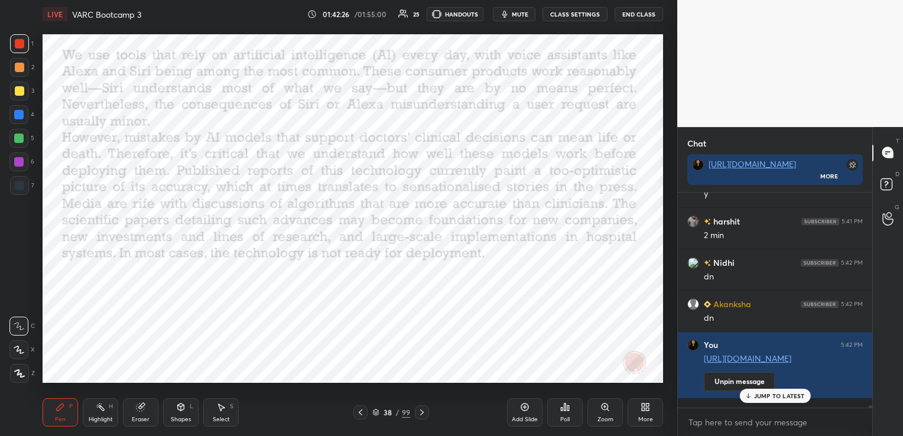
scroll to position [20378, 0]
click at [424, 409] on icon at bounding box center [421, 412] width 9 height 9
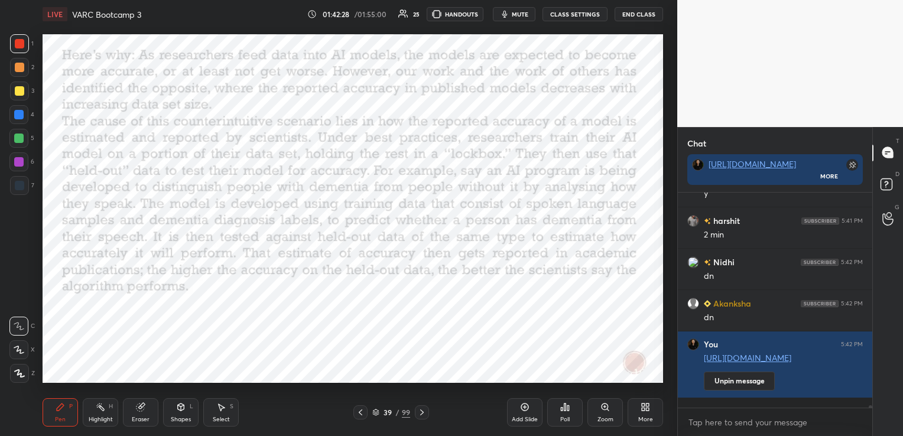
click at [424, 409] on icon at bounding box center [421, 412] width 9 height 9
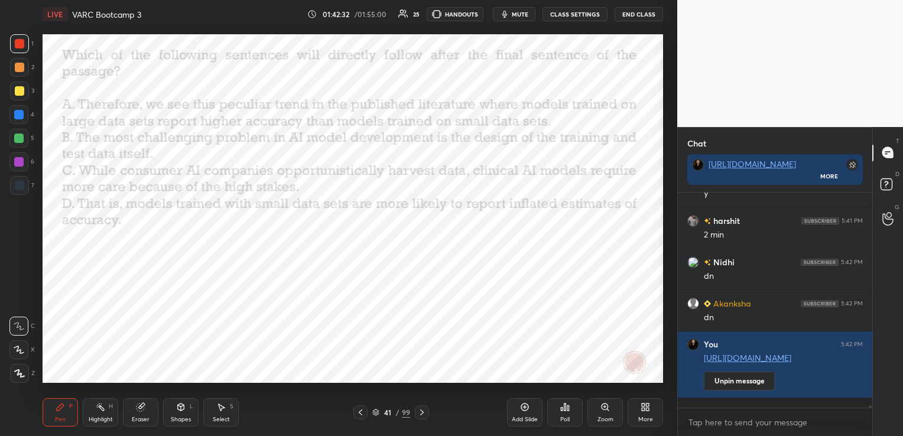
click at [561, 414] on div "Poll" at bounding box center [564, 412] width 35 height 28
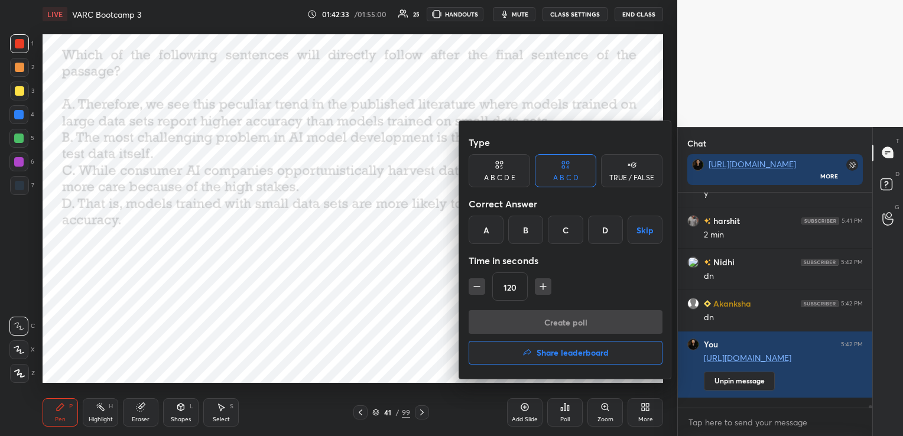
click at [608, 223] on div "D" at bounding box center [605, 230] width 35 height 28
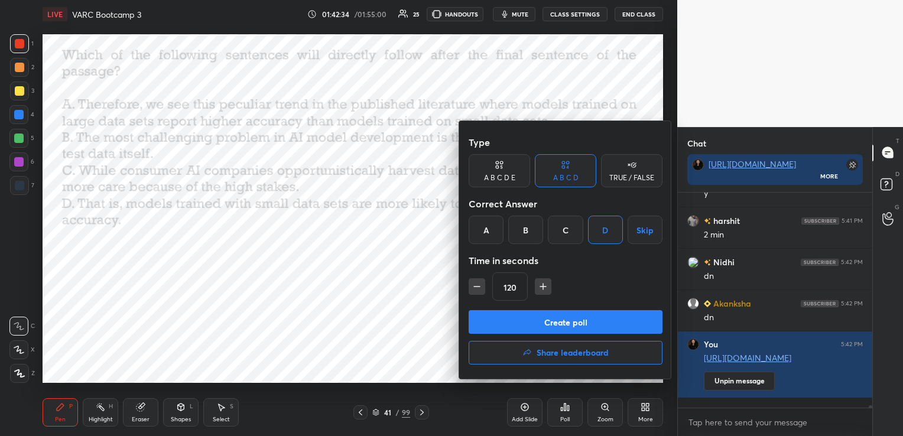
click at [471, 285] on icon "button" at bounding box center [477, 287] width 12 height 12
type input "90"
click at [513, 319] on button "Create poll" at bounding box center [565, 322] width 194 height 24
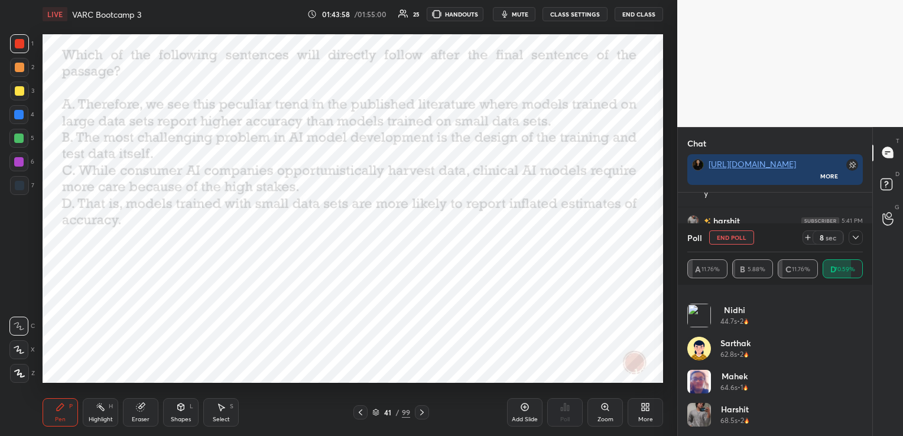
scroll to position [255, 0]
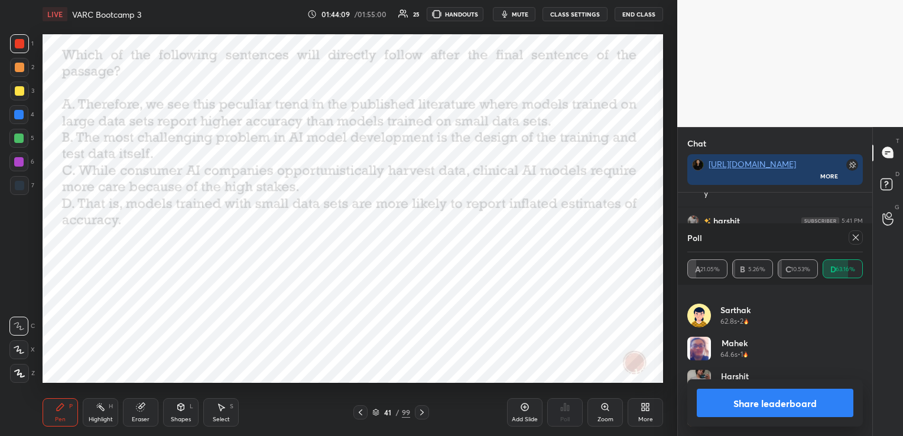
click at [851, 236] on icon at bounding box center [855, 237] width 9 height 9
type textarea "x"
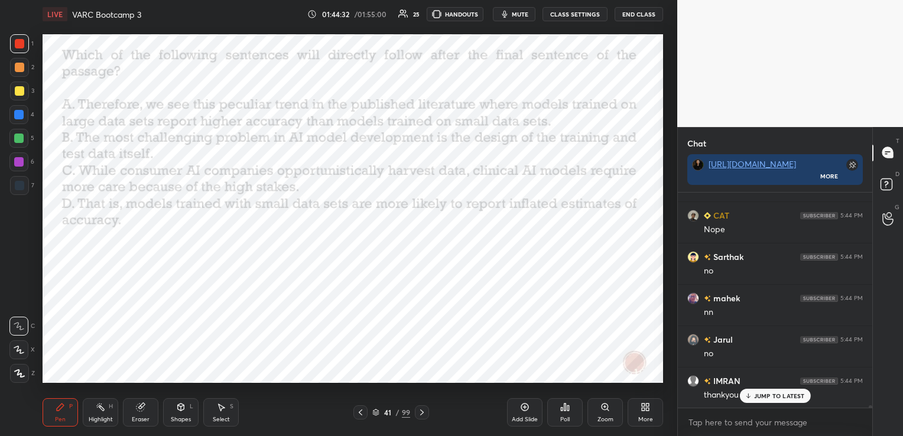
scroll to position [20792, 0]
click at [425, 415] on icon at bounding box center [421, 412] width 9 height 9
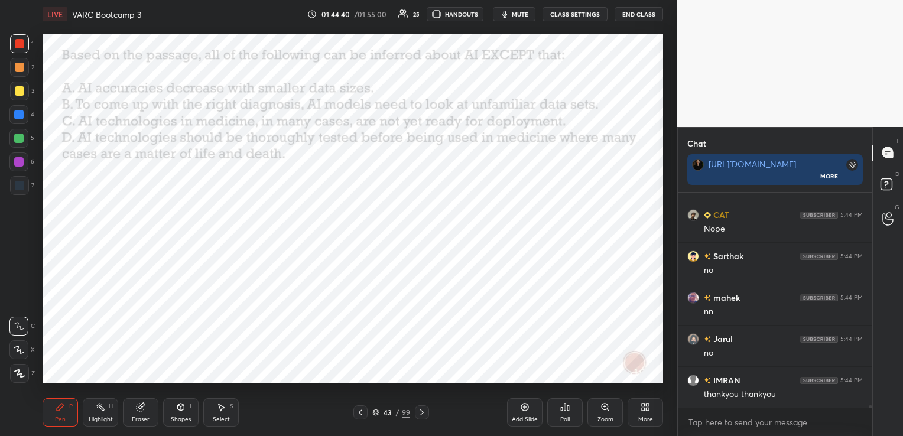
click at [565, 408] on icon at bounding box center [565, 407] width 2 height 7
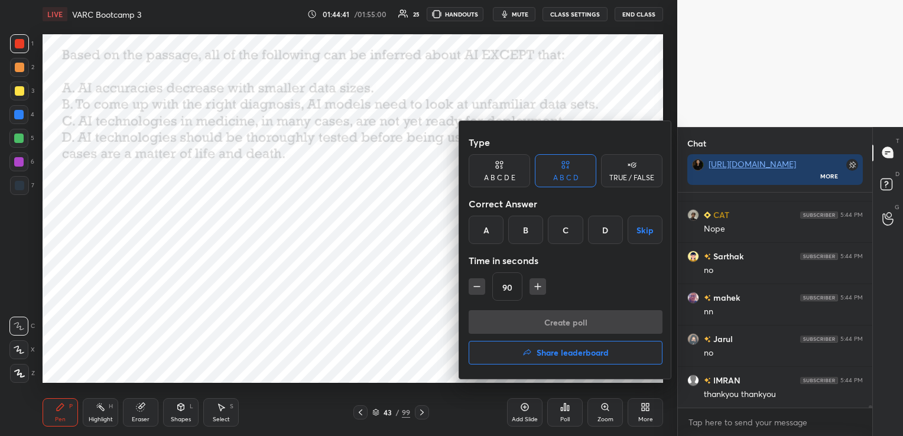
click at [492, 224] on div "A" at bounding box center [485, 230] width 35 height 28
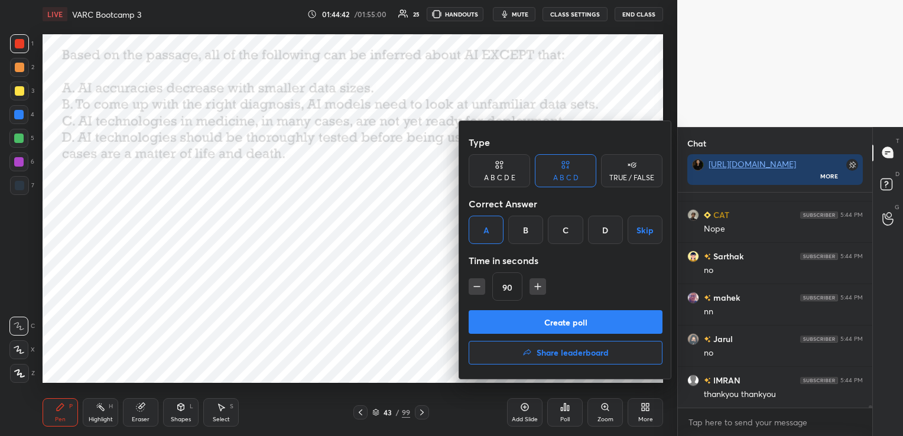
click at [473, 288] on icon "button" at bounding box center [477, 287] width 12 height 12
type input "75"
click at [505, 318] on button "Create poll" at bounding box center [565, 322] width 194 height 24
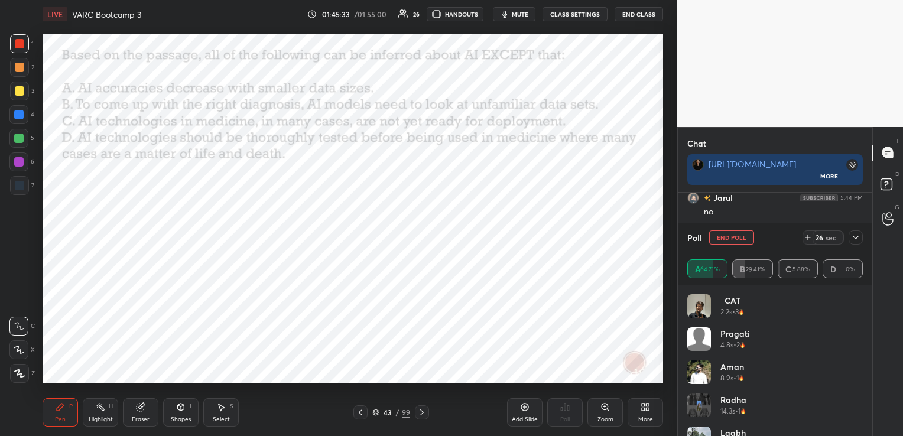
scroll to position [20975, 0]
click at [855, 236] on icon at bounding box center [855, 237] width 9 height 9
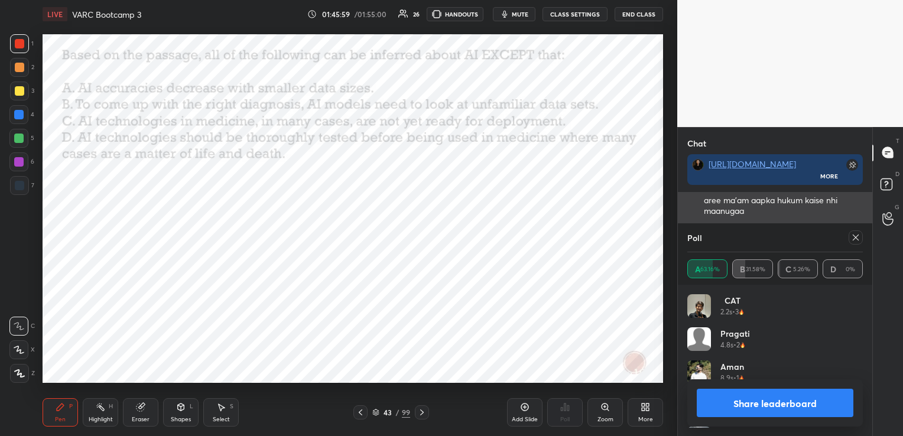
scroll to position [138, 172]
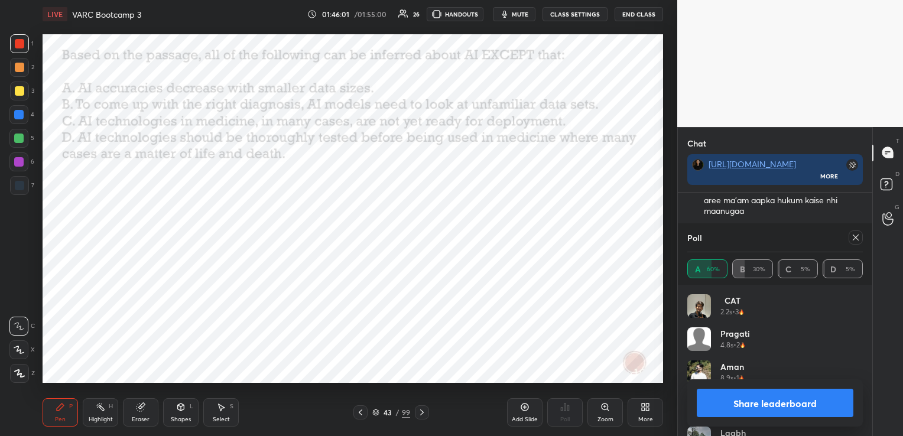
click at [851, 236] on icon at bounding box center [855, 237] width 9 height 9
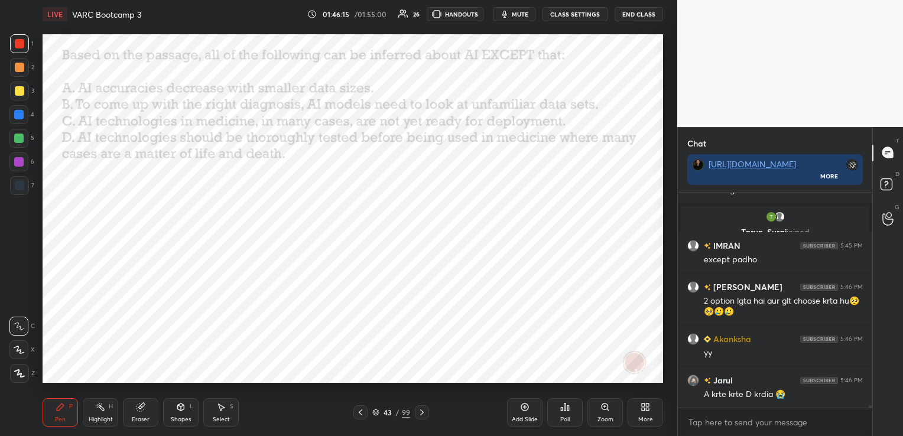
scroll to position [21131, 0]
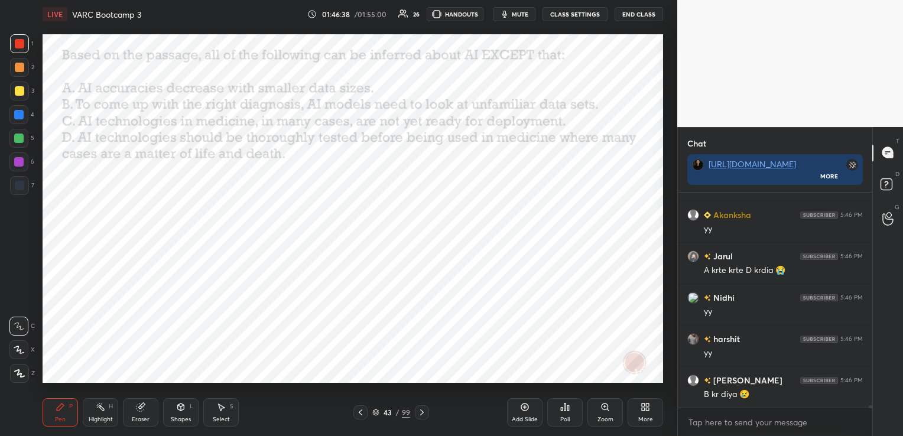
click at [421, 411] on icon at bounding box center [422, 412] width 4 height 6
click at [559, 408] on div "Poll" at bounding box center [564, 412] width 35 height 28
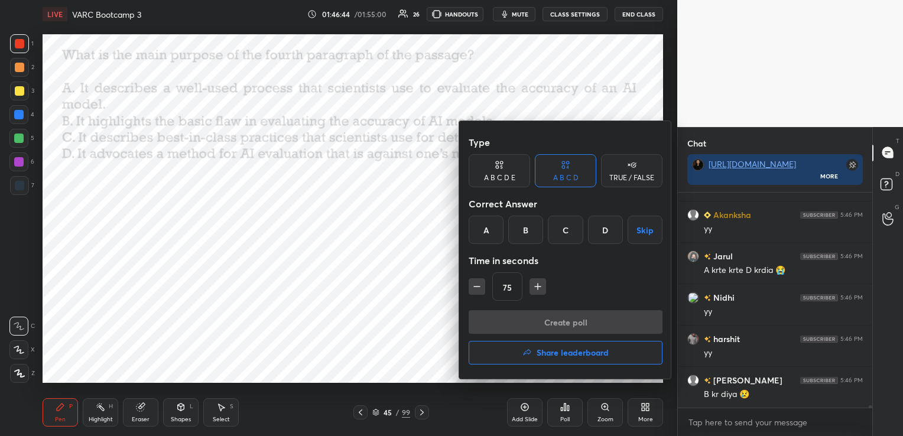
click at [486, 226] on div "A" at bounding box center [485, 230] width 35 height 28
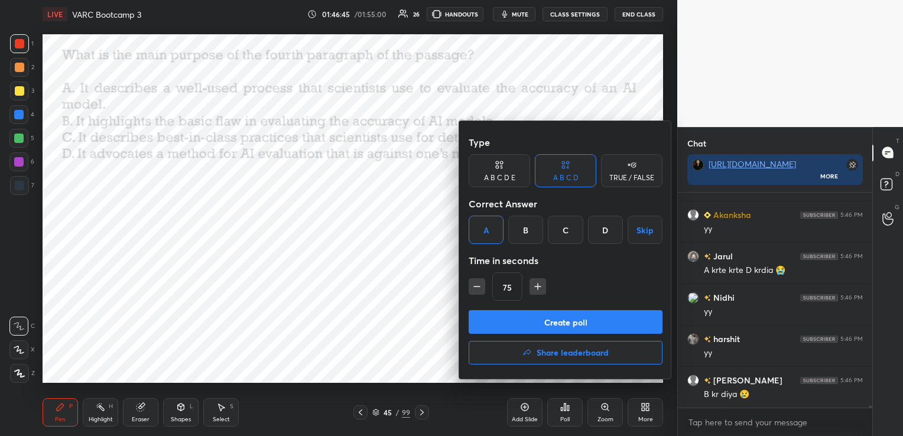
click at [518, 318] on button "Create poll" at bounding box center [565, 322] width 194 height 24
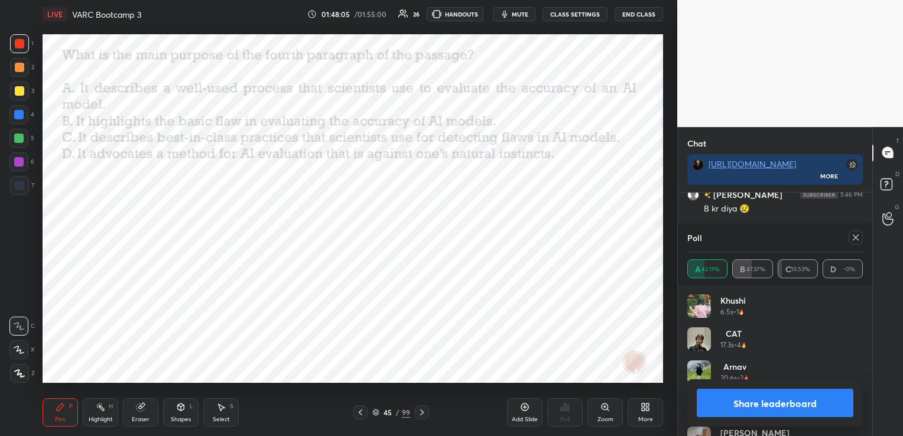
scroll to position [21399, 0]
click at [858, 236] on icon at bounding box center [855, 237] width 9 height 9
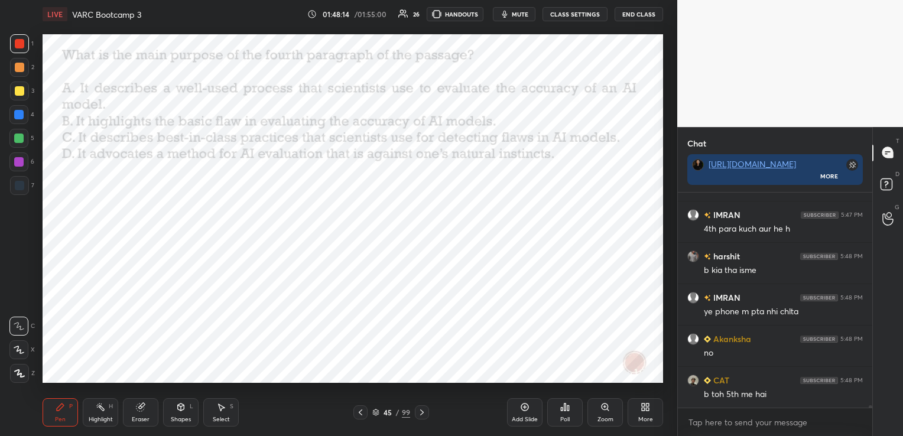
scroll to position [21462, 0]
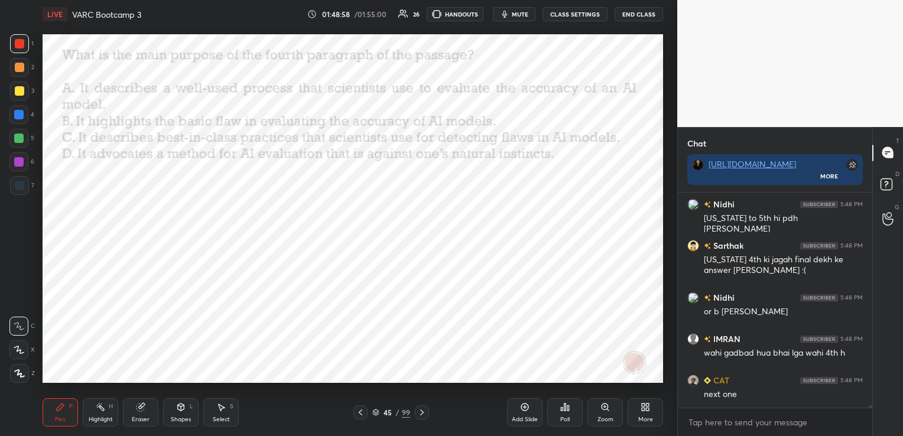
click at [424, 410] on icon at bounding box center [421, 412] width 9 height 9
click at [562, 413] on div "Poll" at bounding box center [564, 412] width 35 height 28
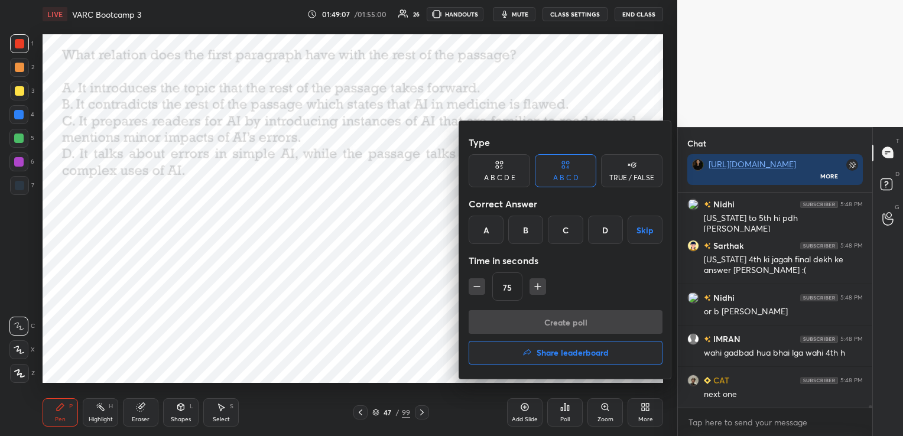
click at [564, 229] on div "C" at bounding box center [565, 230] width 35 height 28
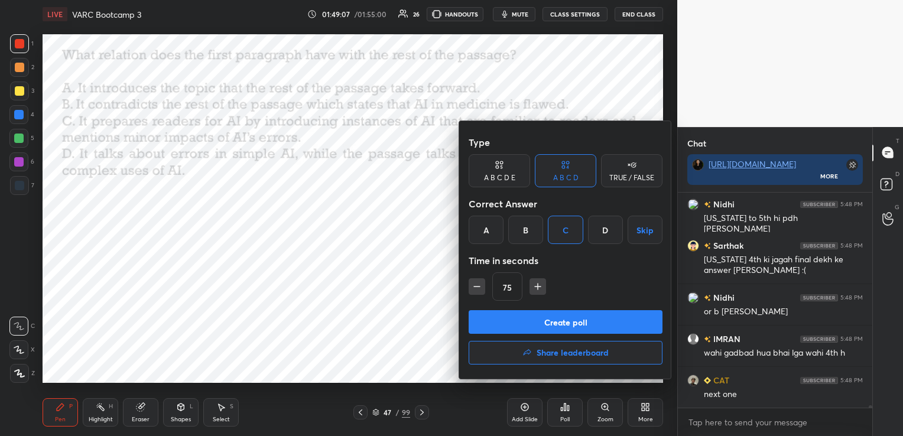
click at [551, 326] on button "Create poll" at bounding box center [565, 322] width 194 height 24
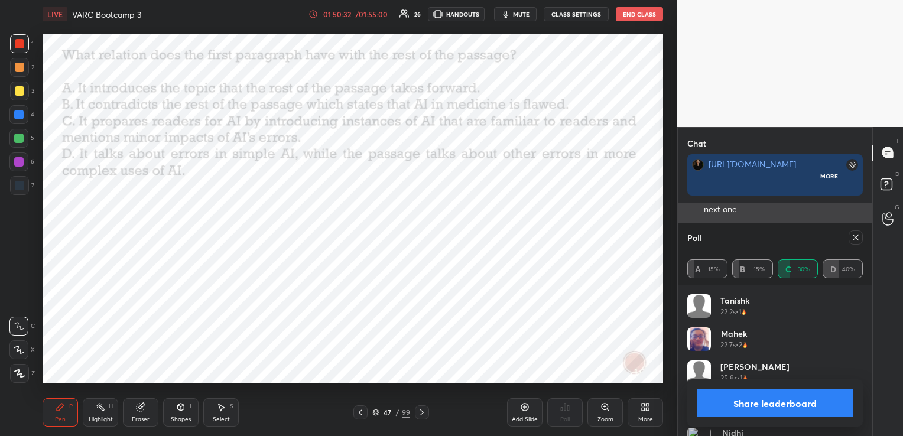
scroll to position [151, 191]
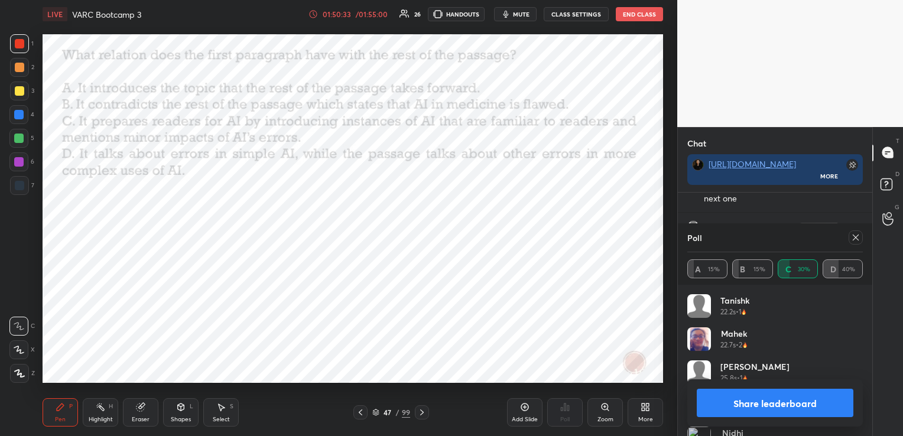
click at [855, 236] on icon at bounding box center [855, 237] width 9 height 9
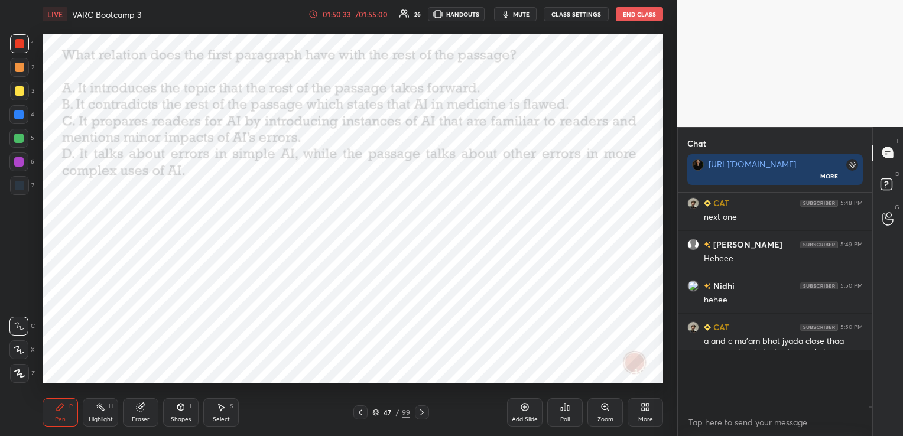
scroll to position [21944, 0]
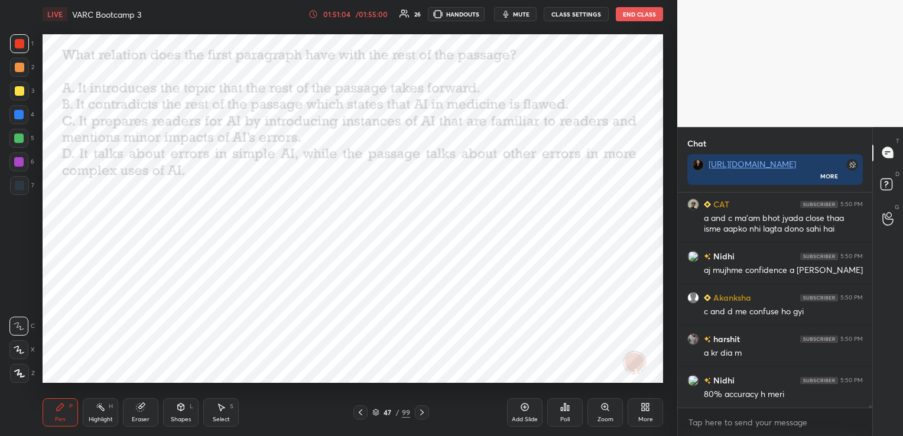
click at [343, 14] on div "01:51:04" at bounding box center [336, 14] width 33 height 7
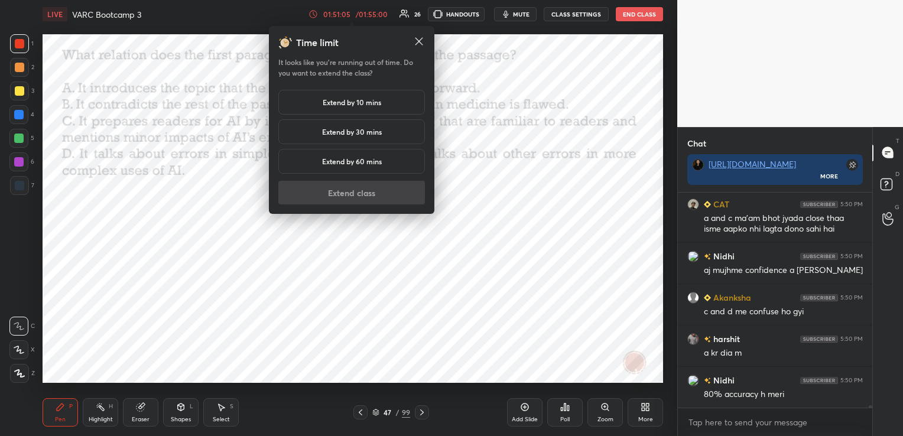
click at [369, 96] on div "Extend by 10 mins" at bounding box center [351, 102] width 147 height 25
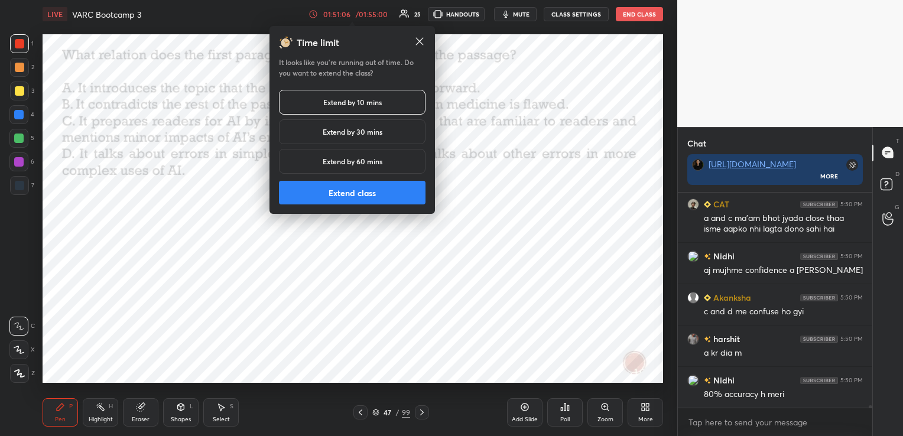
click at [380, 187] on button "Extend class" at bounding box center [352, 193] width 147 height 24
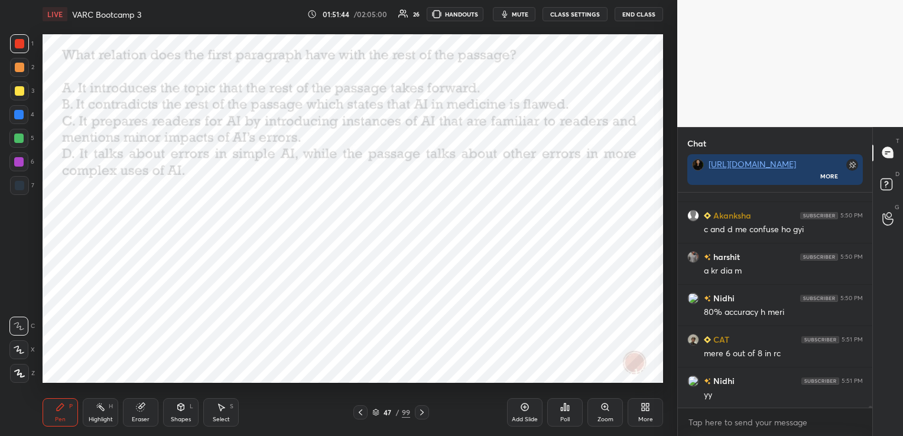
scroll to position [22227, 0]
click at [144, 419] on div "Eraser" at bounding box center [141, 420] width 18 height 6
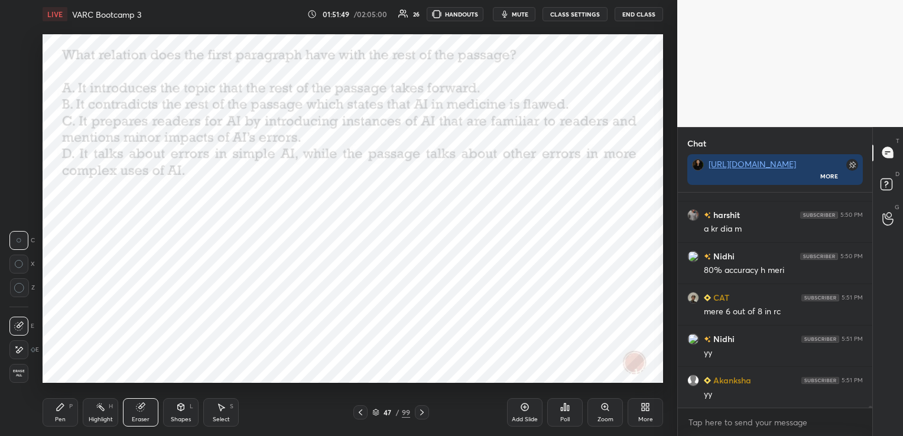
click at [19, 378] on span "Erase all" at bounding box center [19, 373] width 18 height 8
click at [561, 408] on icon at bounding box center [562, 409] width 2 height 3
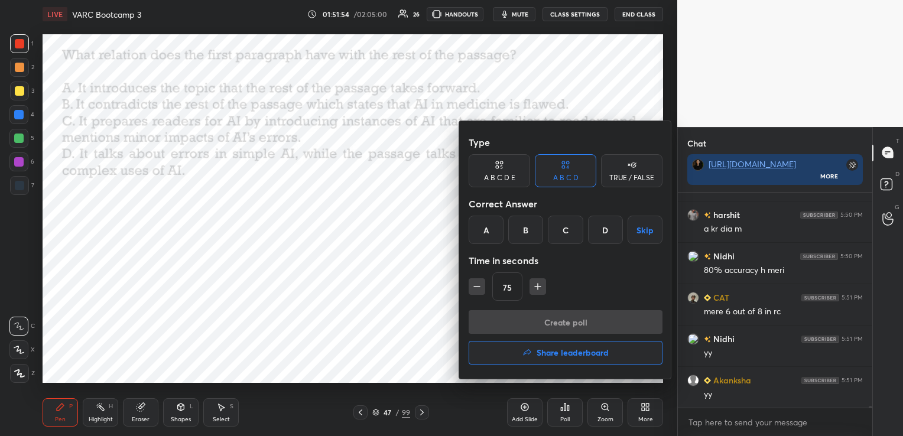
click at [571, 351] on h4 "Share leaderboard" at bounding box center [572, 353] width 72 height 8
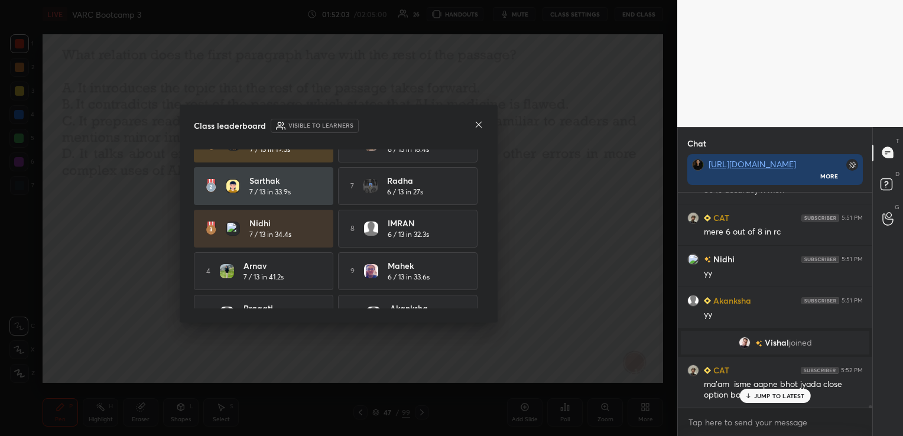
scroll to position [0, 0]
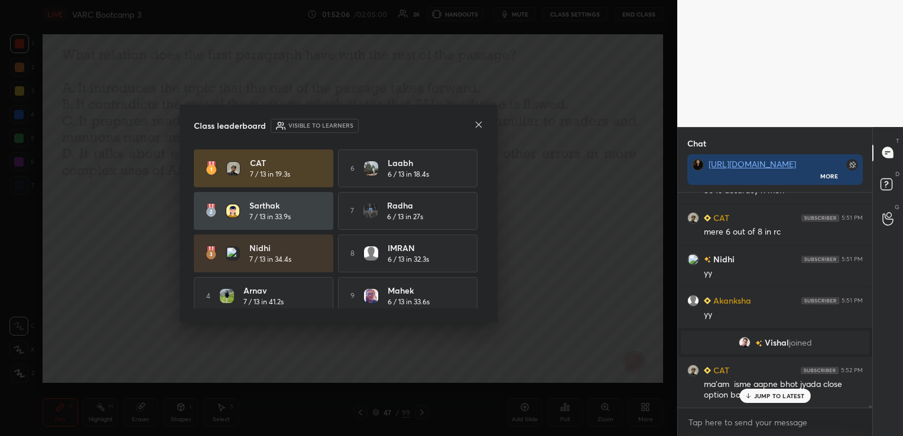
click at [477, 123] on icon at bounding box center [479, 125] width 6 height 6
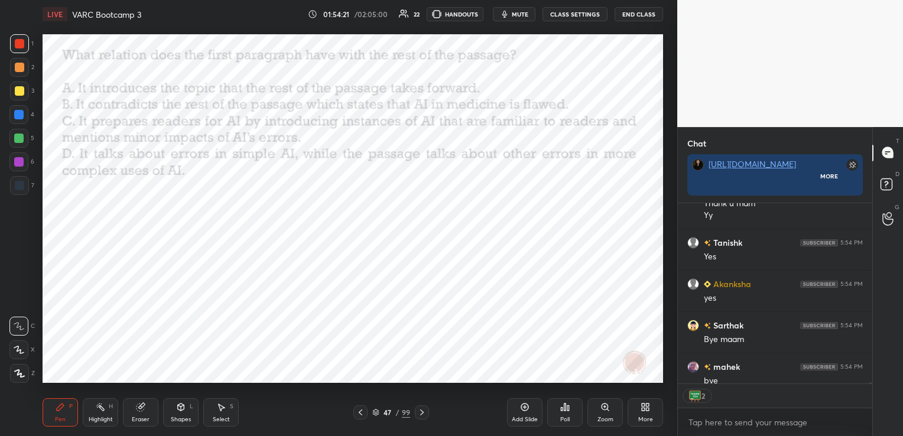
scroll to position [187, 191]
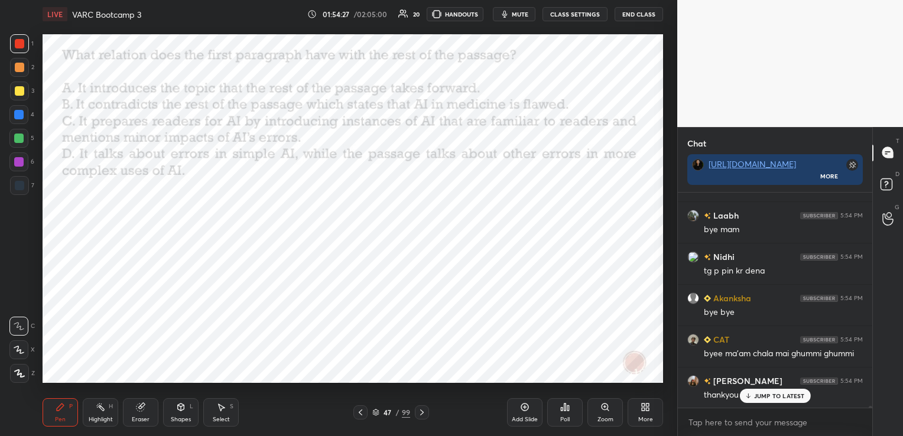
click at [648, 13] on button "End Class" at bounding box center [638, 14] width 48 height 14
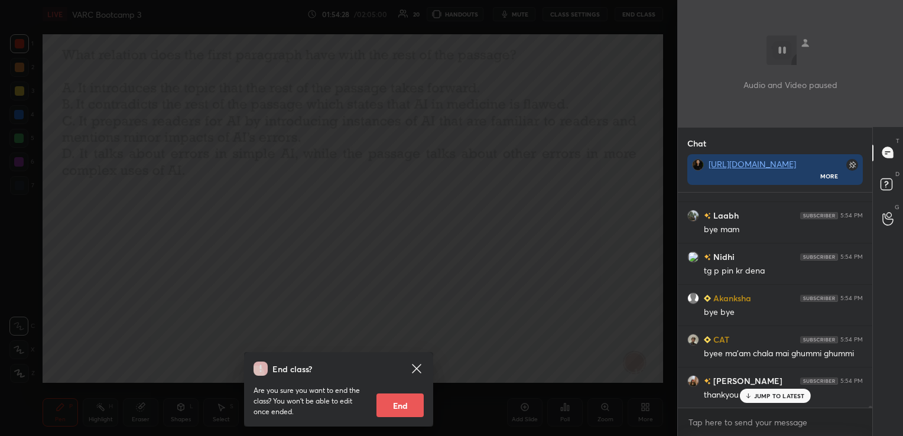
click at [399, 402] on button "End" at bounding box center [399, 405] width 47 height 24
type textarea "x"
